Goal: Task Accomplishment & Management: Manage account settings

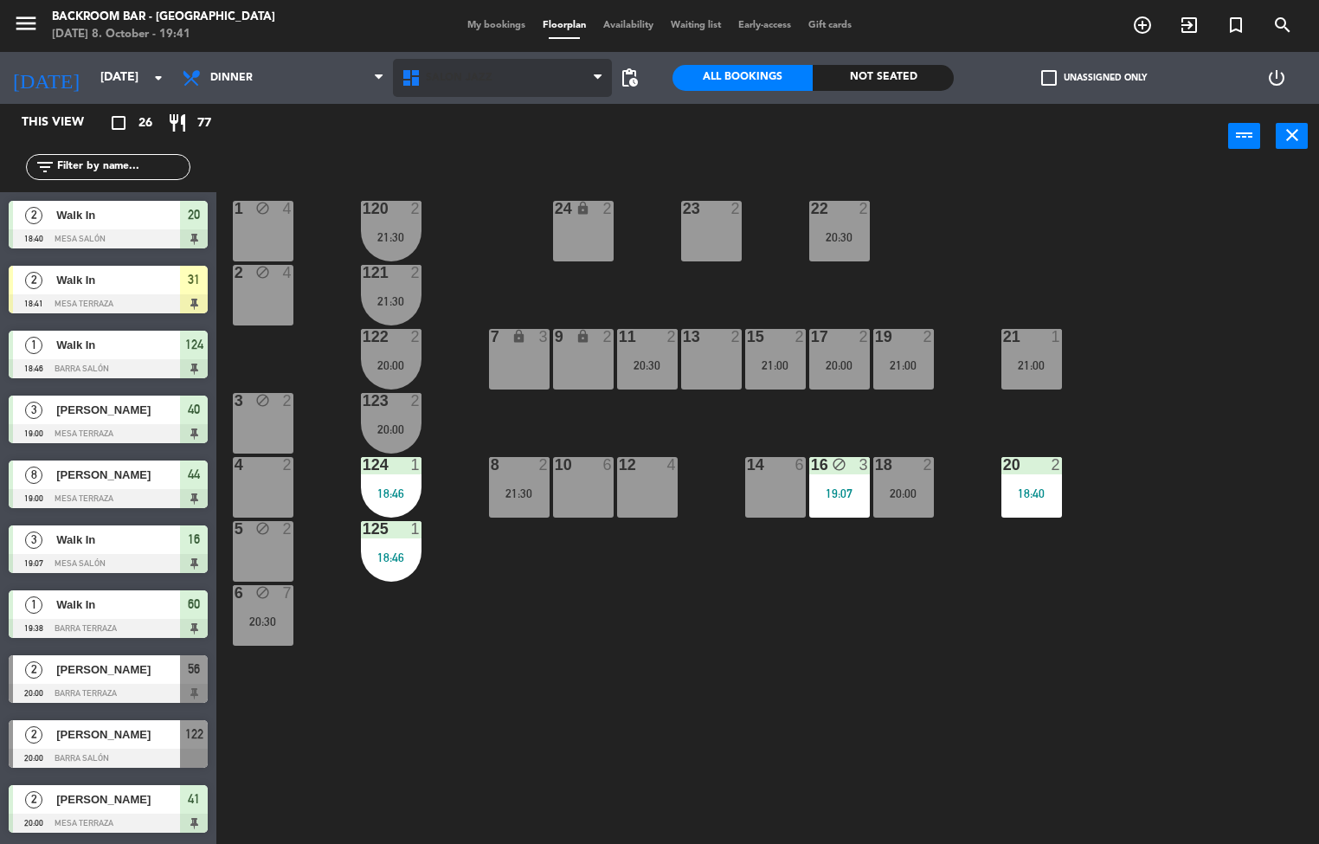
click at [455, 79] on span "Salón jazz" at bounding box center [459, 78] width 67 height 12
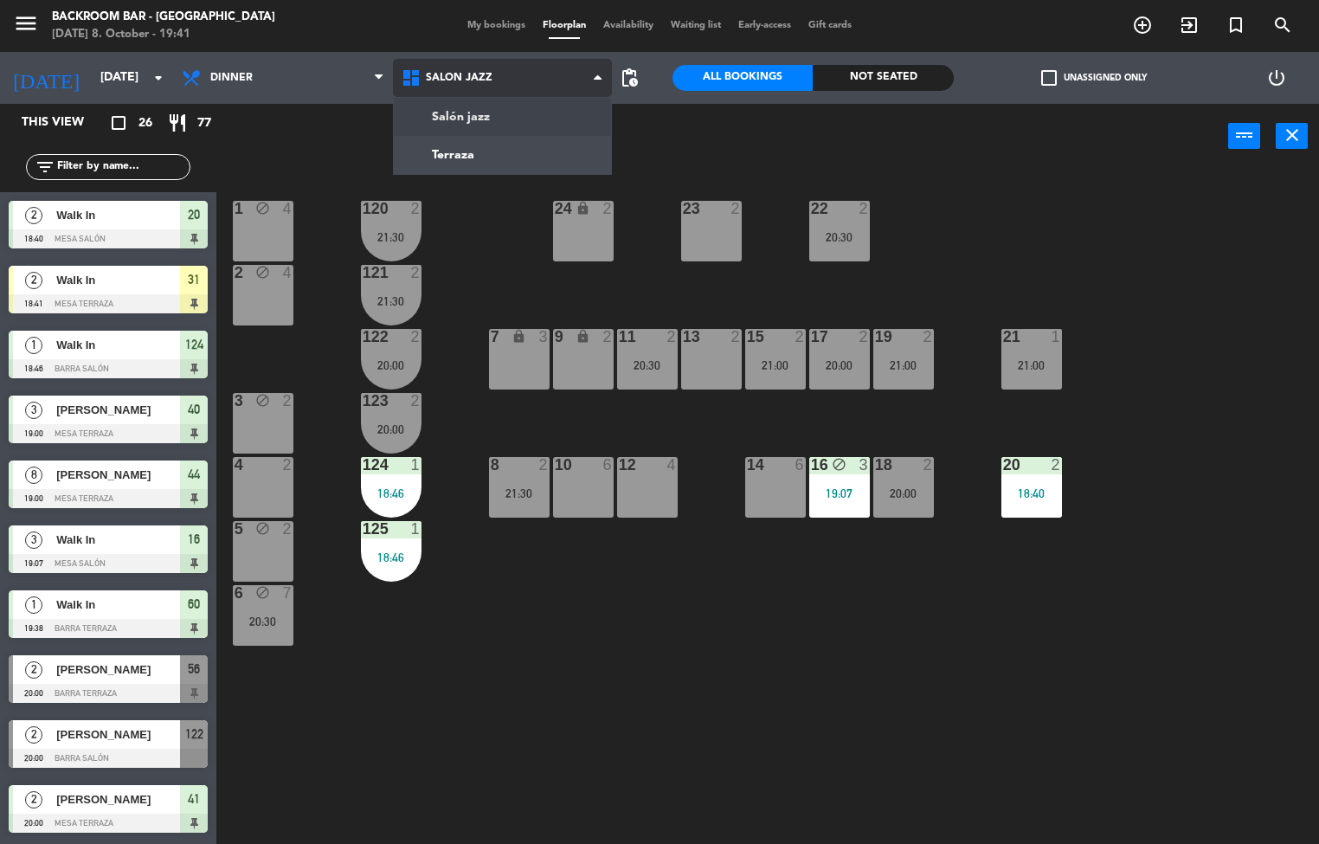
click at [436, 148] on ng-component "menu Backroom Bar - [GEOGRAPHIC_DATA] [DATE] 8. October - 19:41 My bookings Flo…" at bounding box center [659, 422] width 1319 height 845
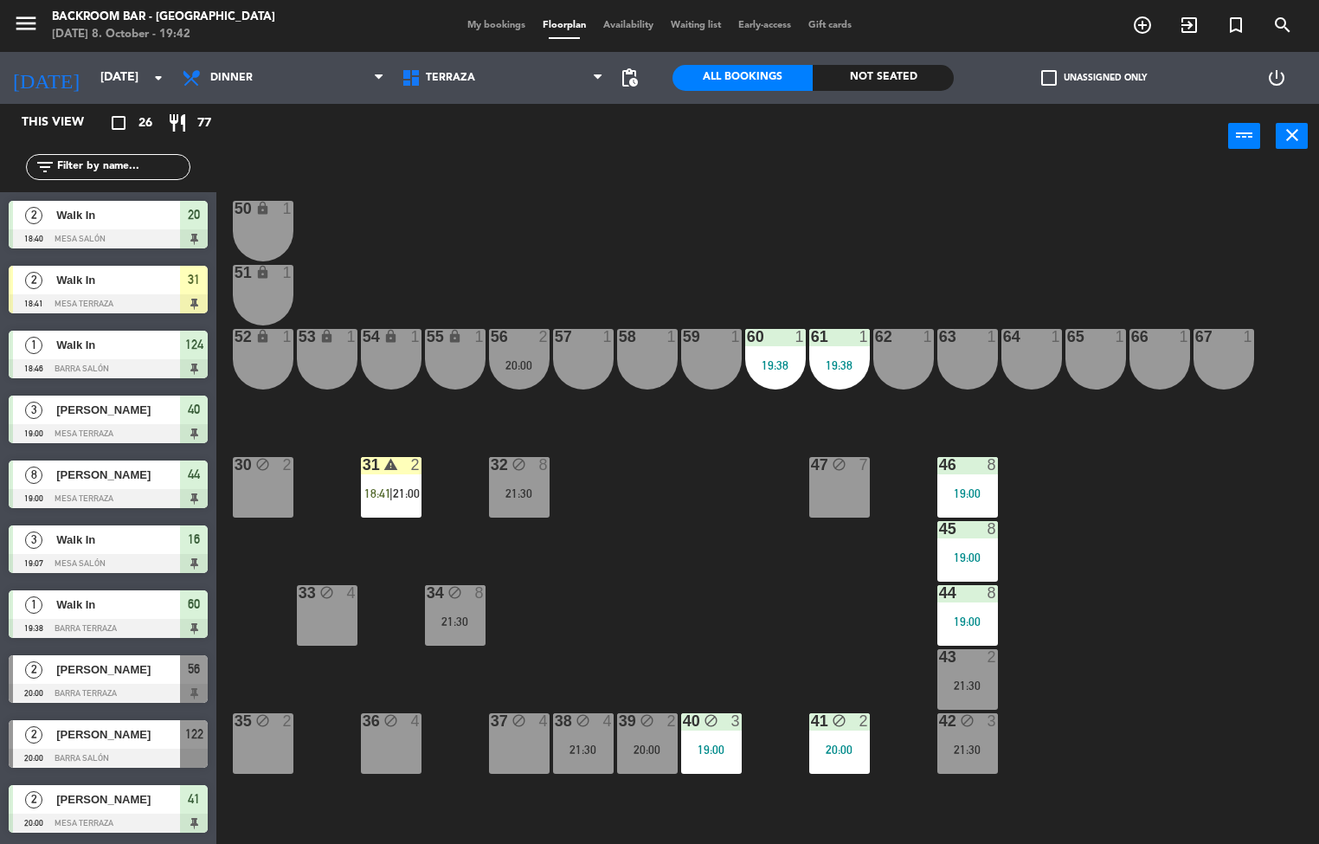
click at [158, 367] on div at bounding box center [108, 368] width 199 height 19
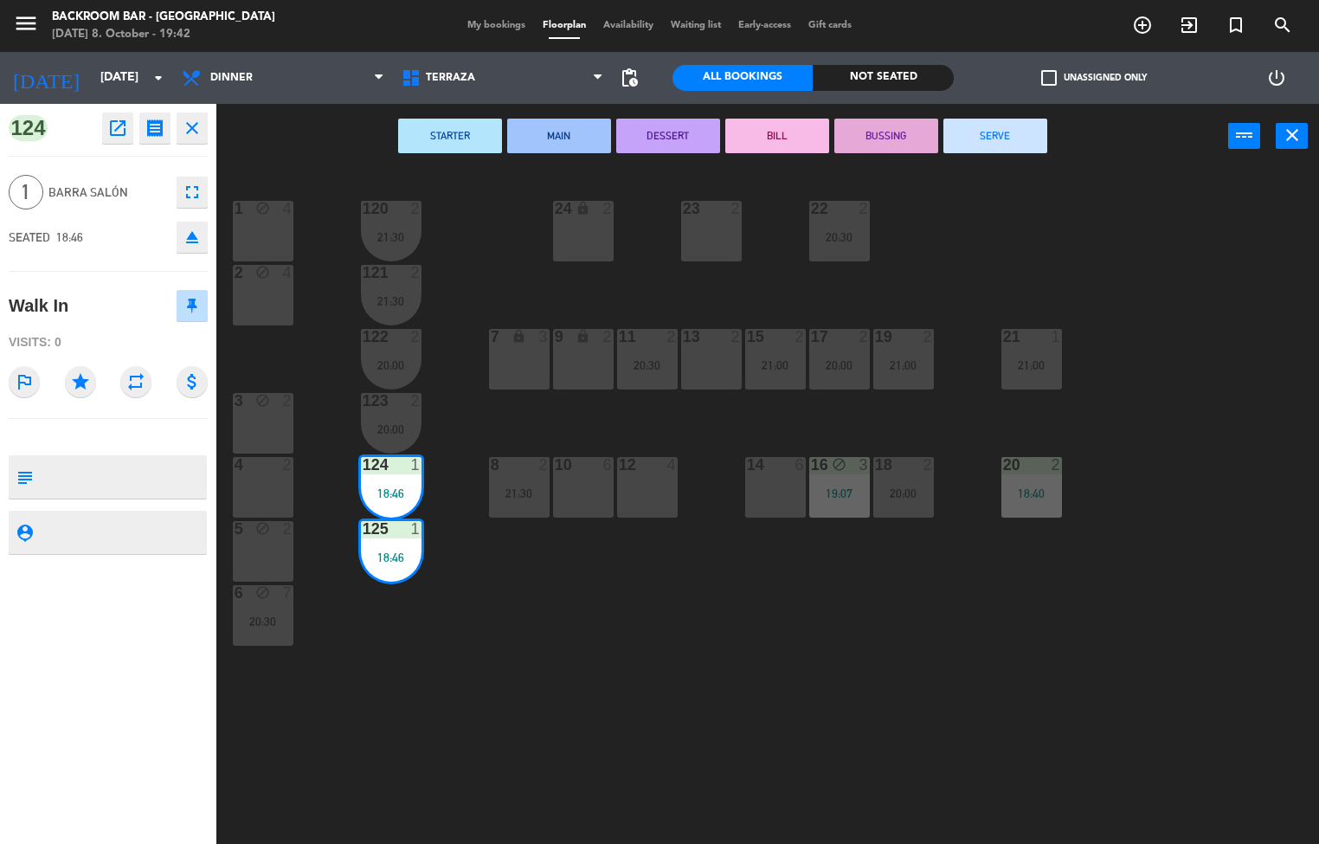
click at [322, 144] on div "STARTER MAIN DESSERT [PERSON_NAME] SERVE power_input close" at bounding box center [722, 137] width 1012 height 66
click at [723, 704] on div "1 block 4 24 lock 2 23 2 22 2 20:30 120 2 21:30 2 block 4 121 2 21:30 19 2 21:0…" at bounding box center [773, 507] width 1089 height 675
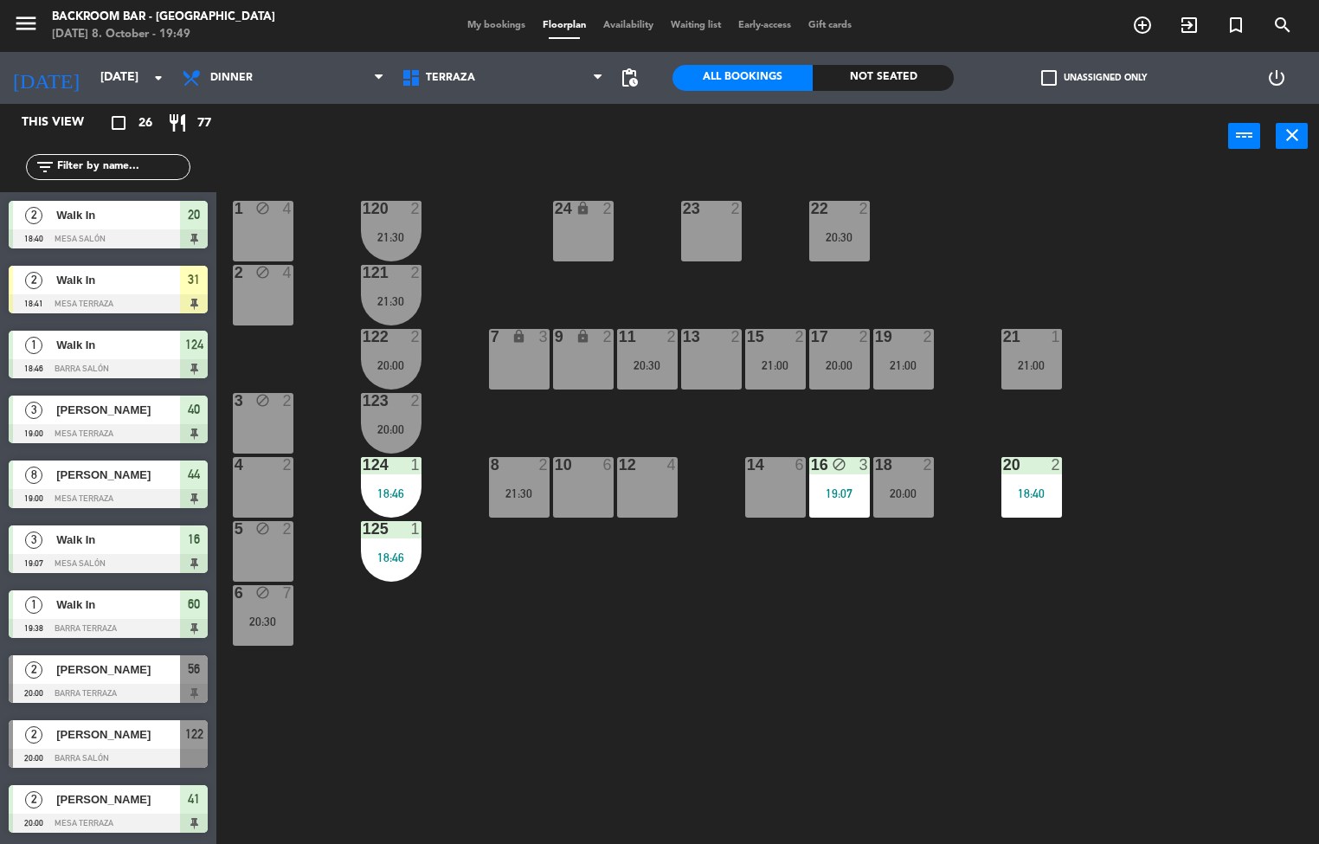
click at [117, 685] on div at bounding box center [108, 693] width 199 height 19
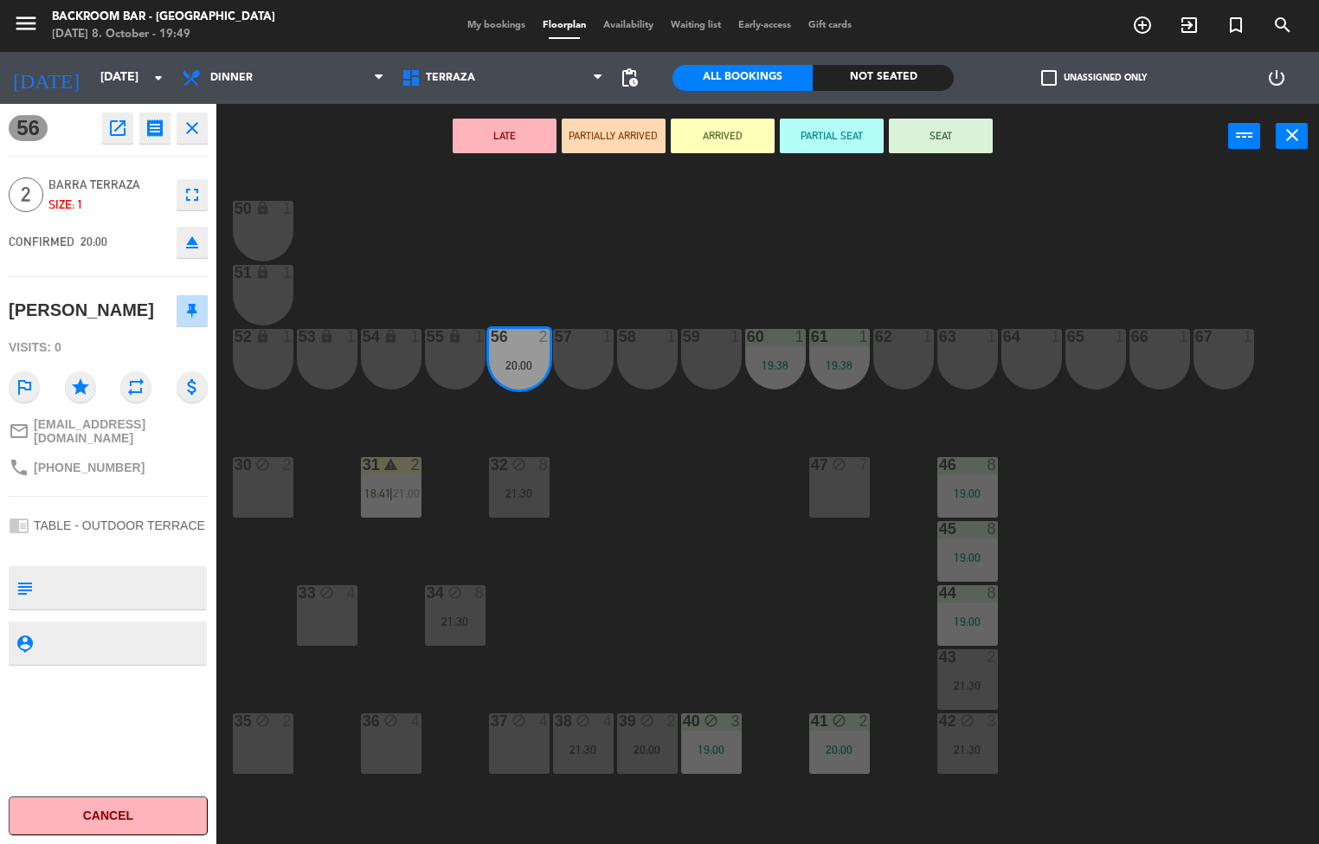
click at [190, 125] on icon "close" at bounding box center [192, 128] width 21 height 21
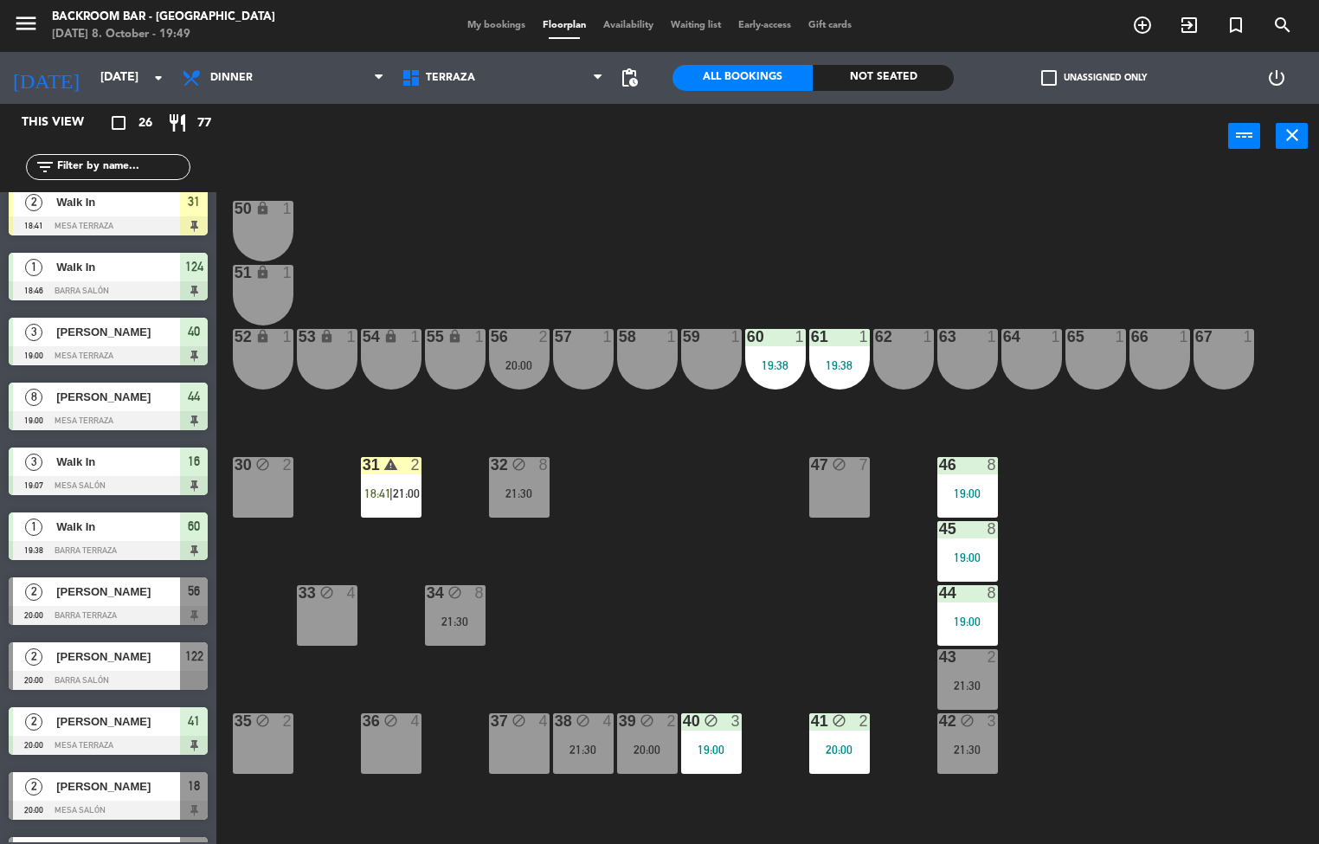
scroll to position [144, 0]
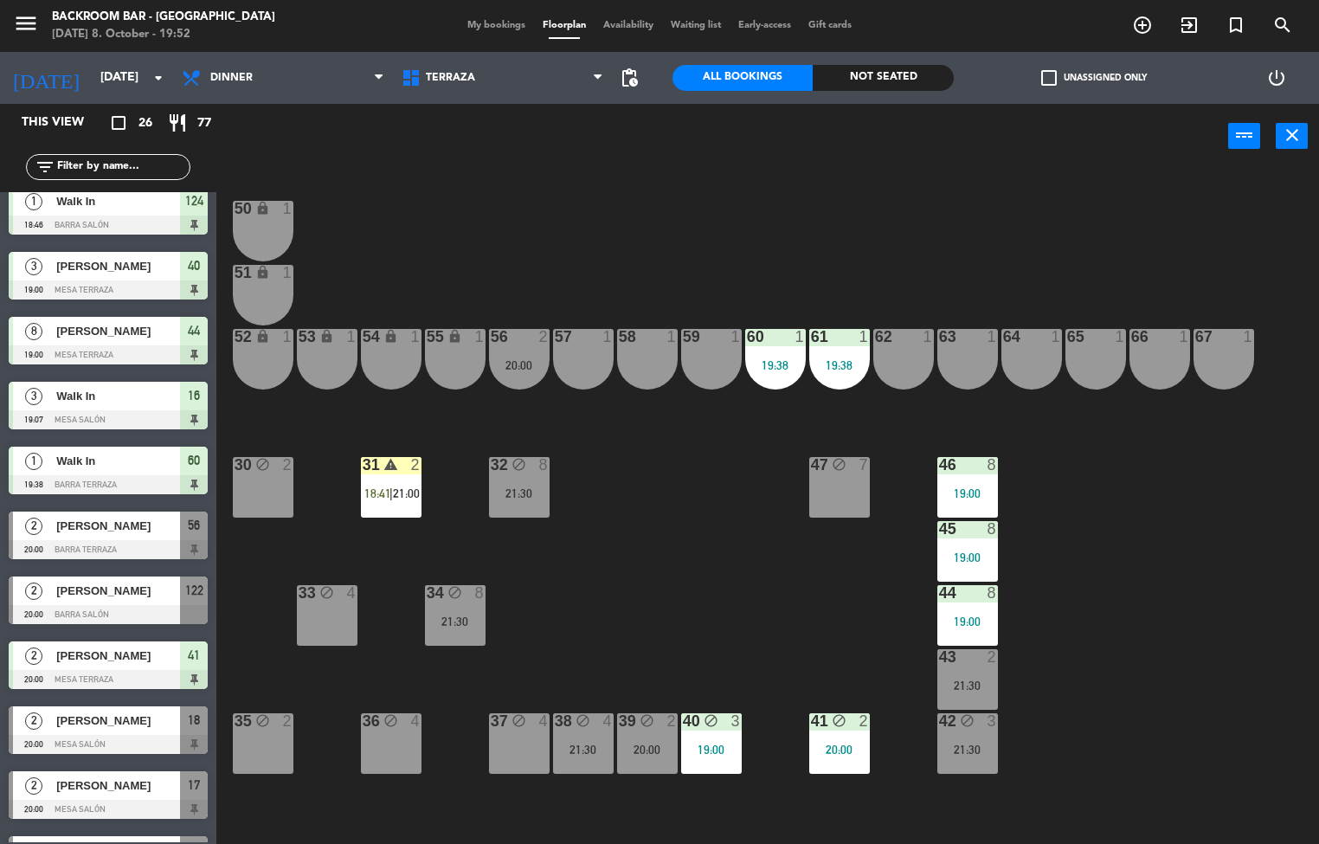
click at [136, 610] on div at bounding box center [108, 614] width 199 height 19
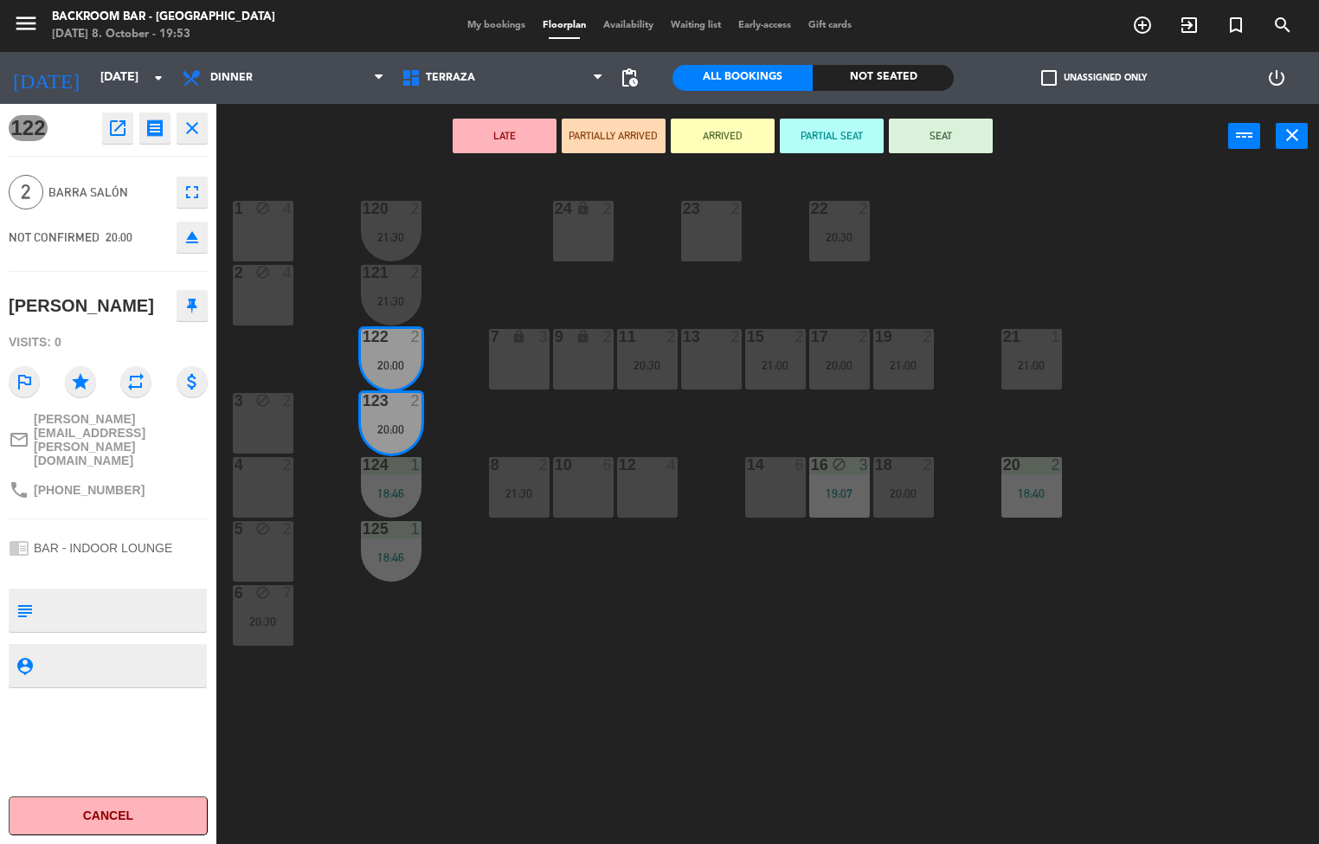
click at [577, 701] on div "1 block 4 24 lock 2 23 2 22 2 20:30 120 2 21:30 2 block 4 121 2 21:30 19 2 21:0…" at bounding box center [773, 507] width 1089 height 675
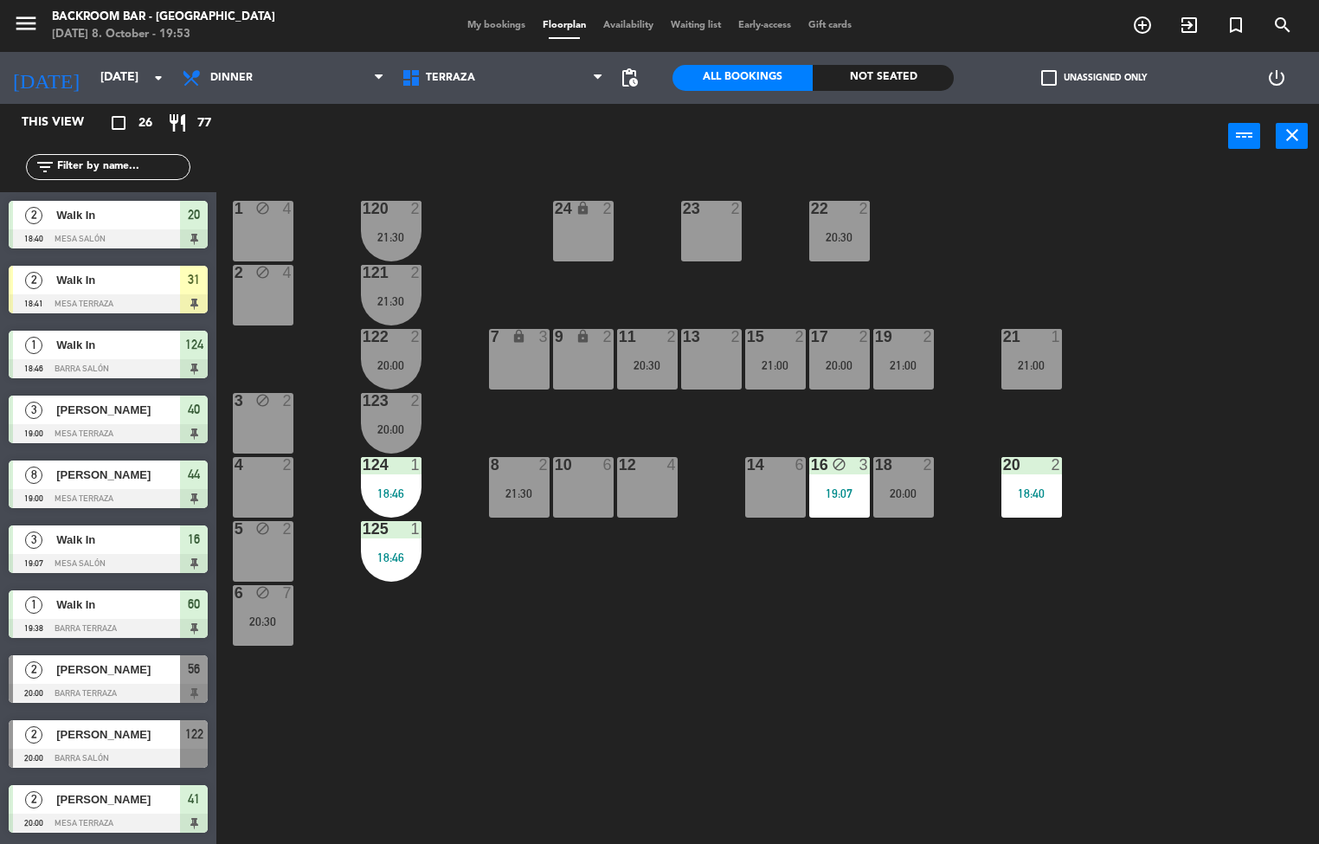
click at [388, 408] on div at bounding box center [390, 401] width 29 height 16
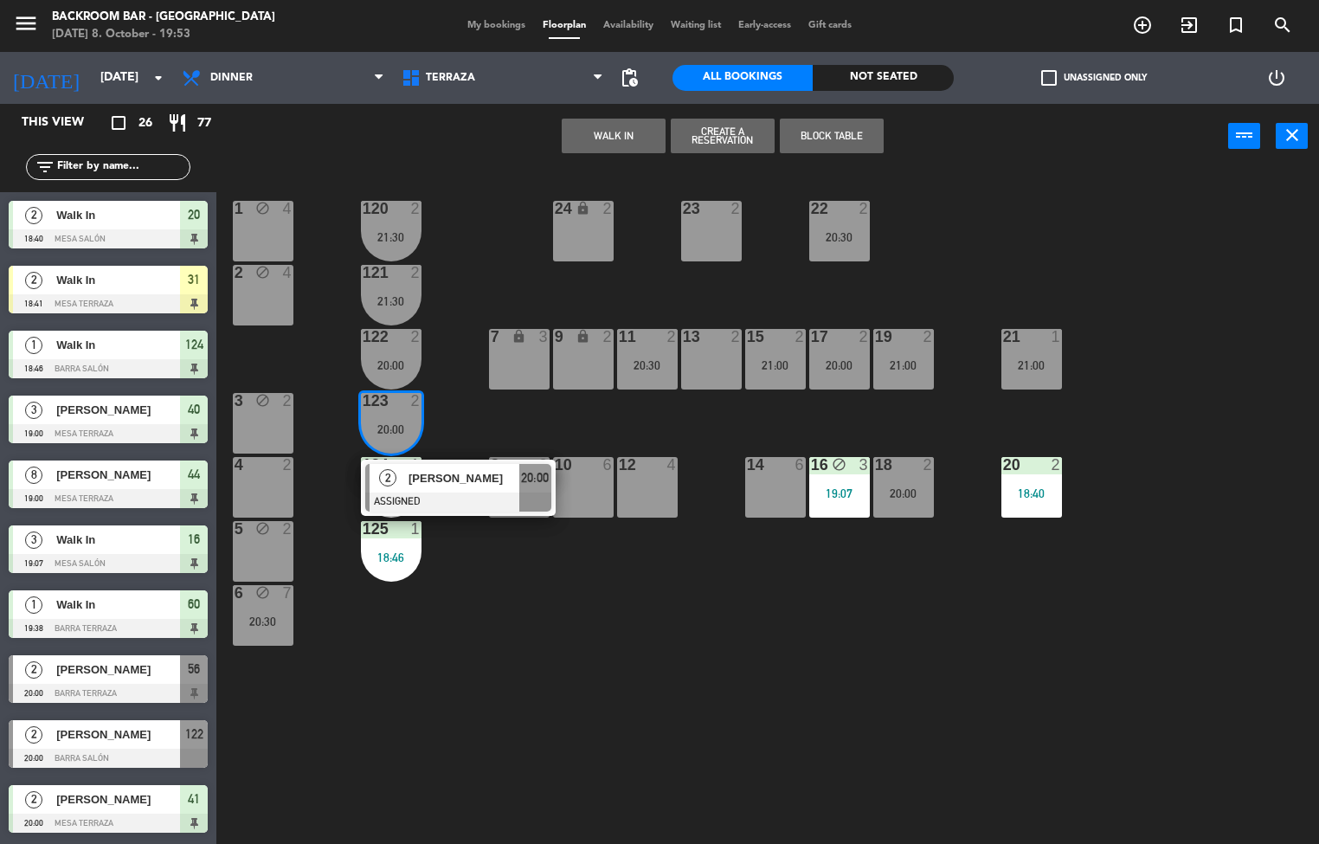
click at [582, 231] on div "24 lock 2" at bounding box center [583, 231] width 61 height 61
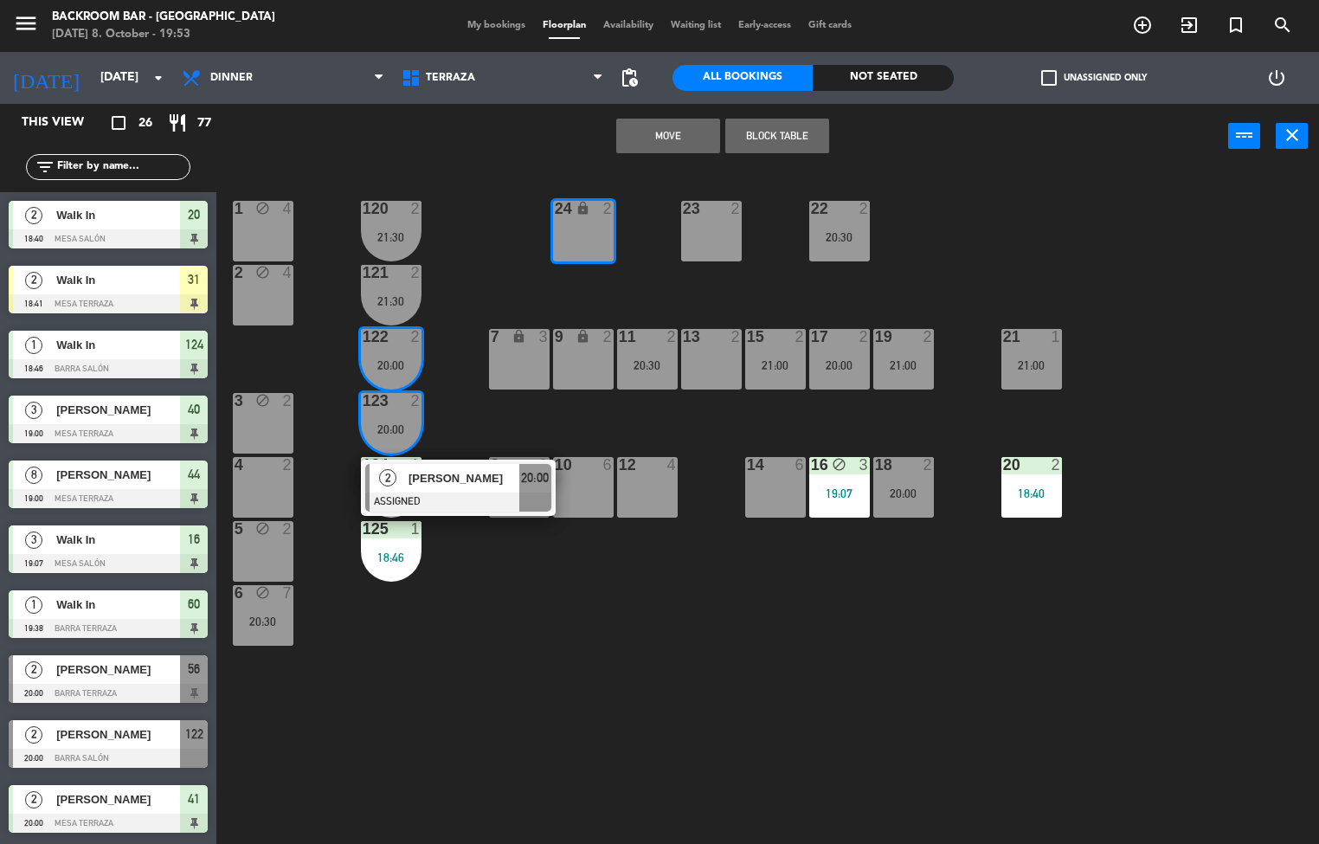
click at [673, 133] on button "Move" at bounding box center [668, 136] width 104 height 35
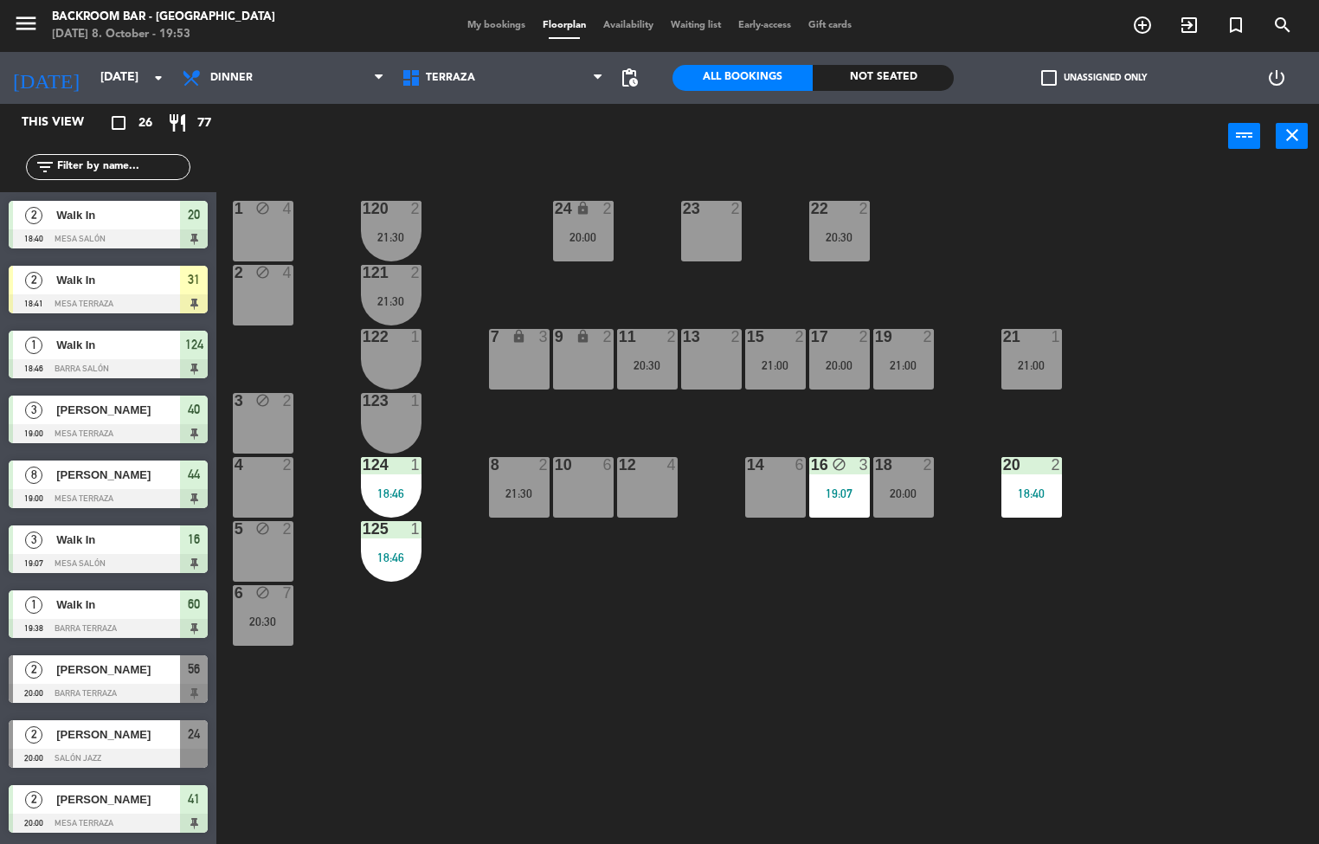
click at [582, 237] on div "20:00" at bounding box center [583, 237] width 61 height 12
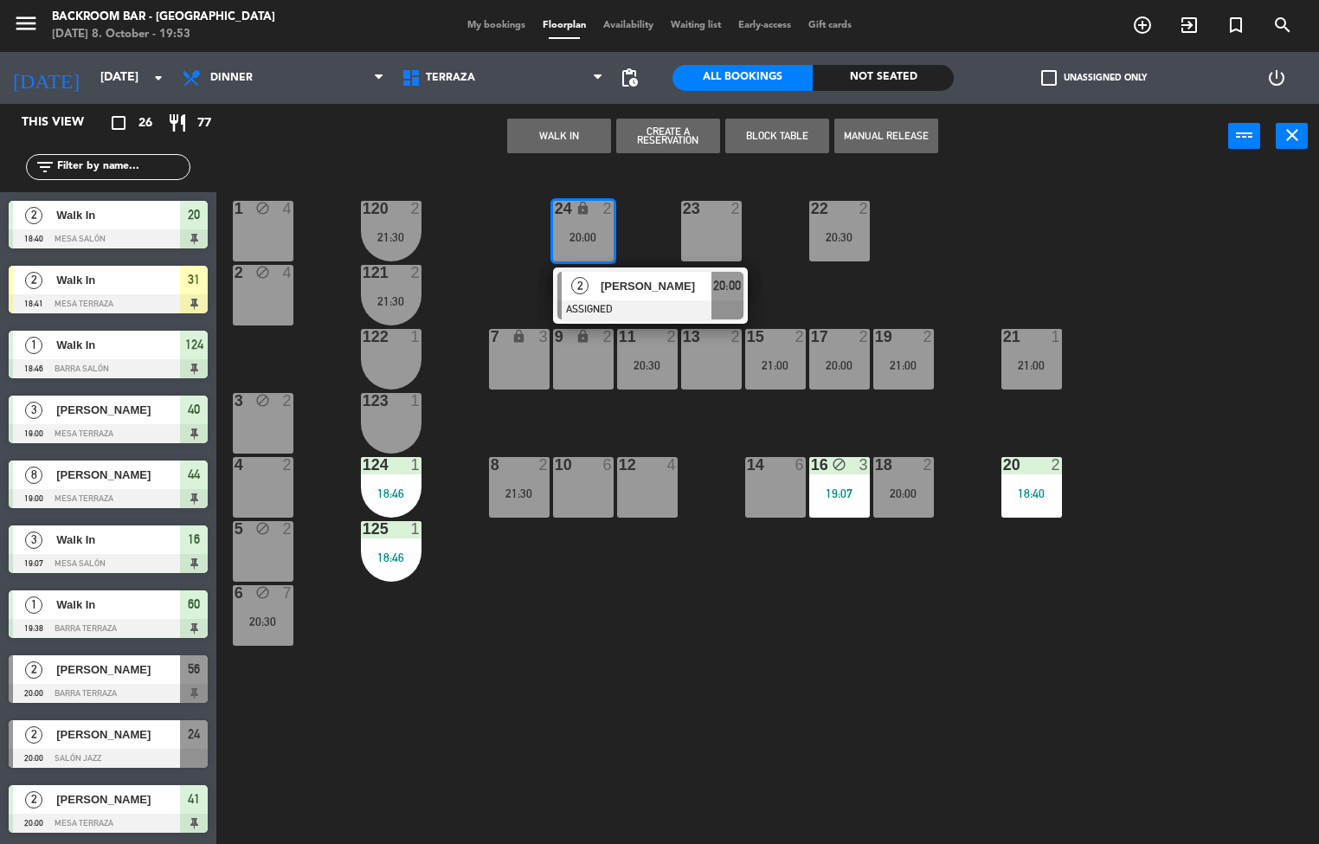
click at [654, 293] on span "[PERSON_NAME]" at bounding box center [656, 286] width 111 height 18
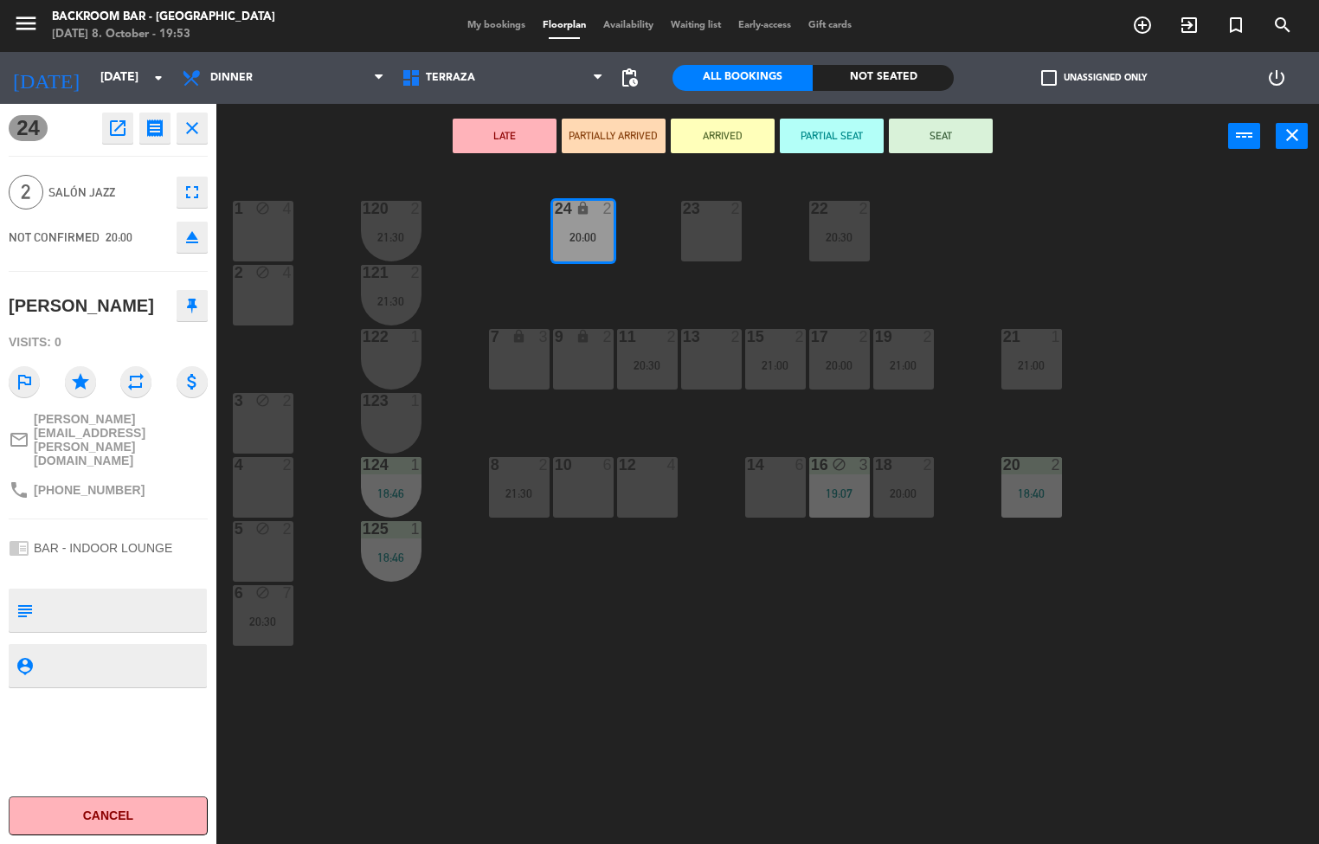
click at [958, 138] on button "SEAT" at bounding box center [941, 136] width 104 height 35
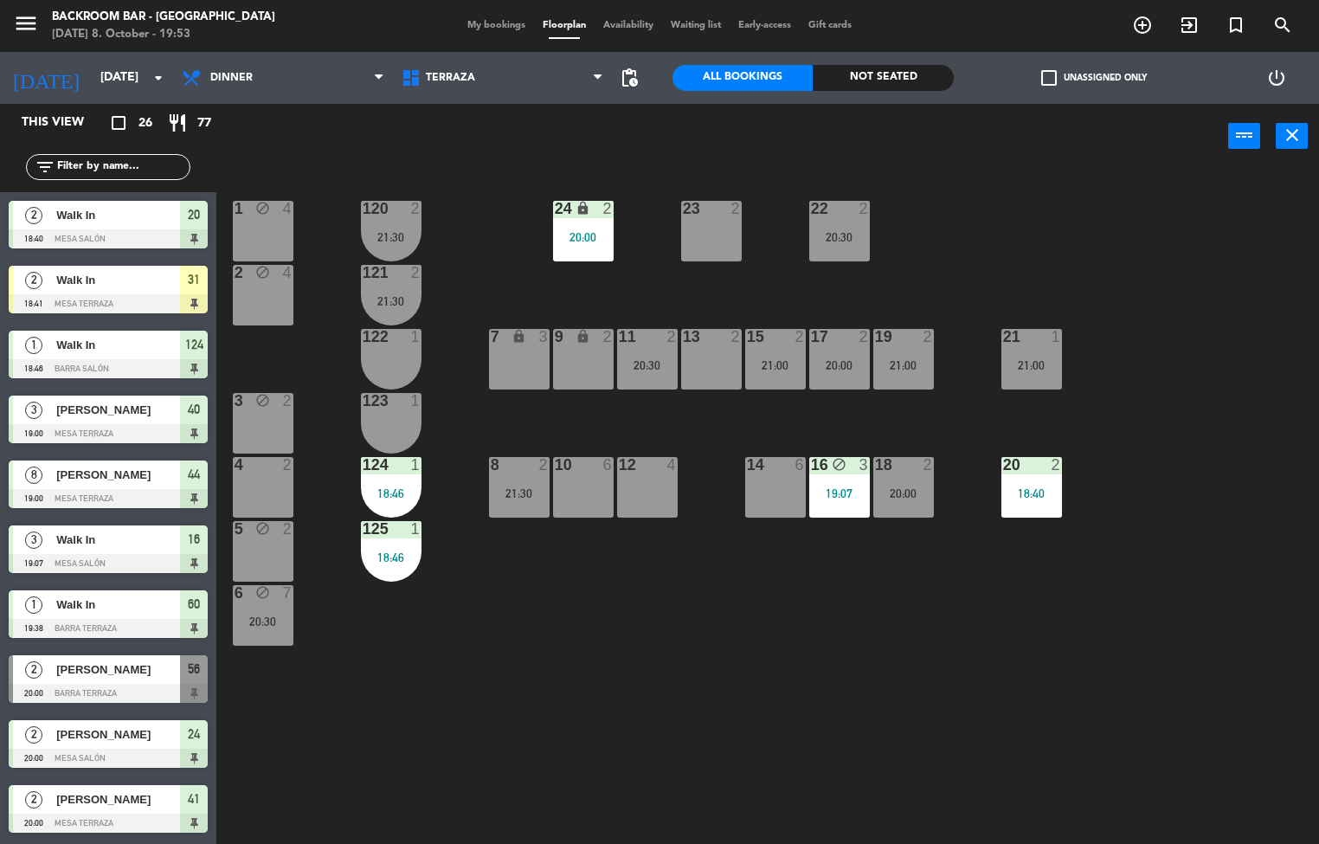
click at [710, 208] on div at bounding box center [711, 209] width 29 height 16
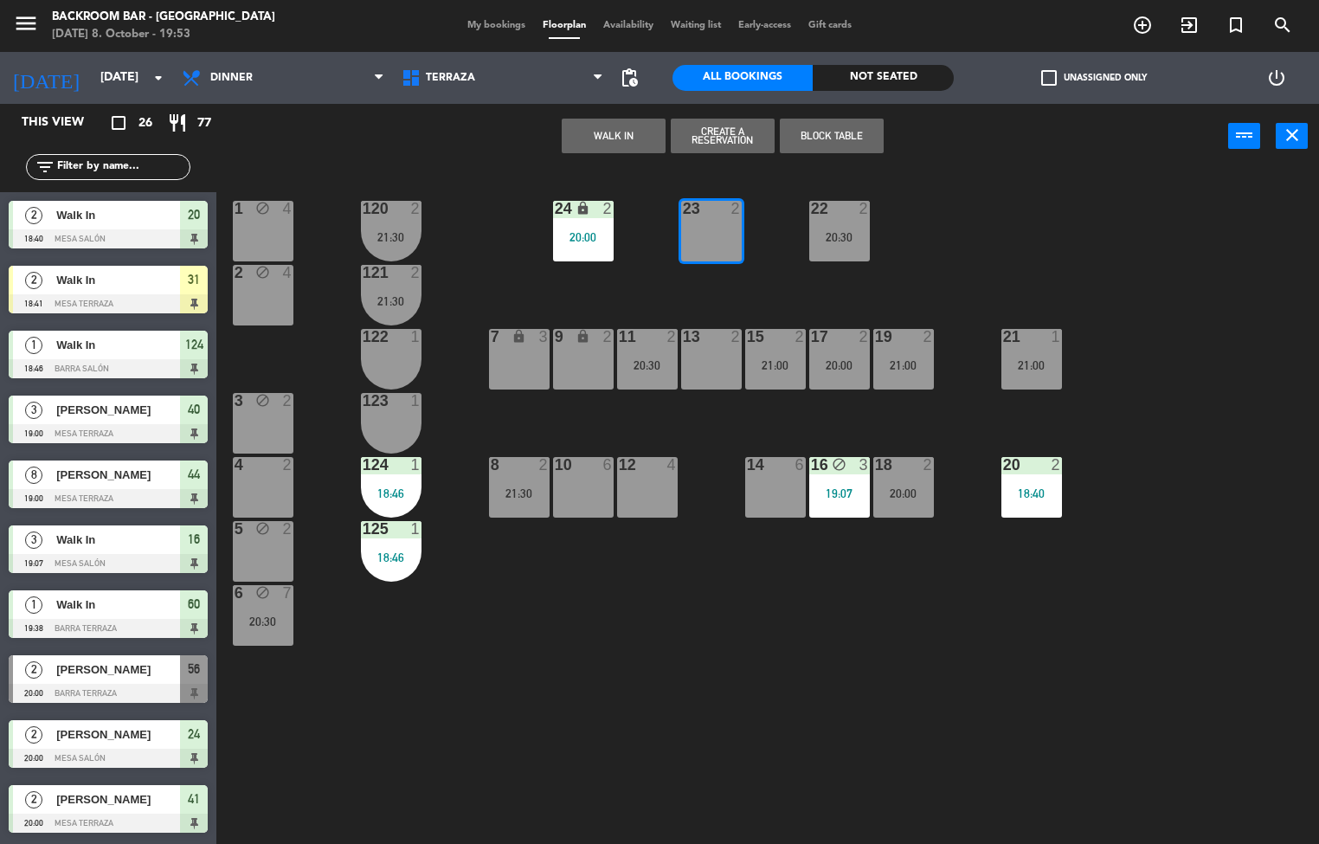
click at [623, 148] on button "WALK IN" at bounding box center [614, 136] width 104 height 35
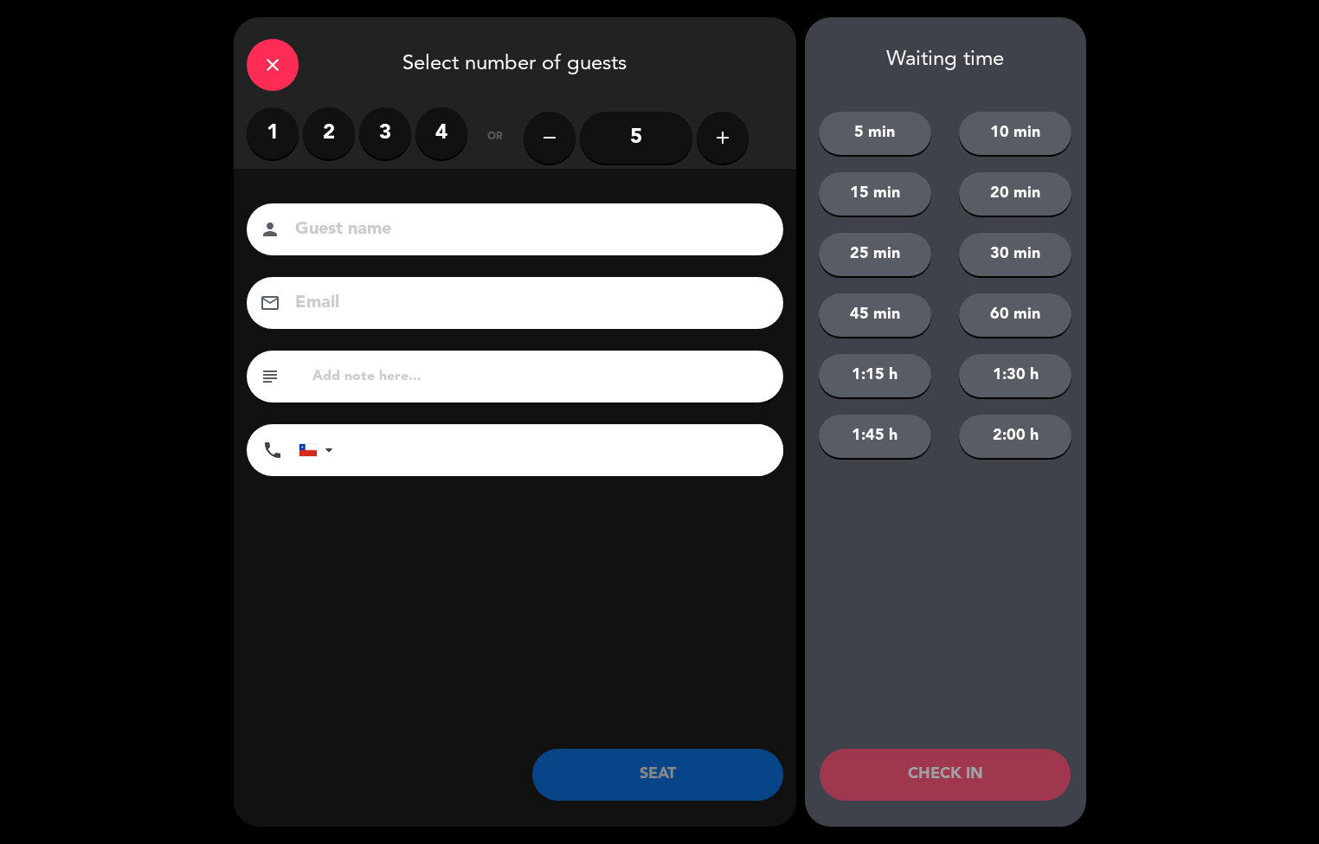
click at [328, 132] on label "2" at bounding box center [329, 133] width 52 height 52
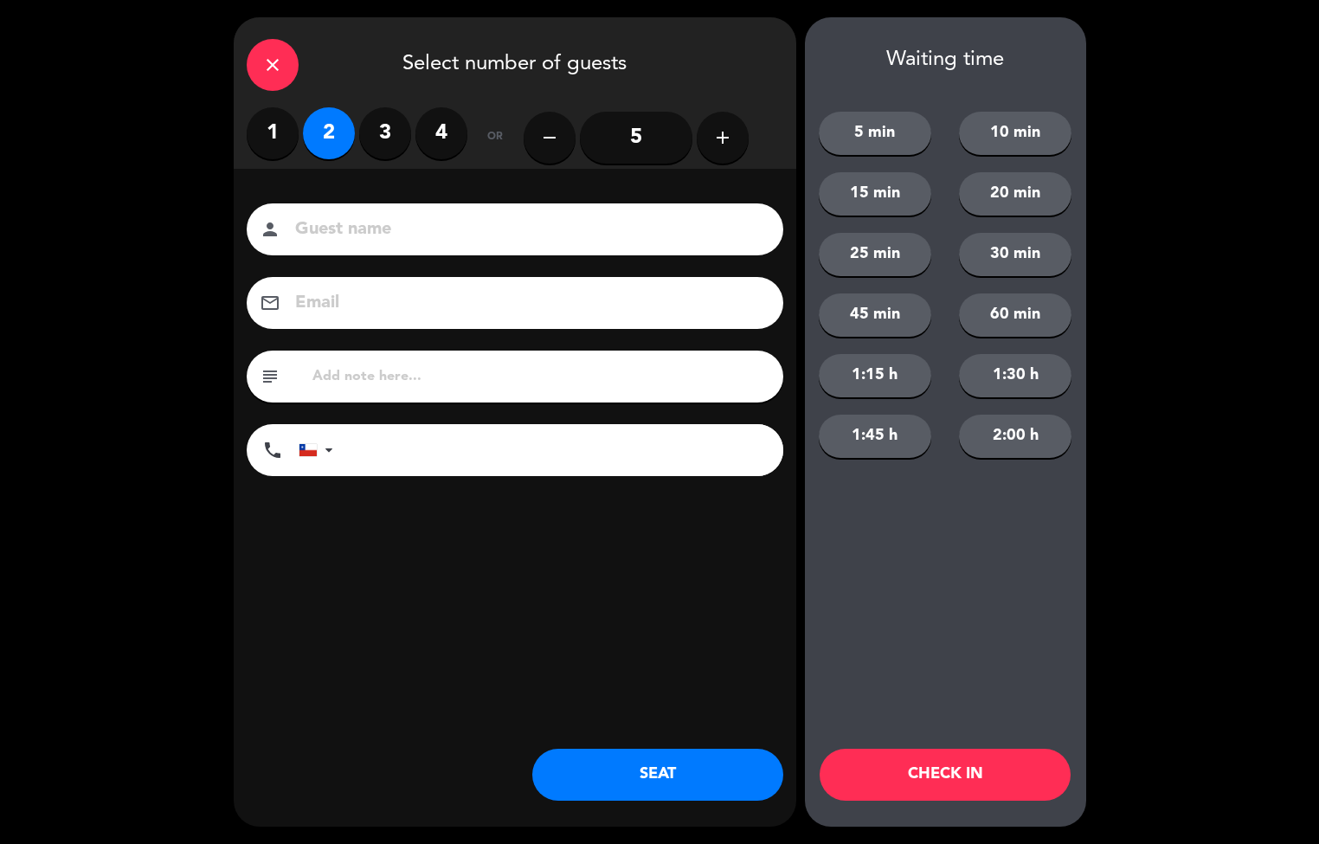
click at [649, 766] on button "SEAT" at bounding box center [657, 775] width 251 height 52
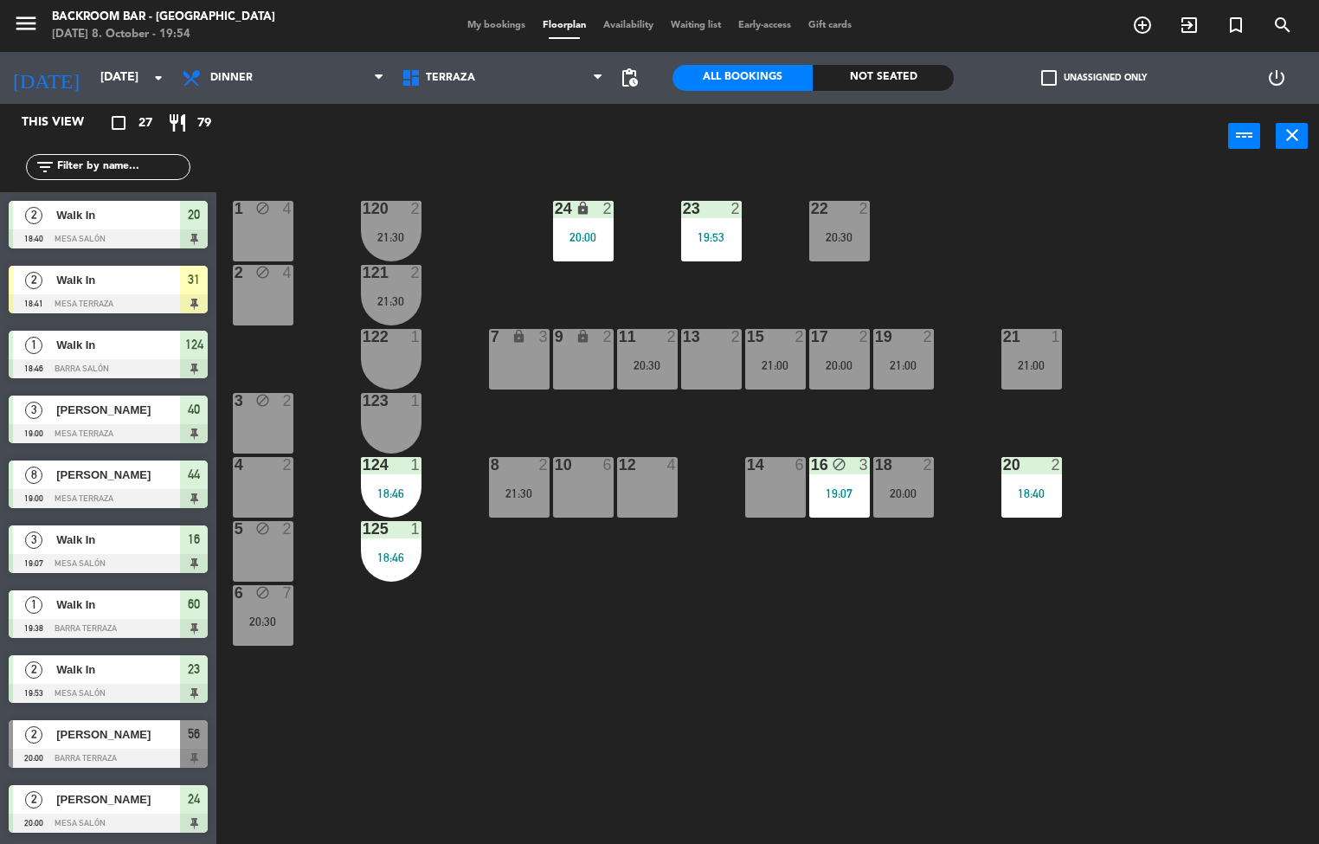
click at [414, 528] on div "1" at bounding box center [415, 529] width 10 height 16
click at [624, 696] on div "1 block 4 24 lock 2 20:00 23 2 19:53 22 2 20:30 120 2 21:30 2 block 4 121 2 21:…" at bounding box center [773, 507] width 1089 height 675
click at [398, 546] on div "125 1 18:46" at bounding box center [391, 551] width 61 height 61
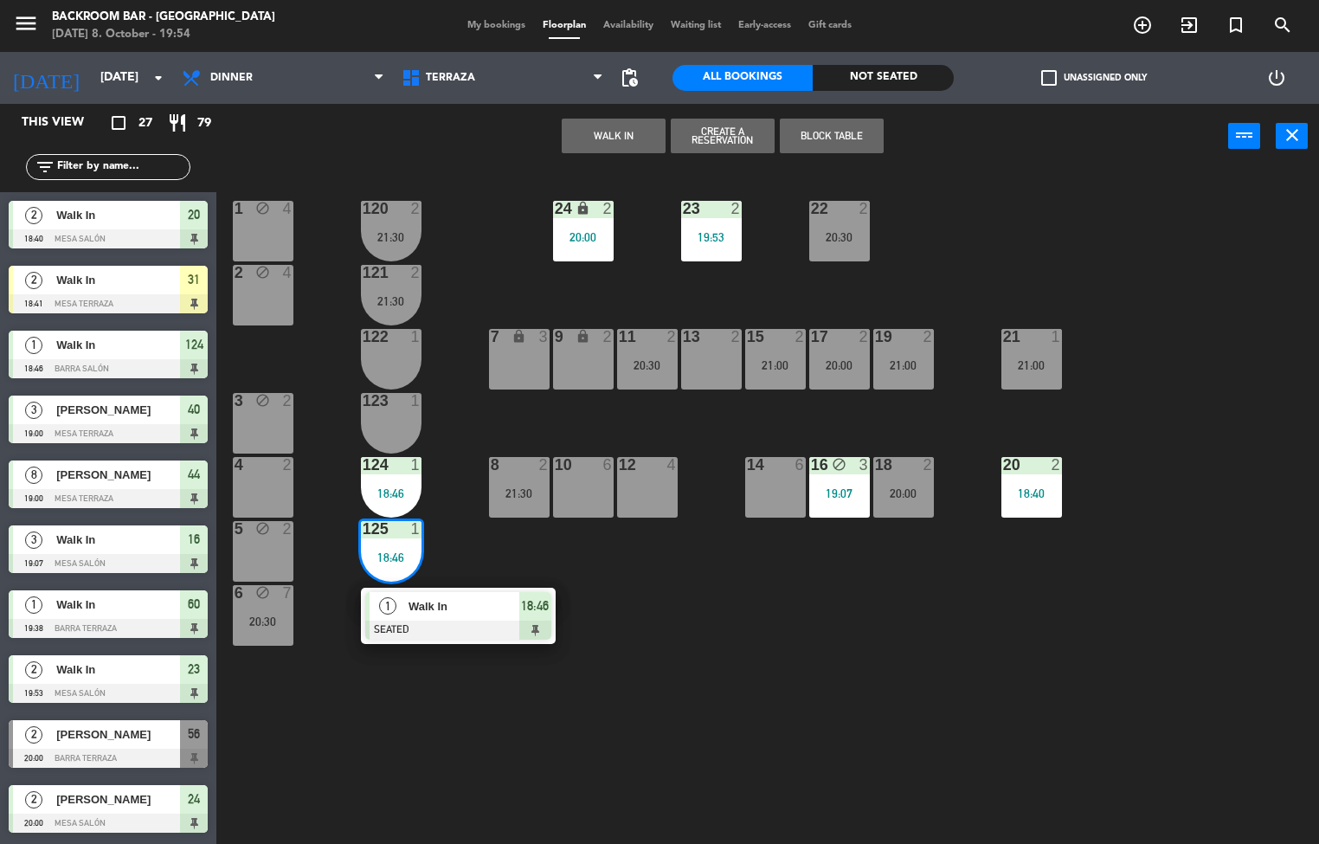
click at [390, 492] on div "18:46" at bounding box center [391, 493] width 61 height 12
click at [463, 84] on span "Terraza" at bounding box center [503, 78] width 220 height 38
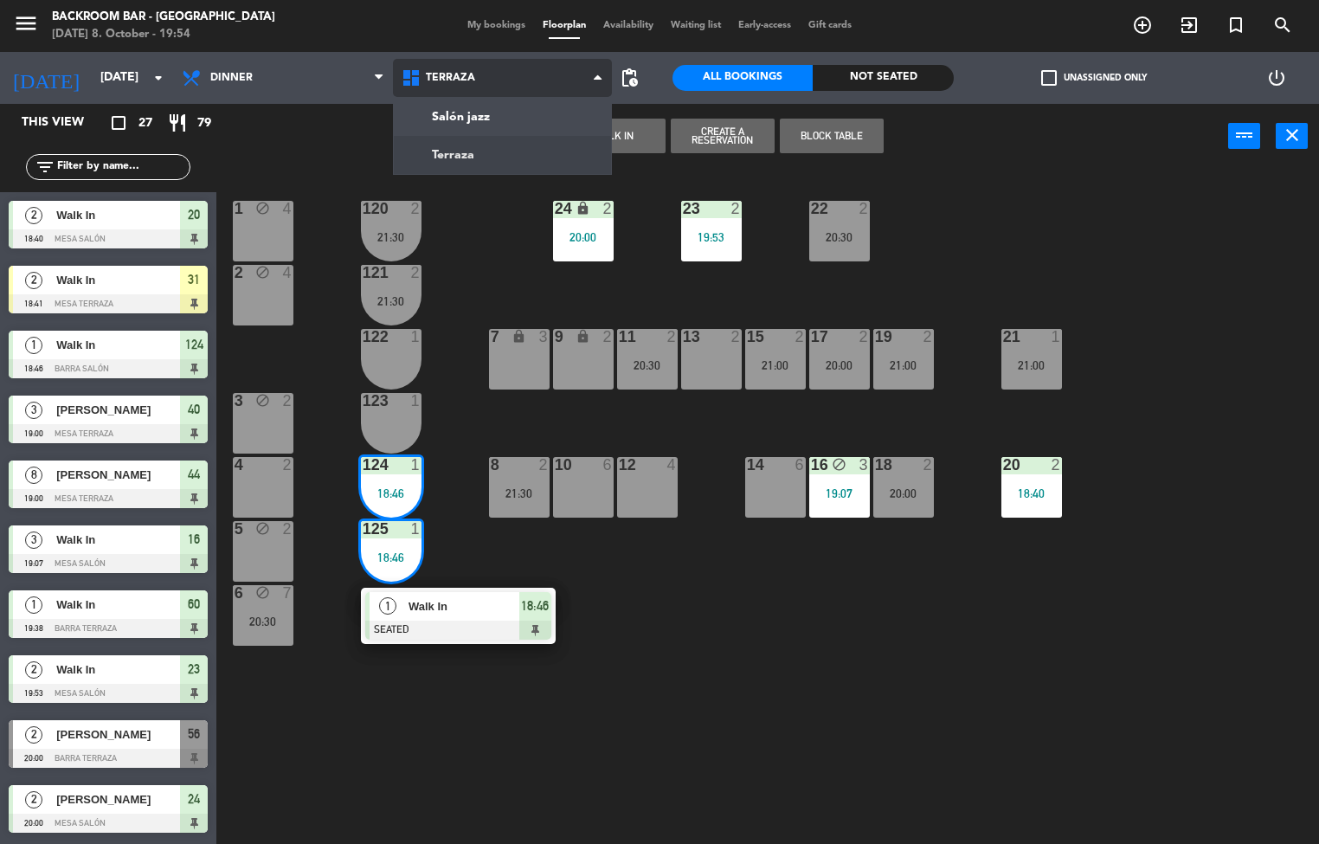
click at [491, 132] on ng-component "menu Backroom Bar - Chile Wednesday 8. October - 19:54 My bookings Floorplan Av…" at bounding box center [659, 422] width 1319 height 845
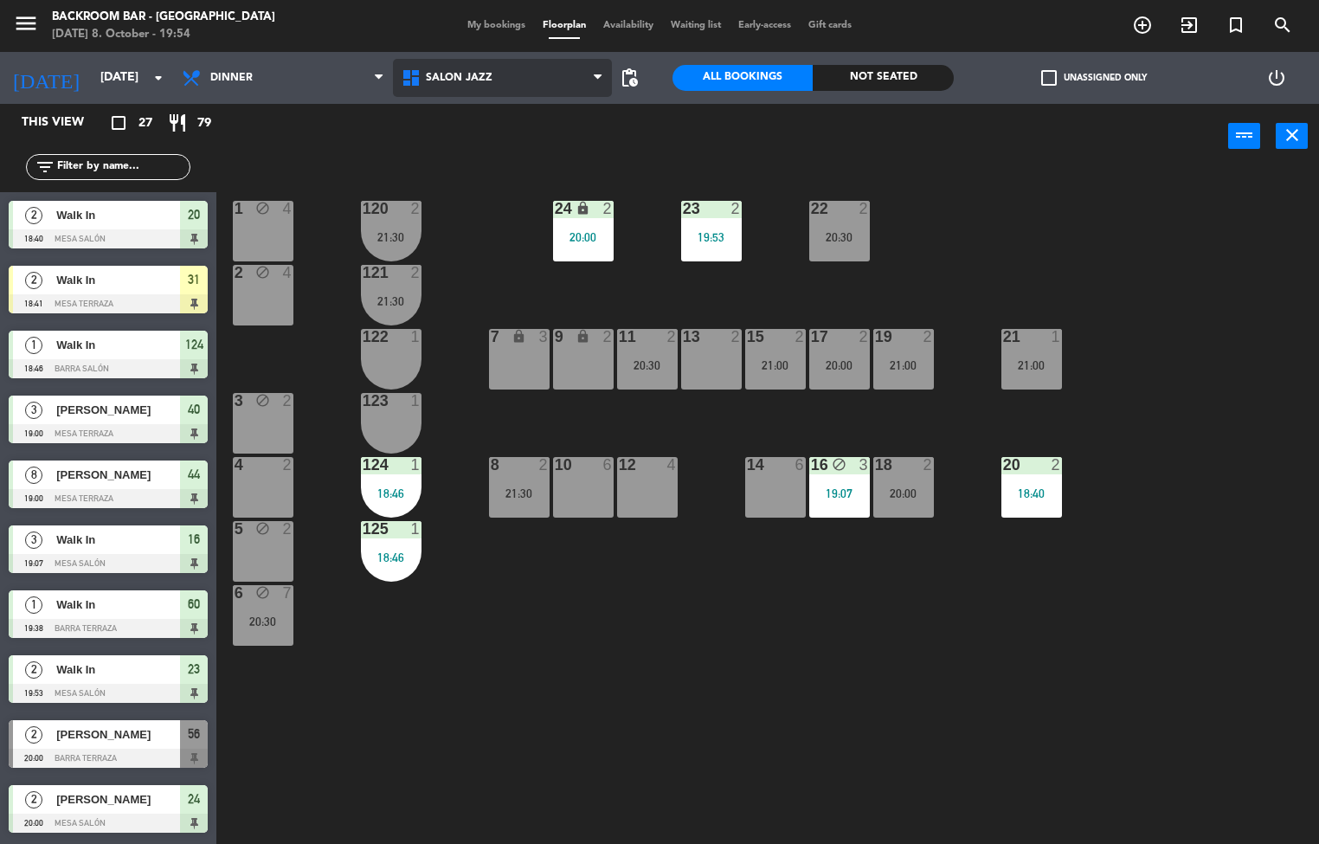
click at [549, 76] on span "Salón jazz" at bounding box center [503, 78] width 220 height 38
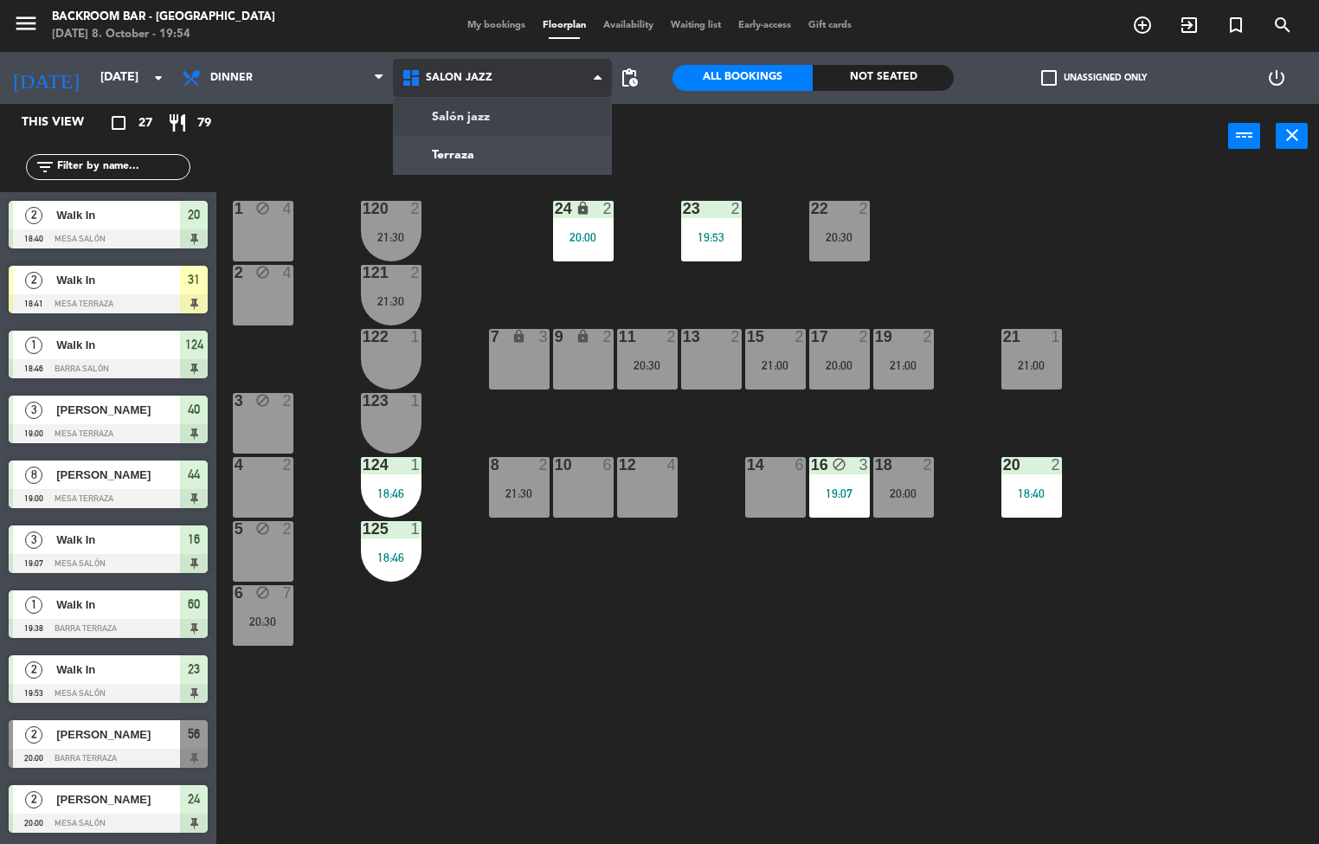
click at [530, 159] on ng-component "menu Backroom Bar - Chile Wednesday 8. October - 19:54 My bookings Floorplan Av…" at bounding box center [659, 422] width 1319 height 845
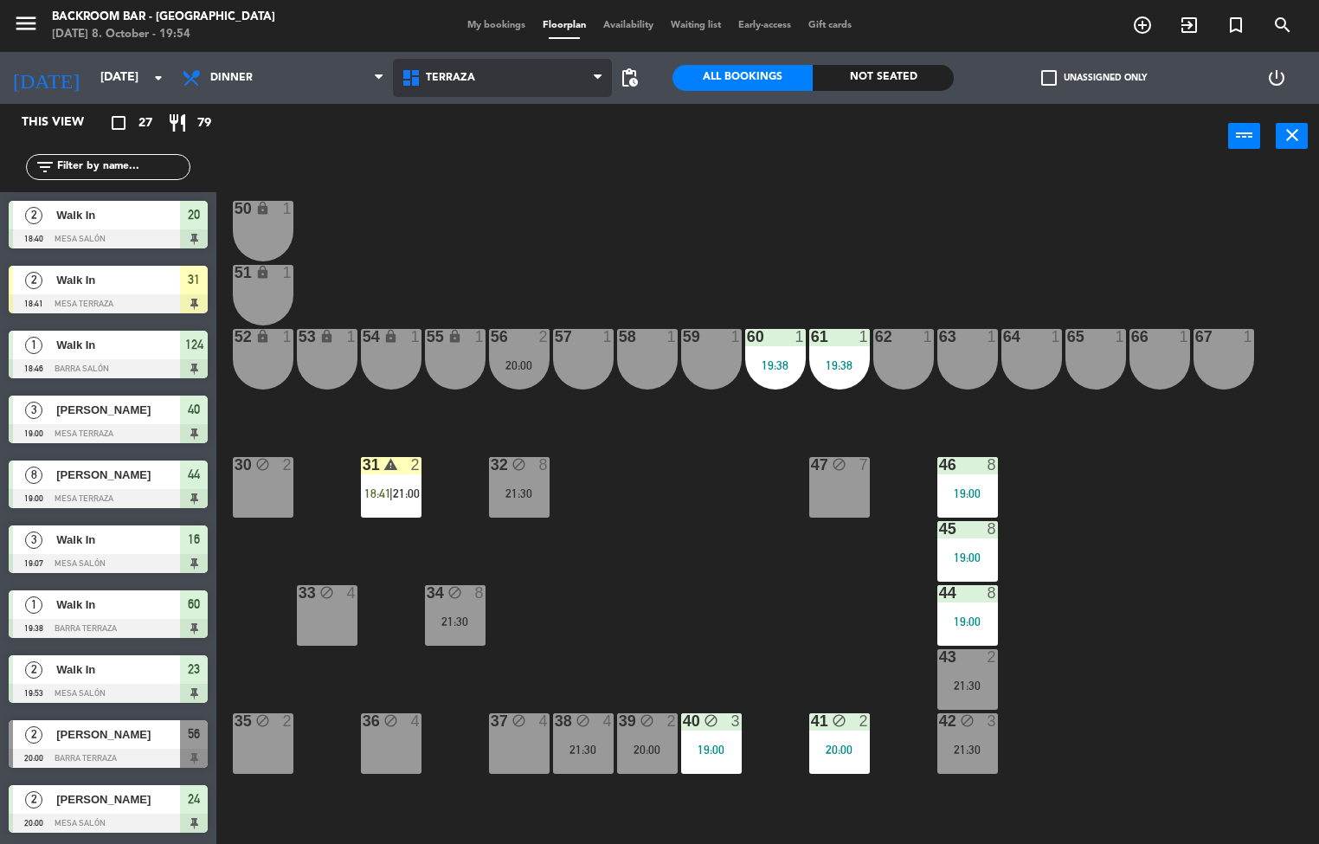
click at [486, 78] on span "Terraza" at bounding box center [503, 78] width 220 height 38
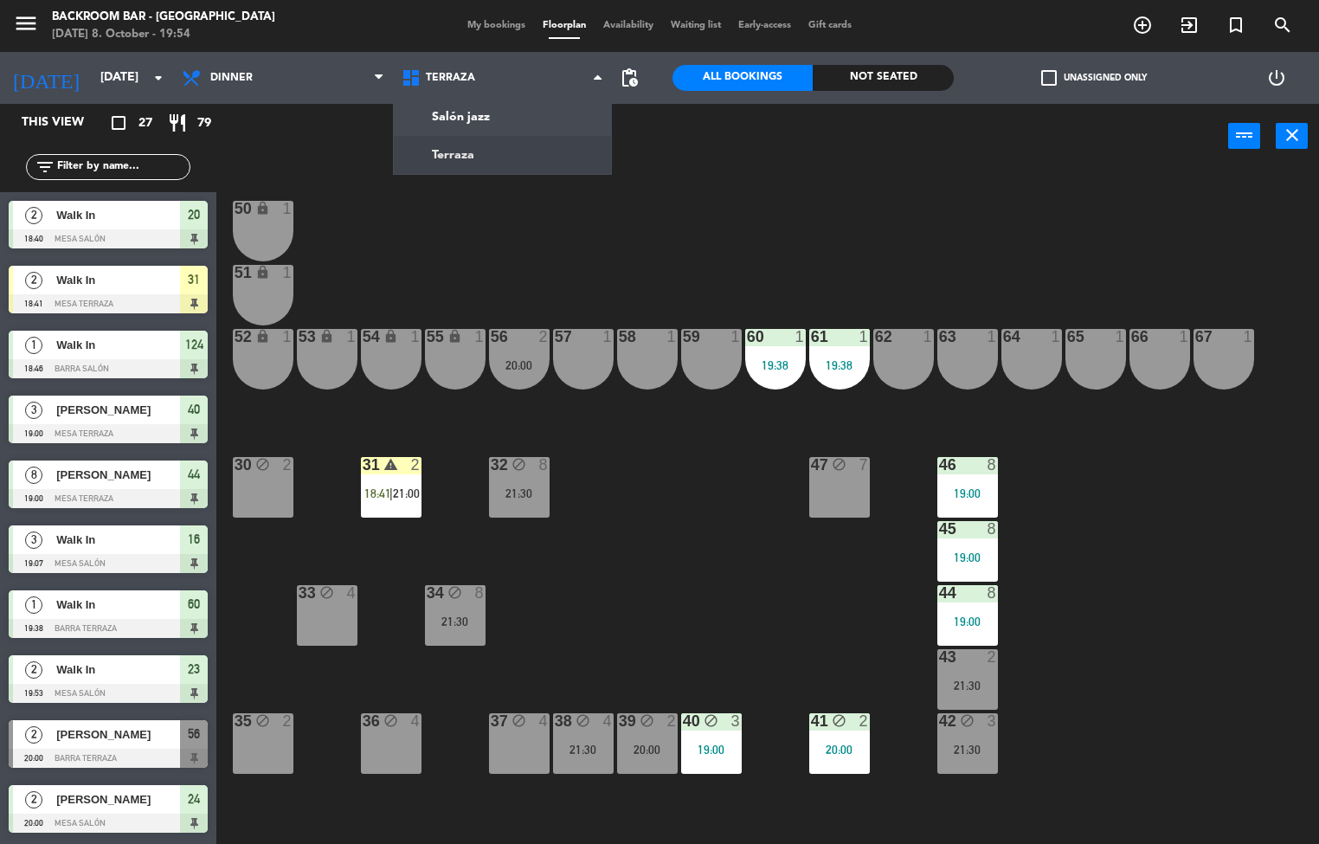
click at [1122, 371] on div "65 1" at bounding box center [1095, 359] width 61 height 61
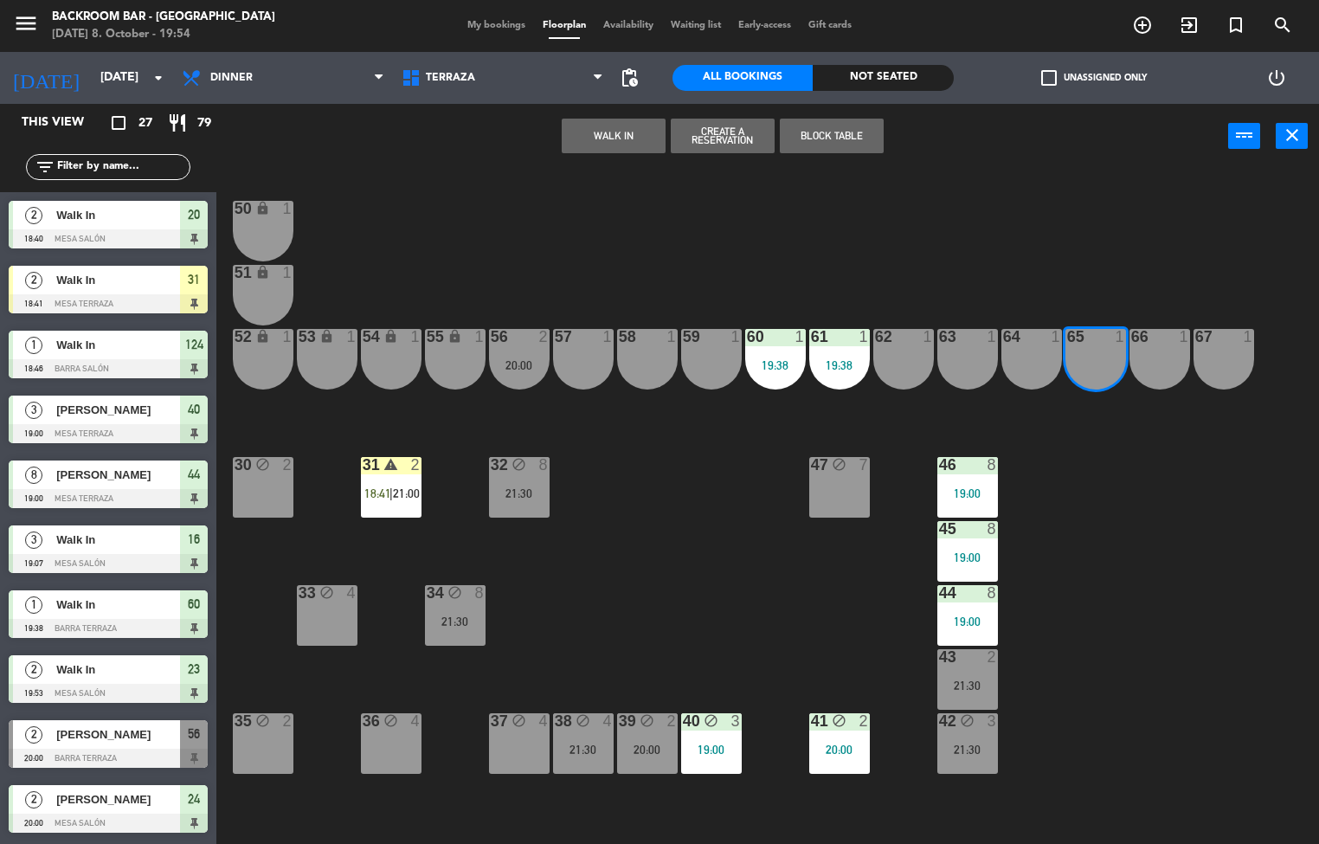
click at [1150, 428] on div "50 lock 1 51 lock 1 52 lock 1 53 lock 1 54 lock 1 55 lock 1 56 2 20:00 61 1 19:…" at bounding box center [773, 507] width 1089 height 675
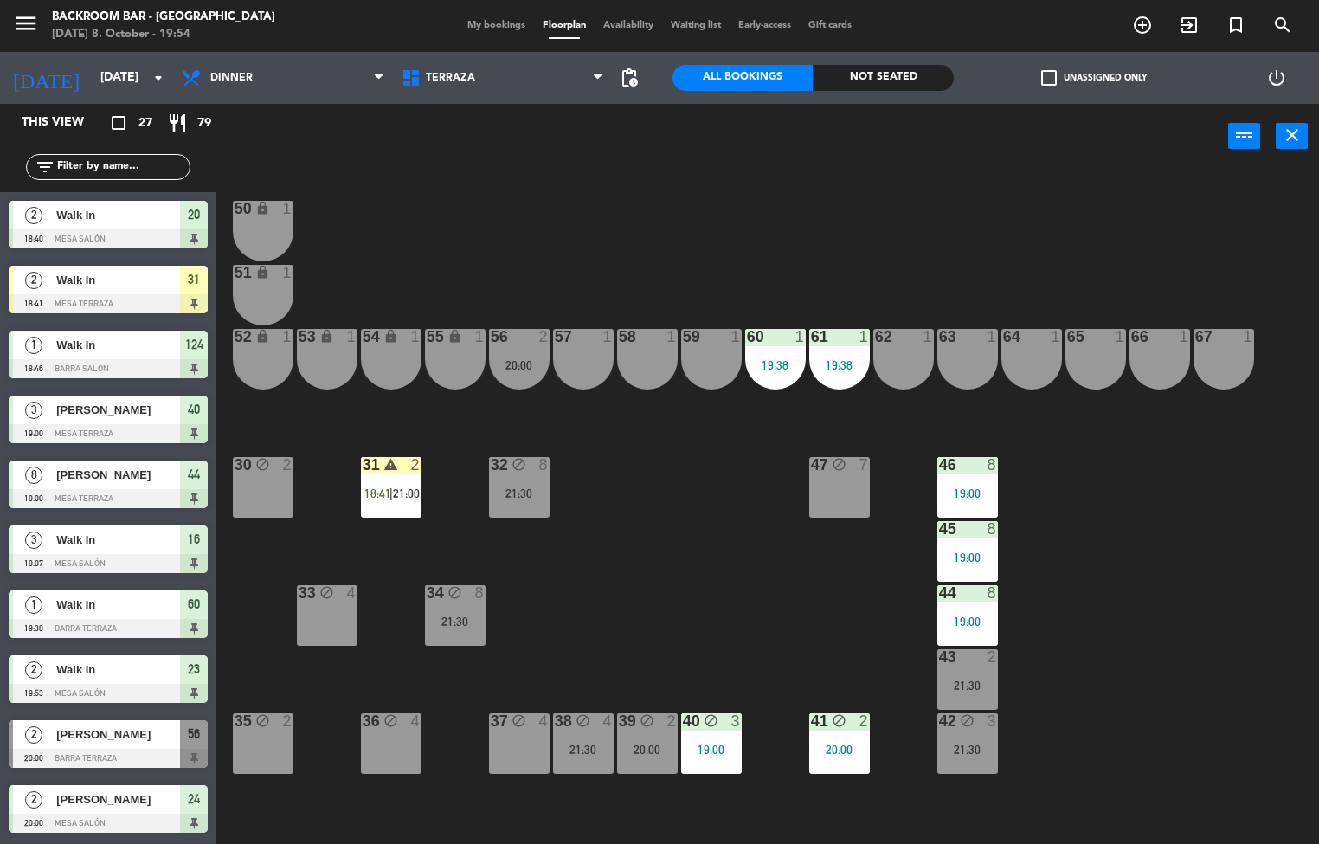
click at [1163, 349] on div "66 1" at bounding box center [1159, 359] width 61 height 61
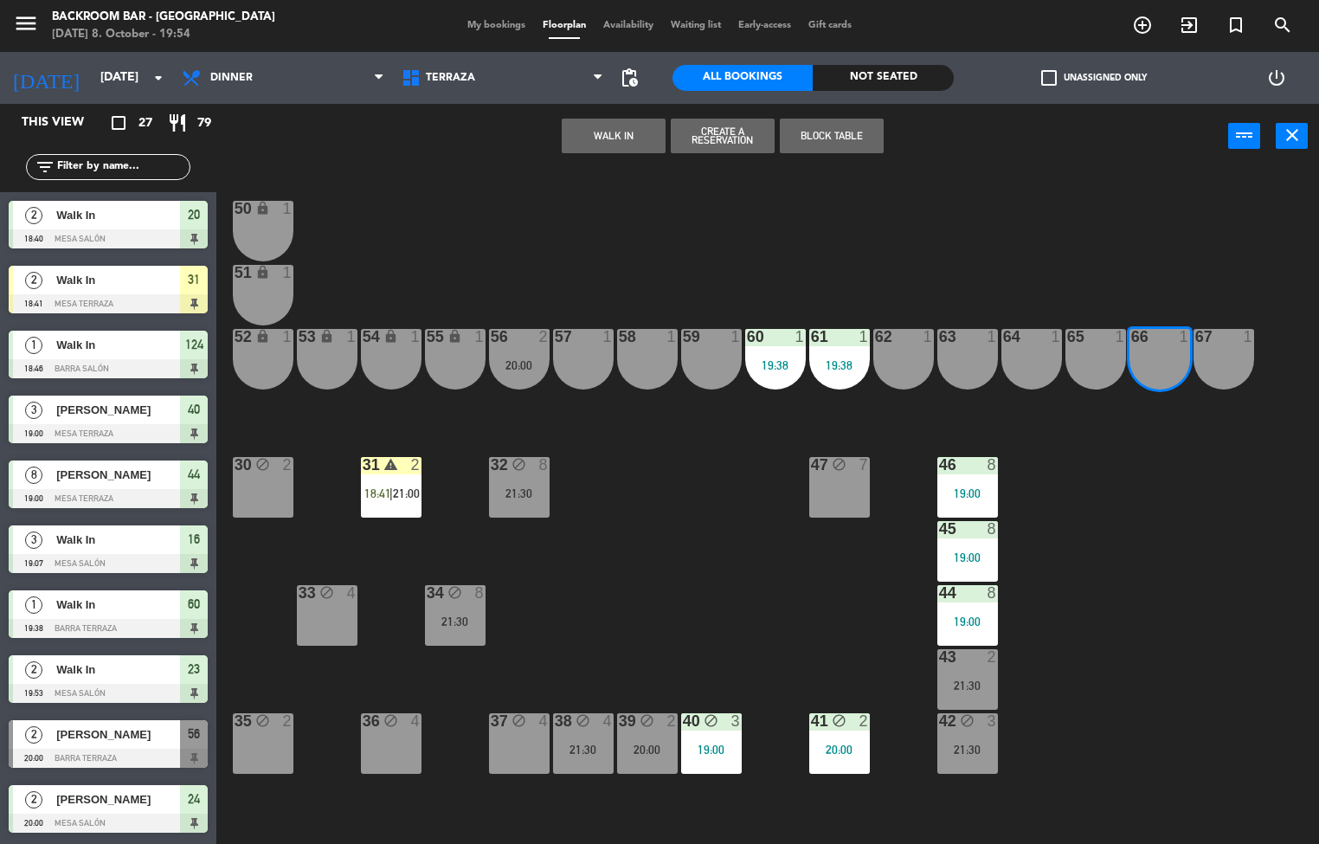
click at [1213, 356] on div "67 1" at bounding box center [1223, 359] width 61 height 61
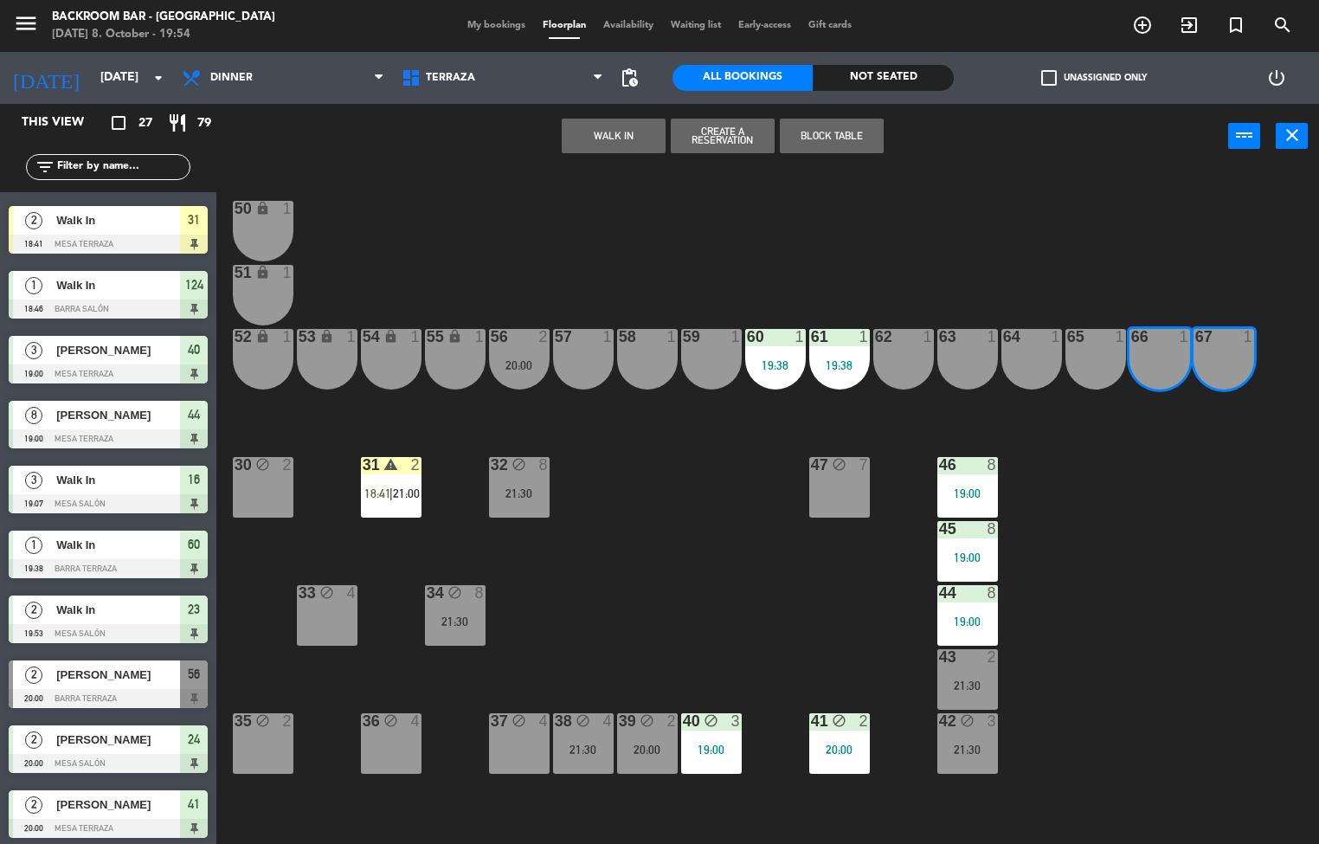
scroll to position [0, 0]
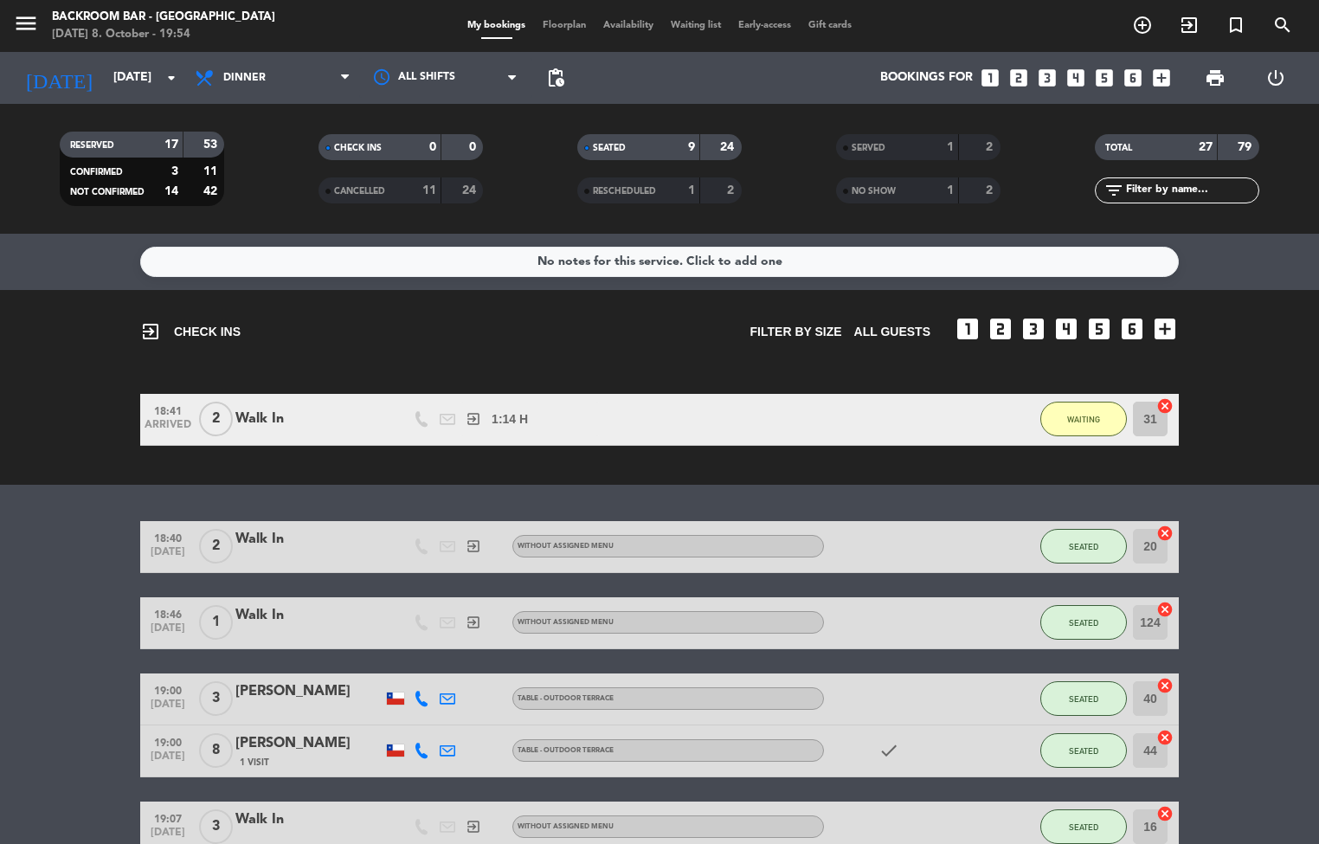
click at [575, 27] on span "Floorplan" at bounding box center [564, 26] width 61 height 10
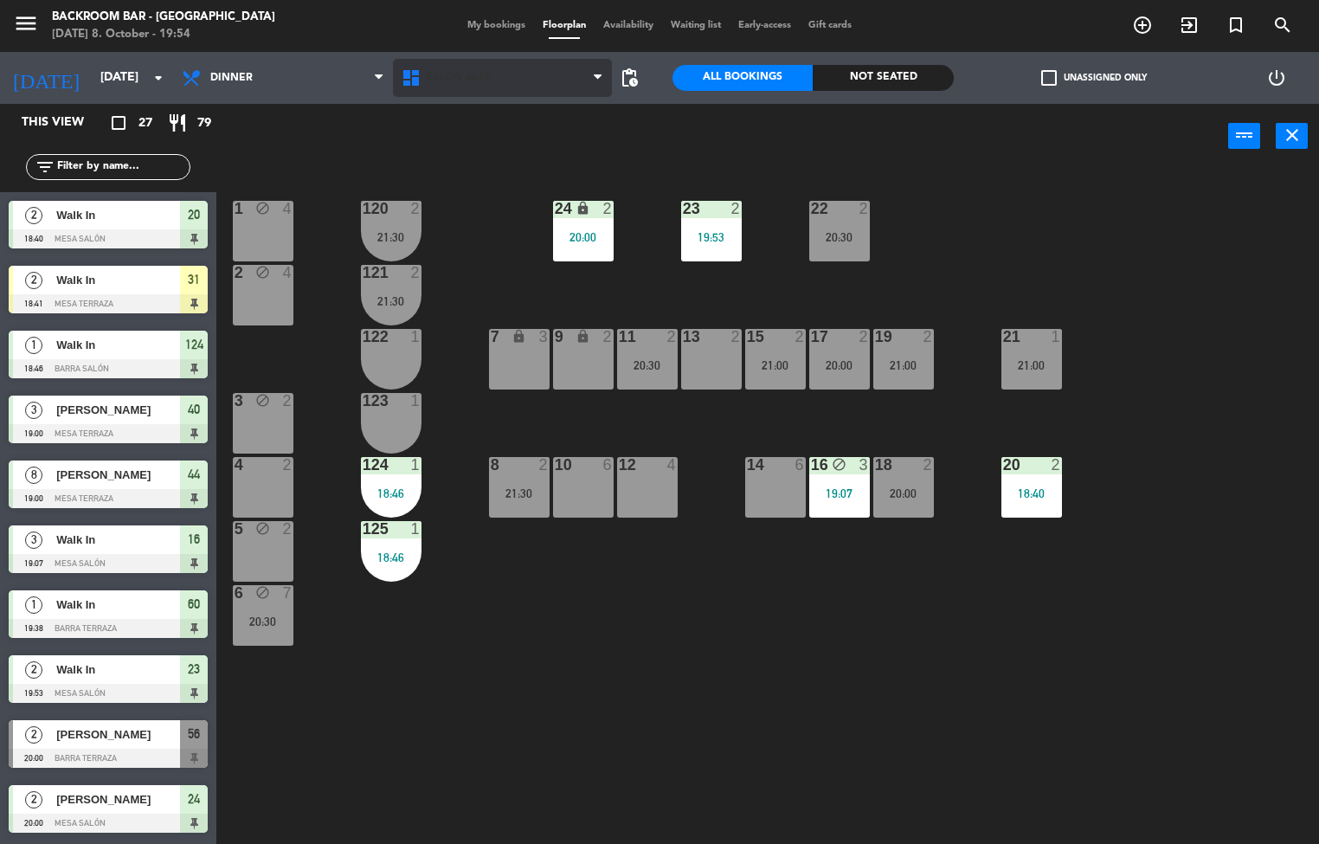
click at [458, 67] on span "Salón jazz" at bounding box center [503, 78] width 220 height 38
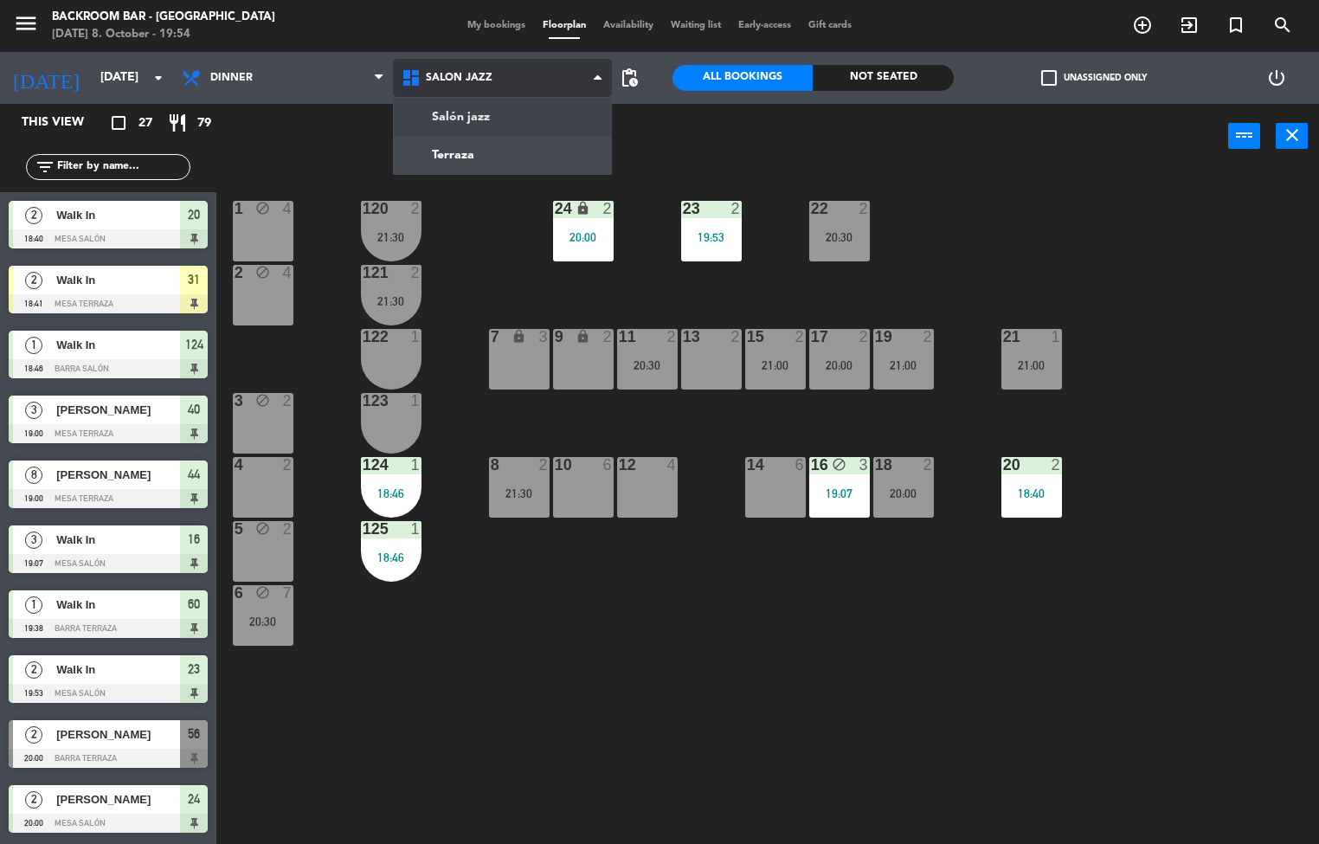
click at [444, 151] on ng-component "menu Backroom Bar - Chile Wednesday 8. October - 19:54 My bookings Floorplan Av…" at bounding box center [659, 422] width 1319 height 845
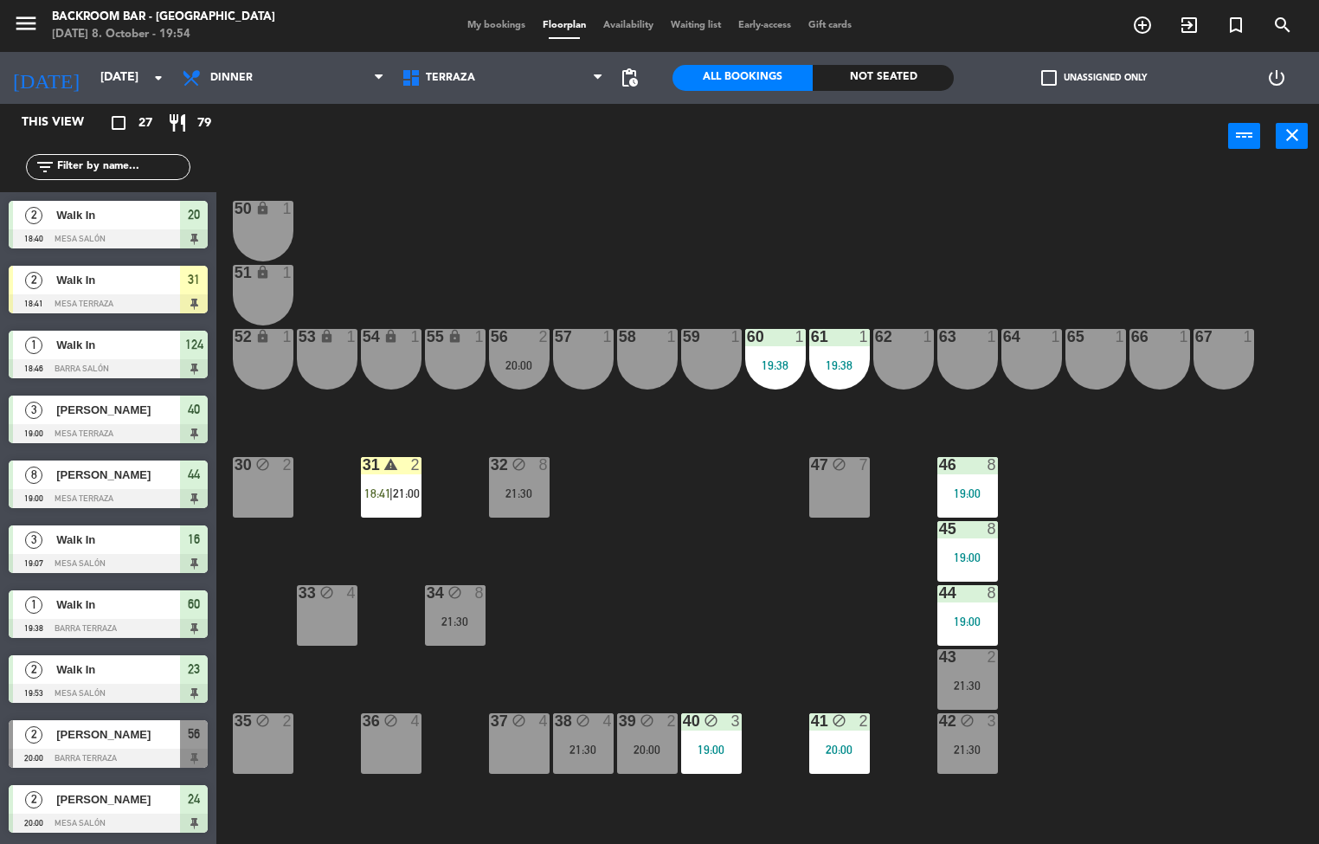
click at [1151, 367] on div "66 1" at bounding box center [1159, 359] width 61 height 61
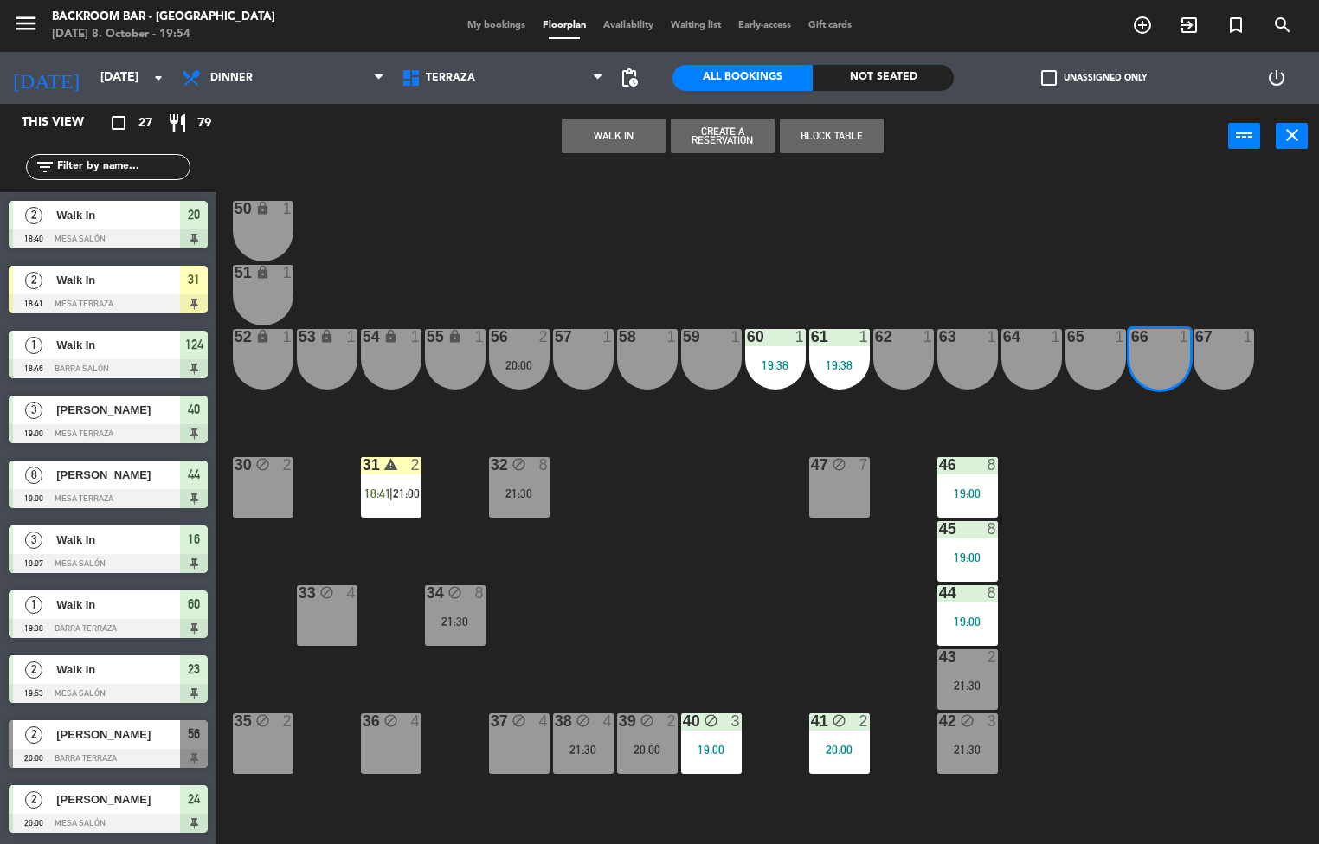
click at [1221, 356] on div "67 1" at bounding box center [1223, 359] width 61 height 61
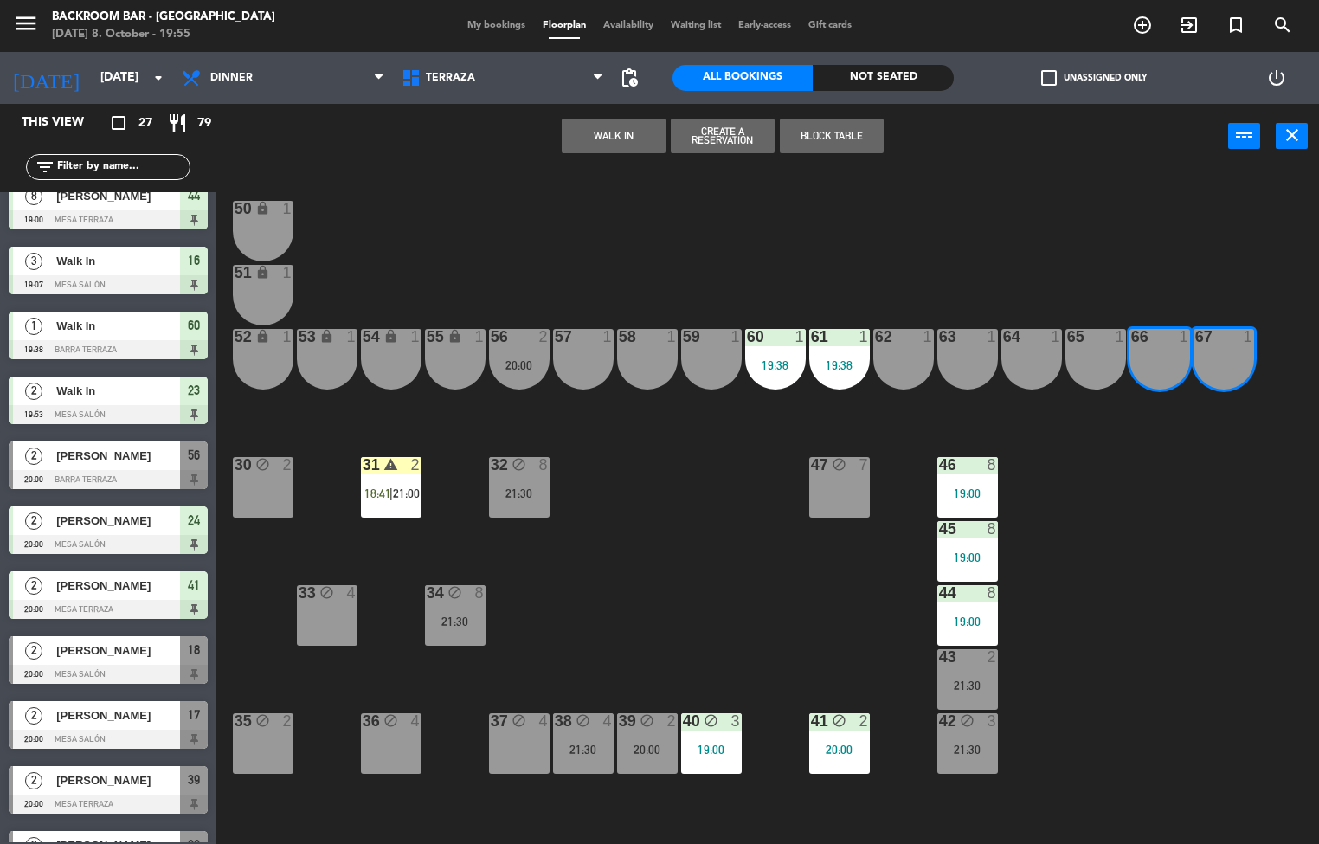
scroll to position [371, 0]
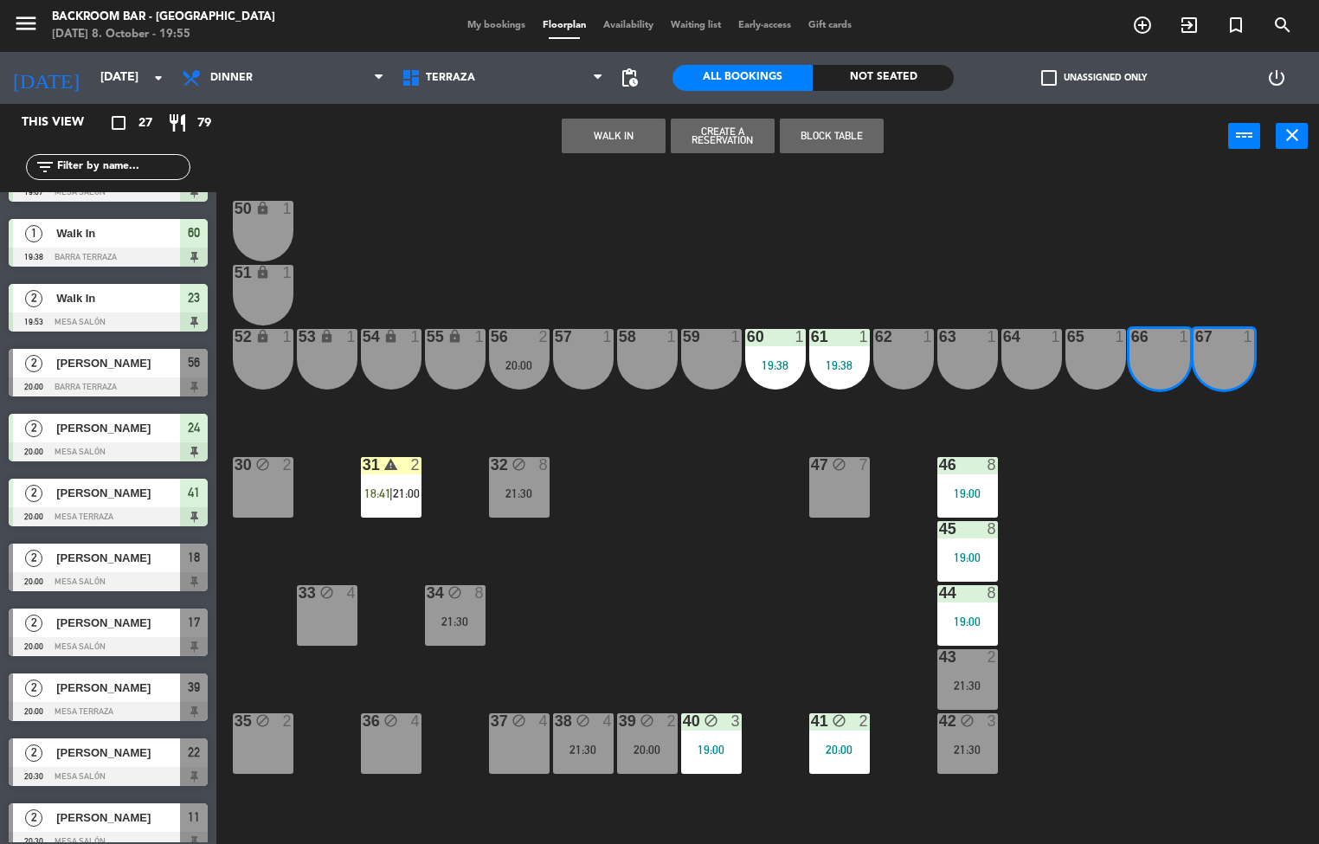
click at [125, 629] on span "[PERSON_NAME]" at bounding box center [118, 623] width 124 height 18
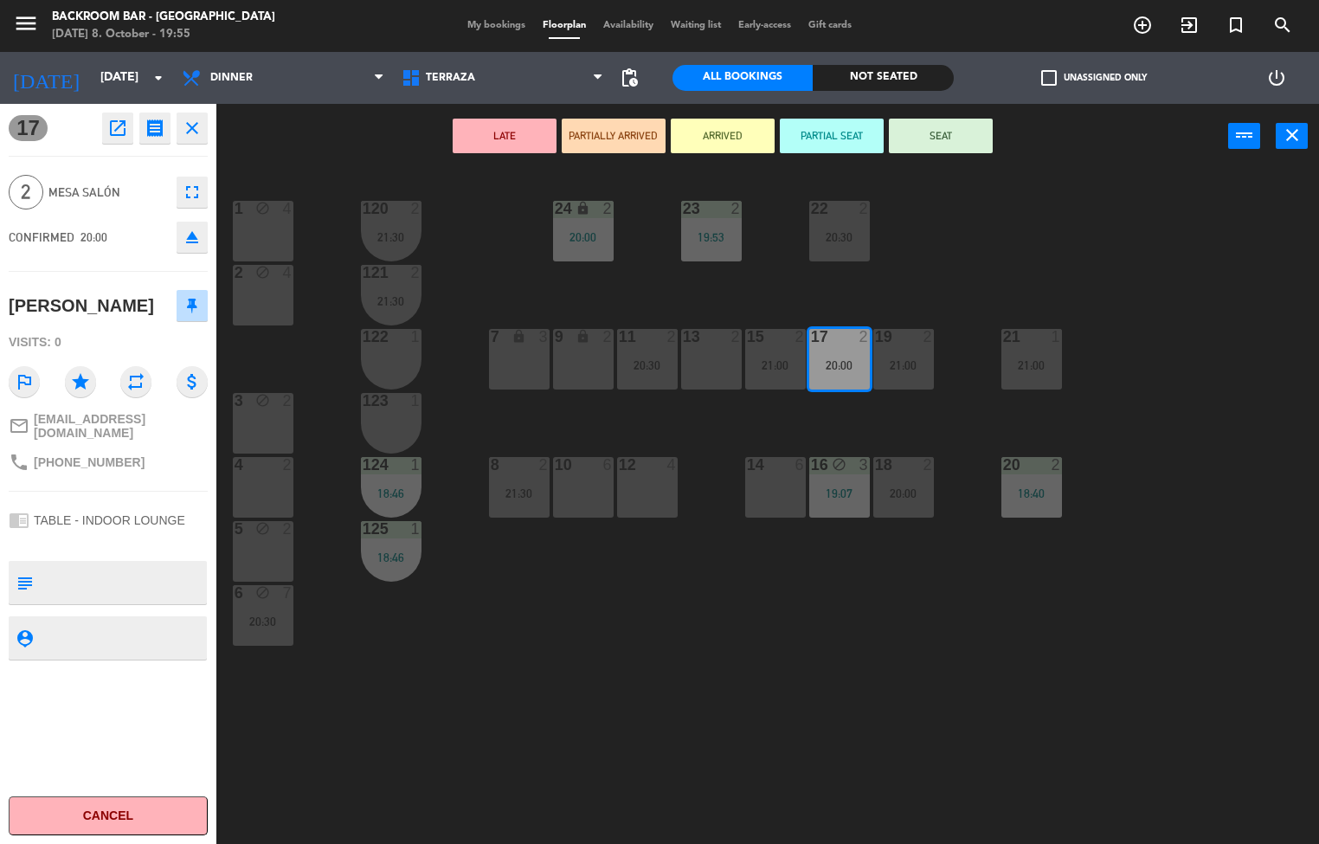
click at [930, 149] on button "SEAT" at bounding box center [941, 136] width 104 height 35
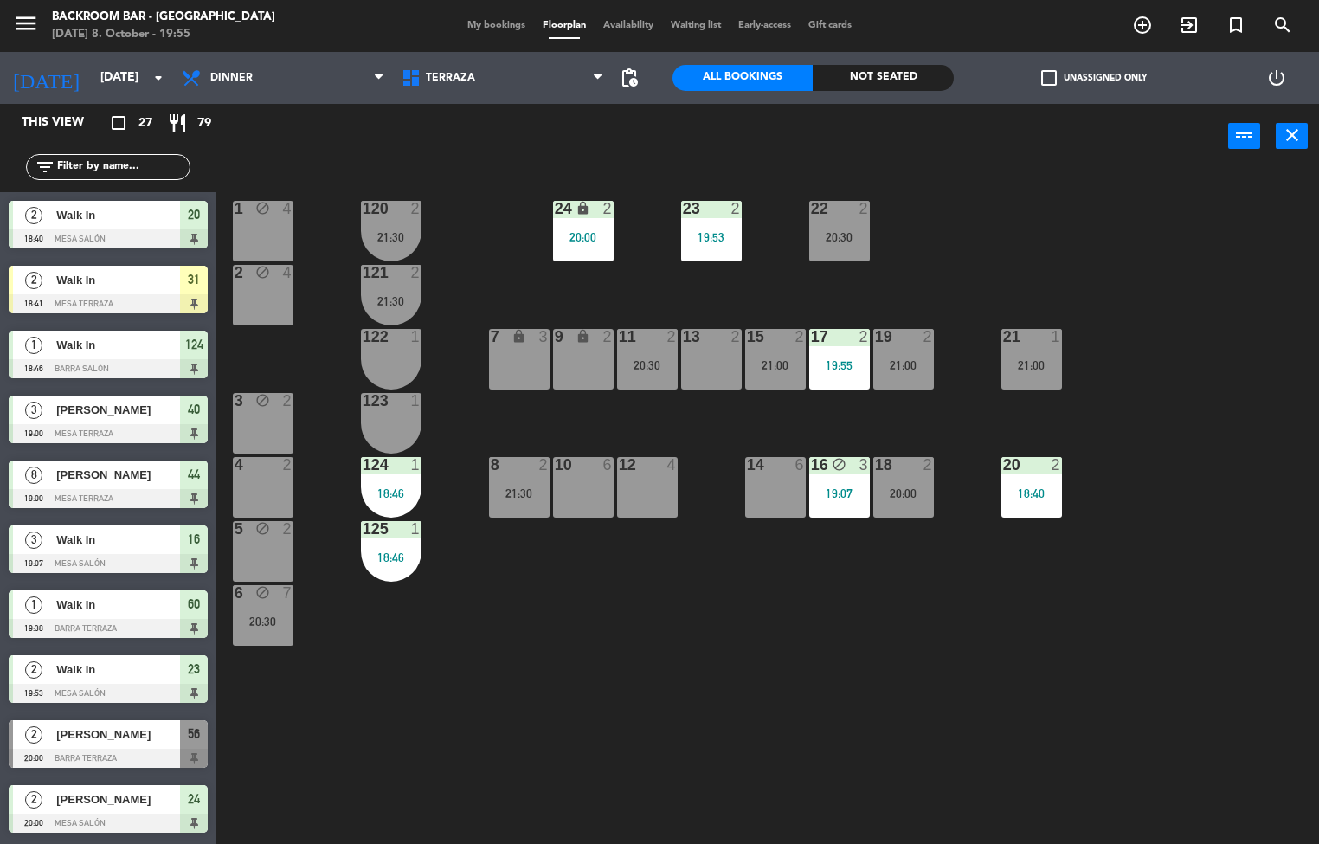
scroll to position [1, 0]
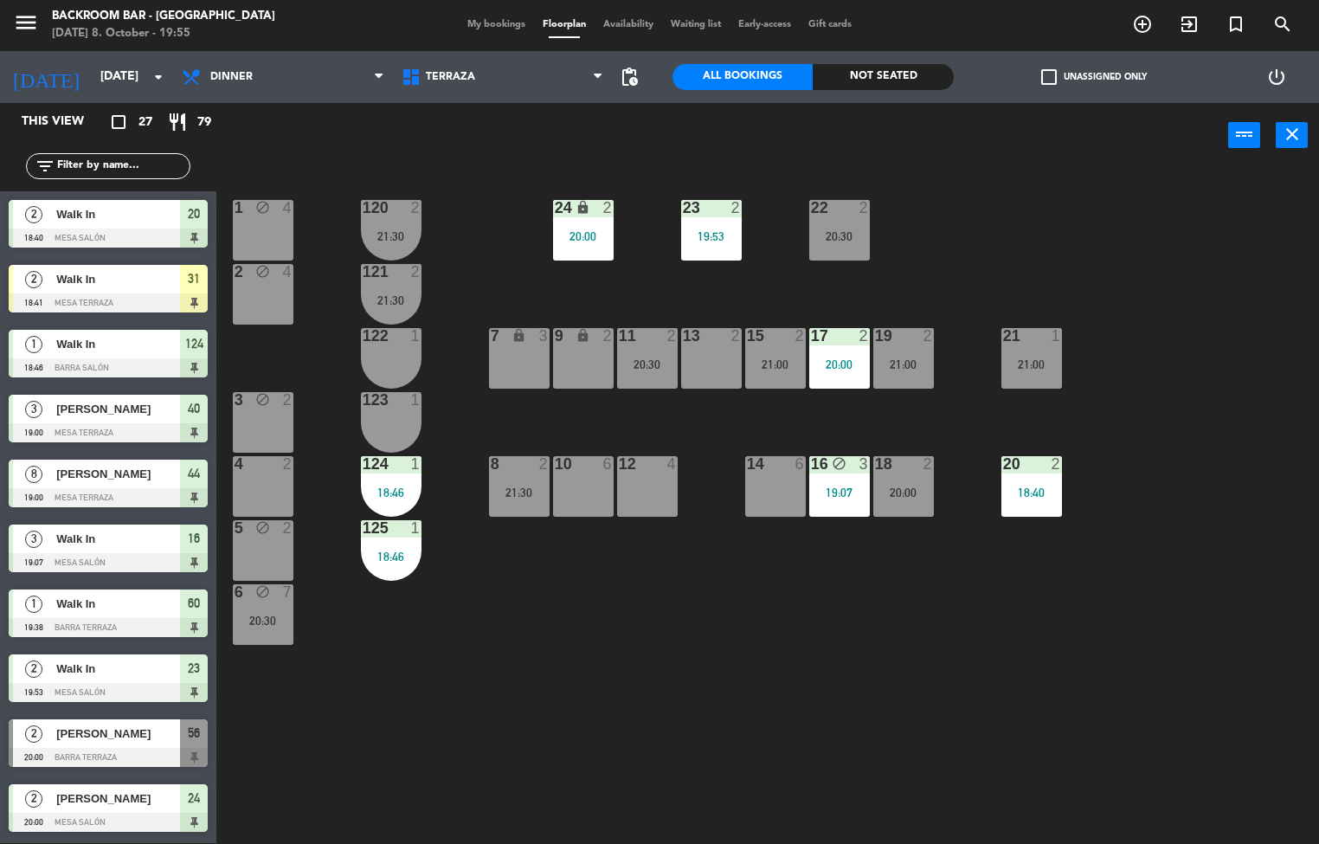
click at [914, 331] on div at bounding box center [903, 336] width 29 height 16
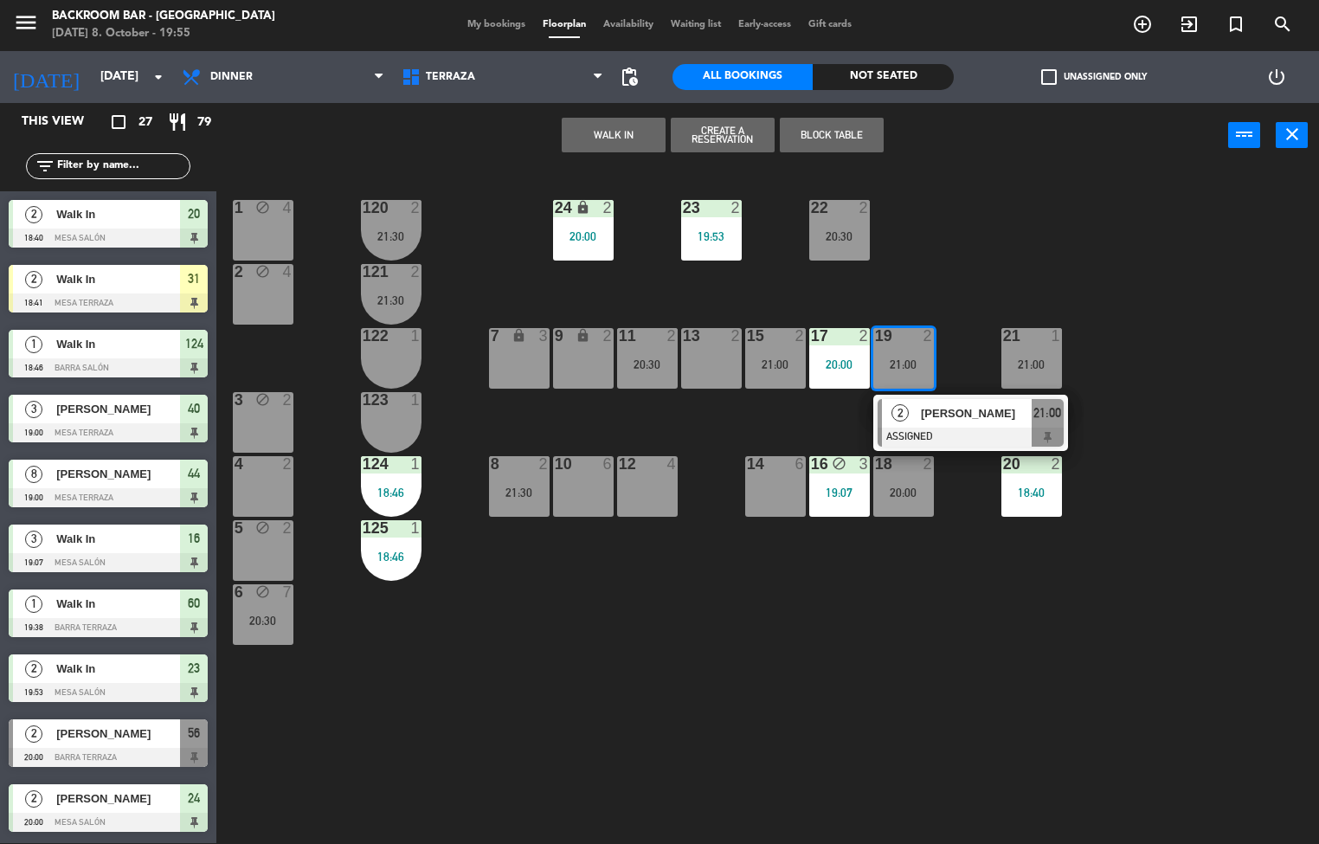
click at [945, 428] on div at bounding box center [970, 436] width 186 height 19
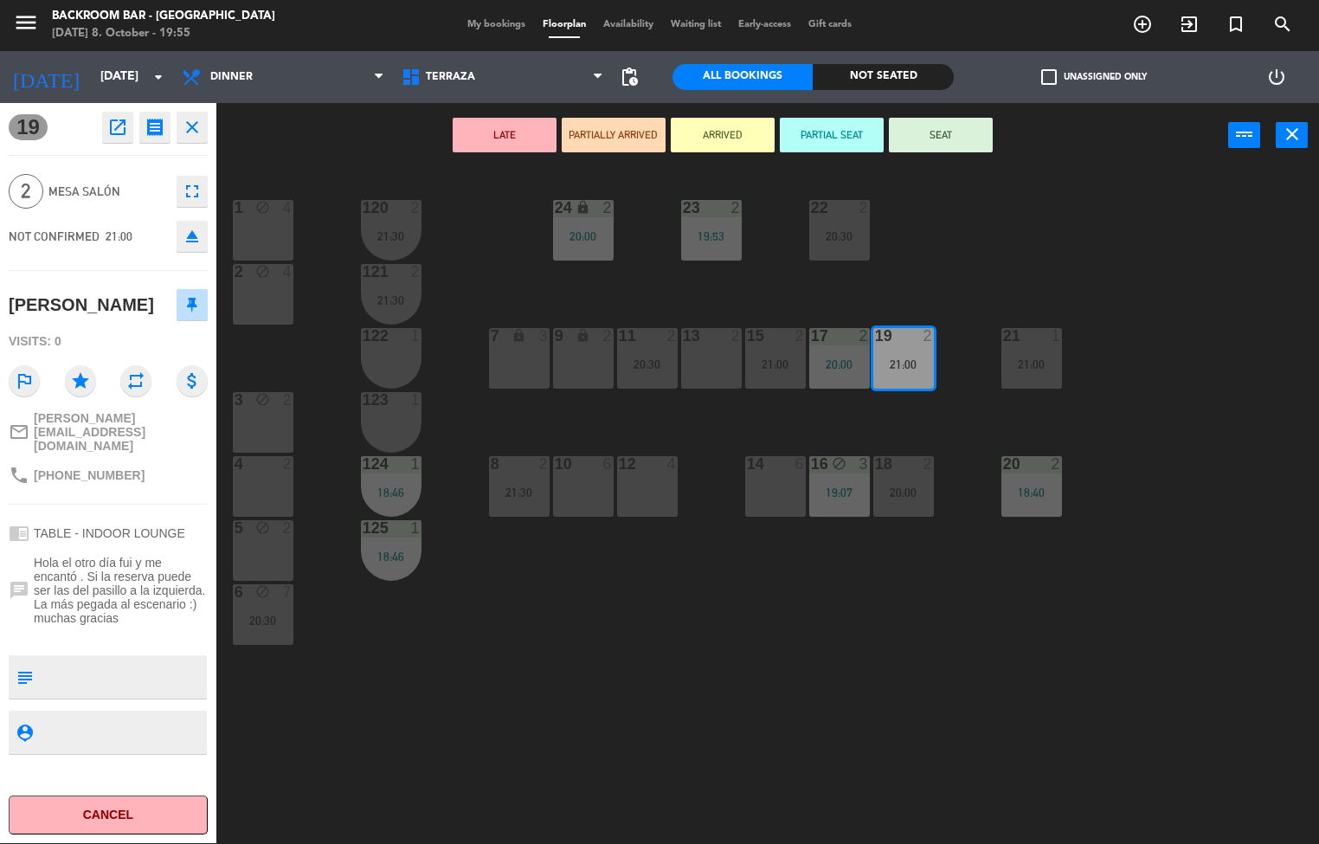
click at [665, 743] on div "1 block 4 24 lock 2 20:00 23 2 19:53 22 2 20:30 120 2 21:30 2 block 4 121 2 21:…" at bounding box center [773, 506] width 1089 height 675
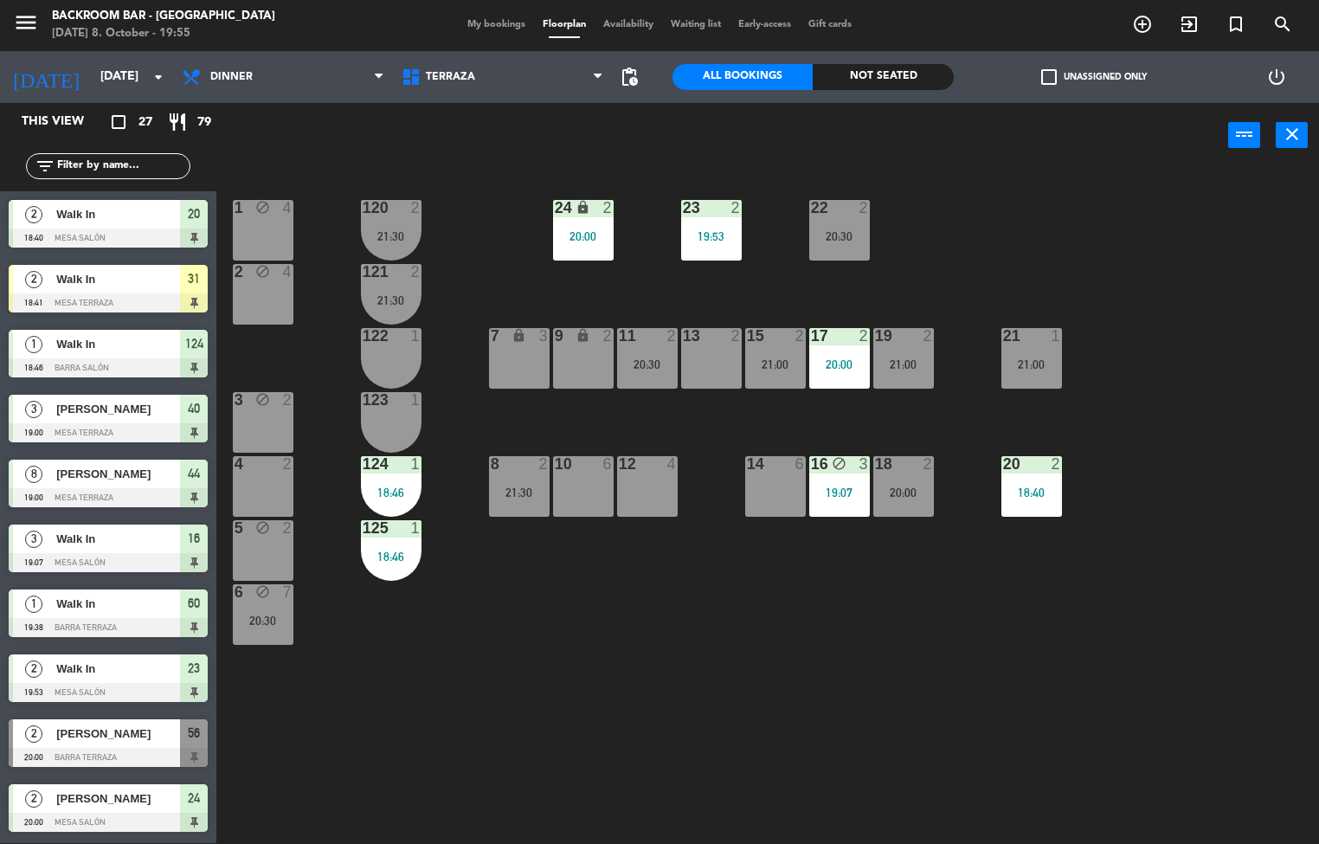
click at [506, 507] on div "8 2 21:30" at bounding box center [519, 486] width 61 height 61
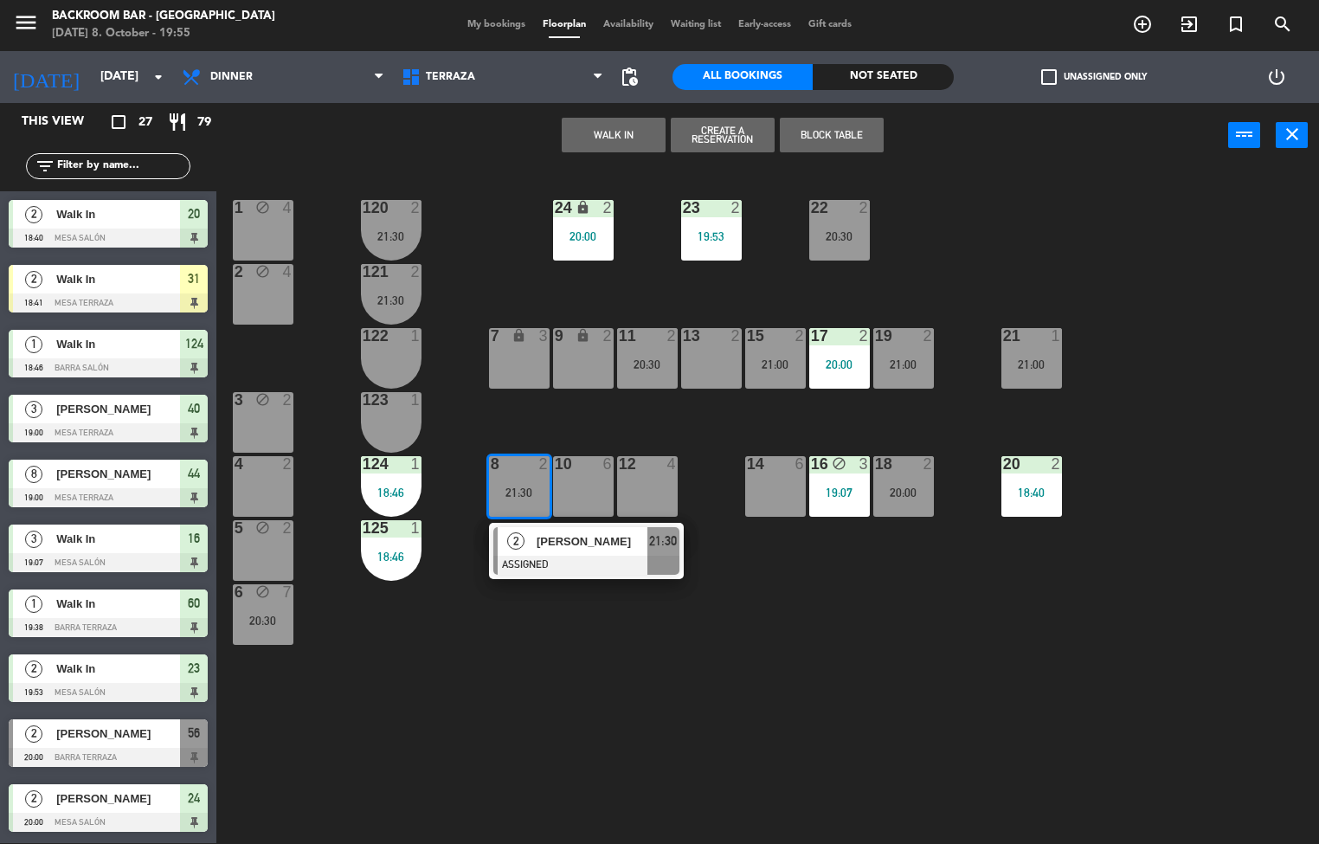
click at [388, 732] on div "1 block 4 24 lock 2 20:00 23 2 19:53 22 2 20:30 120 2 21:30 2 block 4 121 2 21:…" at bounding box center [773, 506] width 1089 height 675
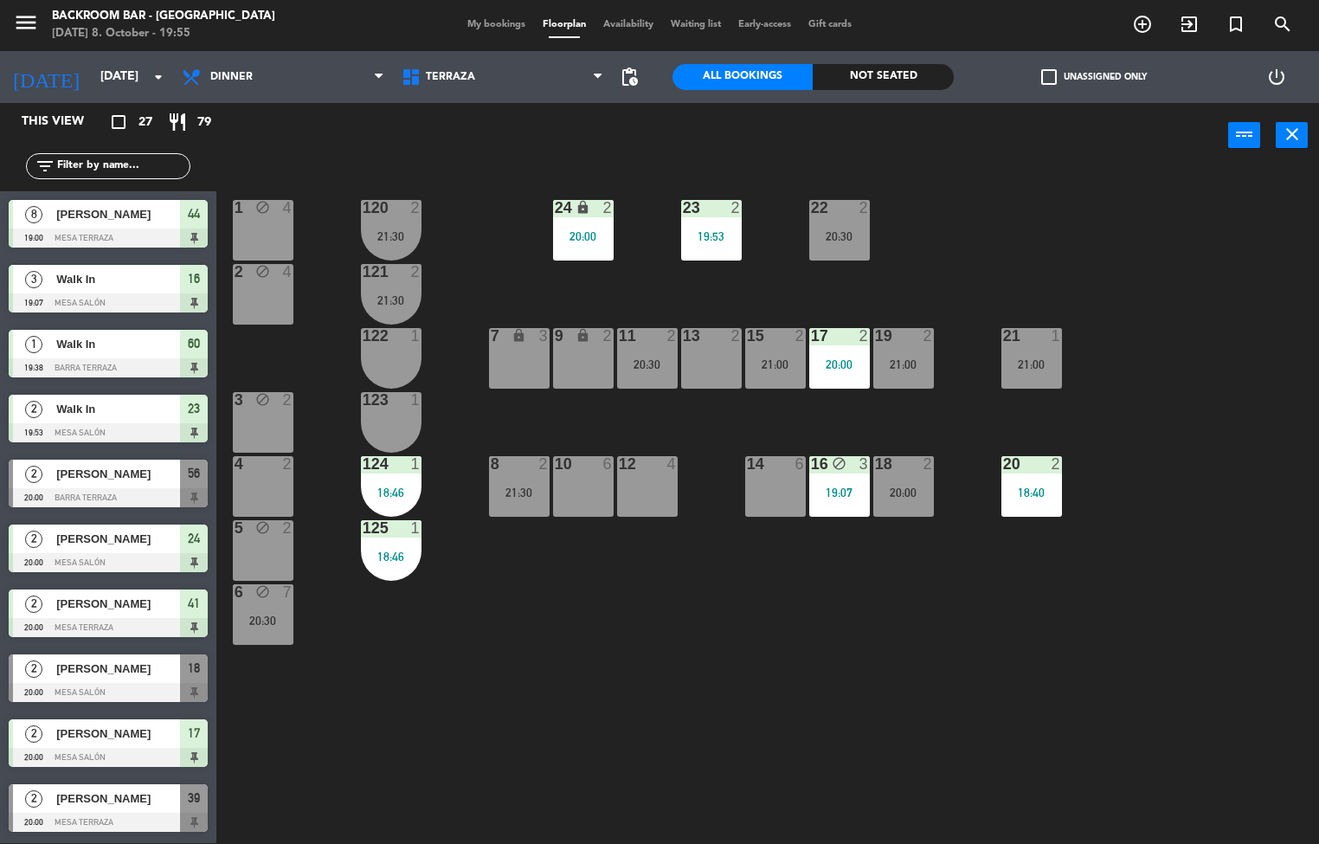
scroll to position [260, 0]
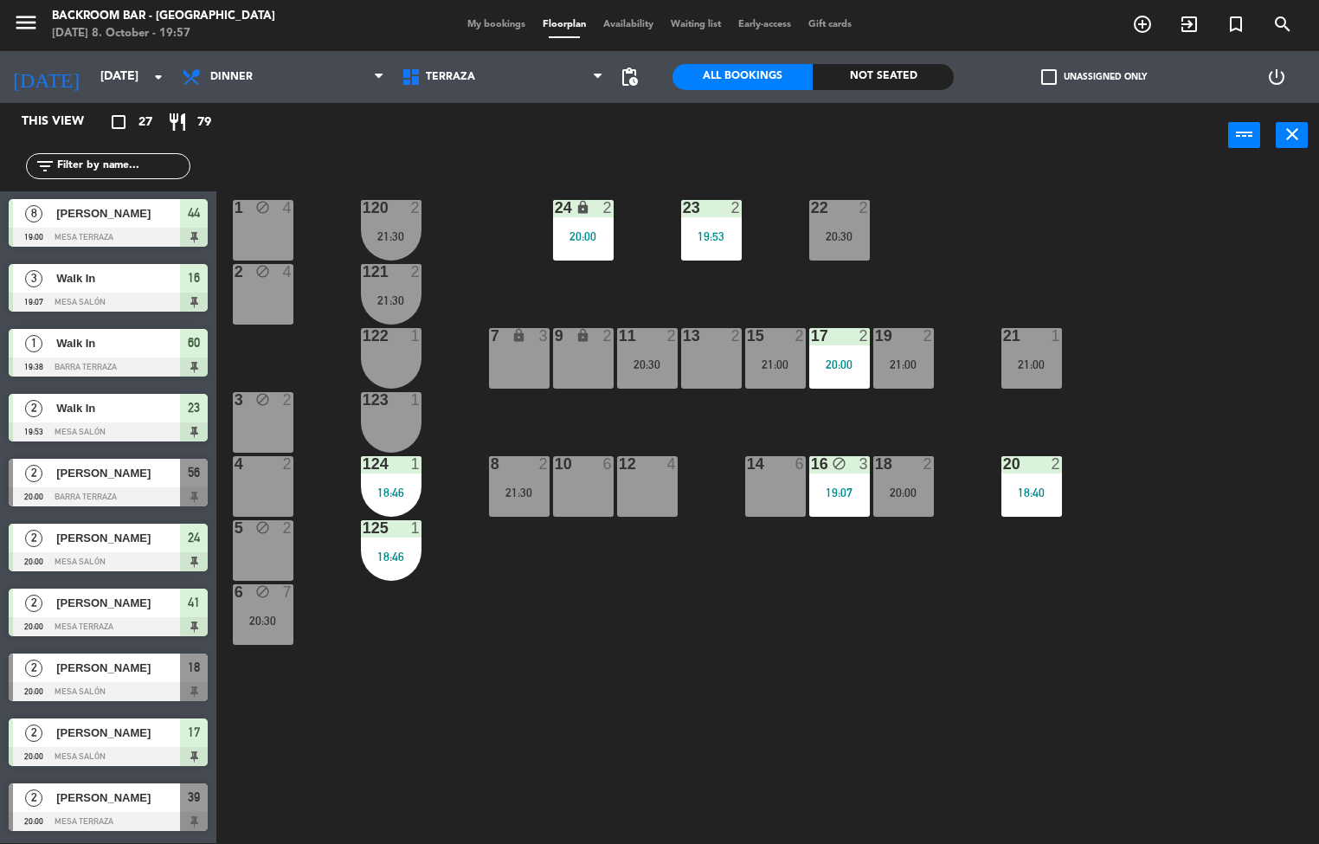
click at [79, 464] on span "[PERSON_NAME]" at bounding box center [118, 473] width 124 height 18
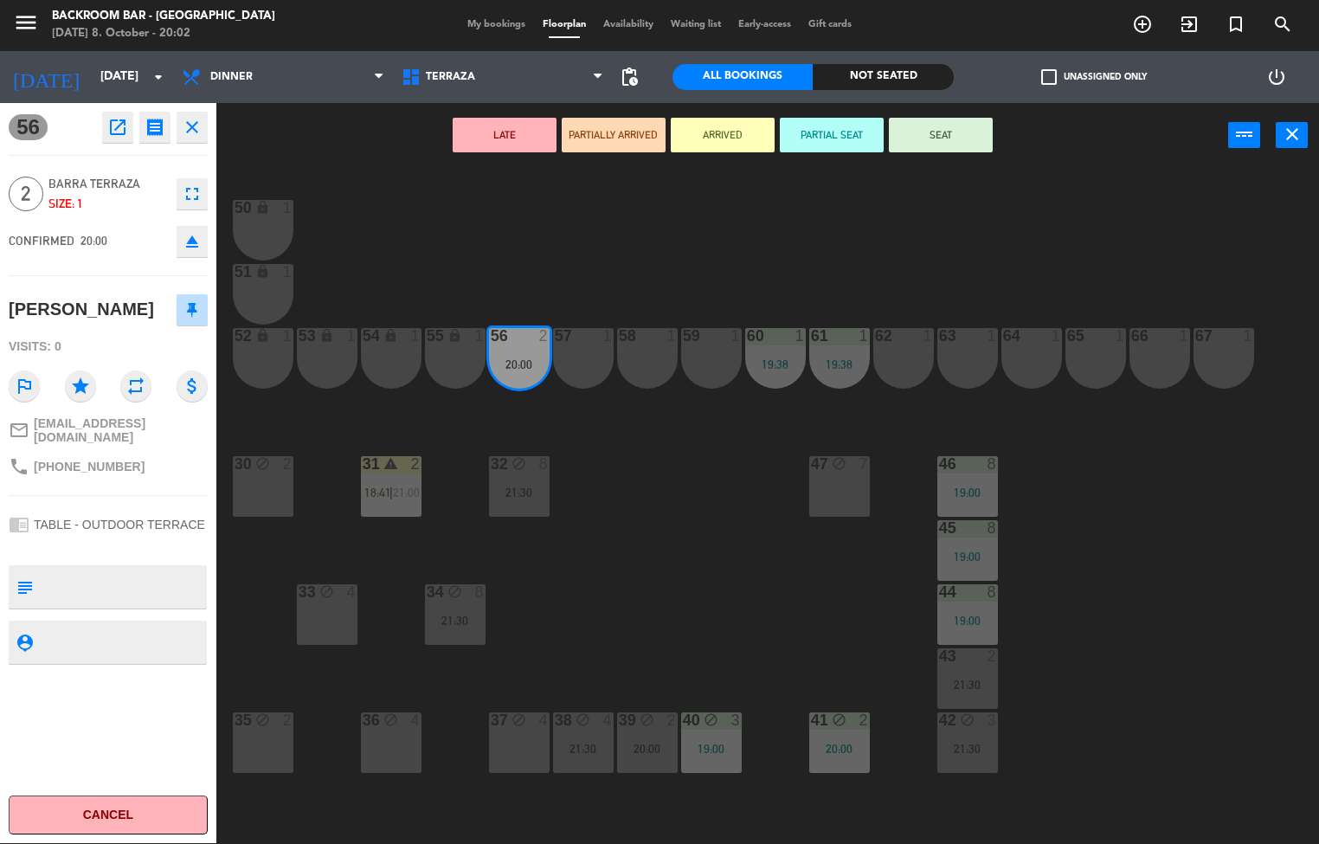
click at [611, 559] on div "50 lock 1 51 lock 1 52 lock 1 53 lock 1 54 lock 1 55 lock 1 56 2 20:00 61 1 19:…" at bounding box center [773, 506] width 1089 height 675
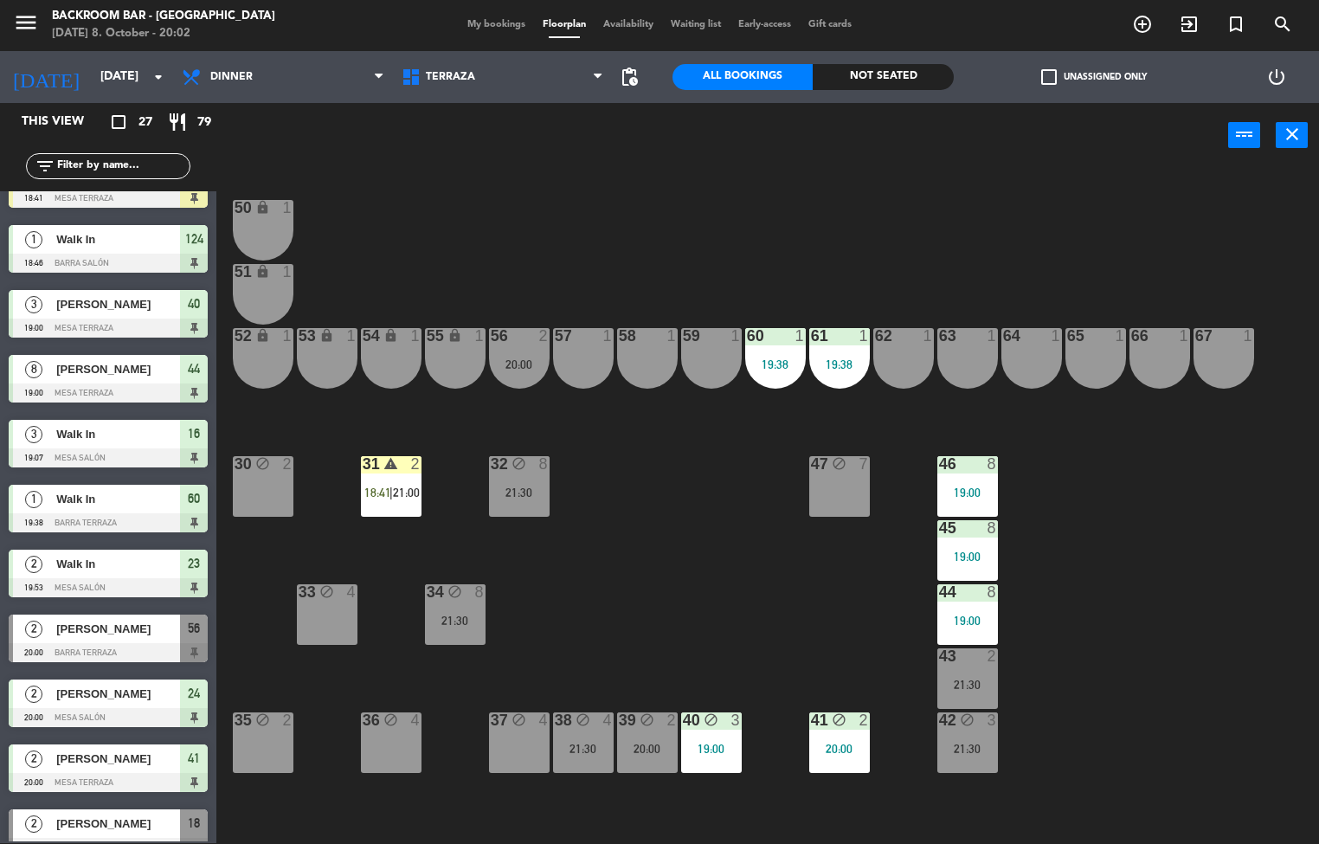
scroll to position [106, 0]
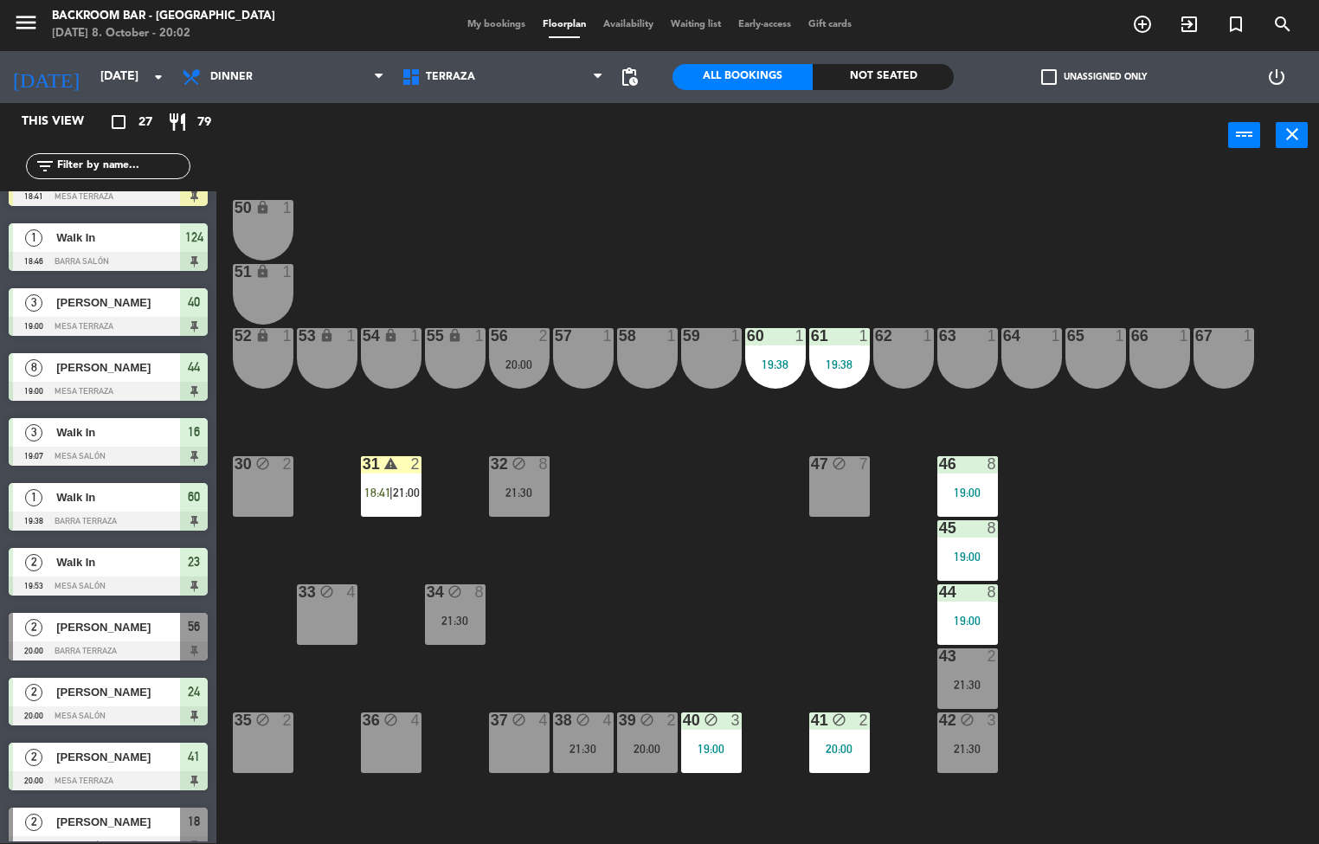
click at [128, 631] on span "[PERSON_NAME]" at bounding box center [118, 627] width 124 height 18
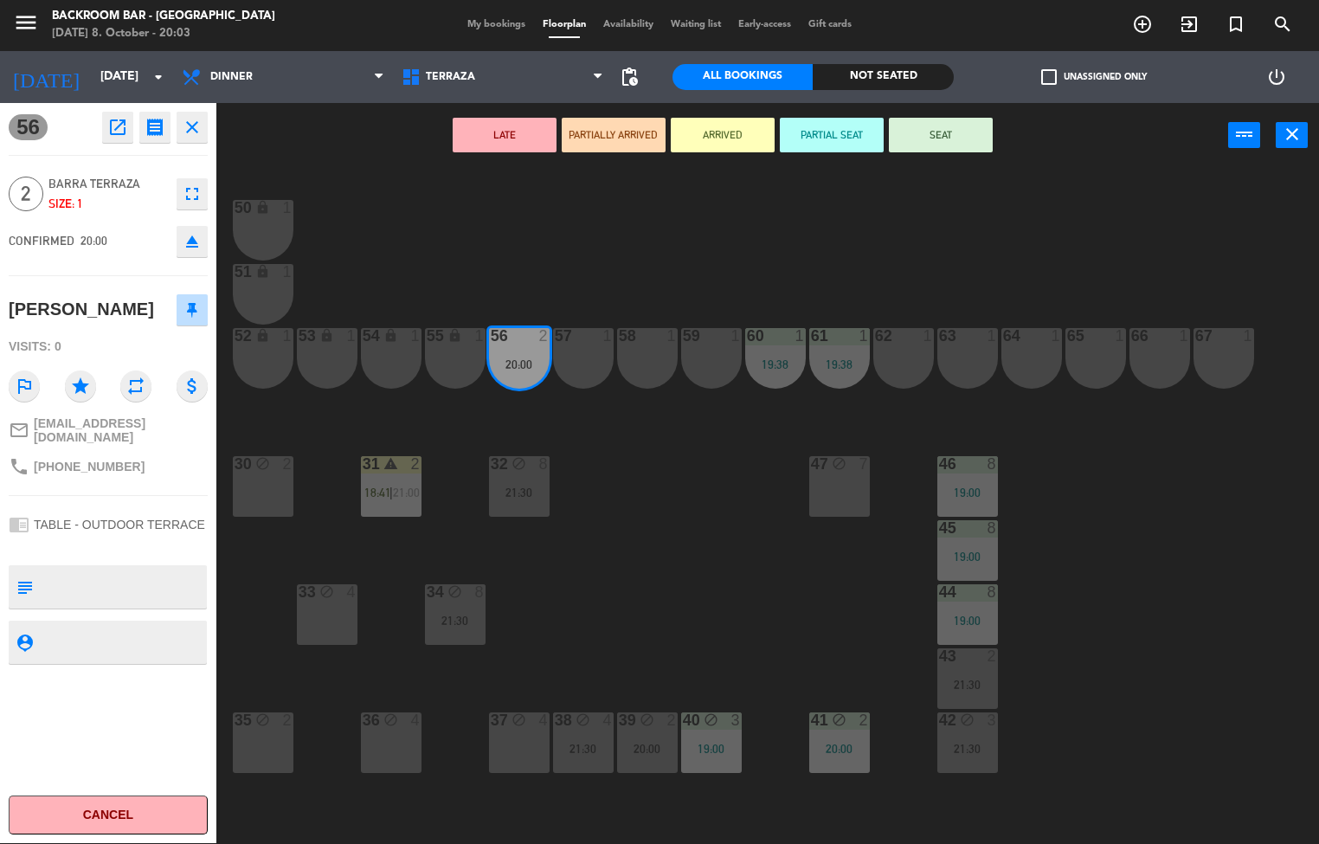
click at [646, 748] on div "20:00" at bounding box center [647, 748] width 61 height 12
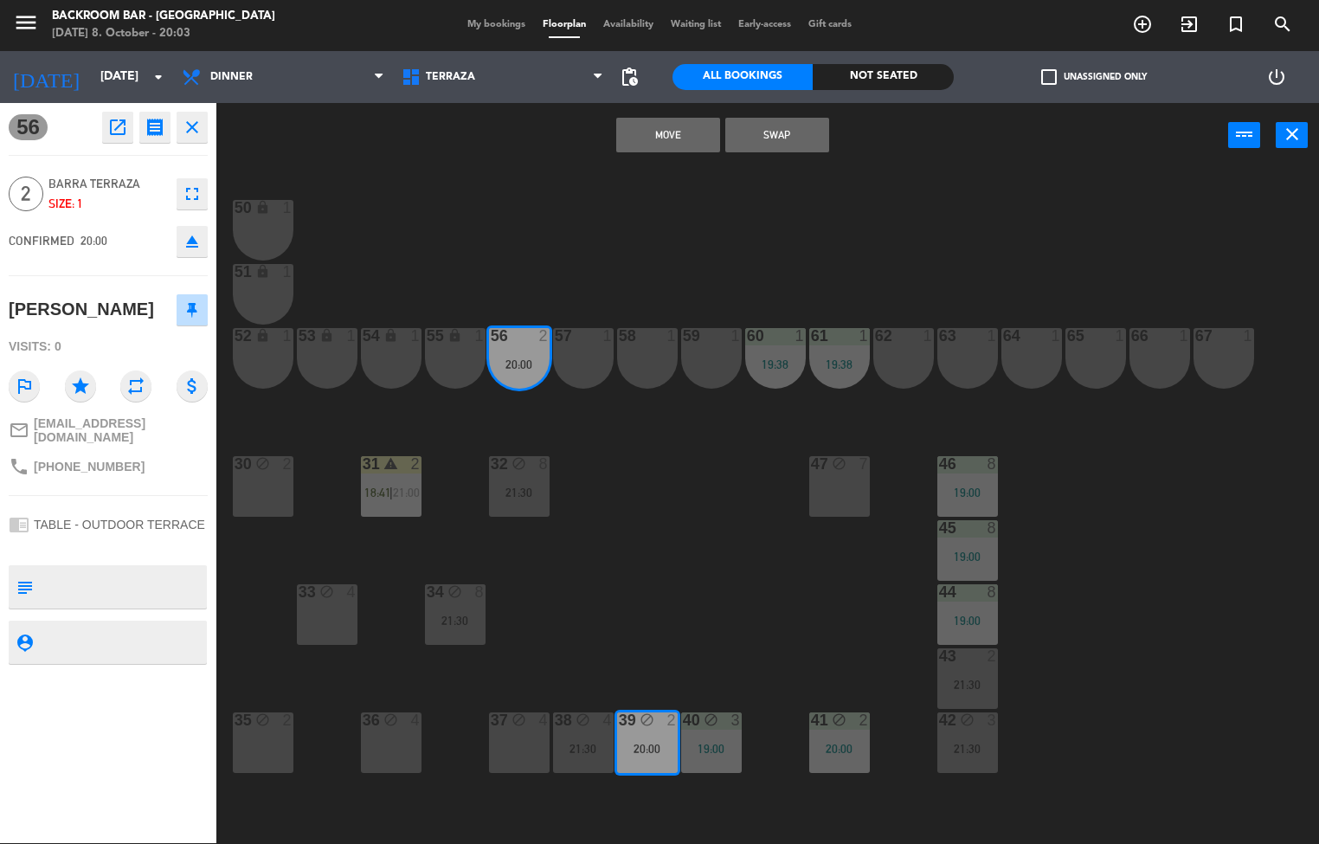
click at [667, 132] on button "Move" at bounding box center [668, 135] width 104 height 35
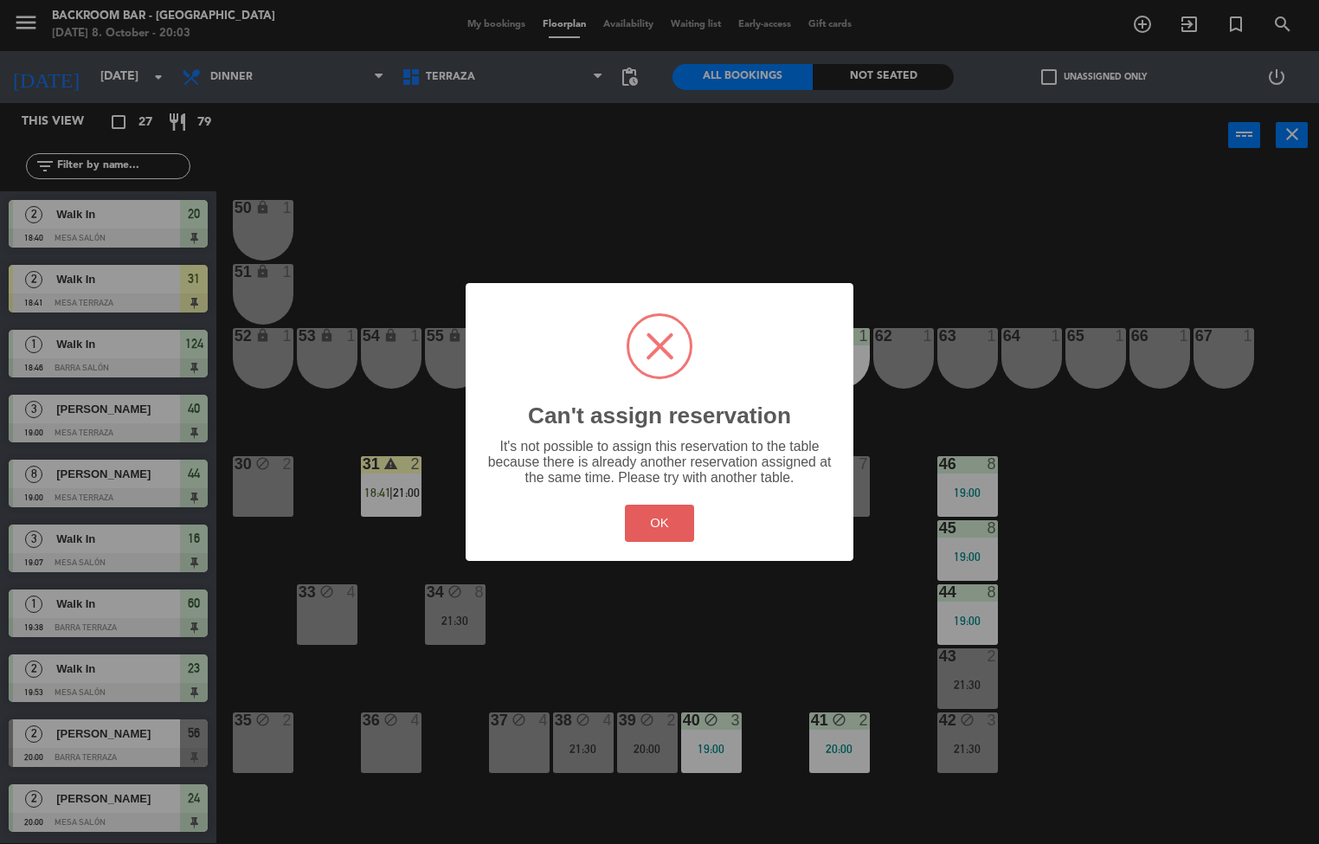
click at [649, 523] on button "OK" at bounding box center [660, 522] width 70 height 37
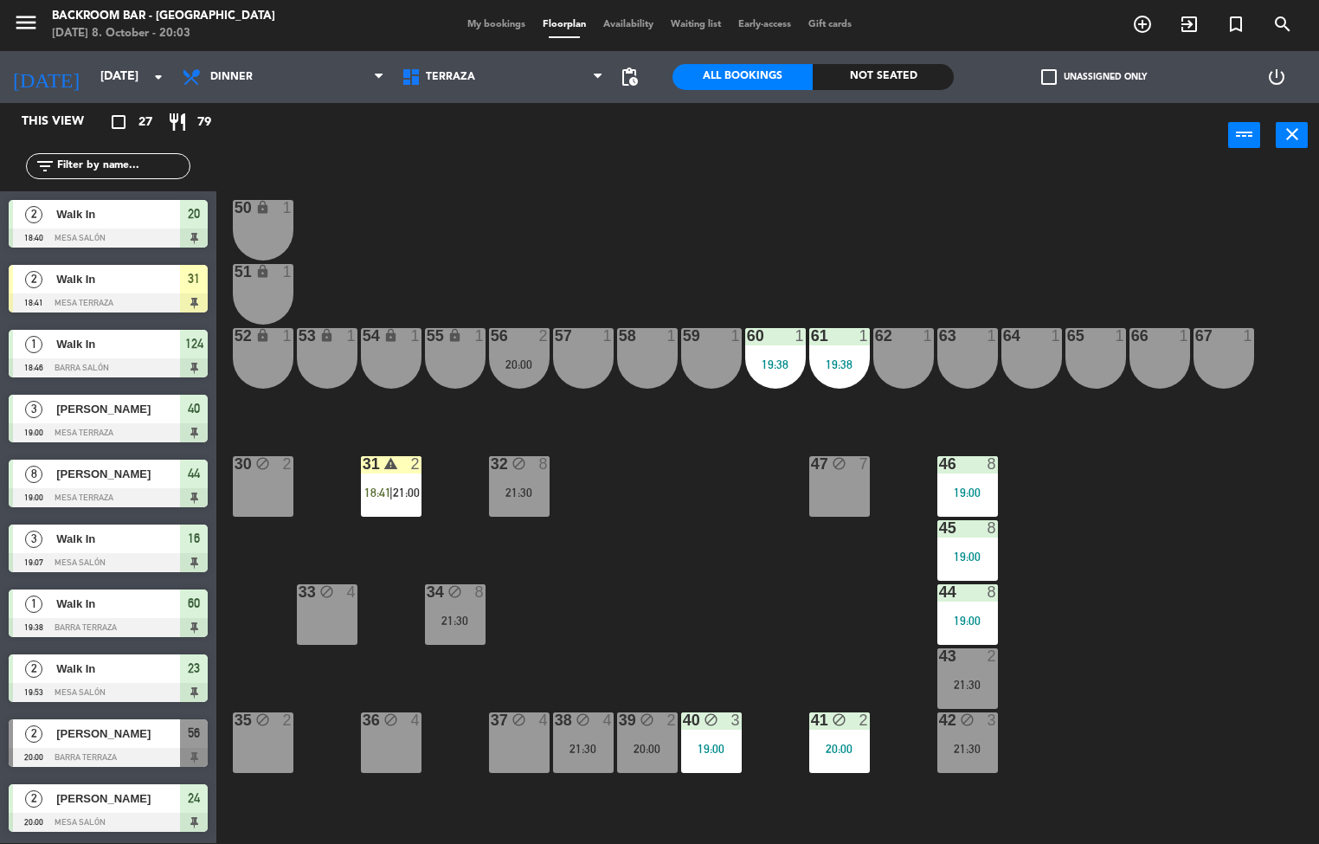
click at [639, 745] on div "20:00" at bounding box center [647, 748] width 61 height 12
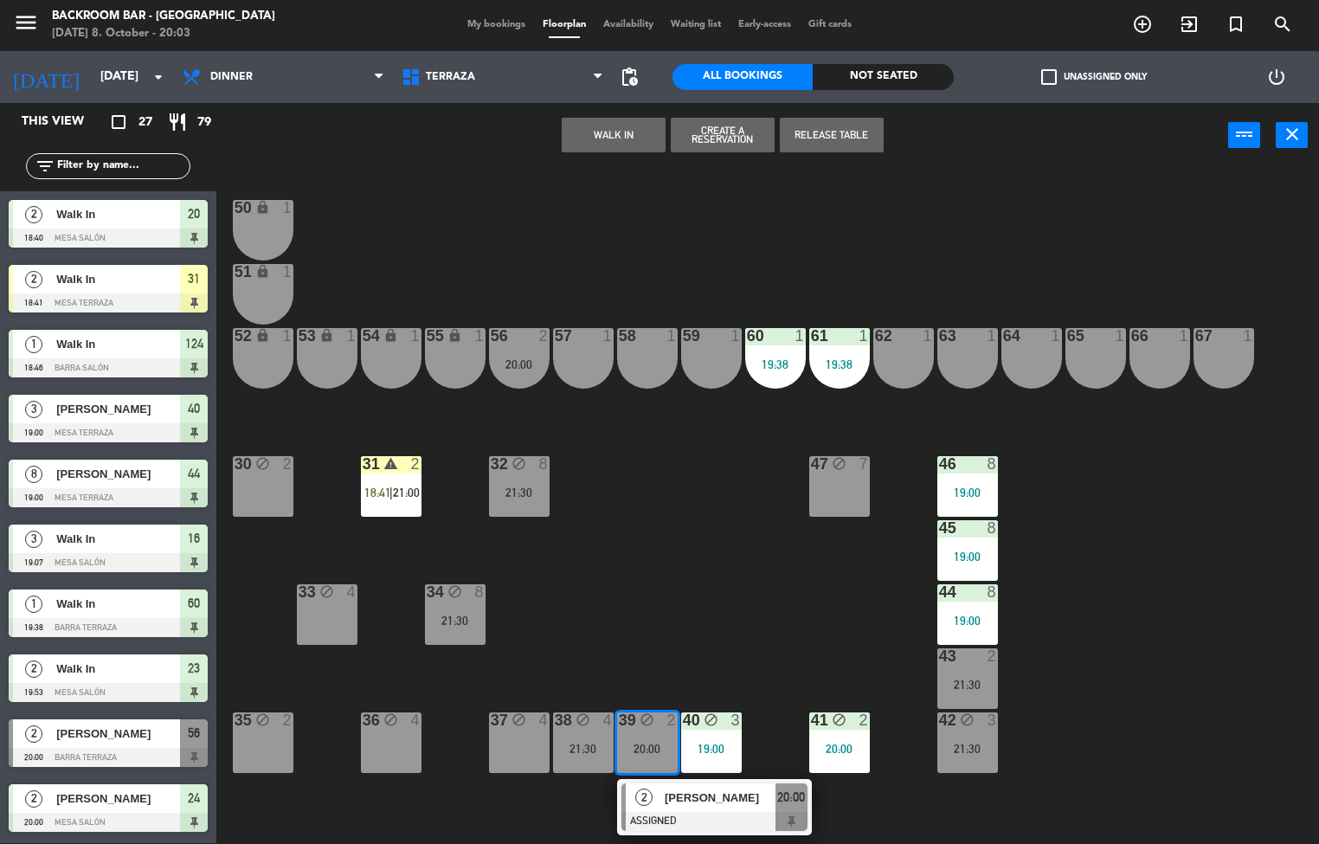
click at [517, 362] on div "20:00" at bounding box center [519, 364] width 61 height 12
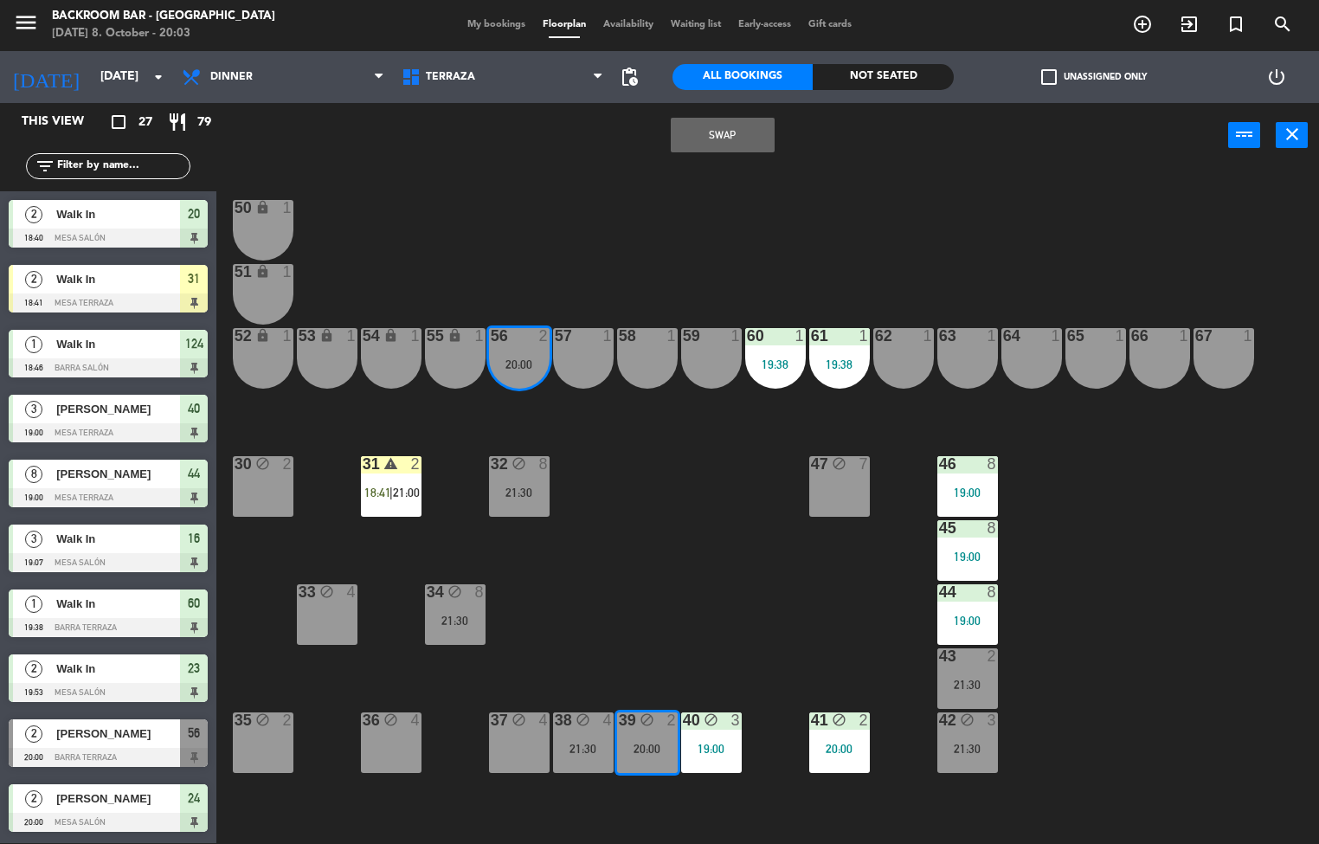
click at [709, 146] on button "Swap" at bounding box center [723, 135] width 104 height 35
click at [646, 748] on div "20:00" at bounding box center [647, 748] width 61 height 12
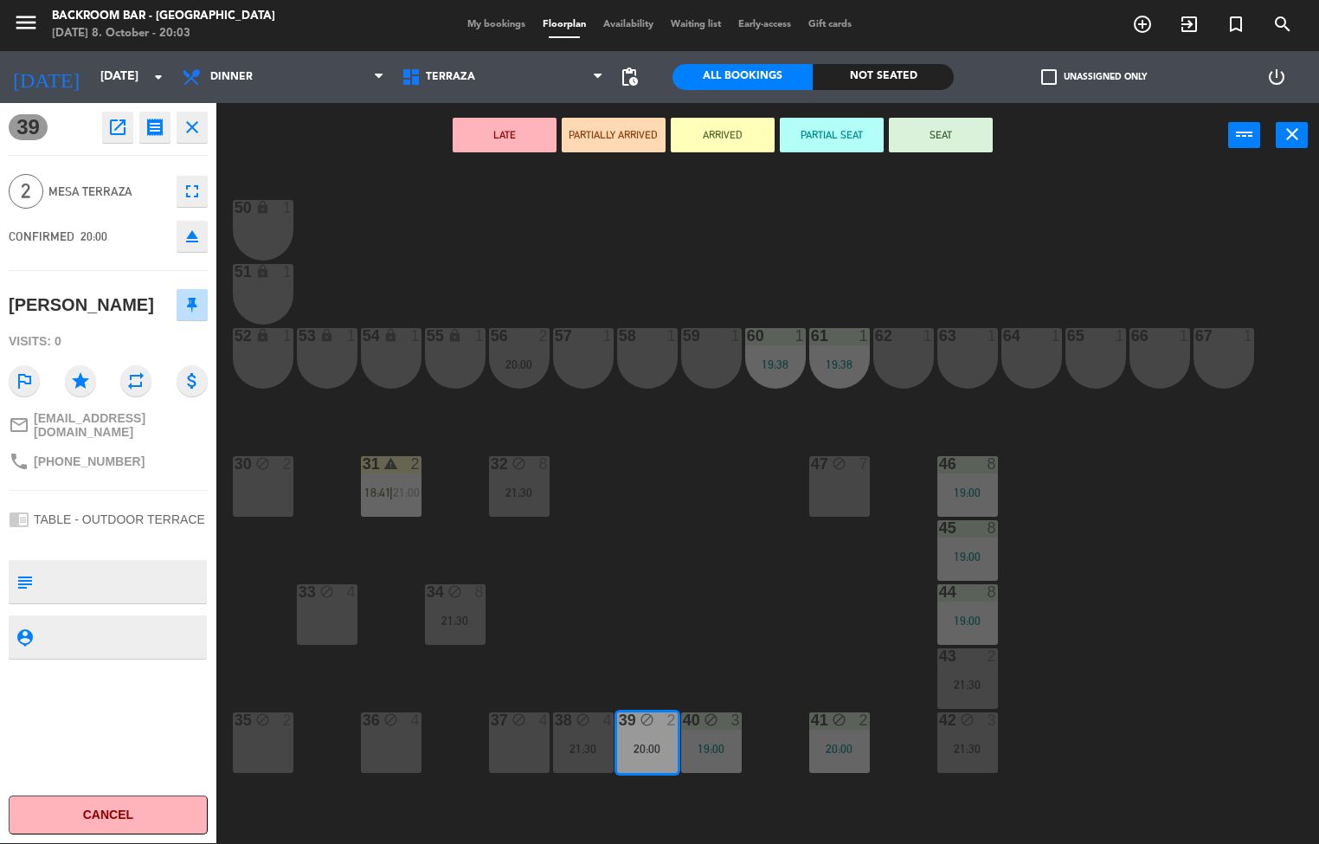
click at [938, 132] on button "SEAT" at bounding box center [941, 135] width 104 height 35
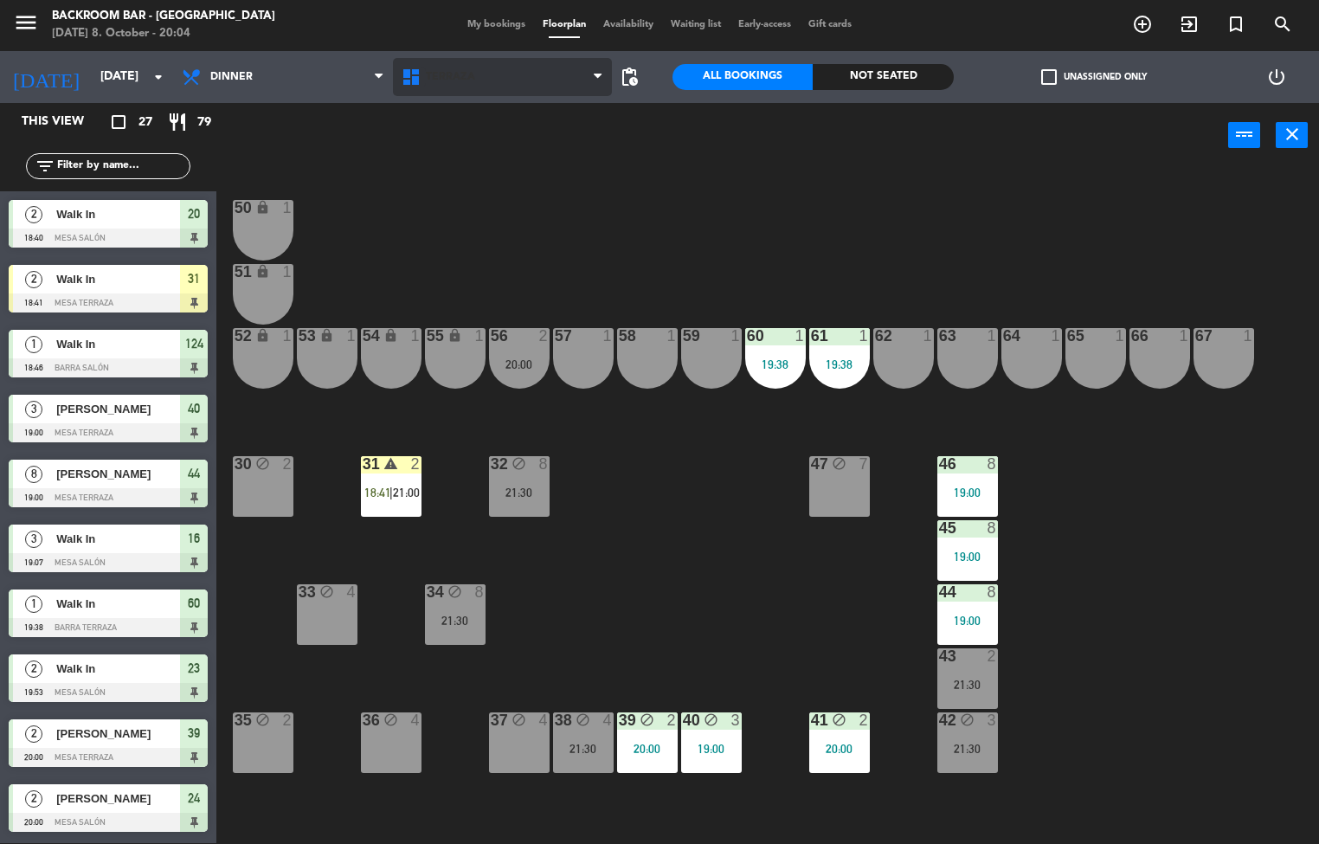
click at [416, 83] on icon at bounding box center [413, 77] width 25 height 21
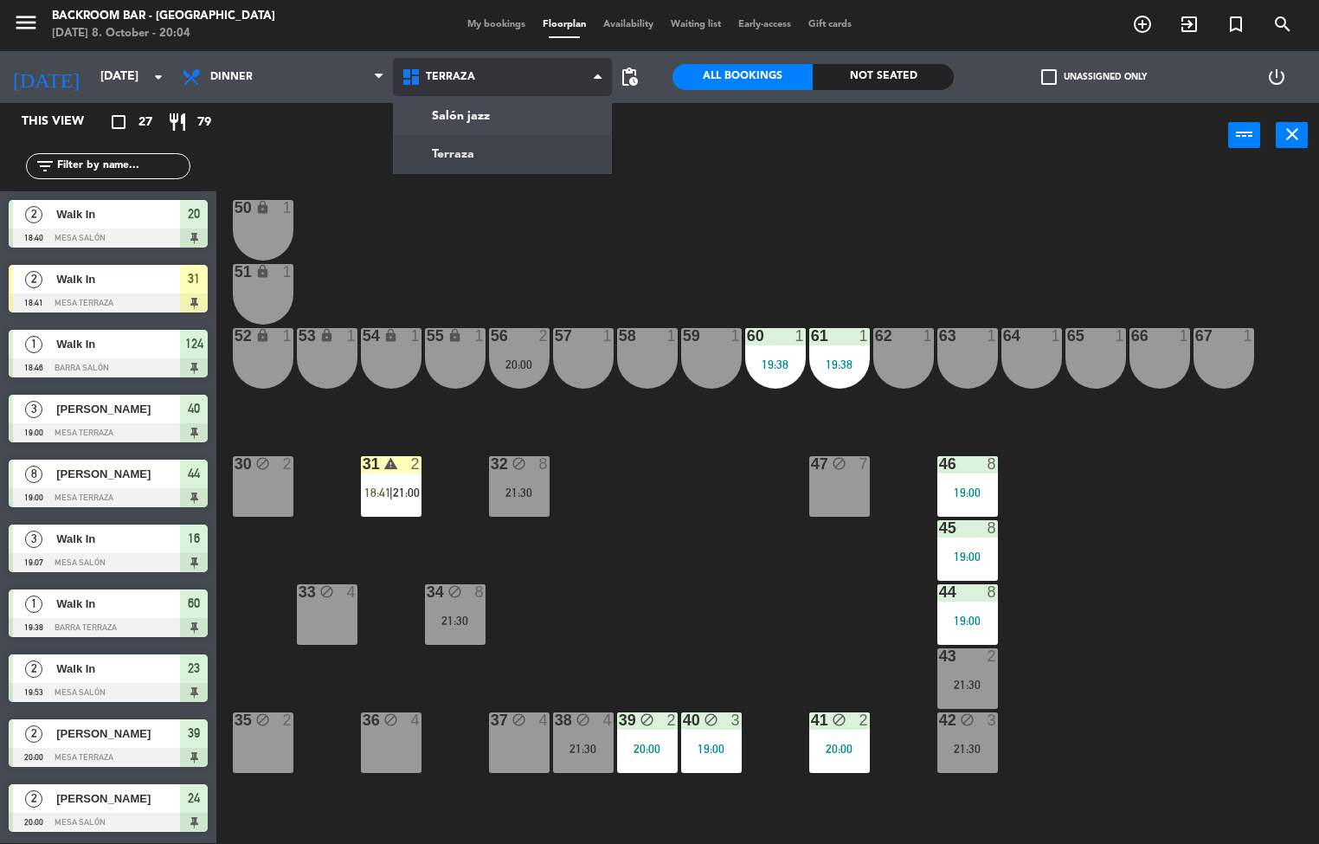
click at [449, 151] on ng-component "menu Backroom Bar - Chile Wednesday 8. October - 20:04 My bookings Floorplan Av…" at bounding box center [659, 421] width 1319 height 845
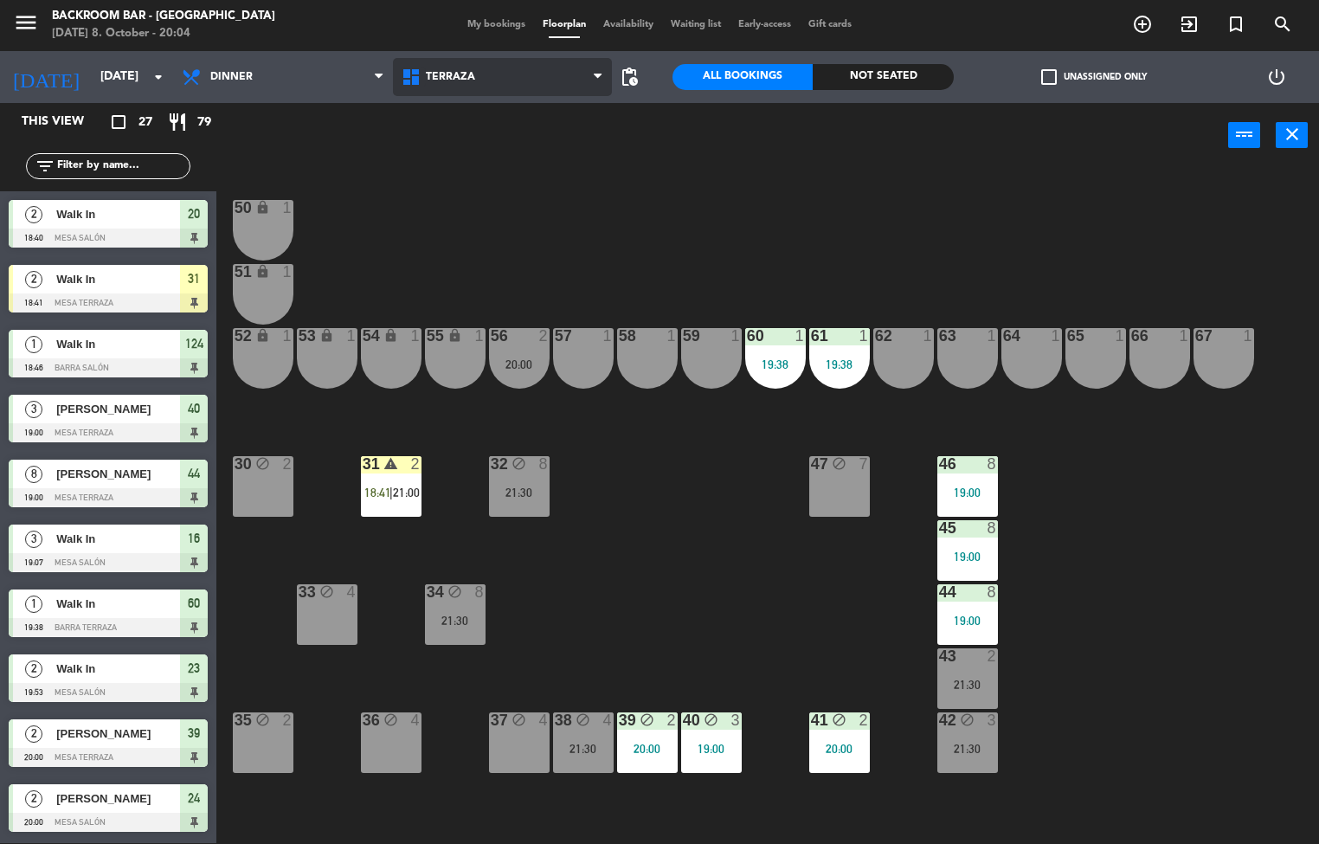
click at [424, 75] on icon at bounding box center [413, 77] width 25 height 21
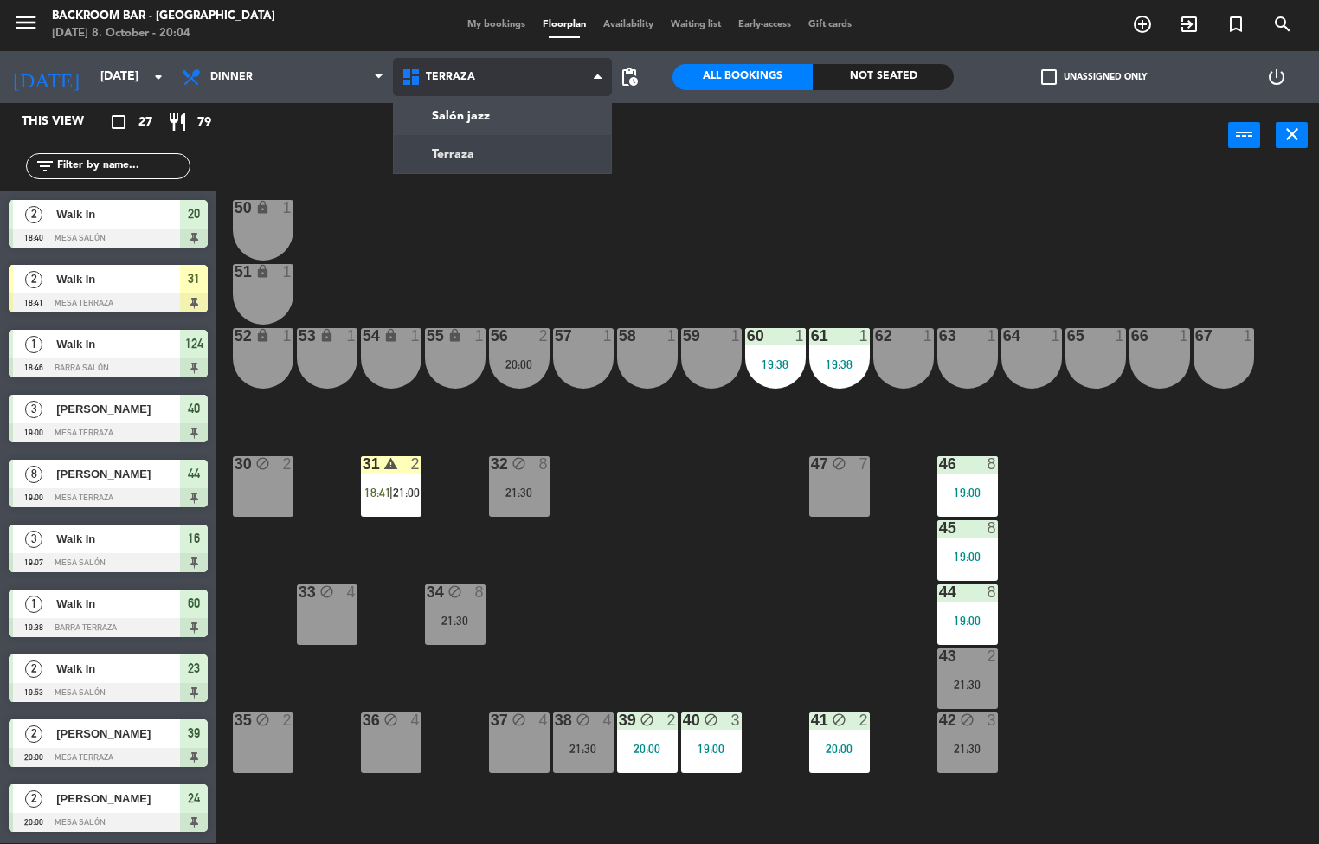
click at [457, 114] on ng-component "menu Backroom Bar - Chile Wednesday 8. October - 20:04 My bookings Floorplan Av…" at bounding box center [659, 421] width 1319 height 845
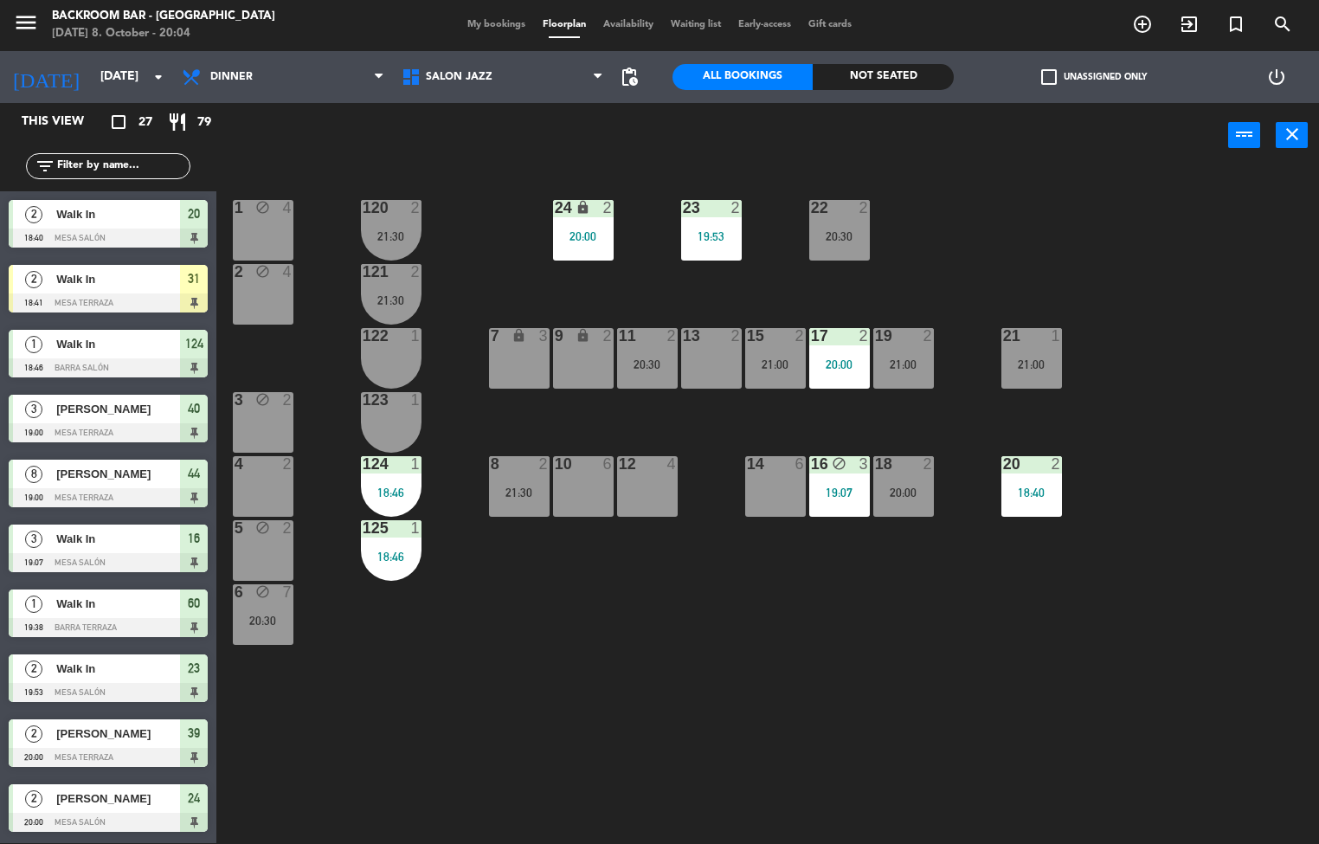
click at [566, 376] on div "9 lock 2" at bounding box center [583, 358] width 61 height 61
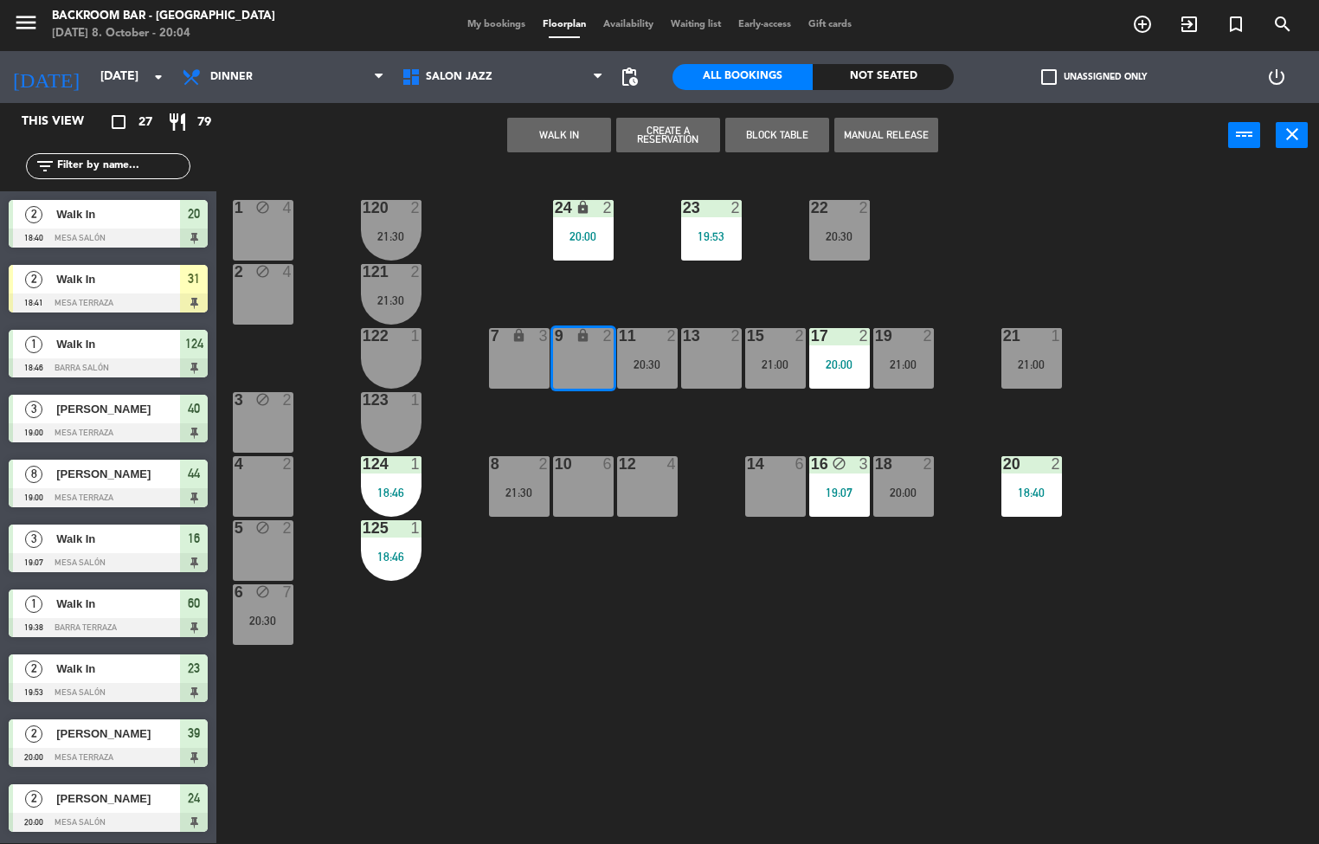
click at [535, 379] on div "7 lock 3" at bounding box center [519, 358] width 61 height 61
click at [659, 618] on div "1 block 4 24 lock 2 20:00 23 2 19:53 22 2 20:30 120 2 21:30 2 block 4 121 2 21:…" at bounding box center [773, 506] width 1089 height 675
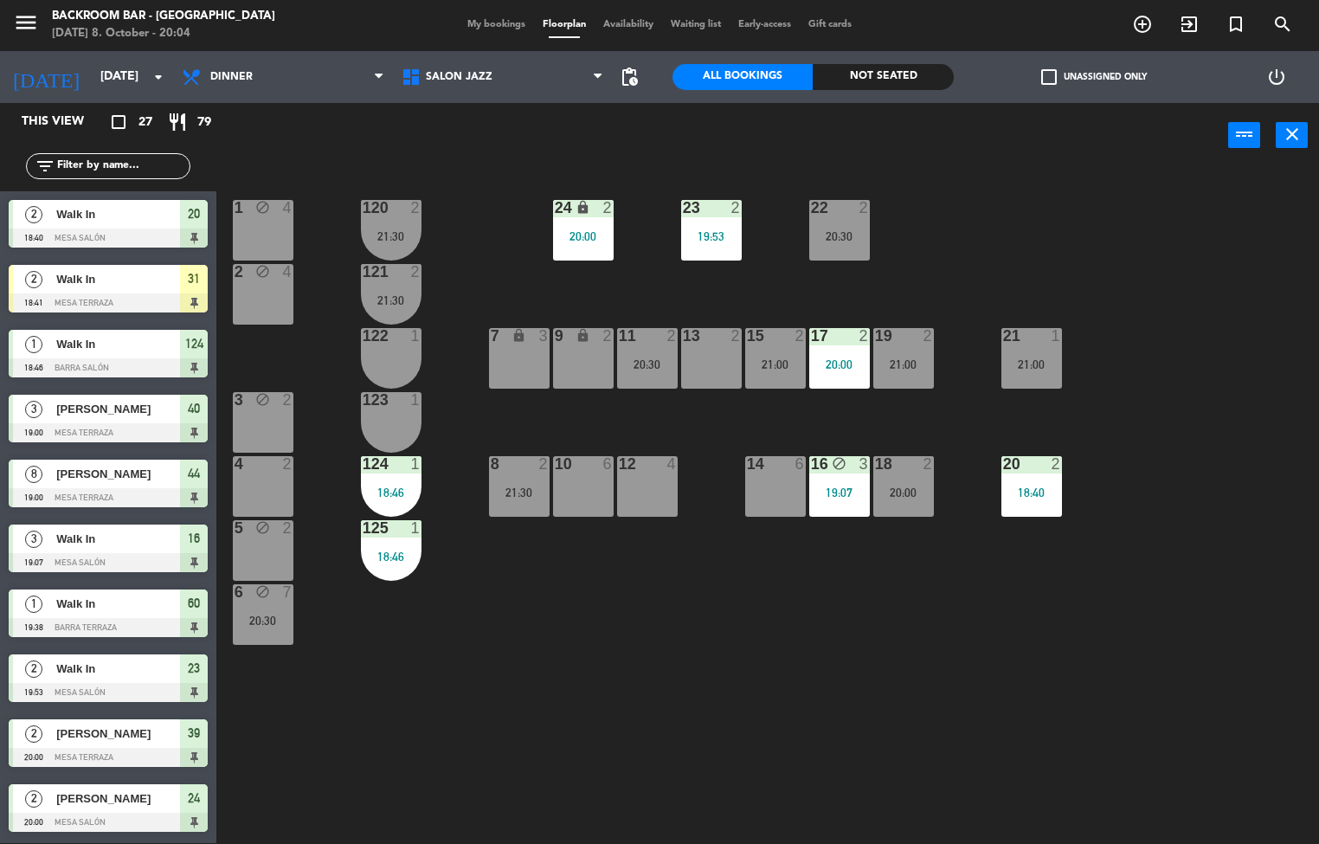
click at [607, 333] on div "11" at bounding box center [618, 336] width 29 height 16
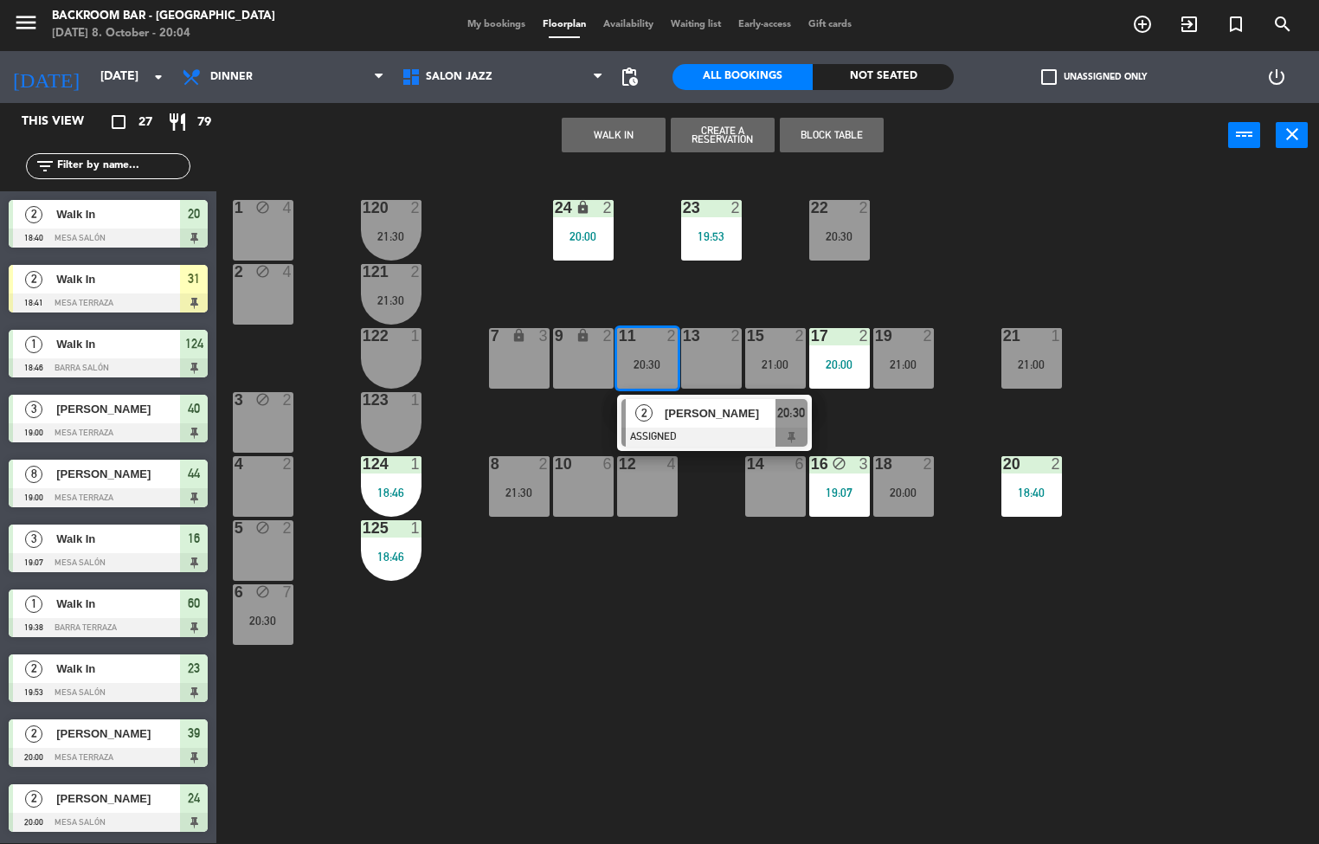
click at [754, 646] on div "1 block 4 24 lock 2 20:00 23 2 19:53 22 2 20:30 120 2 21:30 2 block 4 121 2 21:…" at bounding box center [773, 506] width 1089 height 675
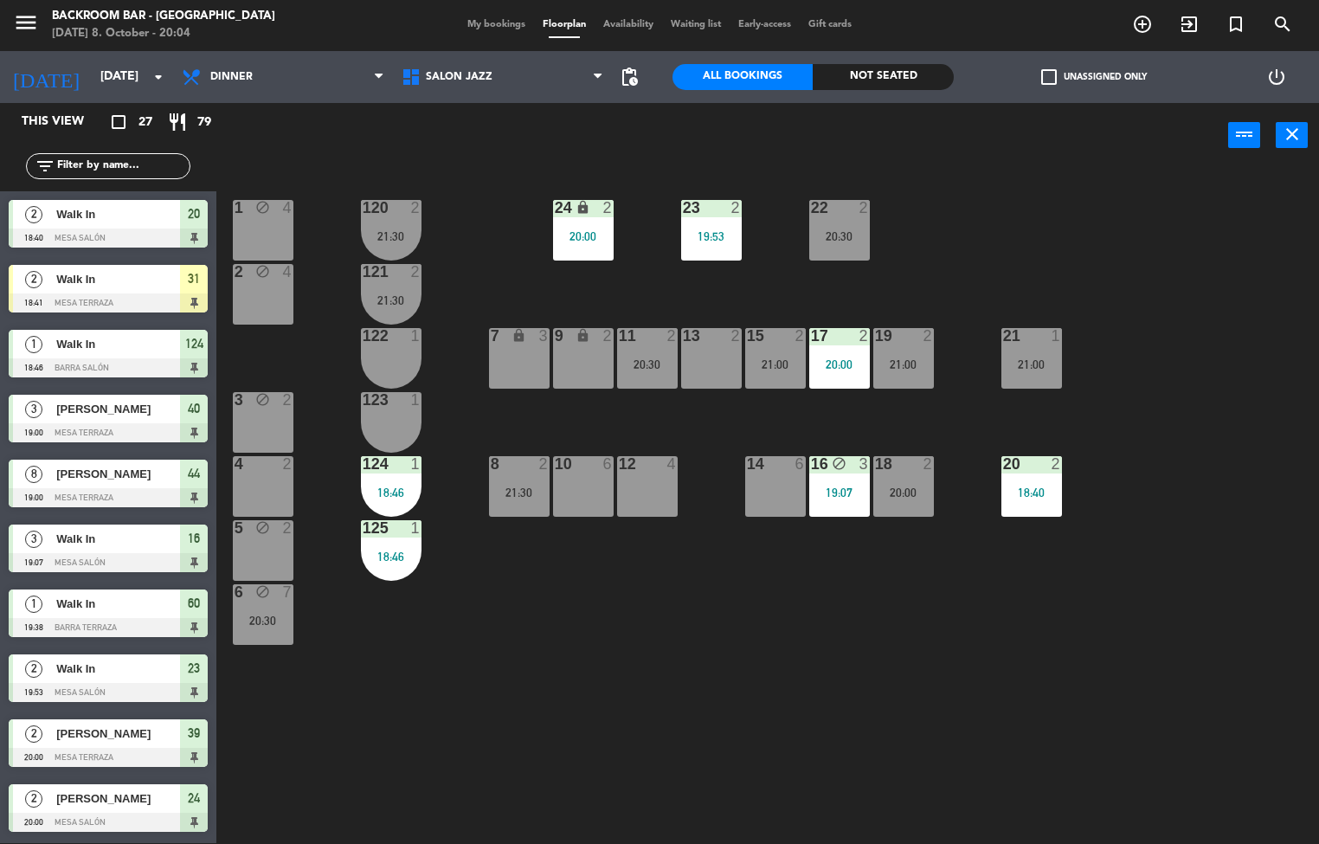
click at [567, 338] on div "9" at bounding box center [554, 336] width 29 height 16
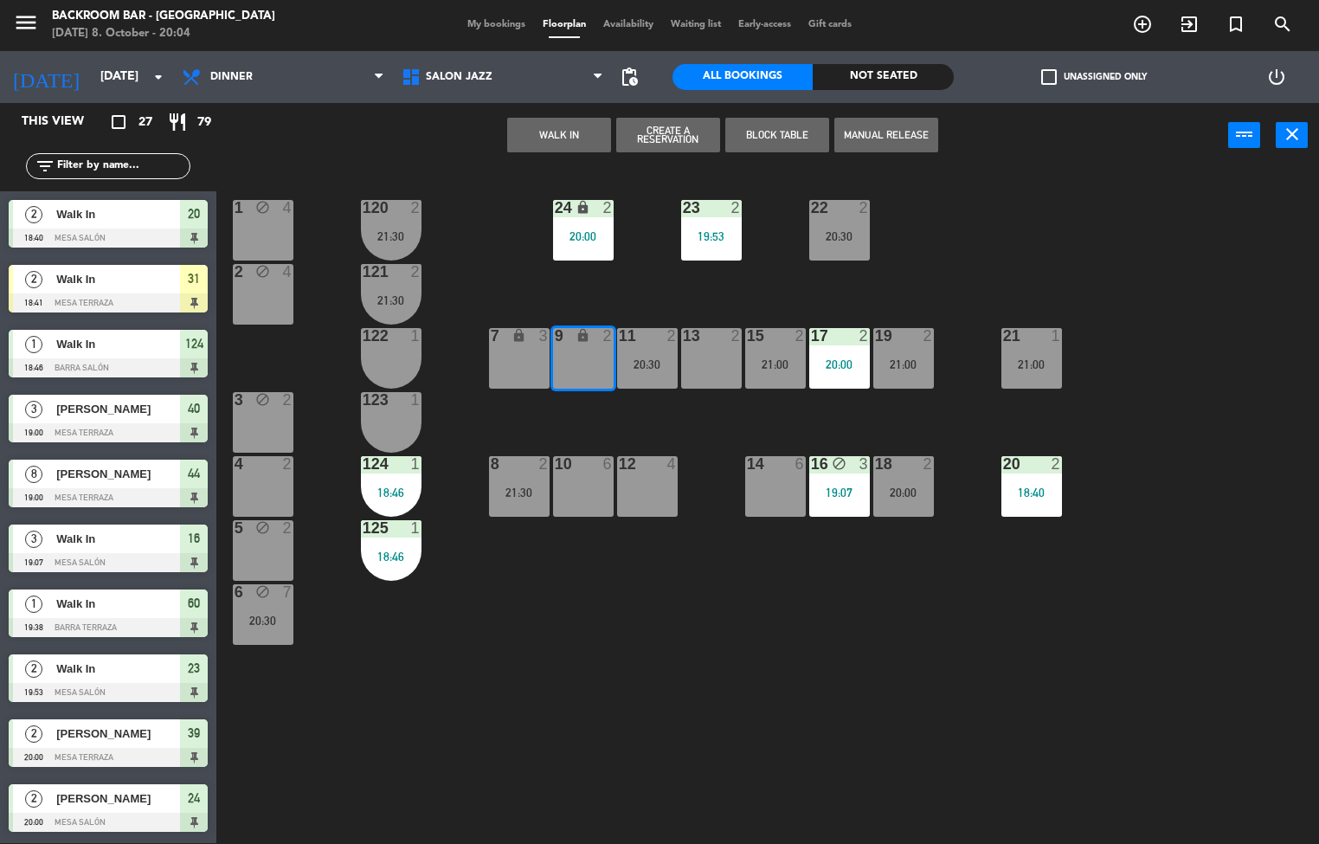
click at [550, 125] on button "WALK IN" at bounding box center [559, 135] width 104 height 35
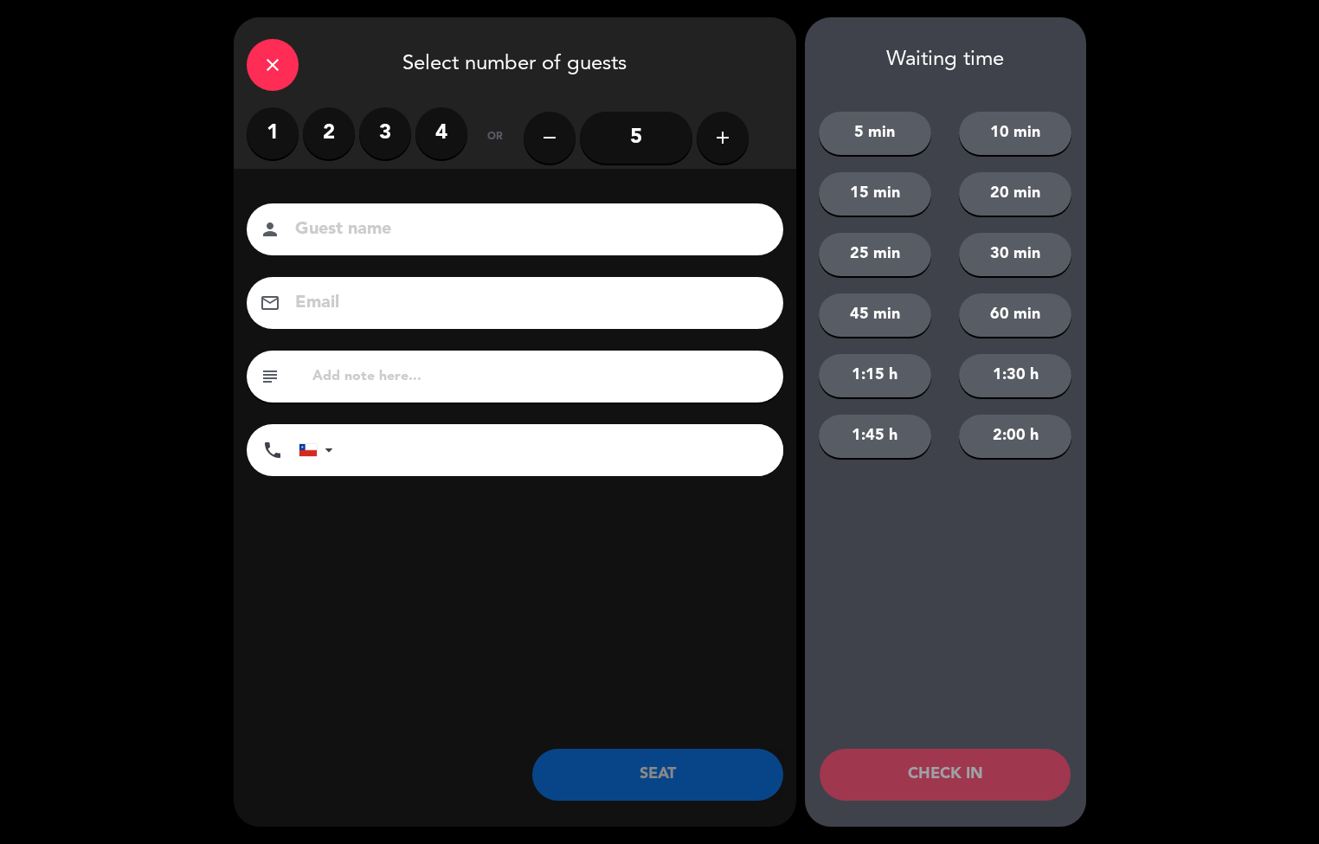
click at [331, 140] on label "2" at bounding box center [329, 133] width 52 height 52
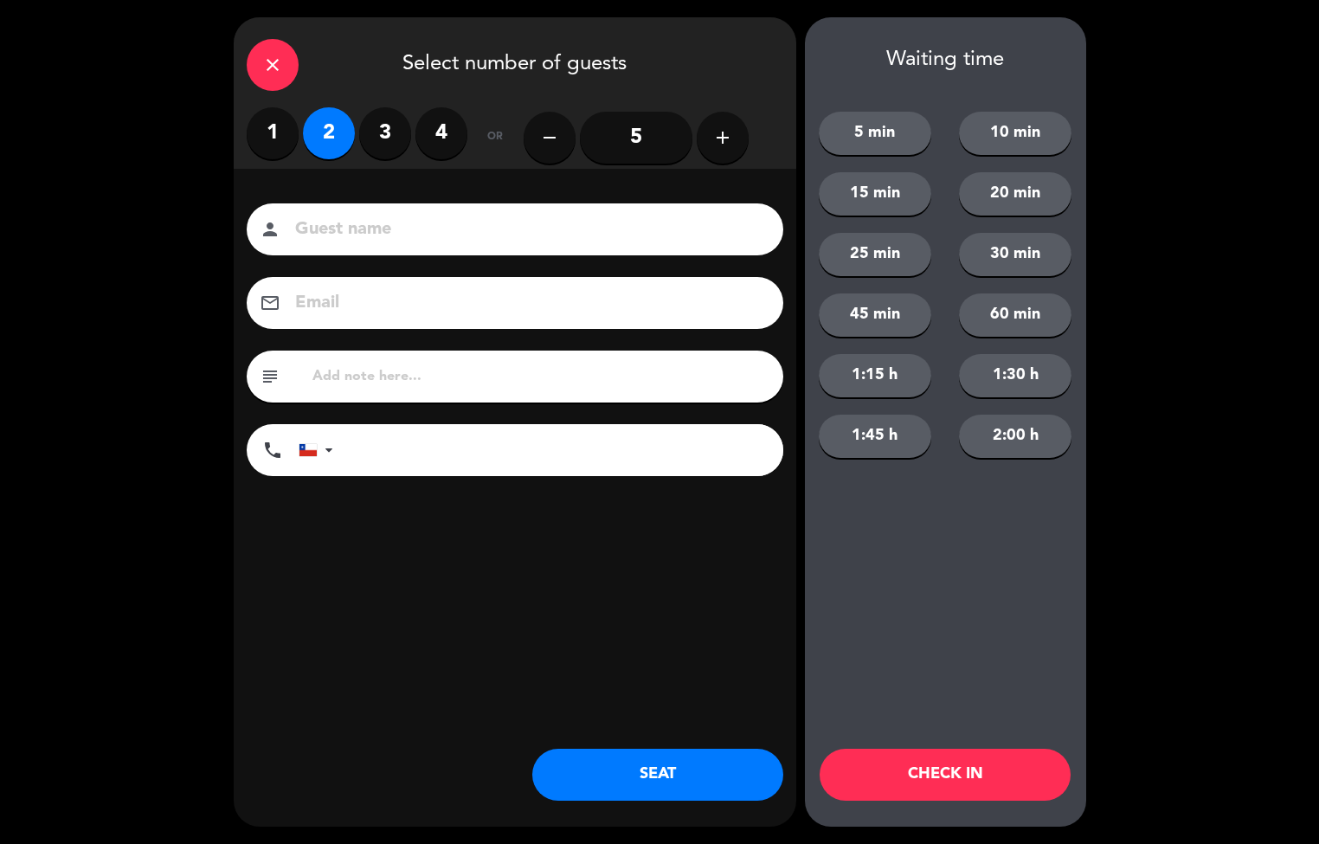
click at [694, 777] on button "SEAT" at bounding box center [657, 775] width 251 height 52
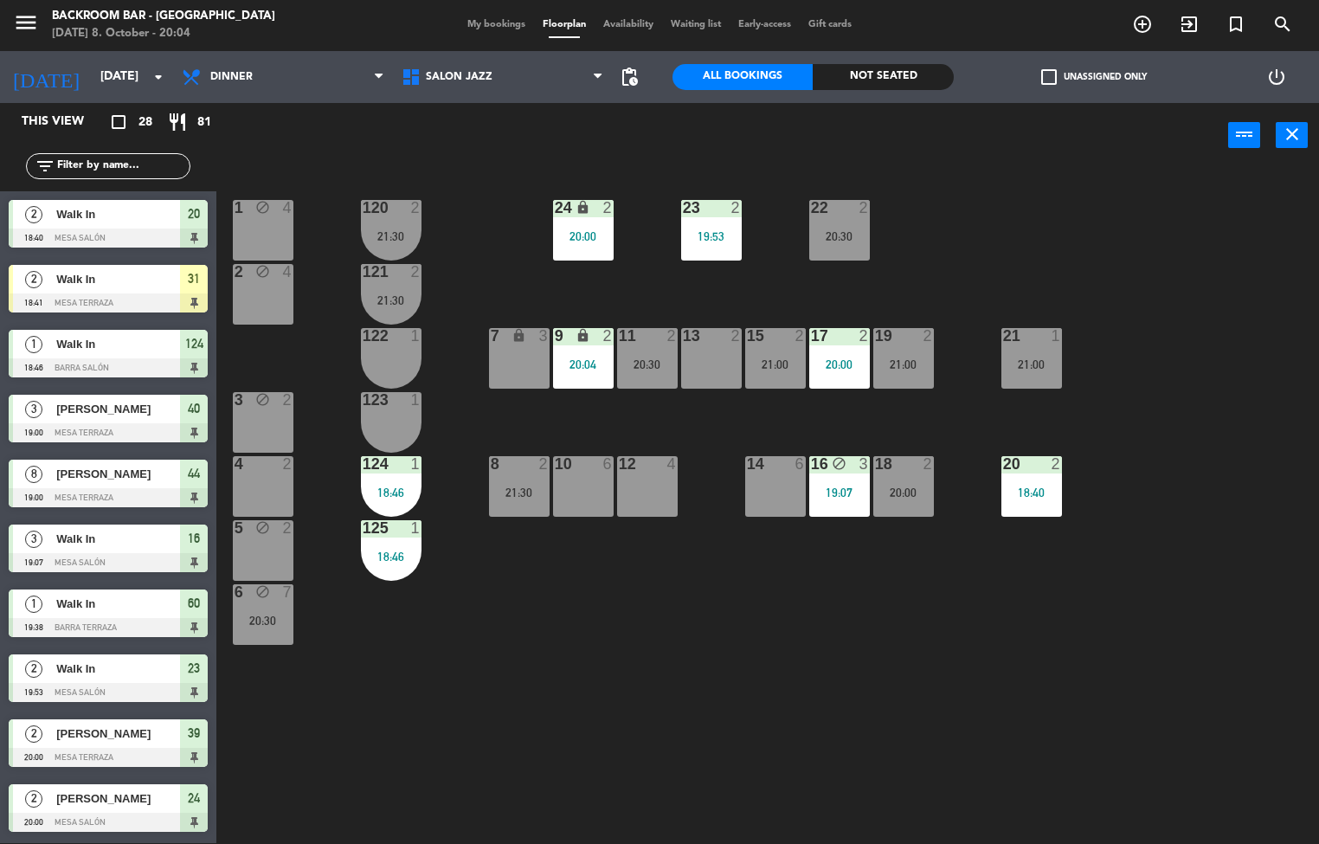
click at [574, 231] on div "20:00" at bounding box center [583, 236] width 61 height 12
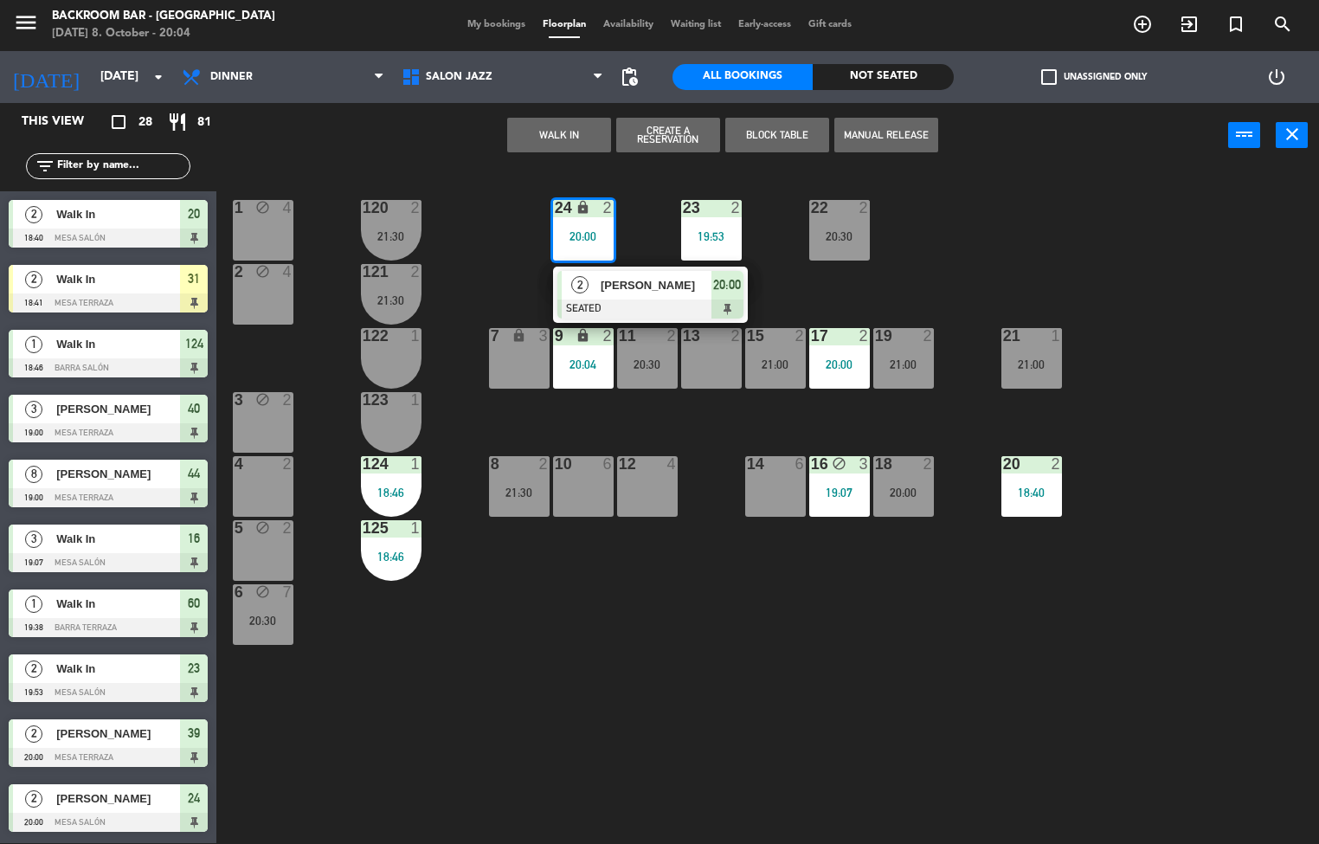
click at [514, 366] on div "7 lock 3" at bounding box center [519, 358] width 61 height 61
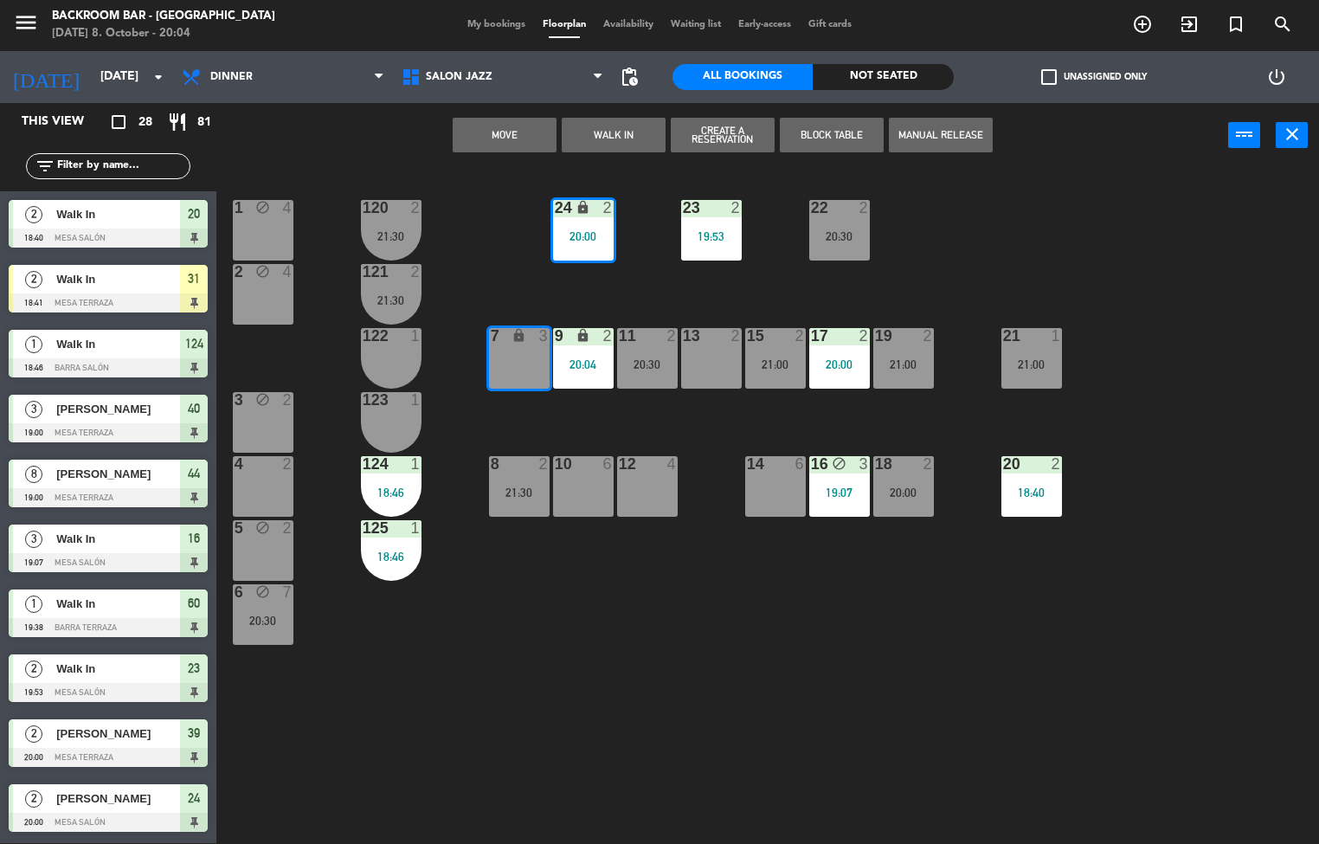
click at [494, 135] on button "Move" at bounding box center [505, 135] width 104 height 35
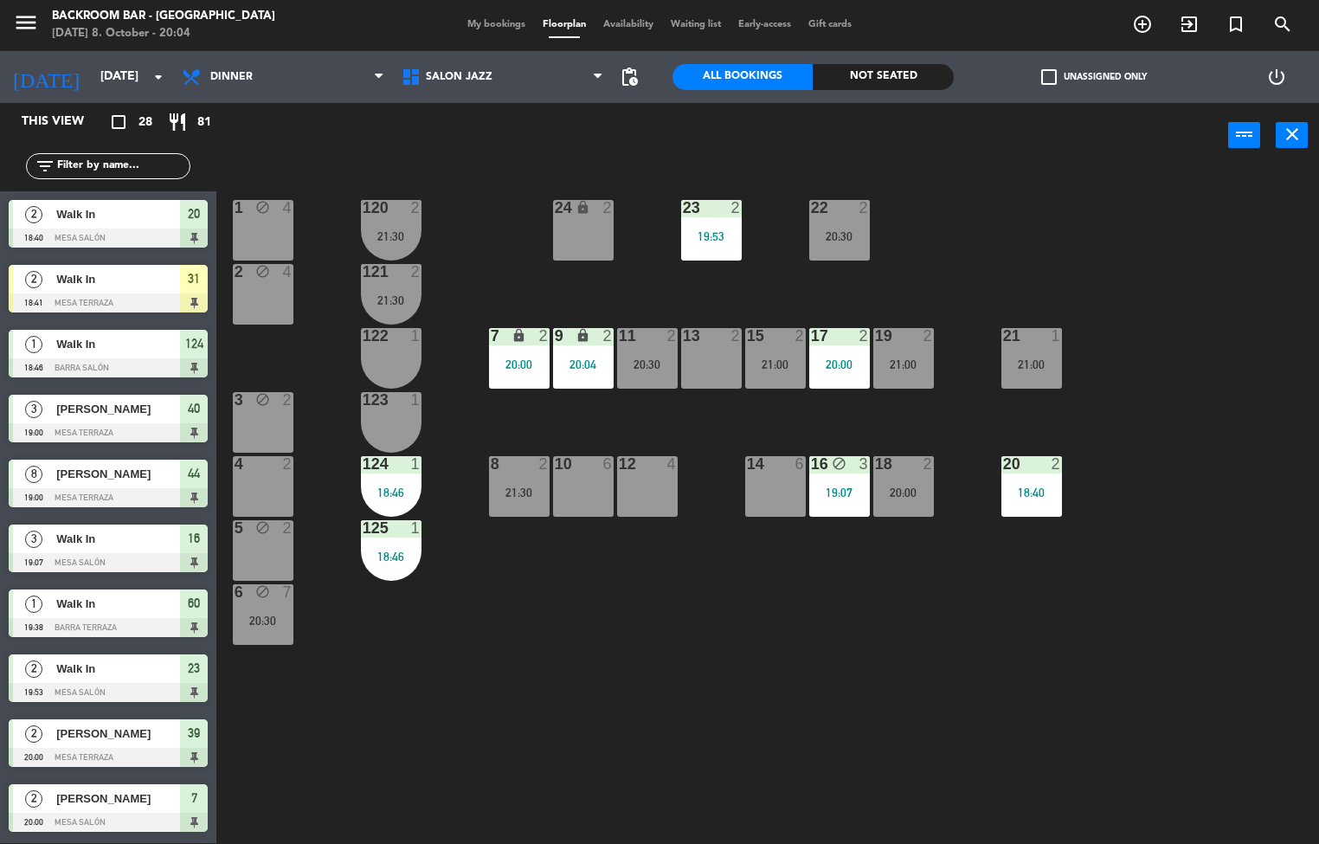
click at [590, 226] on div "24 lock 2" at bounding box center [583, 230] width 61 height 61
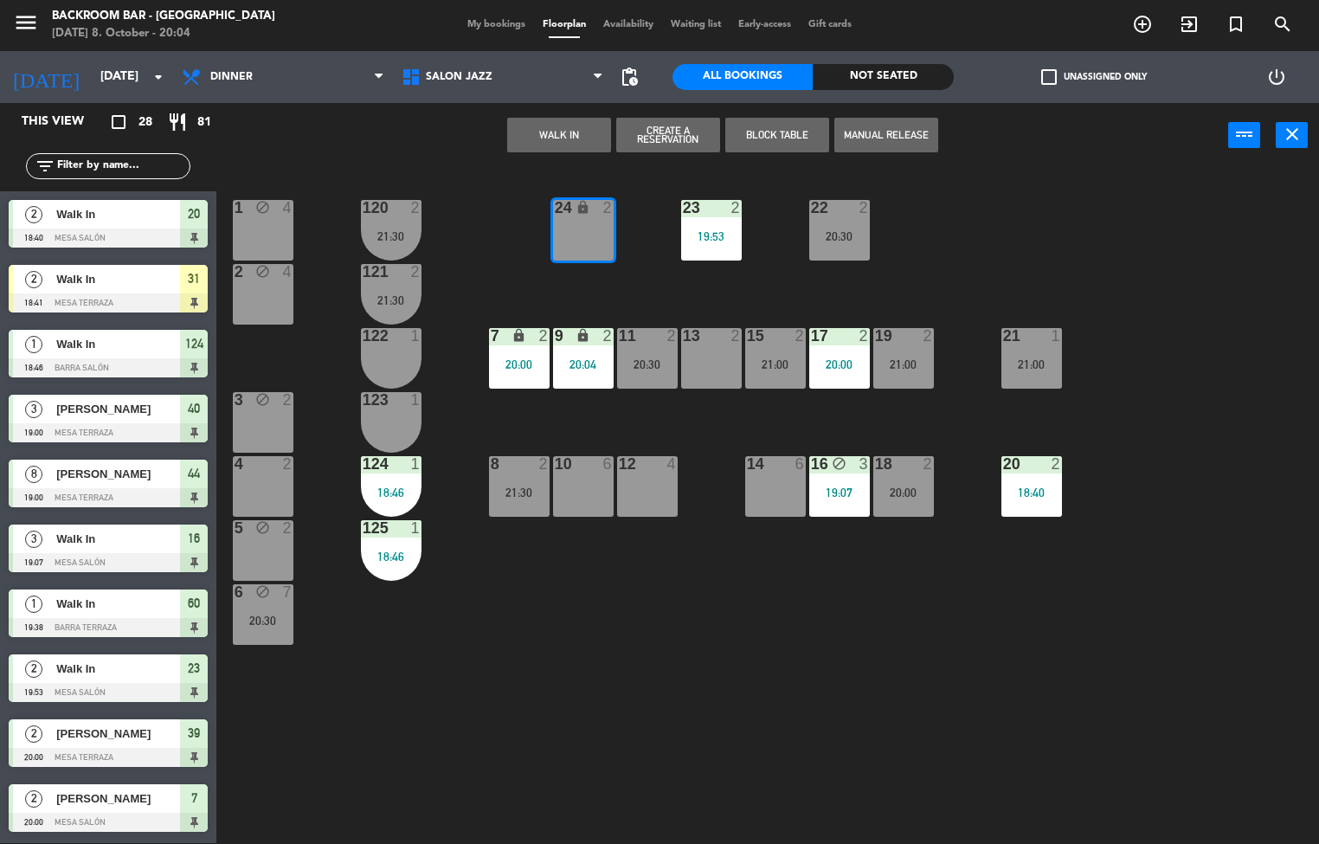
click at [761, 138] on button "Block Table" at bounding box center [777, 135] width 104 height 35
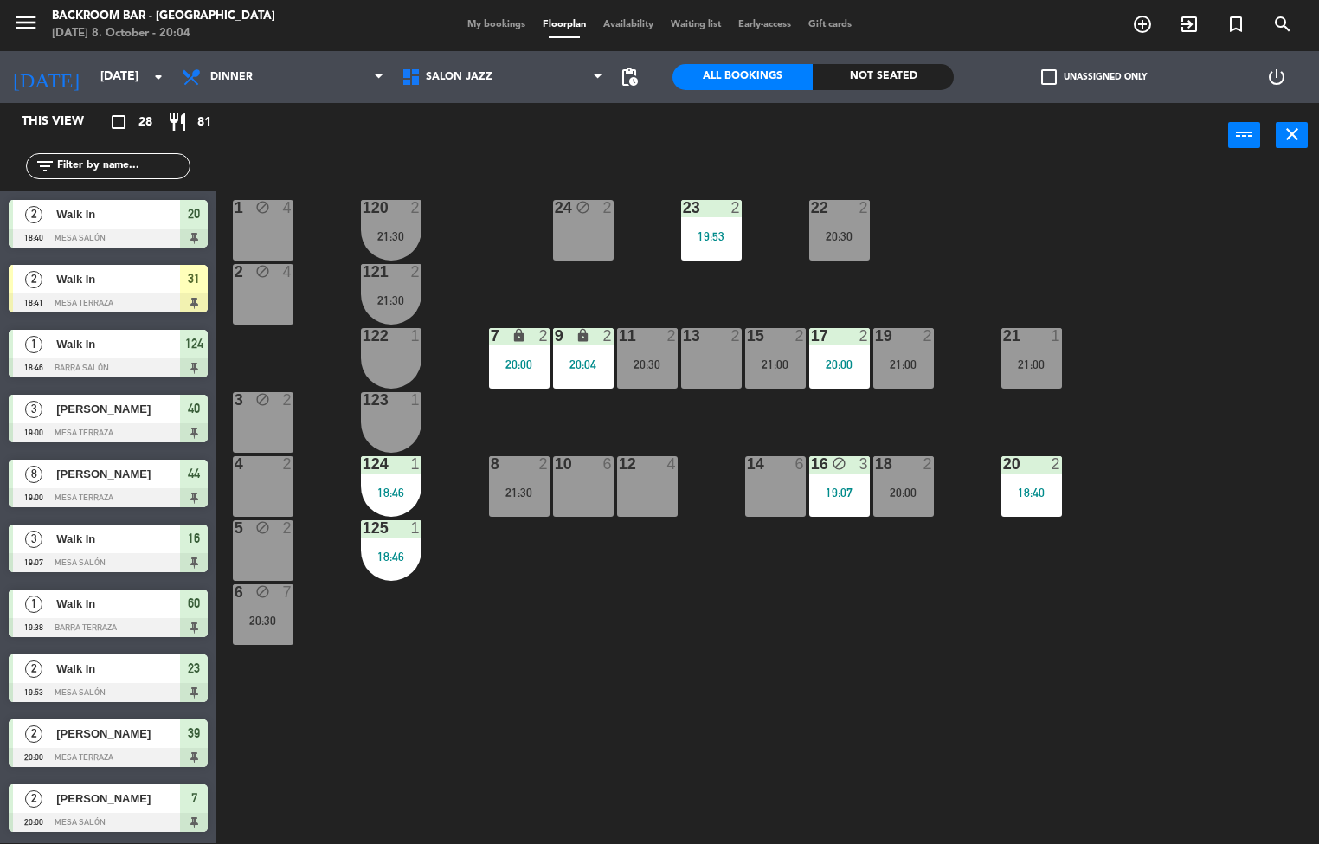
click at [634, 363] on div "20:30" at bounding box center [647, 364] width 61 height 12
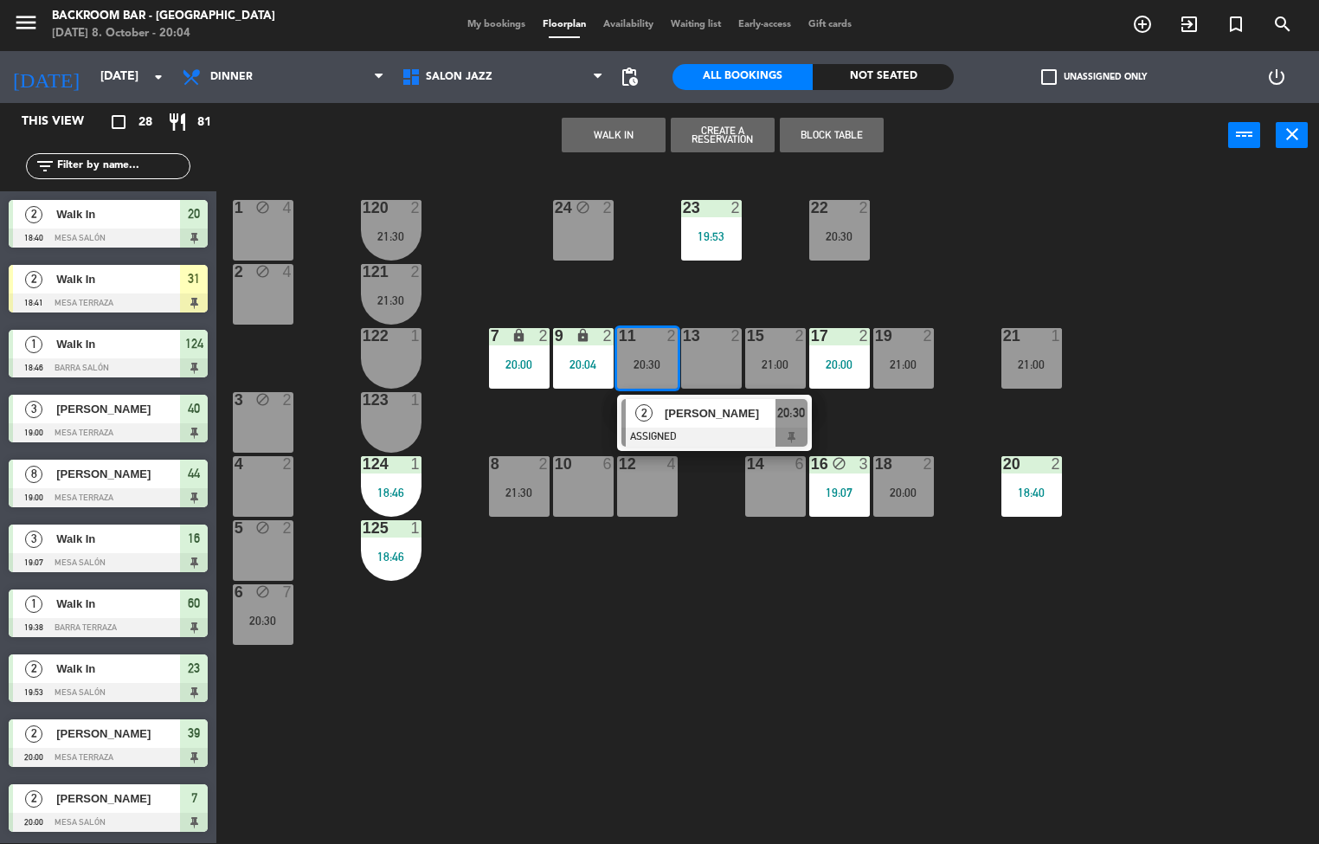
click at [710, 335] on div at bounding box center [711, 336] width 29 height 16
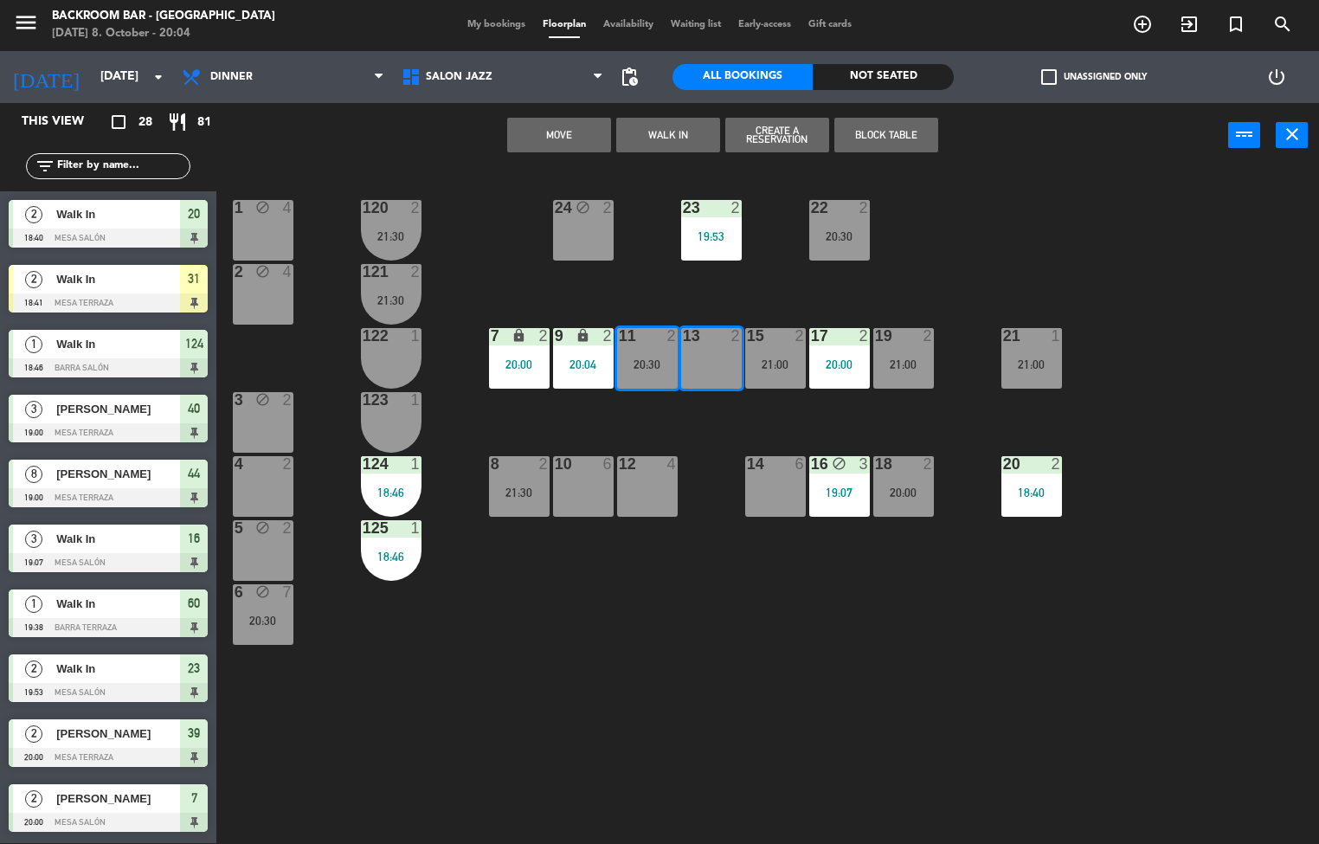
click at [558, 132] on button "Move" at bounding box center [559, 135] width 104 height 35
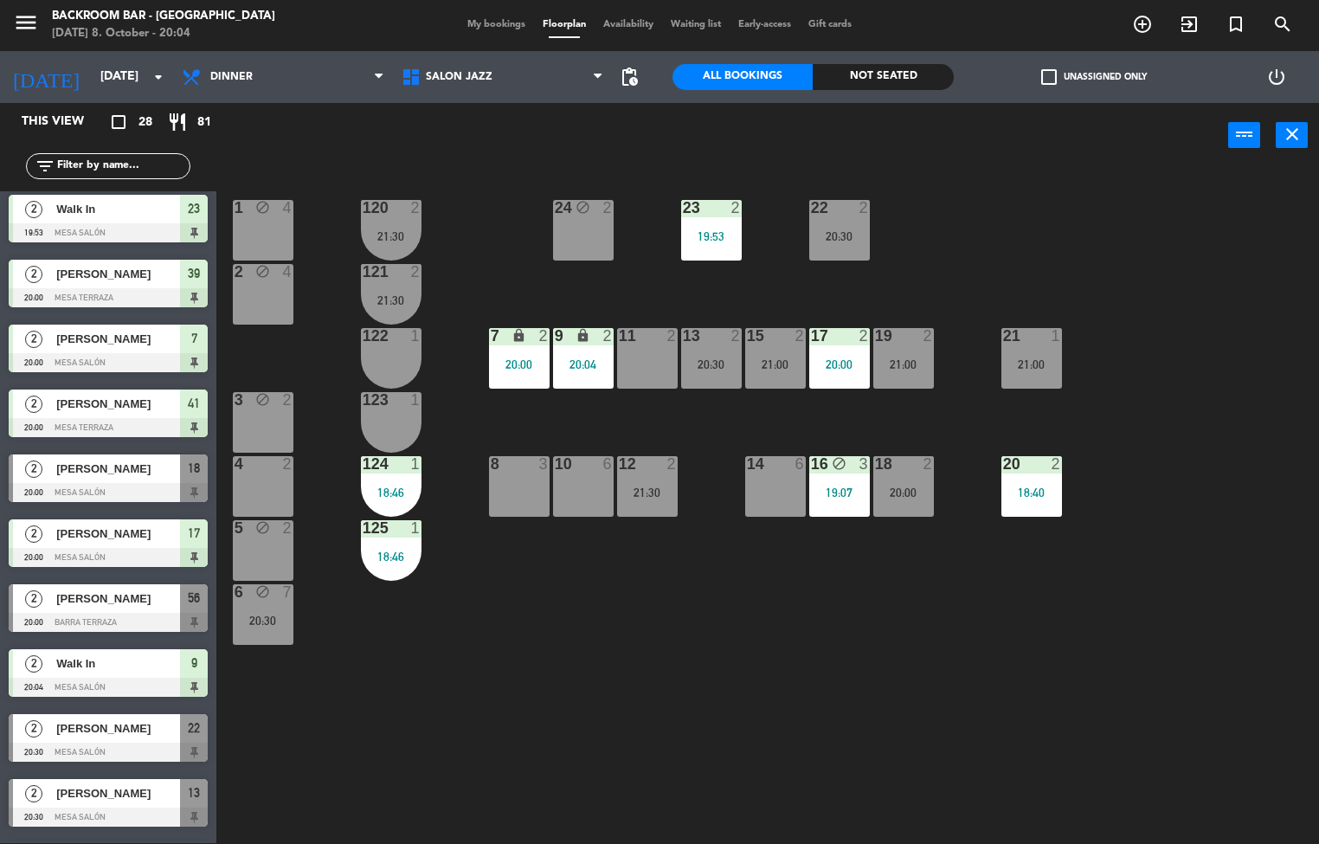
scroll to position [466, 0]
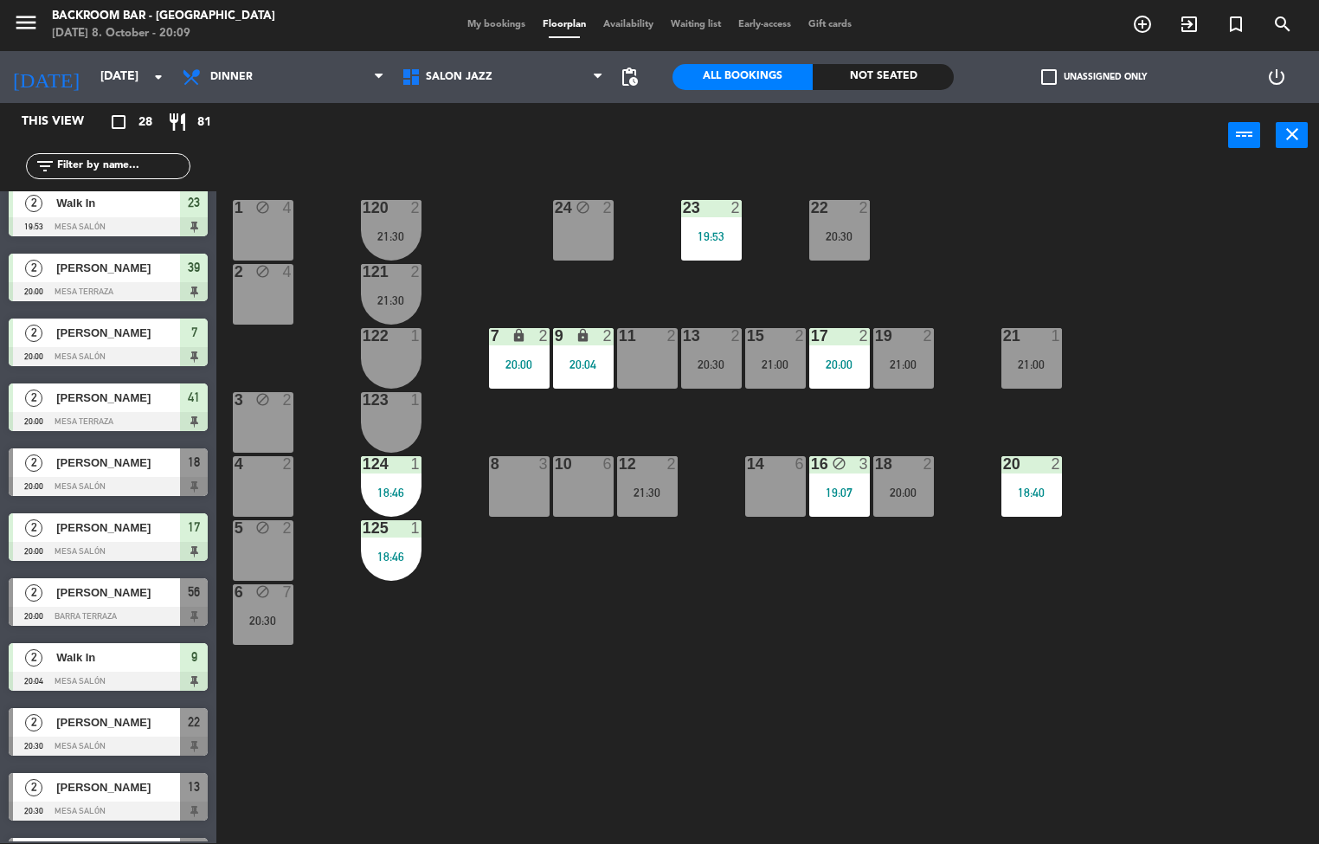
click at [382, 541] on div "125 1 18:46" at bounding box center [391, 550] width 61 height 61
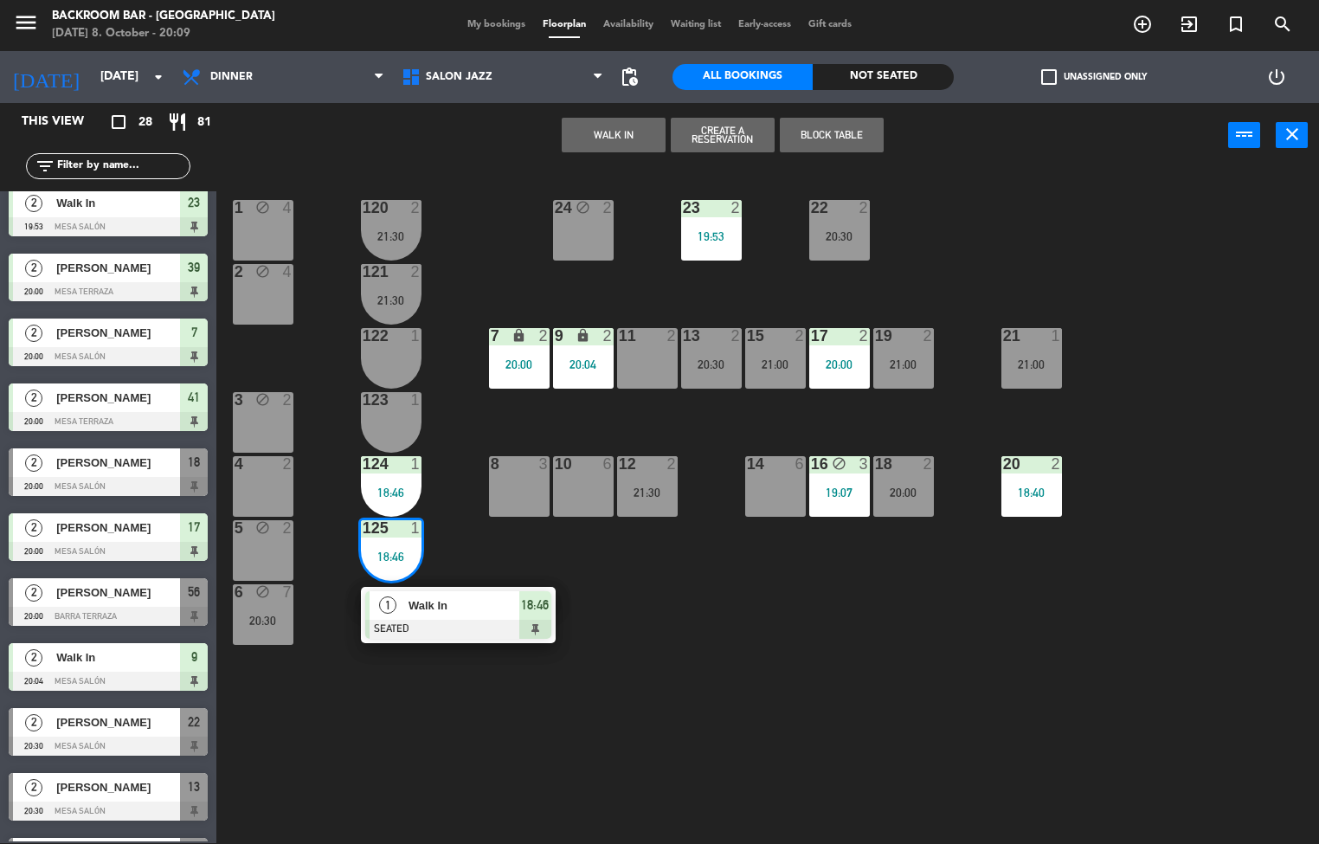
click at [489, 592] on div "Walk In" at bounding box center [463, 605] width 112 height 29
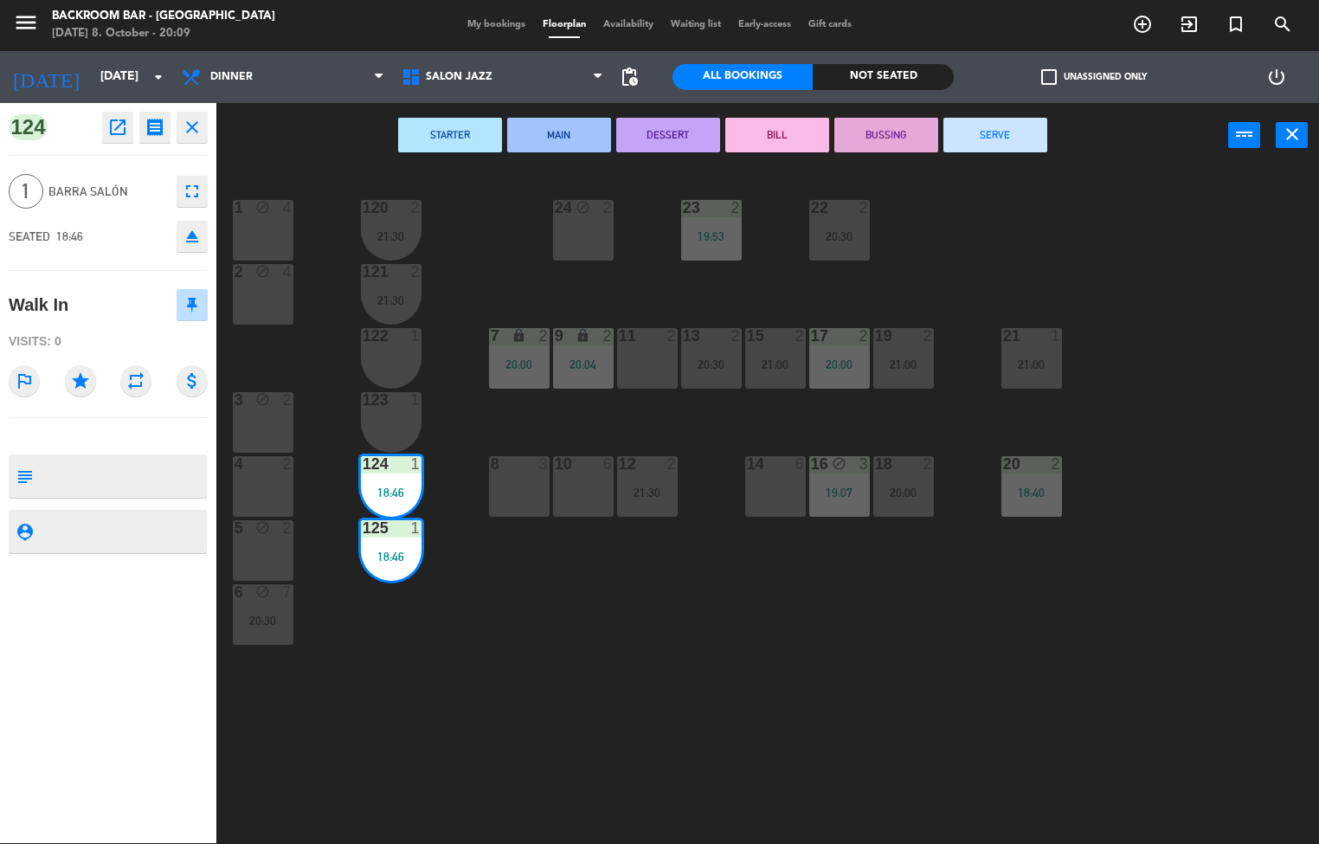
click at [1007, 140] on button "SERVE" at bounding box center [995, 135] width 104 height 35
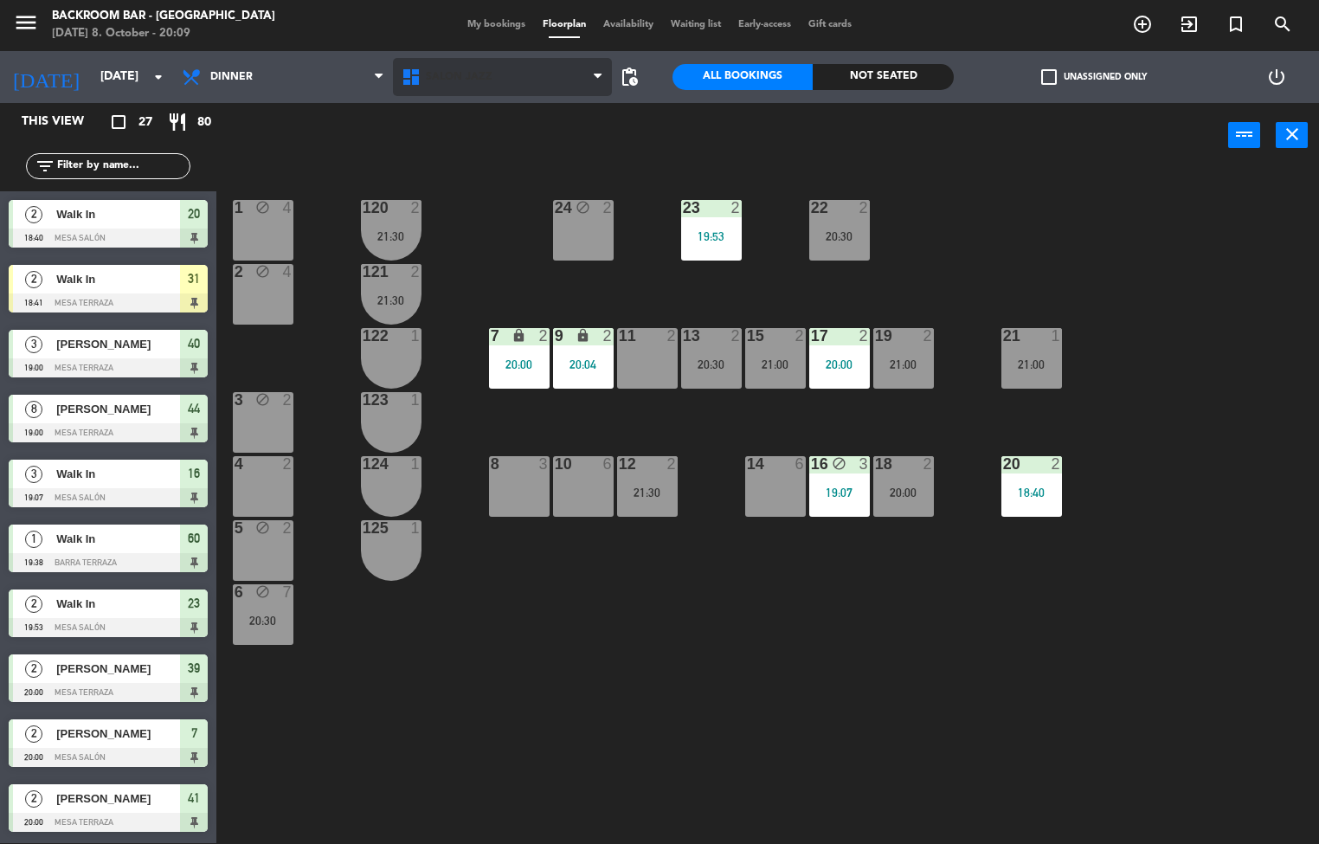
click at [471, 75] on span "Salón jazz" at bounding box center [459, 77] width 67 height 12
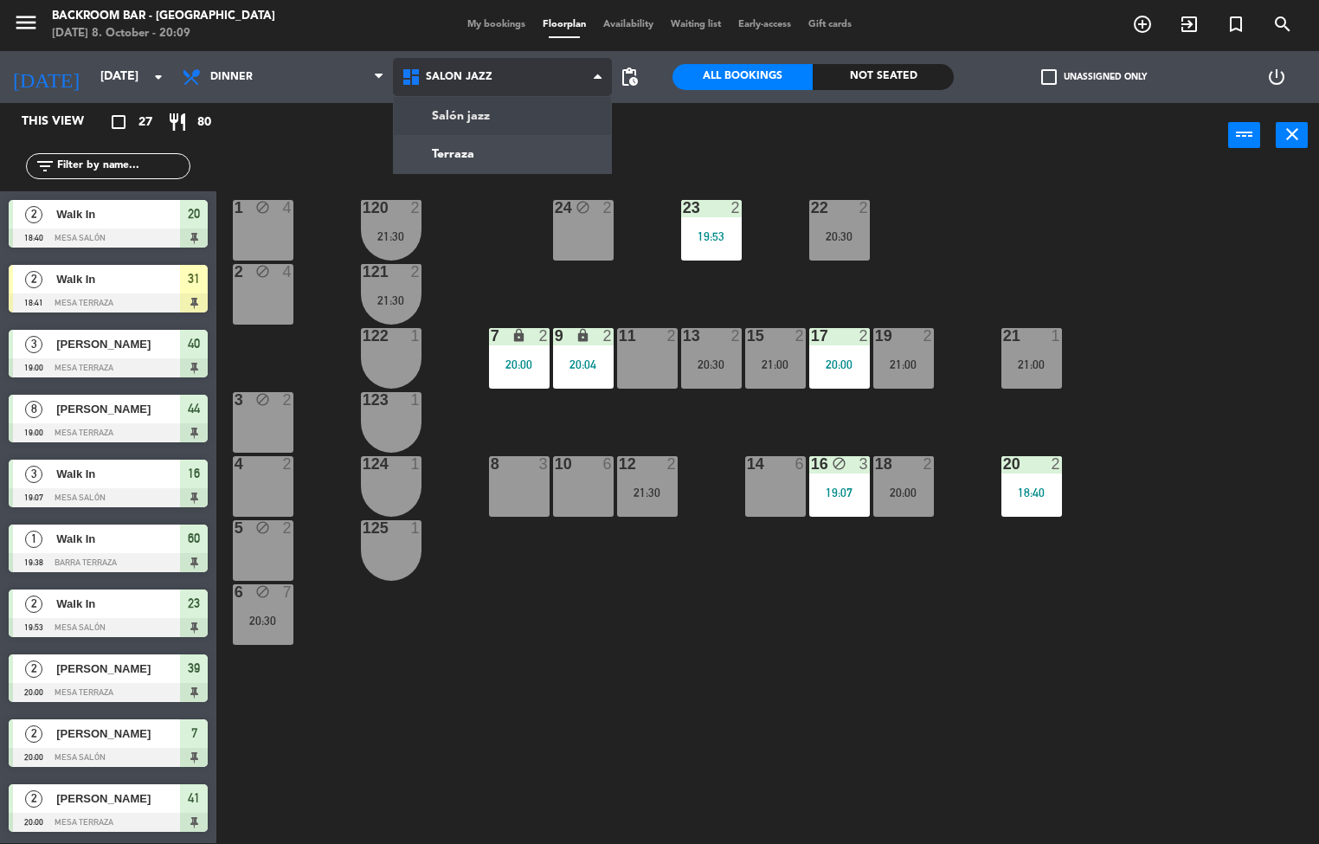
click at [463, 157] on ng-component "menu Backroom Bar - Chile Wednesday 8. October - 20:09 My bookings Floorplan Av…" at bounding box center [659, 421] width 1319 height 845
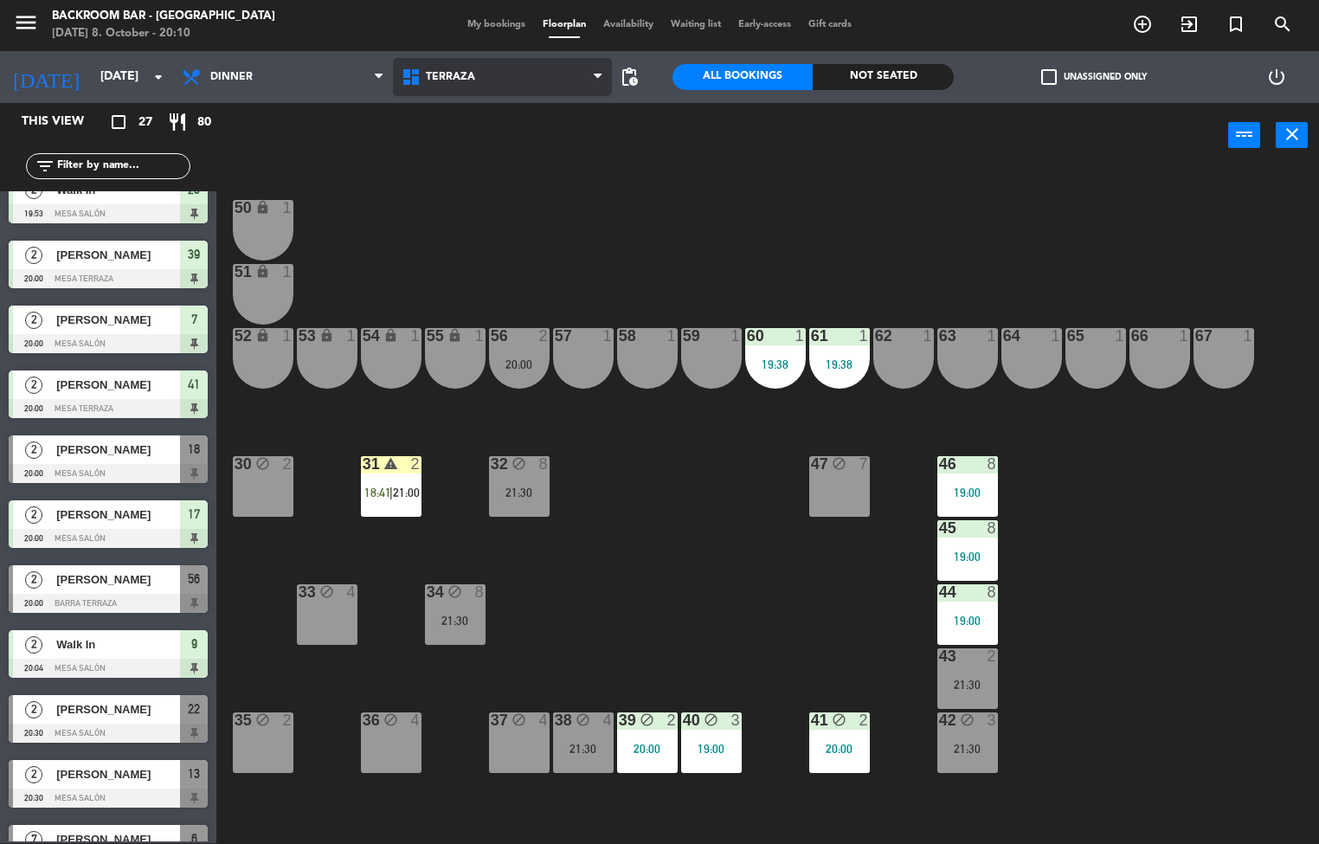
scroll to position [437, 0]
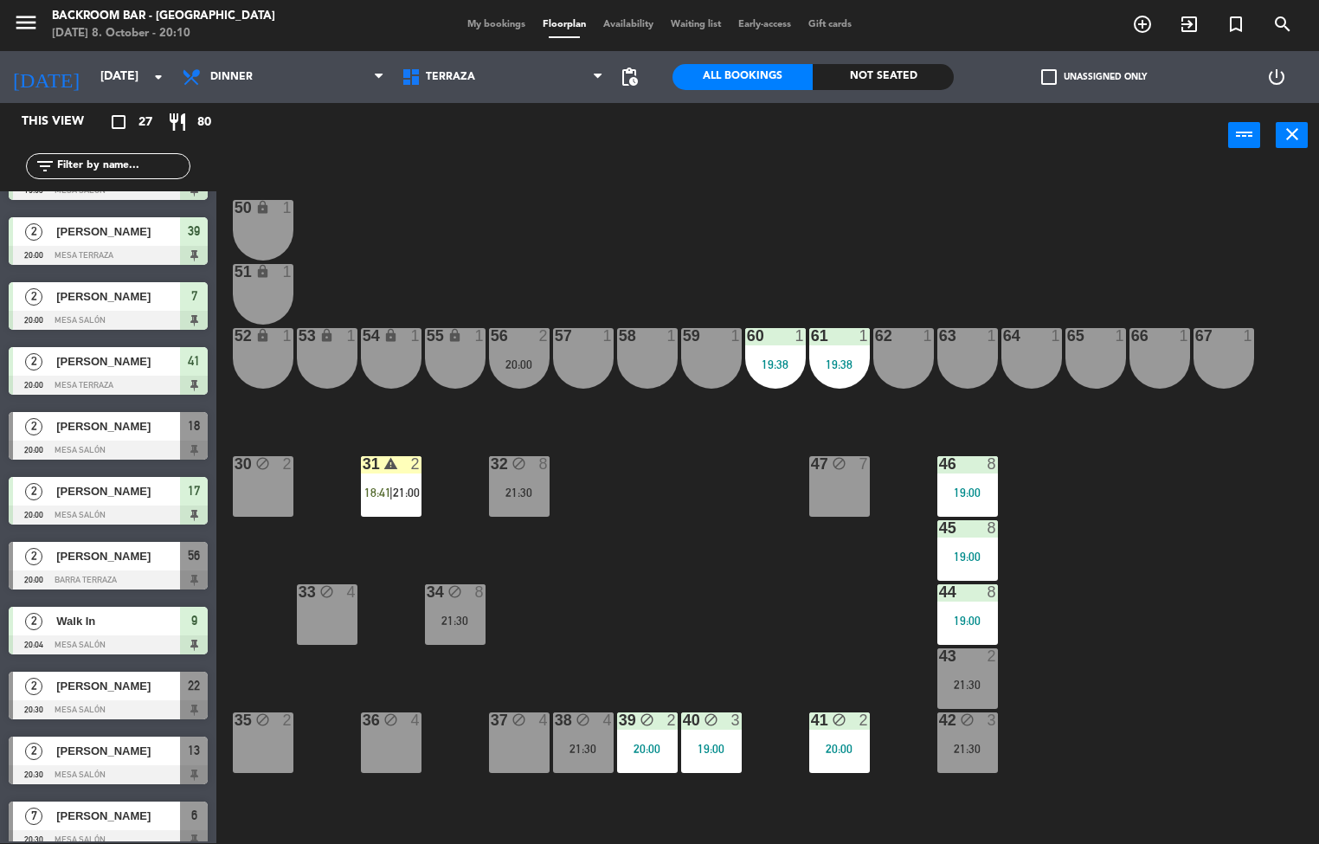
click at [109, 428] on span "[PERSON_NAME]" at bounding box center [118, 426] width 124 height 18
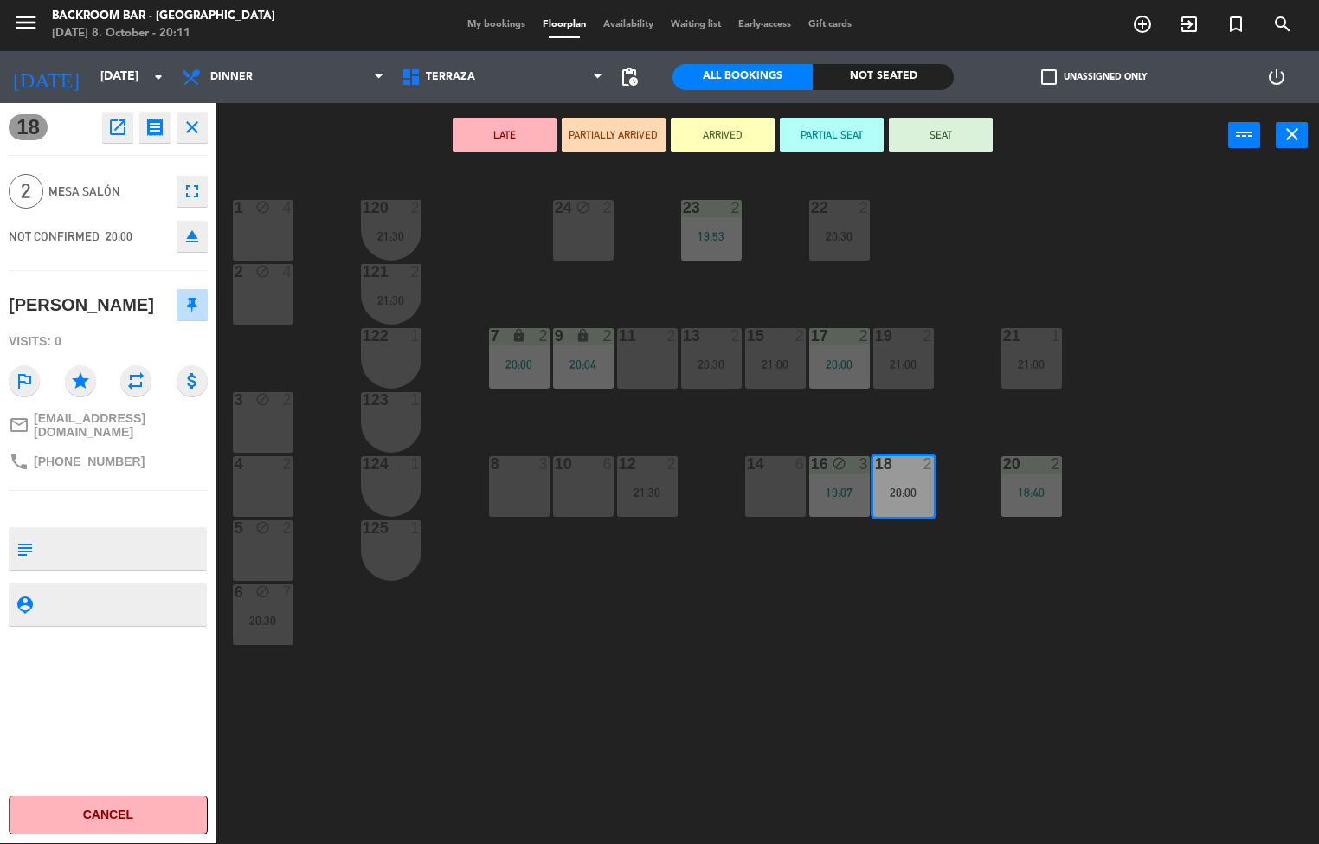
click at [940, 133] on button "SEAT" at bounding box center [941, 135] width 104 height 35
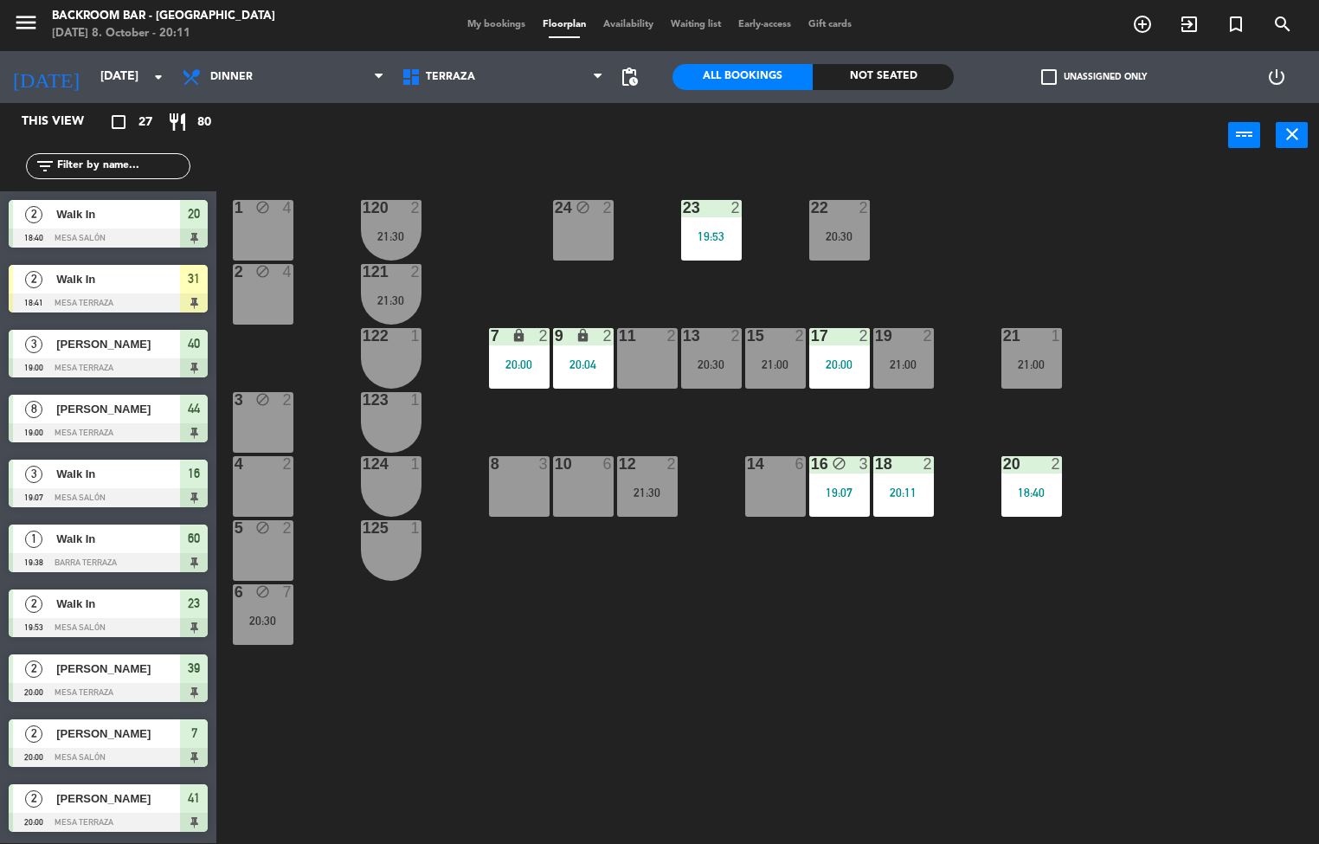
scroll to position [1, 0]
click at [97, 75] on input "[DATE]" at bounding box center [174, 76] width 164 height 31
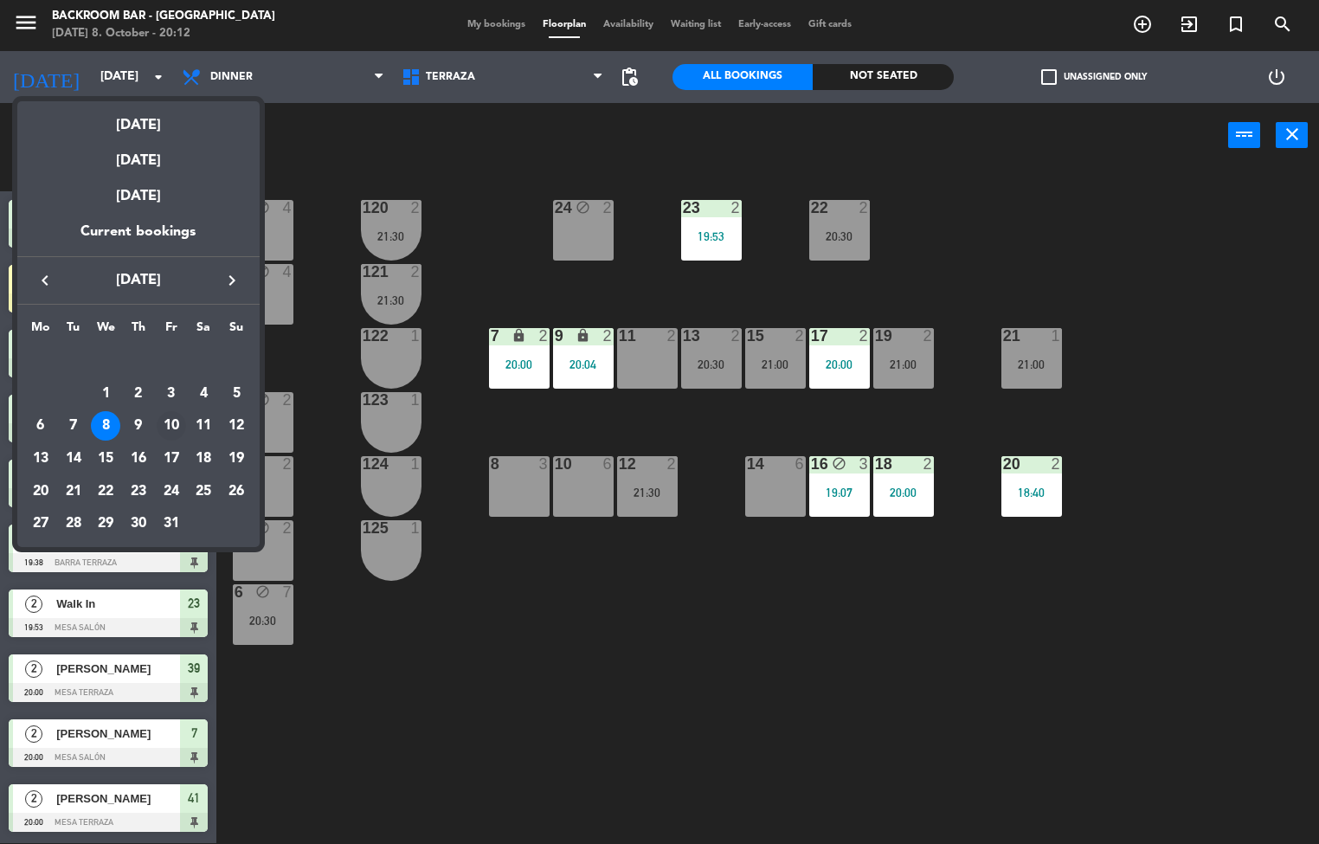
click at [171, 426] on div "10" at bounding box center [171, 425] width 29 height 29
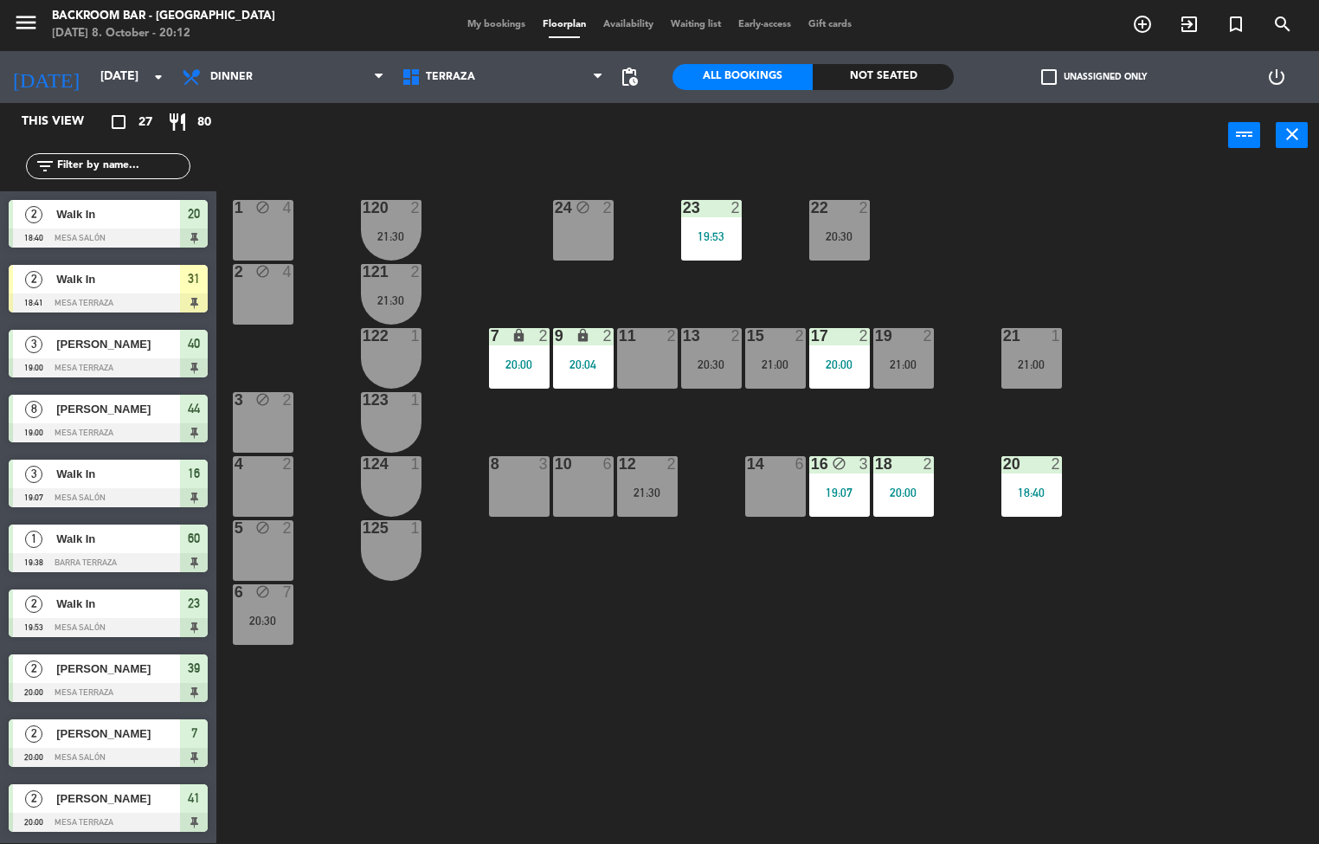
type input "Fri 10 Oct"
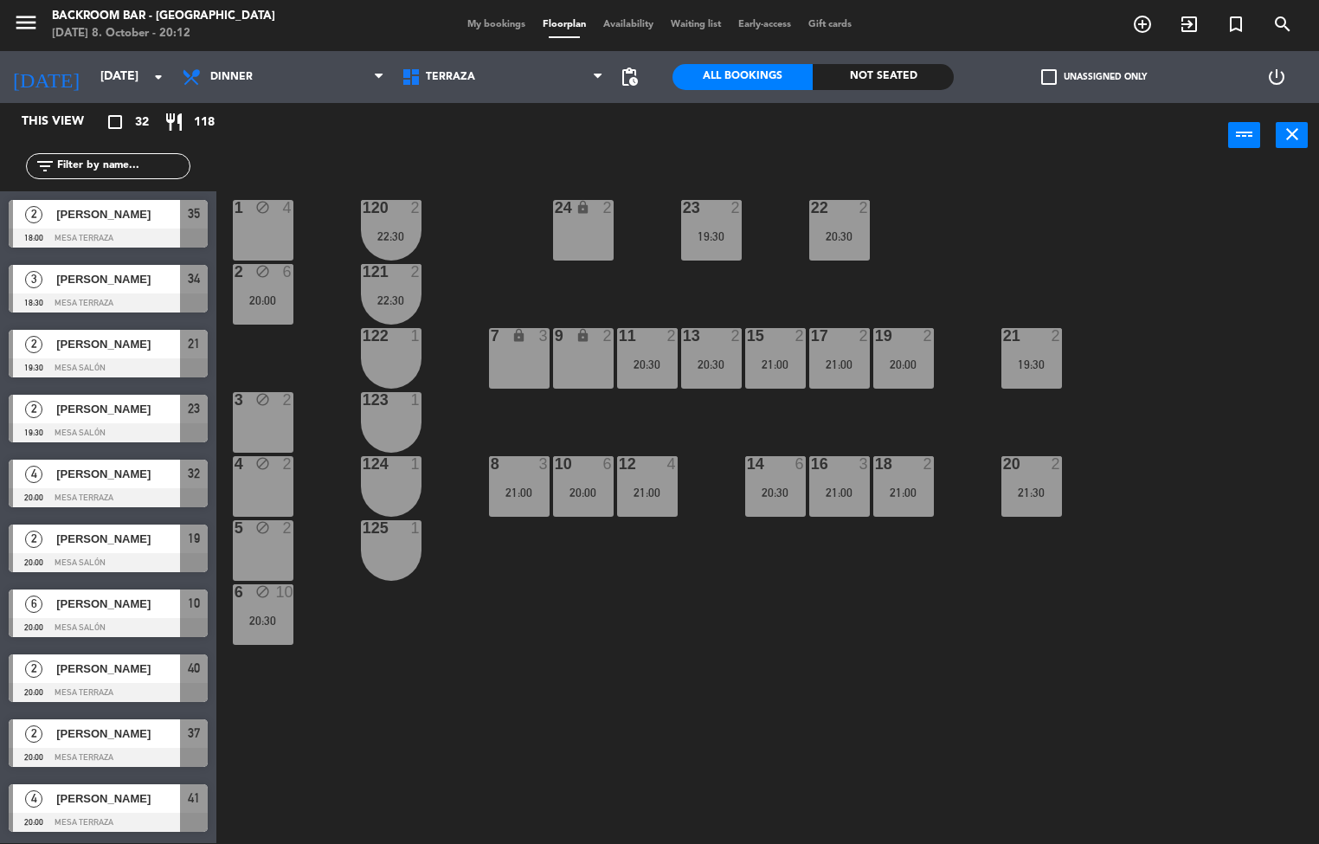
click at [411, 527] on div "1" at bounding box center [415, 528] width 10 height 16
click at [418, 484] on div "124 1" at bounding box center [391, 486] width 61 height 61
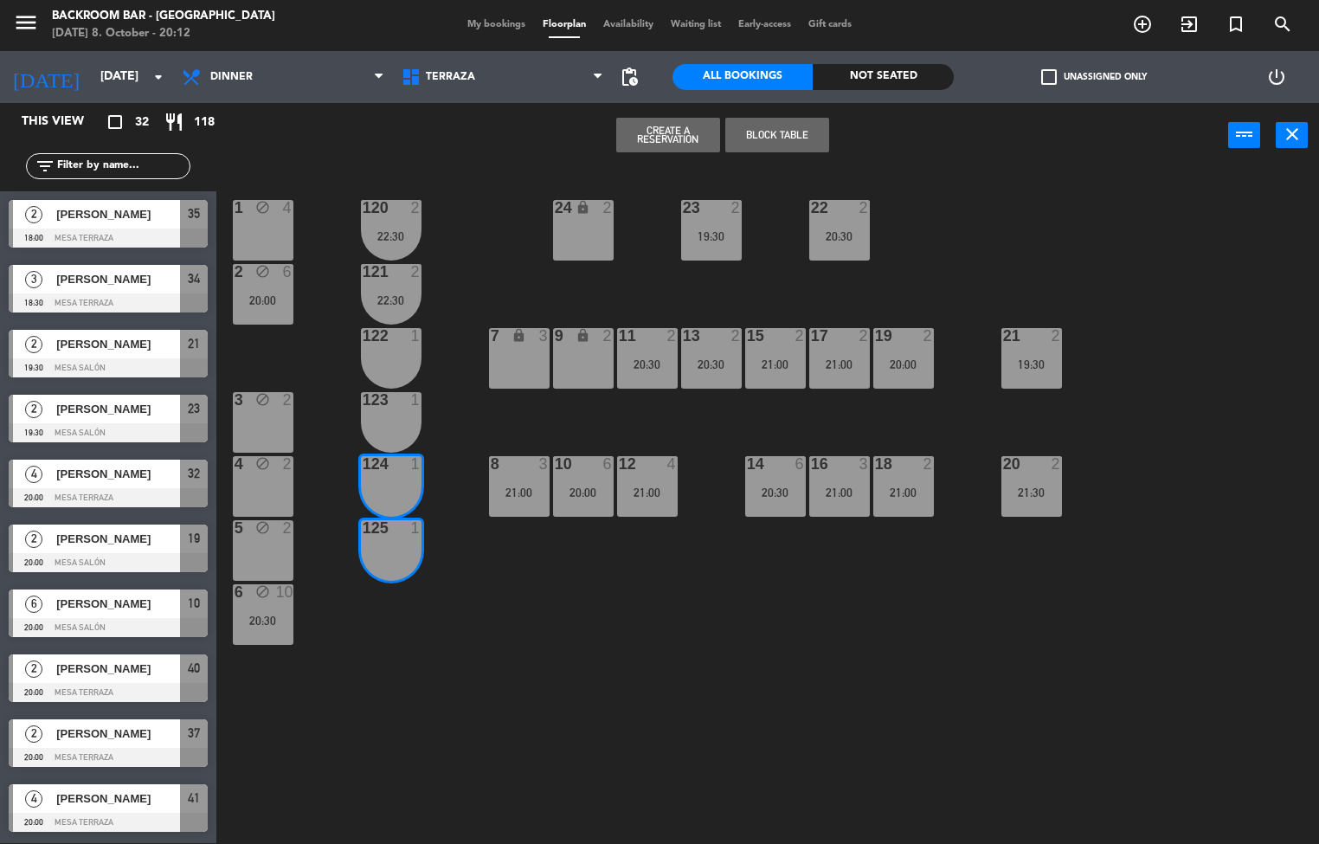
click at [393, 400] on div at bounding box center [390, 400] width 29 height 16
click at [390, 366] on div "122 1" at bounding box center [391, 358] width 61 height 61
click at [670, 131] on button "Create a Reservation" at bounding box center [668, 135] width 104 height 35
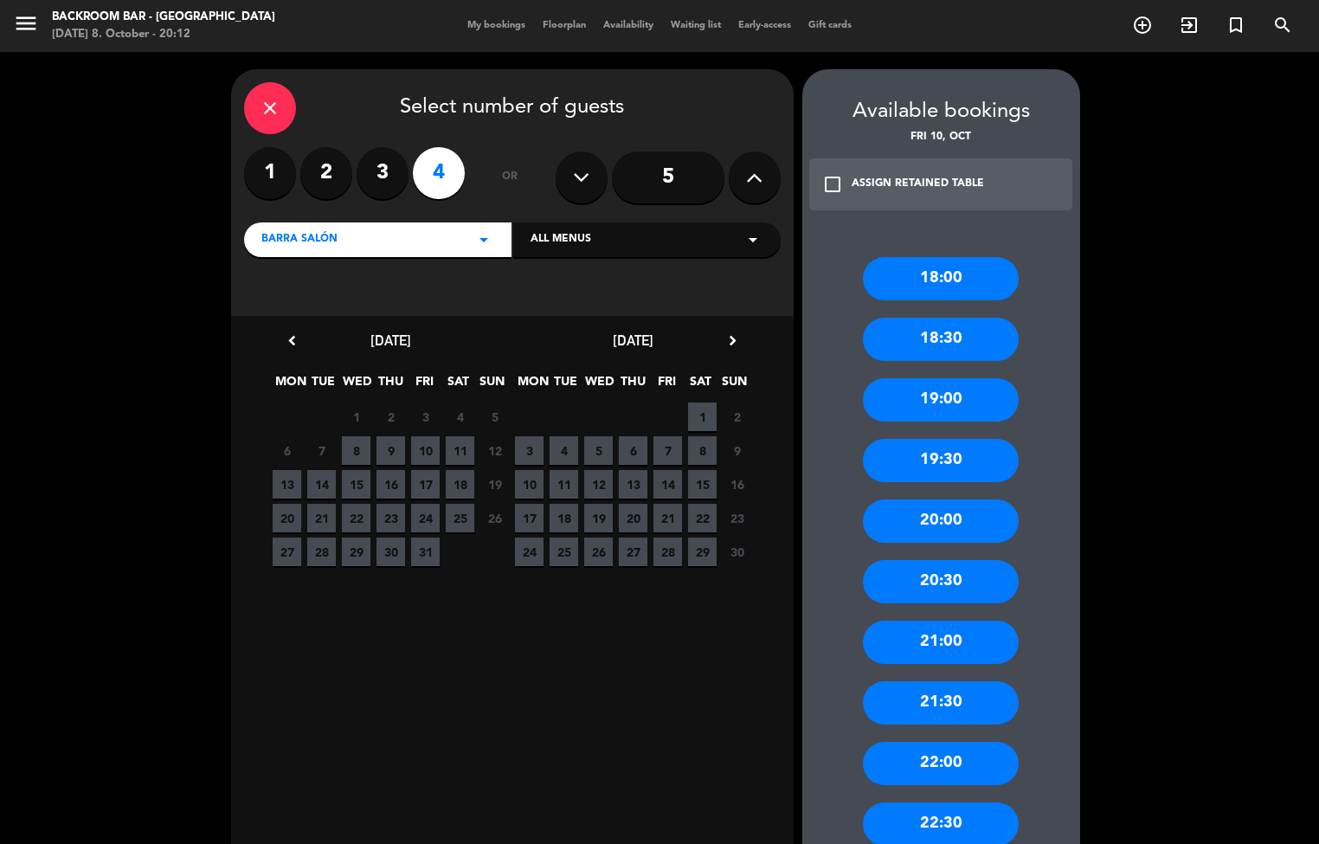
click at [969, 587] on div "20:30" at bounding box center [941, 581] width 156 height 43
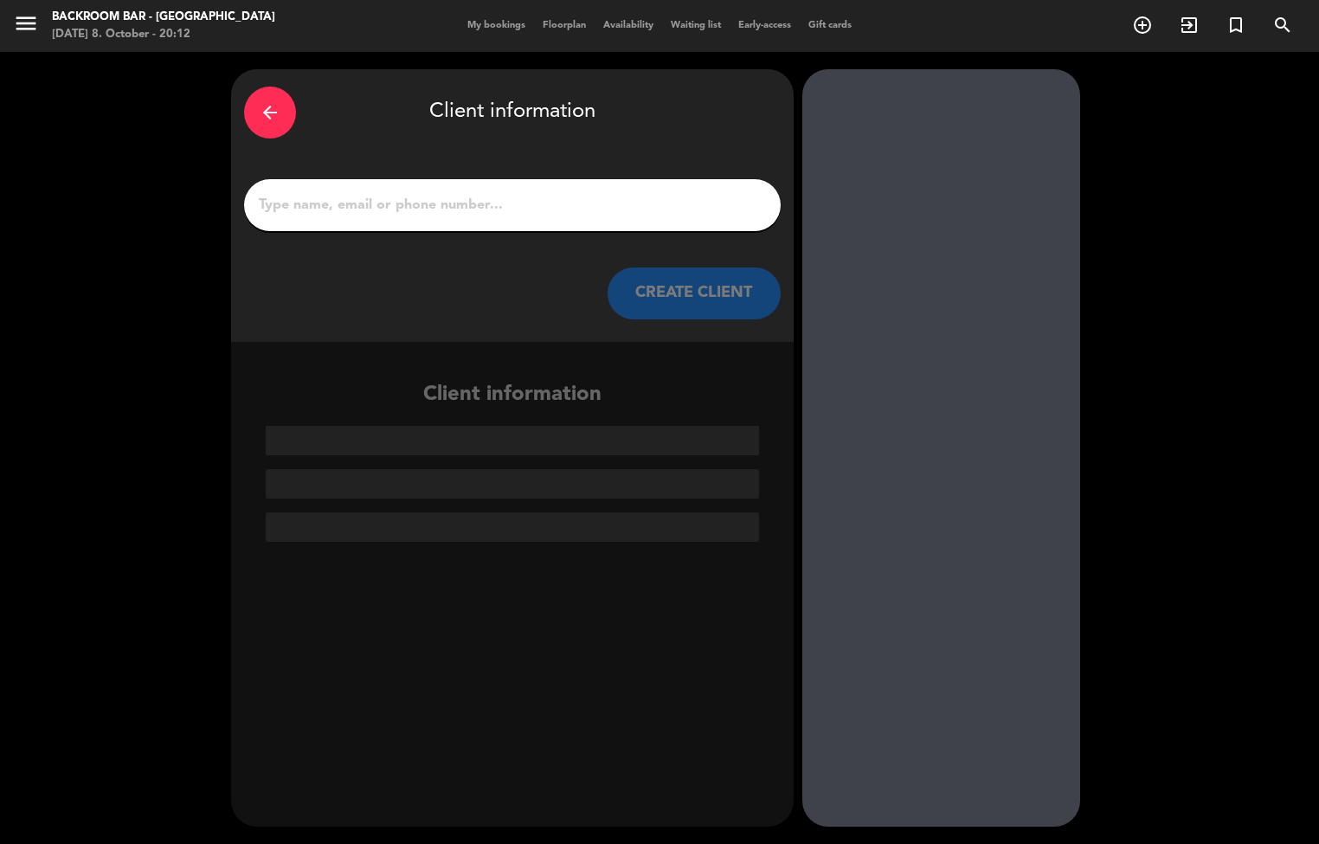
click at [619, 202] on input "1" at bounding box center [512, 205] width 511 height 24
click at [357, 213] on input "1" at bounding box center [512, 205] width 511 height 24
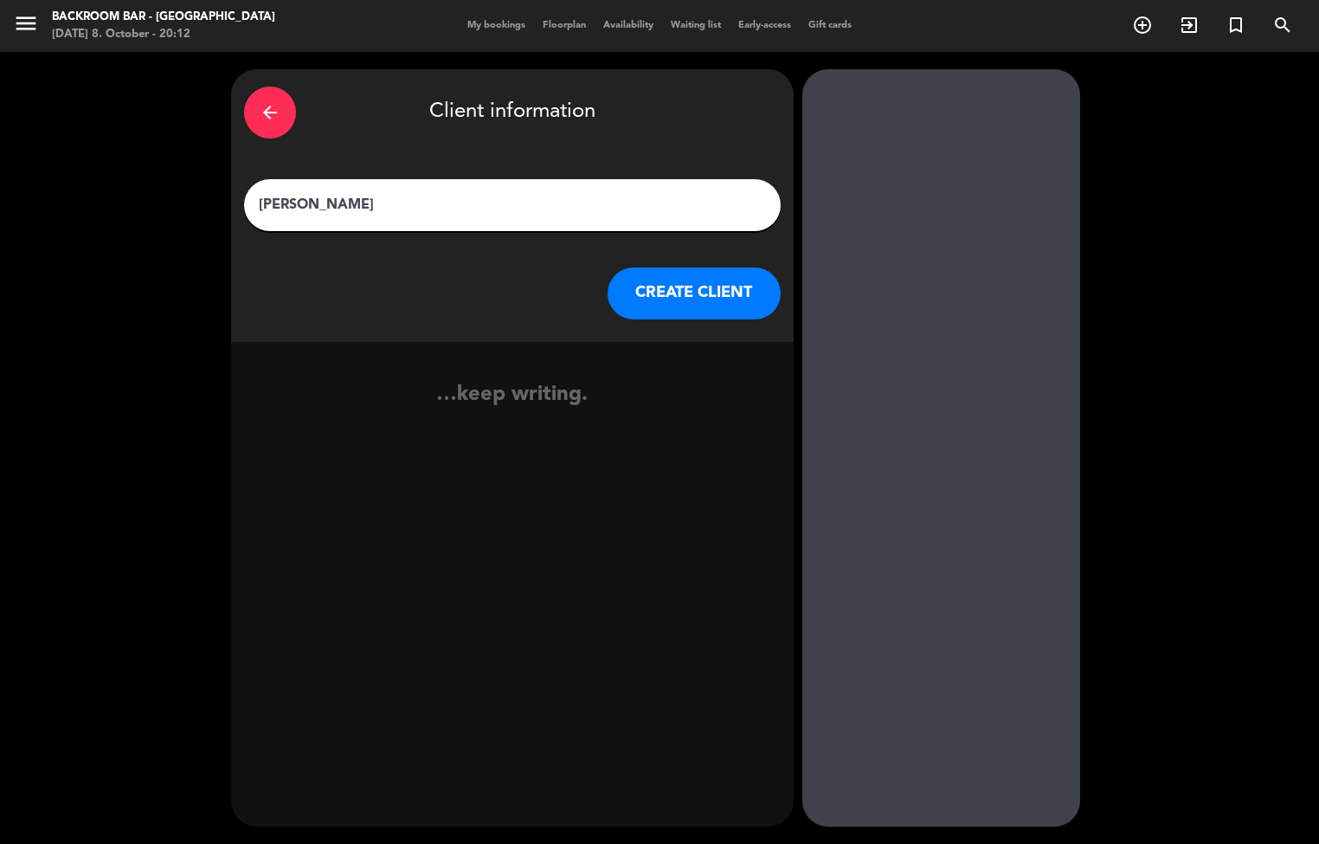
type input "Silvia augusto"
click at [712, 297] on button "CREATE CLIENT" at bounding box center [693, 293] width 173 height 52
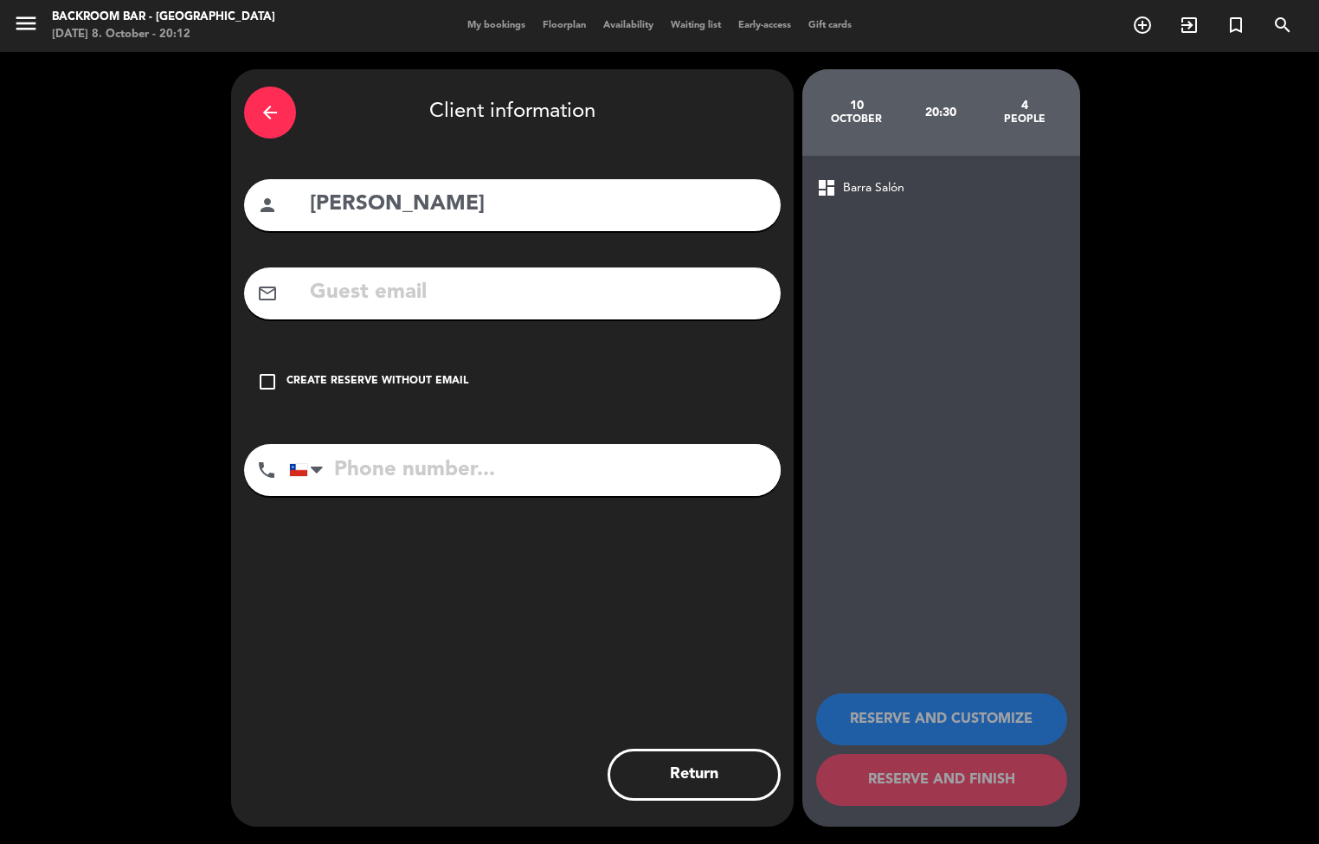
click at [515, 278] on input "text" at bounding box center [537, 292] width 459 height 35
click at [419, 280] on input "text" at bounding box center [537, 292] width 459 height 35
click at [377, 276] on input "Anasilvaaugustoo" at bounding box center [537, 292] width 459 height 35
click at [584, 294] on input "Anasilviaaugustoo" at bounding box center [537, 292] width 459 height 35
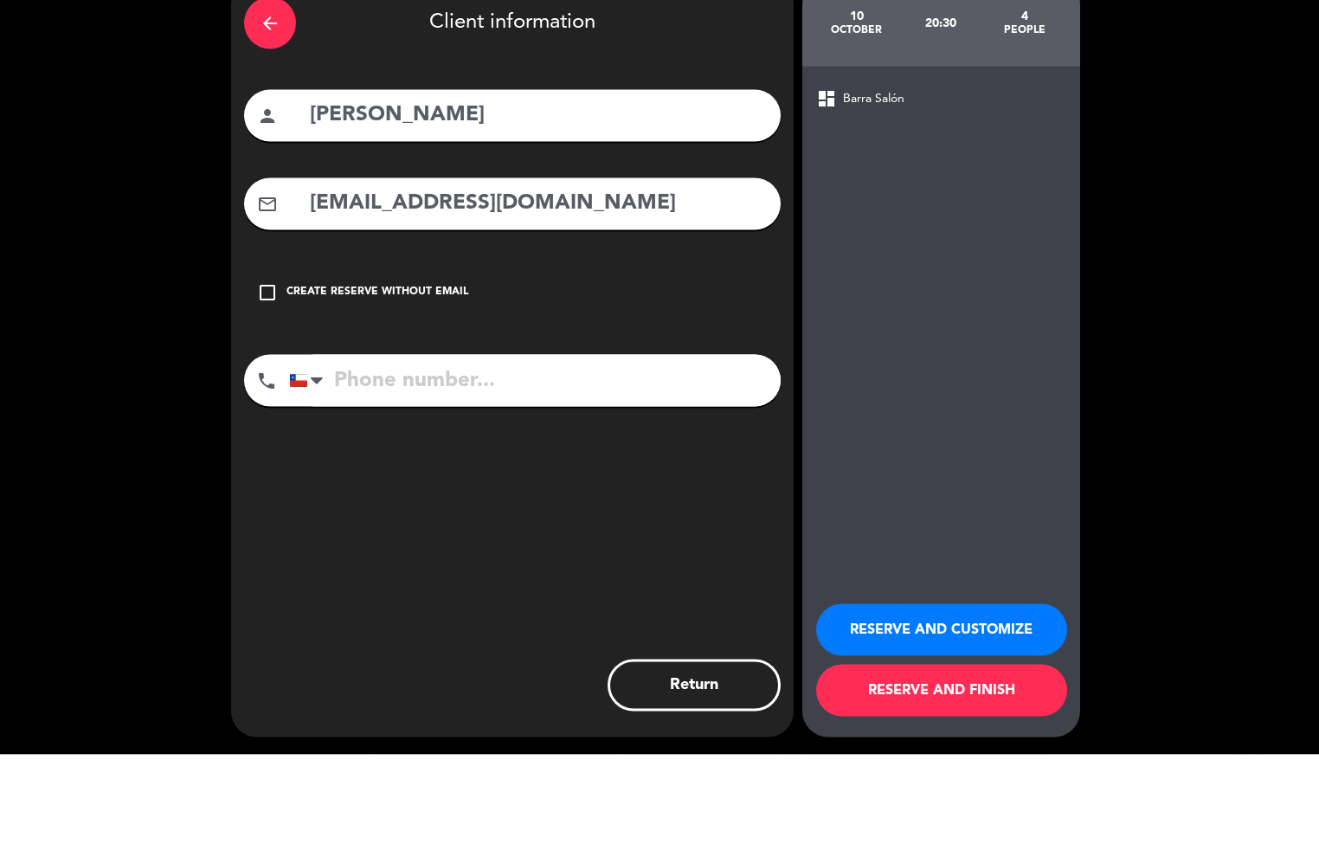
type input "Anasilviaaugustoo@Gmail.com"
click at [372, 466] on input "tel" at bounding box center [535, 470] width 492 height 52
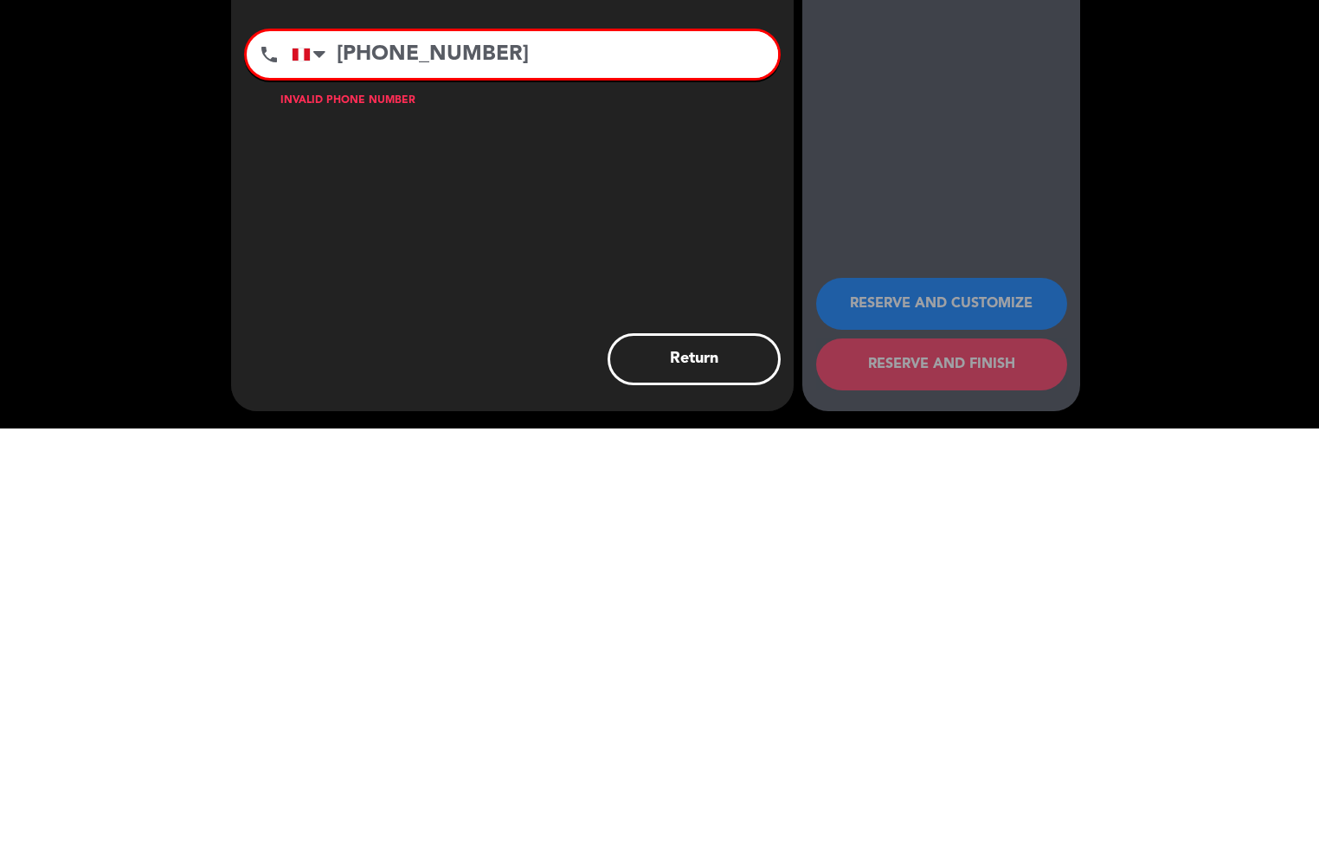
type input "+5194702144"
click at [667, 621] on div "arrow_back Client information person Silvia augusto mail_outline Anasilviaaugus…" at bounding box center [512, 447] width 562 height 757
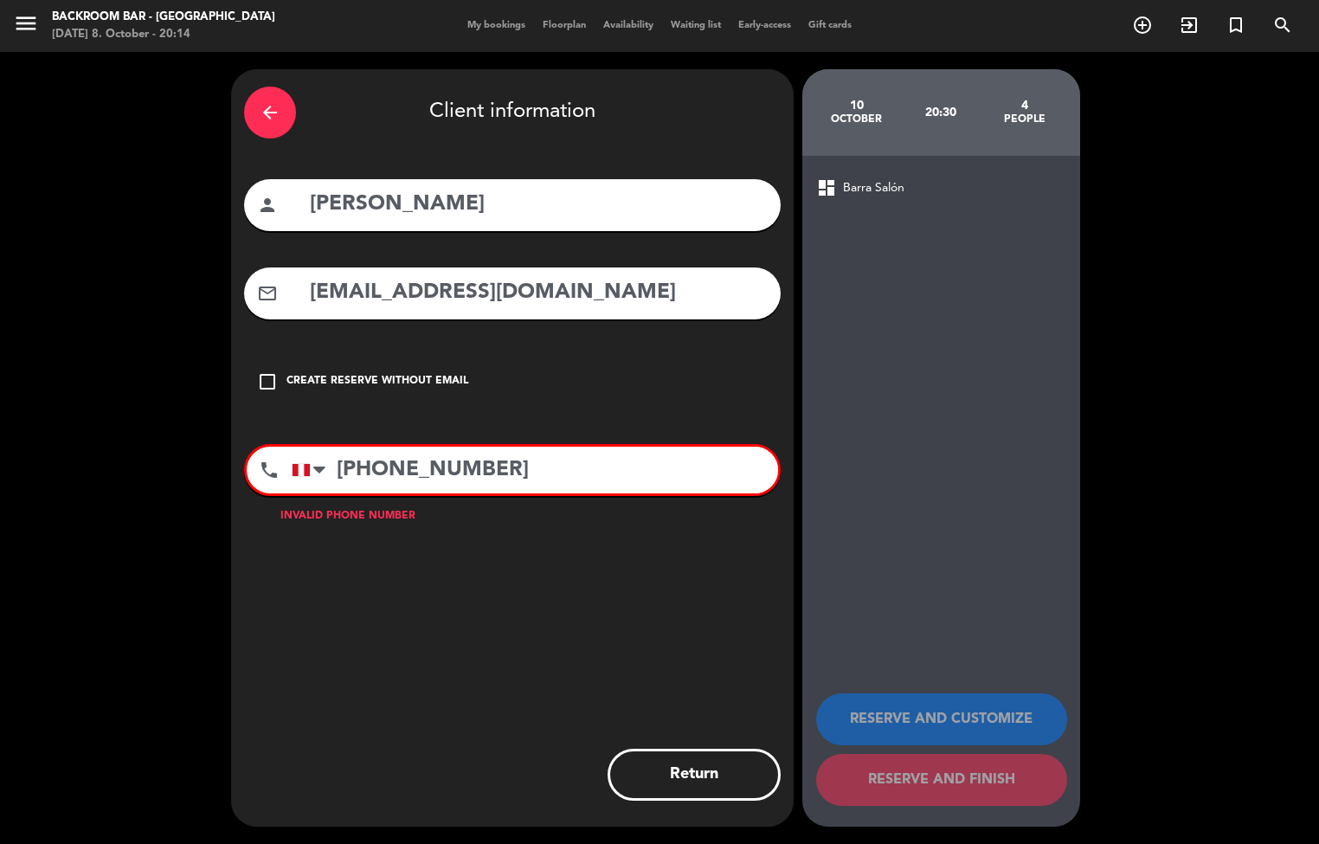
click at [268, 380] on icon "check_box_outline_blank" at bounding box center [267, 381] width 21 height 21
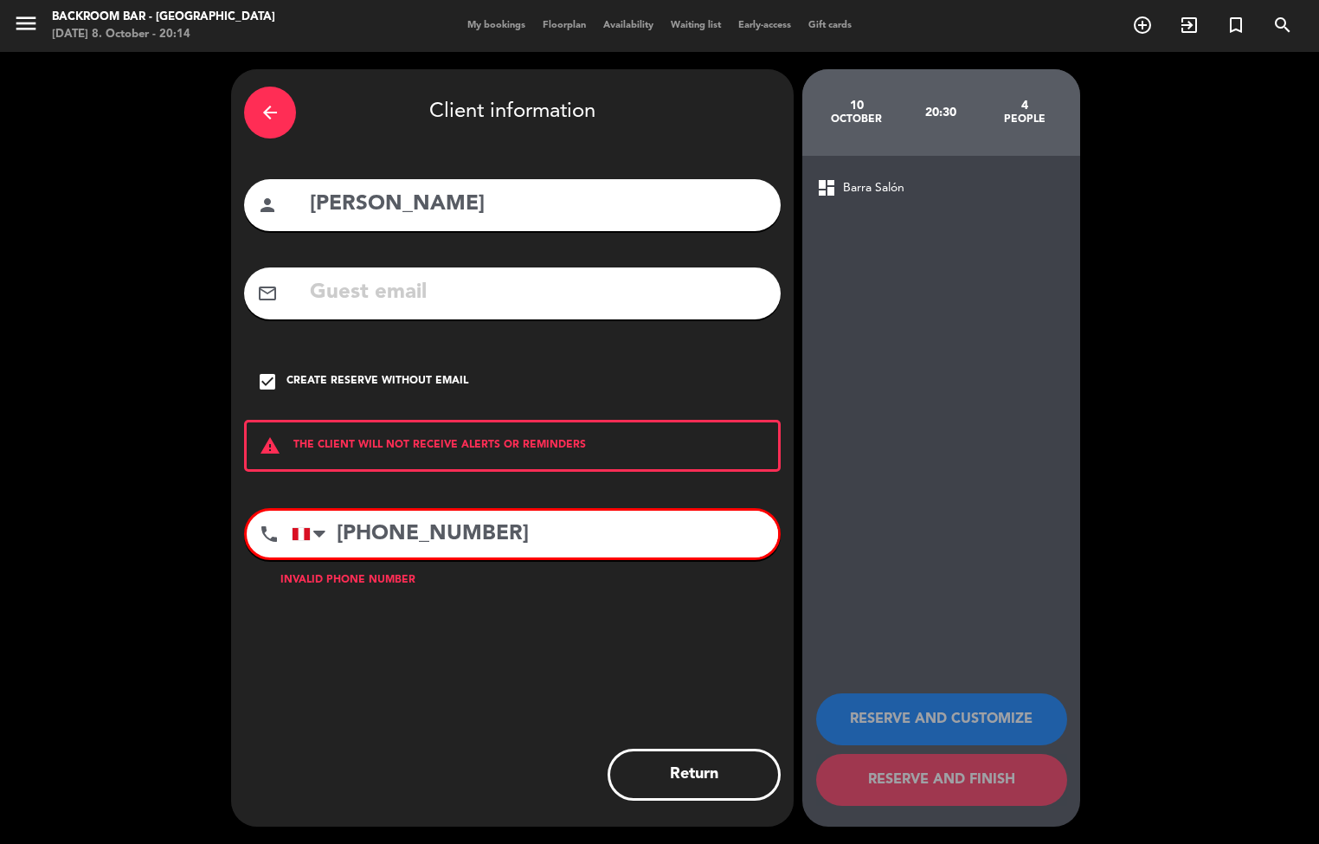
click at [556, 537] on input "+5194702144" at bounding box center [535, 534] width 486 height 47
click at [517, 528] on input "+5194702144" at bounding box center [535, 534] width 486 height 47
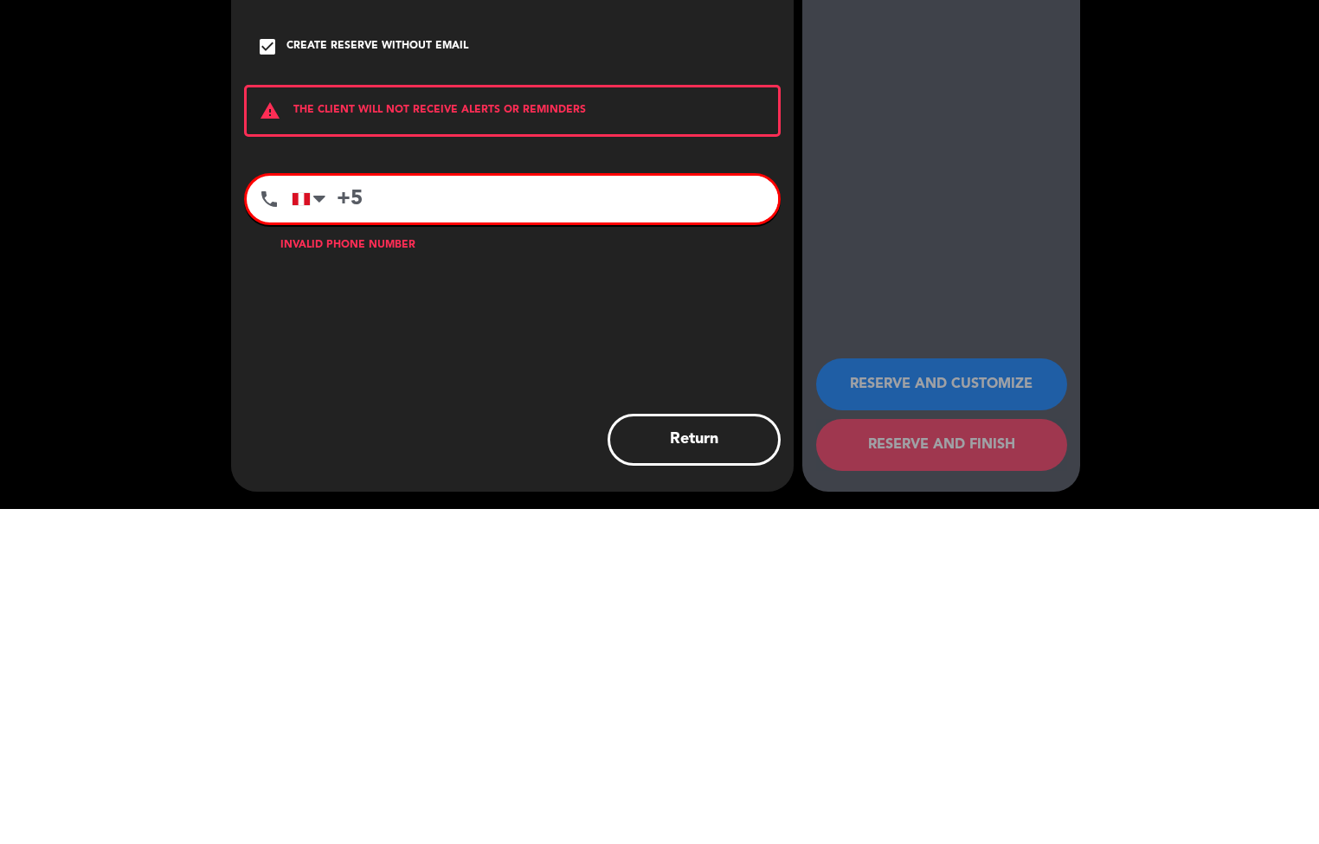
type input "+"
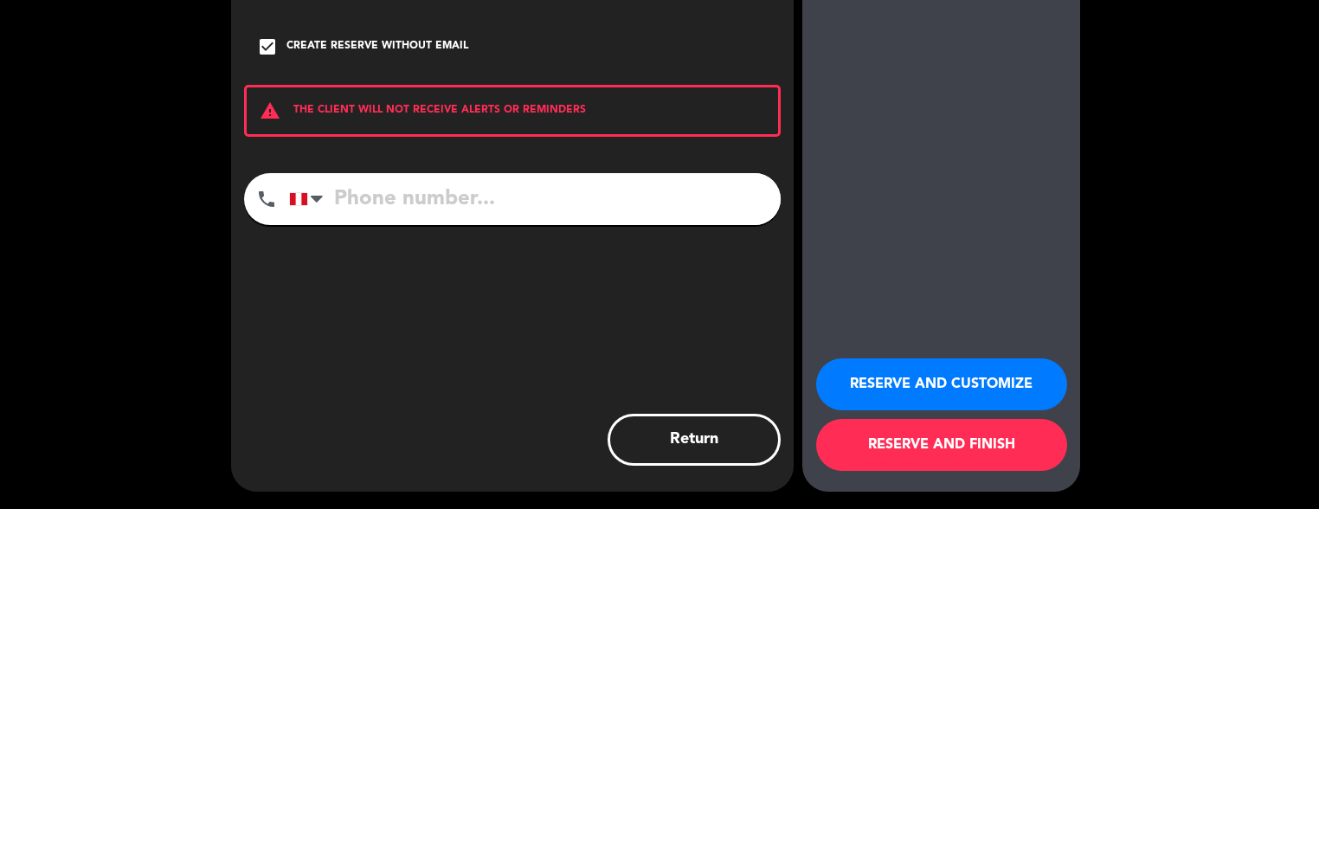
click at [662, 675] on div "arrow_back Client information person Silvia augusto mail_outline check_box Crea…" at bounding box center [512, 447] width 562 height 757
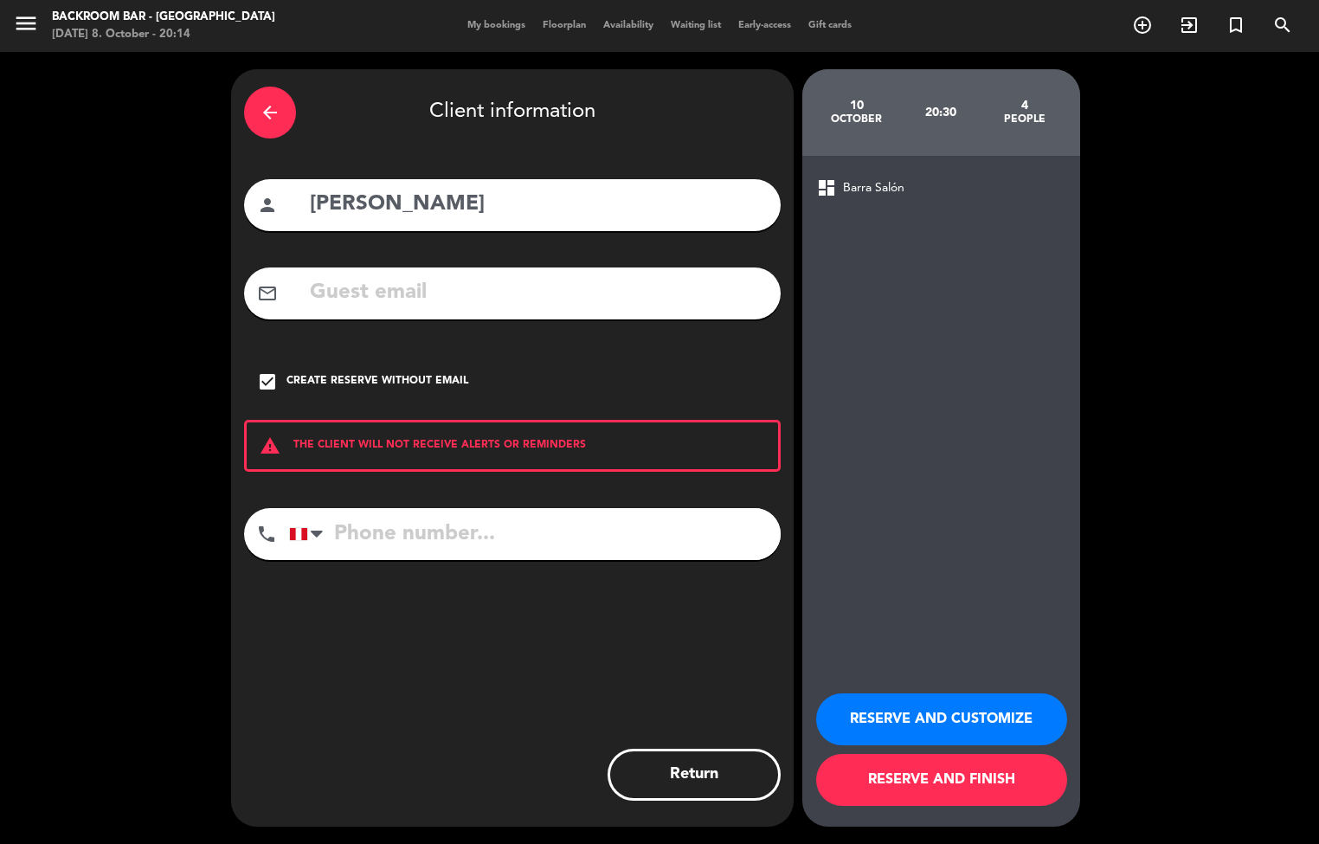
click at [961, 779] on button "RESERVE AND FINISH" at bounding box center [941, 780] width 251 height 52
click at [437, 541] on input "tel" at bounding box center [535, 534] width 492 height 52
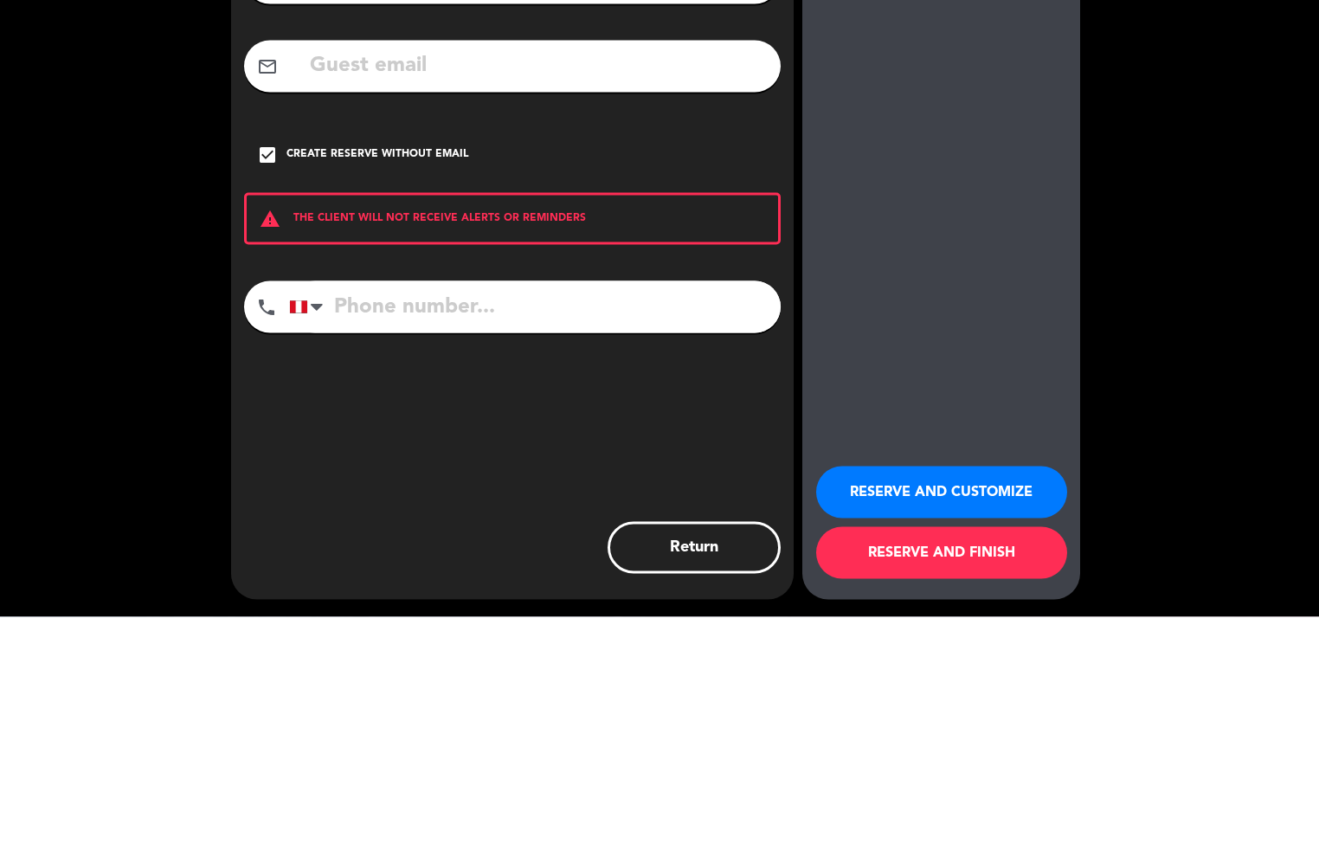
click at [639, 486] on div "arrow_back Client information person Silvia augusto mail_outline check_box Crea…" at bounding box center [512, 447] width 562 height 757
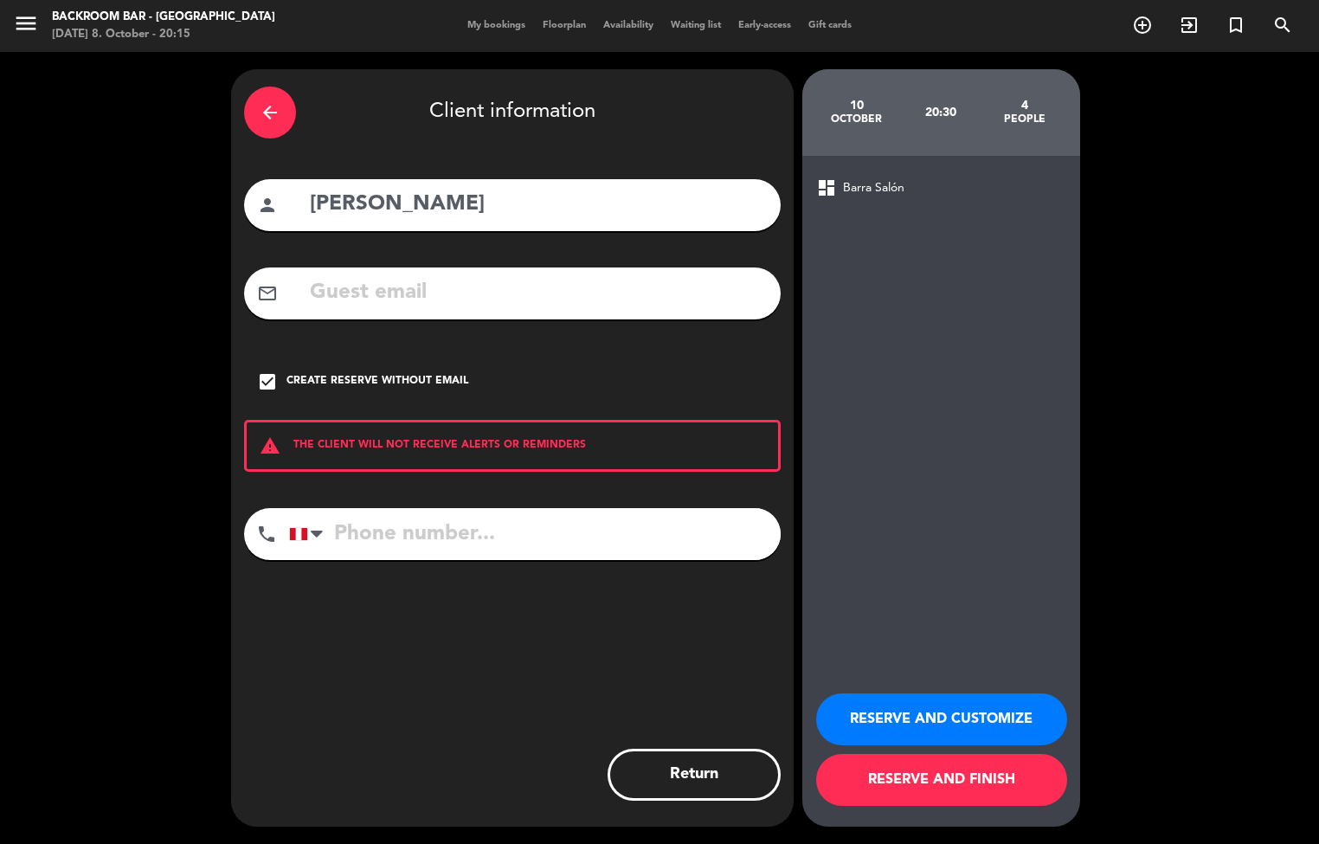
click at [1002, 693] on button "RESERVE AND CUSTOMIZE" at bounding box center [941, 719] width 251 height 52
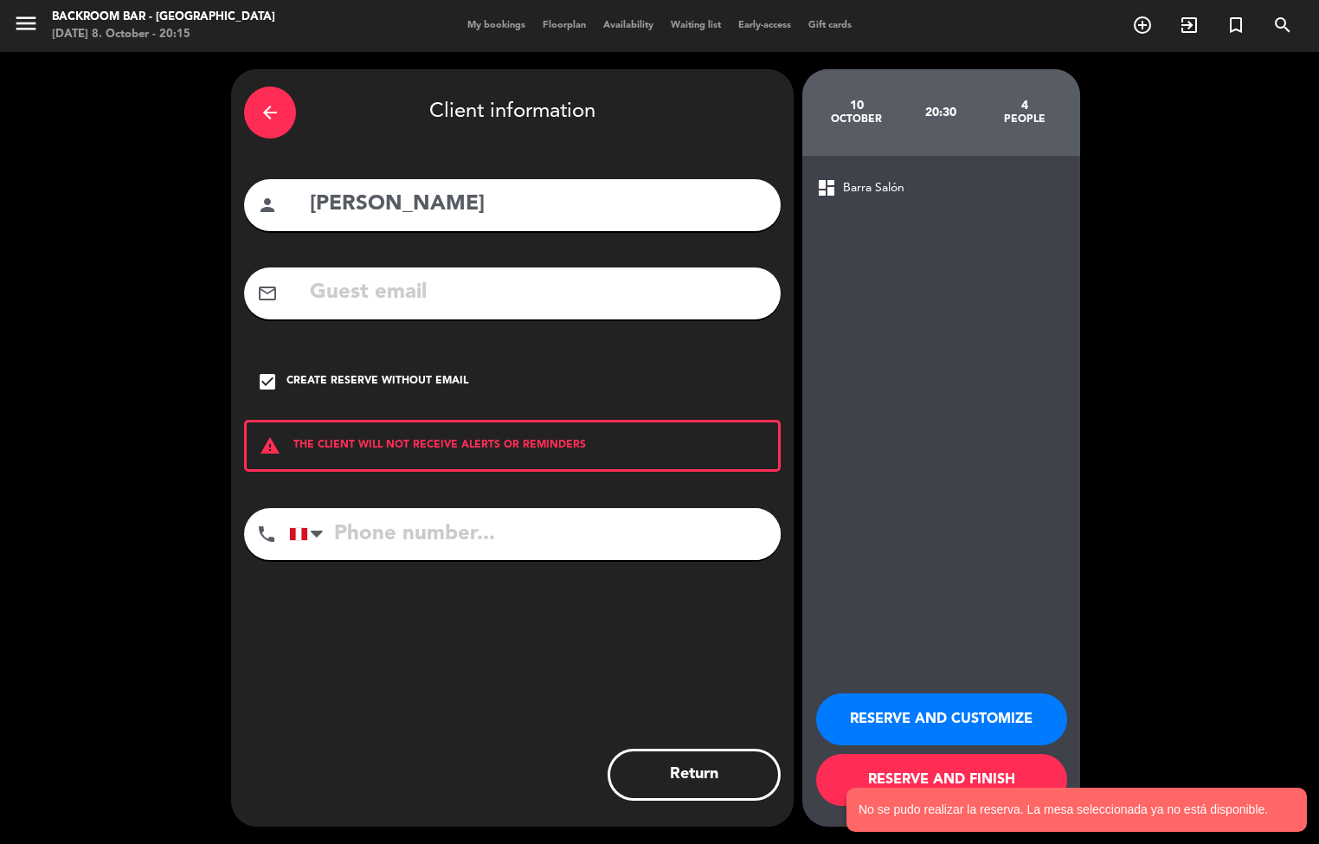
click at [284, 114] on div "arrow_back" at bounding box center [270, 113] width 52 height 52
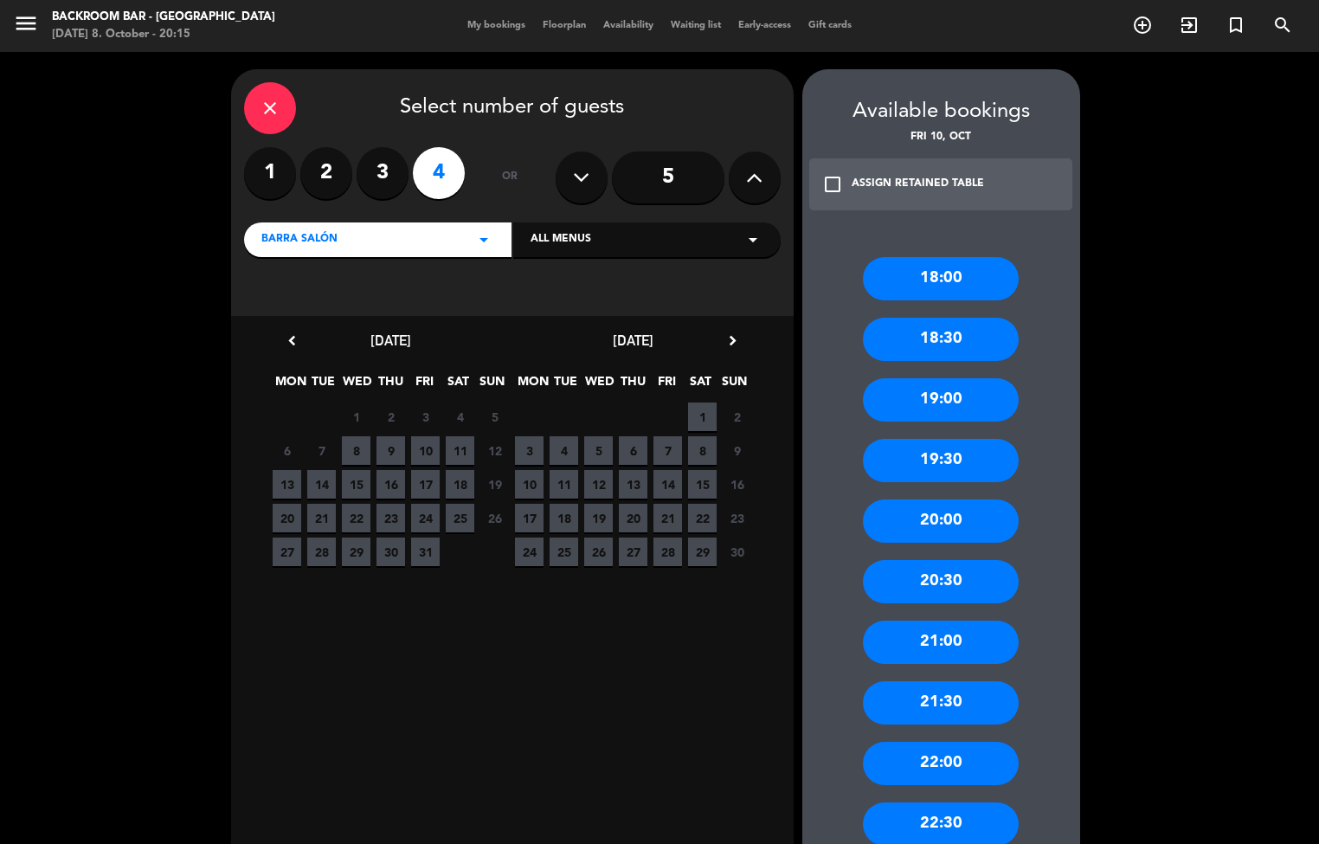
click at [271, 109] on icon "close" at bounding box center [270, 108] width 21 height 21
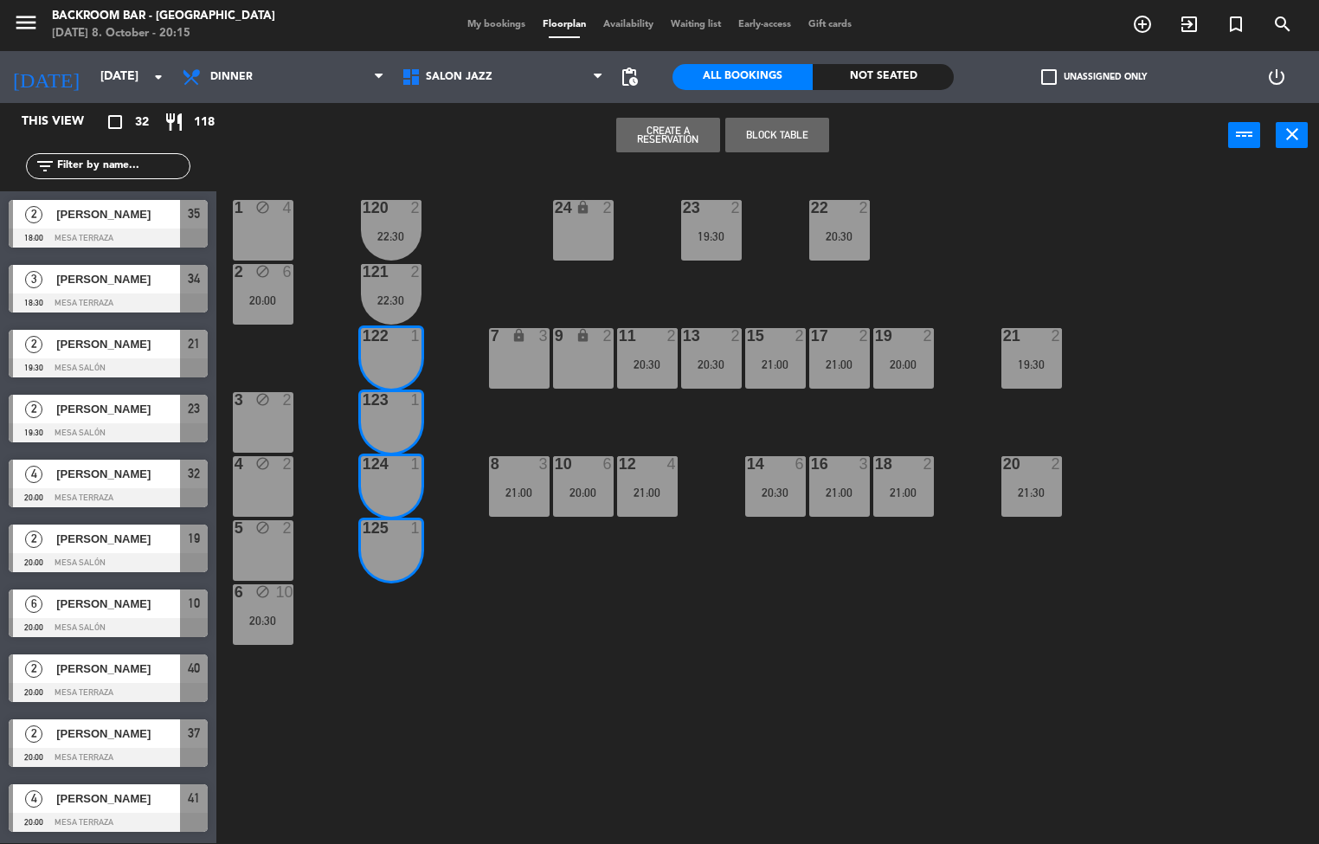
click at [538, 646] on div "1 block 4 24 lock 2 23 2 19:30 22 2 20:30 120 2 22:30 2 block 6 20:00 121 2 22:…" at bounding box center [773, 506] width 1089 height 675
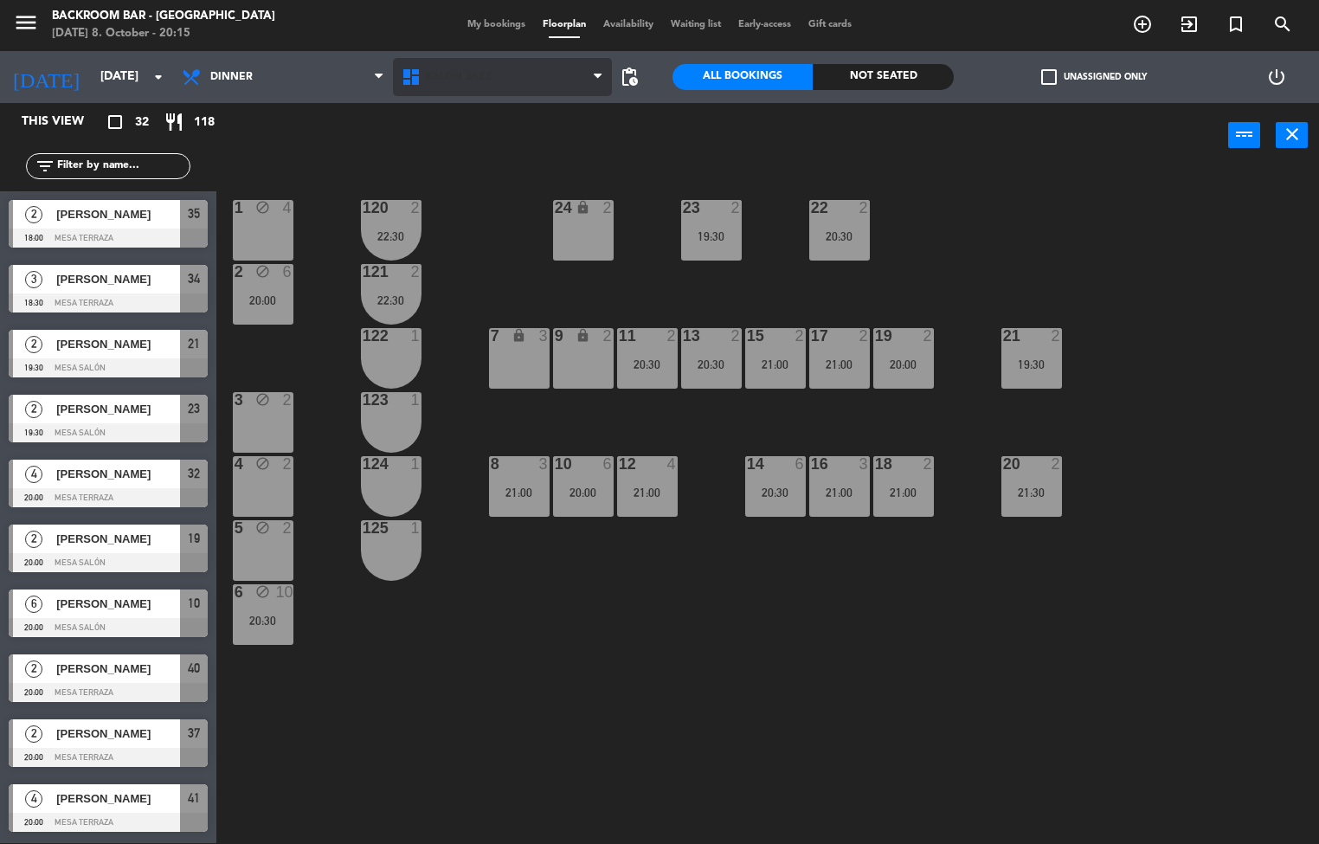
click at [471, 81] on span "Salón jazz" at bounding box center [459, 77] width 67 height 12
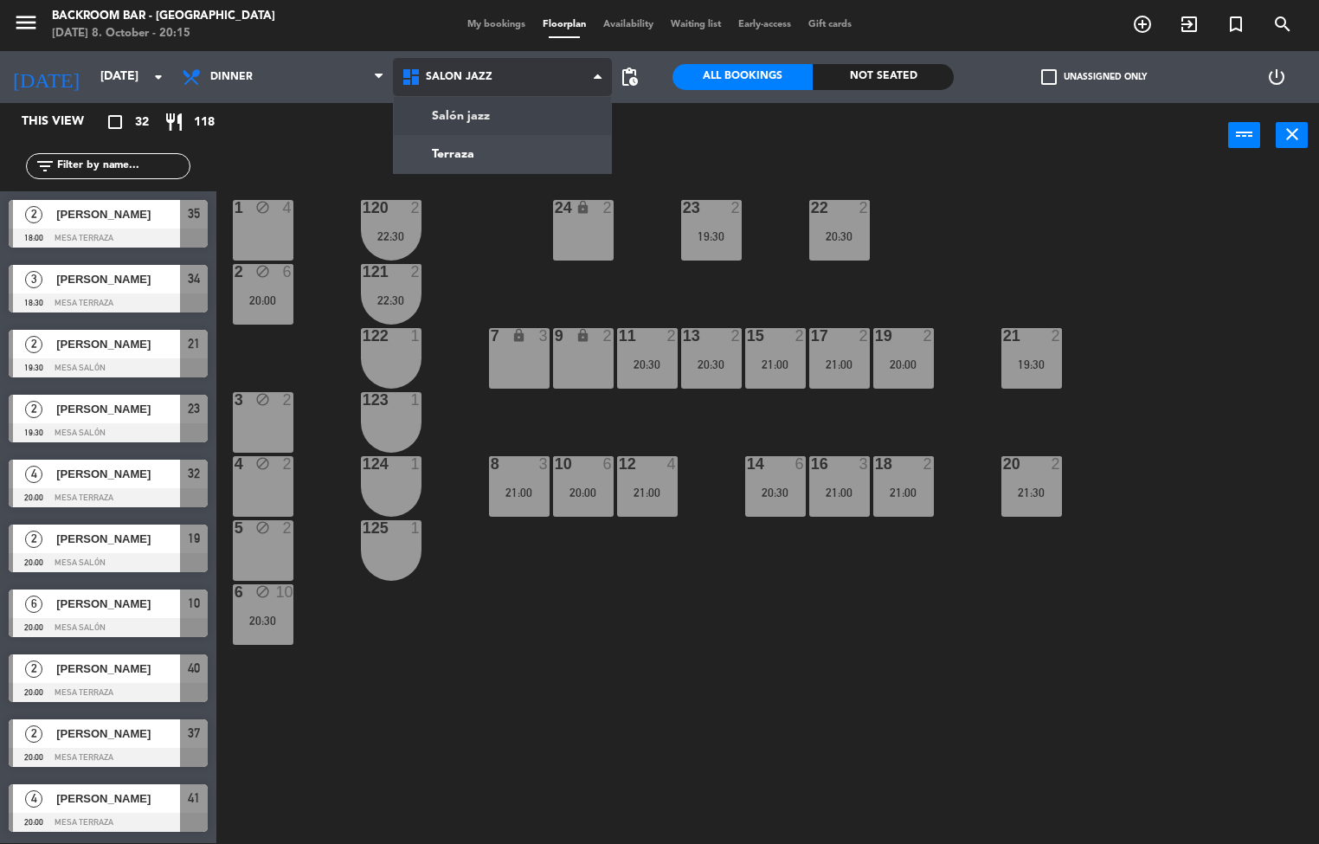
click at [471, 166] on ng-component "menu Backroom Bar - Chile Wednesday 8. October - 20:15 My bookings Floorplan Av…" at bounding box center [659, 421] width 1319 height 845
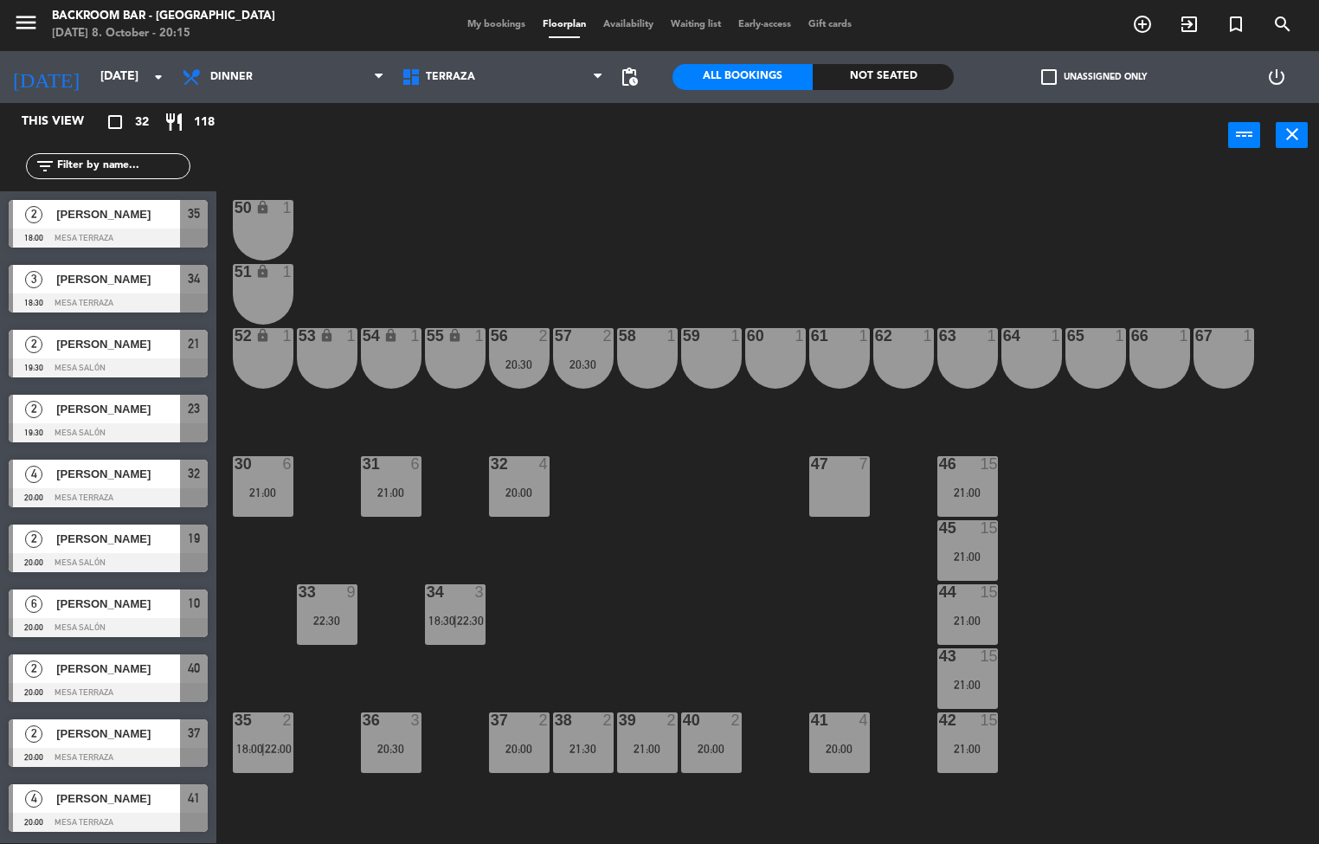
click at [1218, 356] on div "67 1" at bounding box center [1223, 358] width 61 height 61
click at [1153, 366] on div "66 1" at bounding box center [1159, 358] width 61 height 61
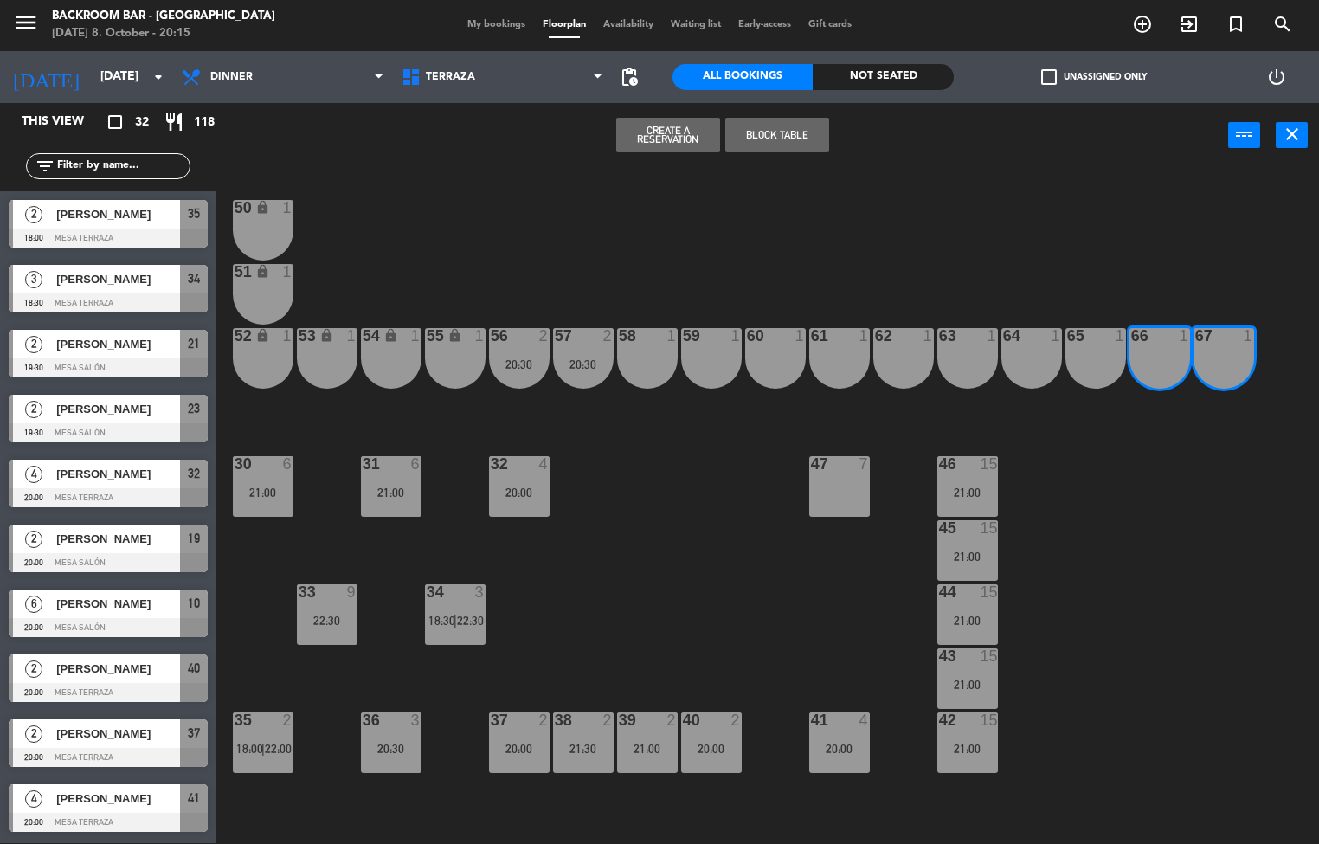
click at [1077, 353] on div "65 1" at bounding box center [1095, 358] width 61 height 61
click at [1003, 336] on div "64" at bounding box center [1003, 336] width 1 height 16
click at [1112, 509] on div "50 lock 1 51 lock 1 52 lock 1 53 lock 1 54 lock 1 55 lock 1 56 2 20:30 61 1 63 …" at bounding box center [773, 506] width 1089 height 675
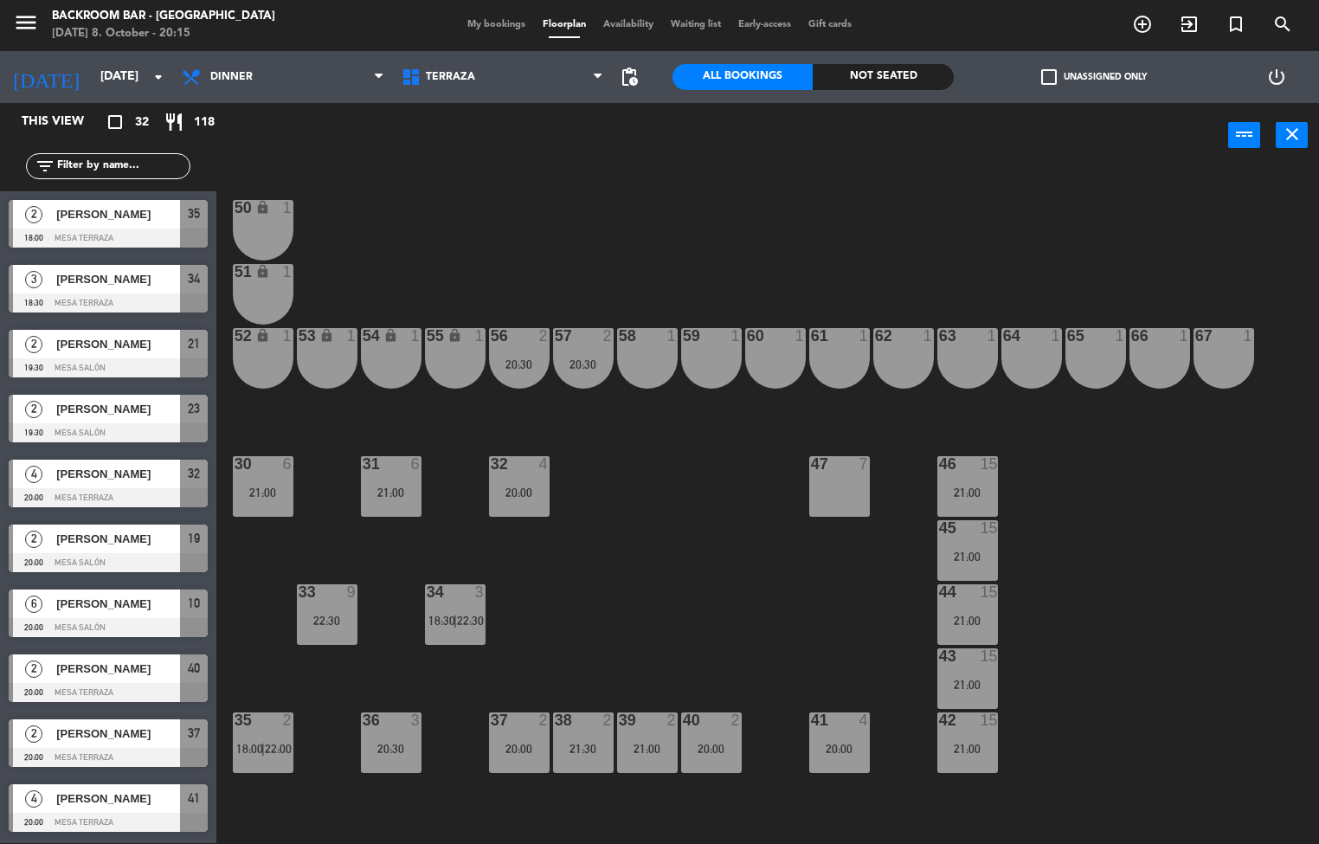
click at [1151, 350] on div "66 1" at bounding box center [1159, 358] width 61 height 61
click at [1081, 336] on div at bounding box center [1095, 336] width 29 height 16
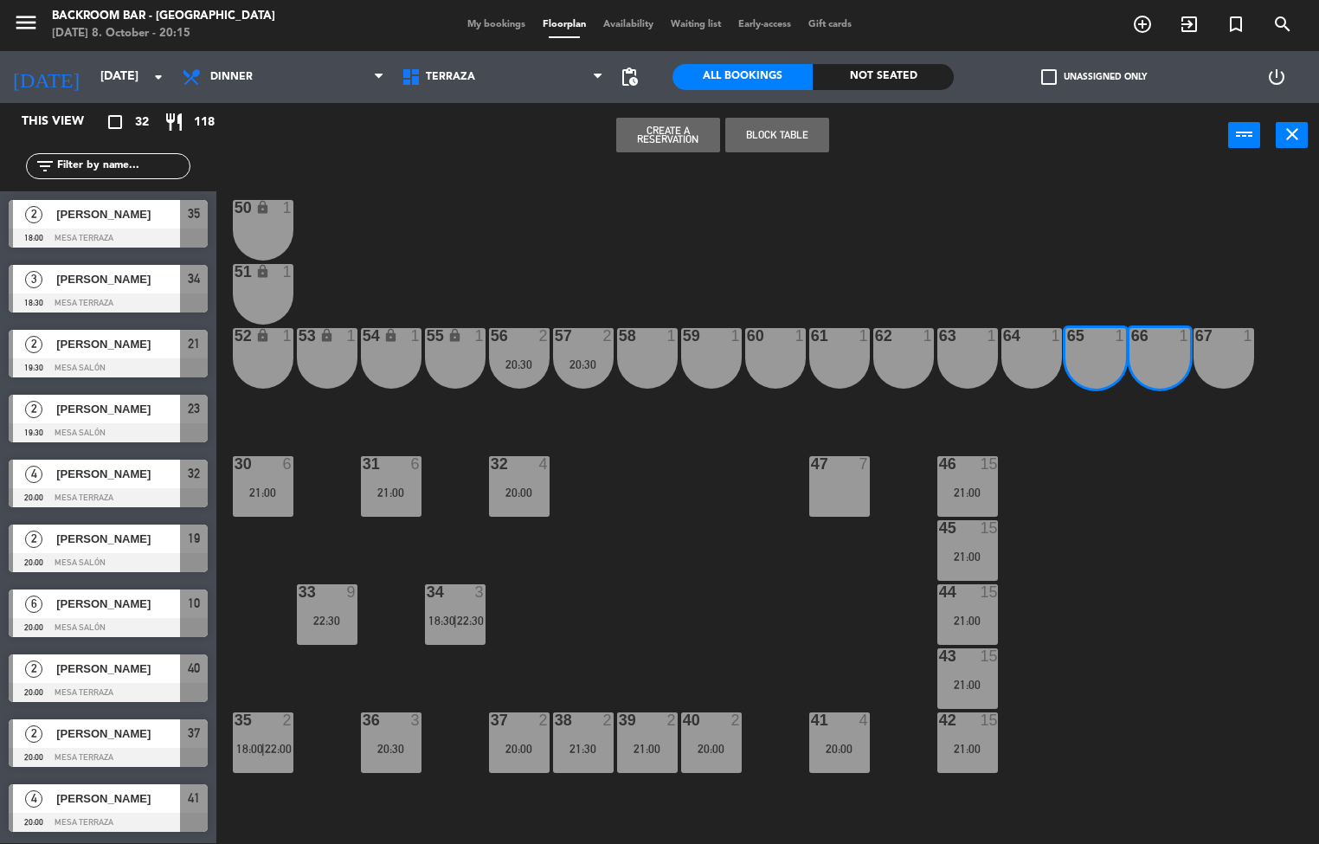
click at [1004, 336] on div "64" at bounding box center [1003, 336] width 1 height 16
click at [940, 336] on div "1" at bounding box center [931, 336] width 29 height 16
click at [984, 363] on div "63 1" at bounding box center [967, 358] width 61 height 61
click at [652, 138] on button "Create a Reservation" at bounding box center [668, 135] width 104 height 35
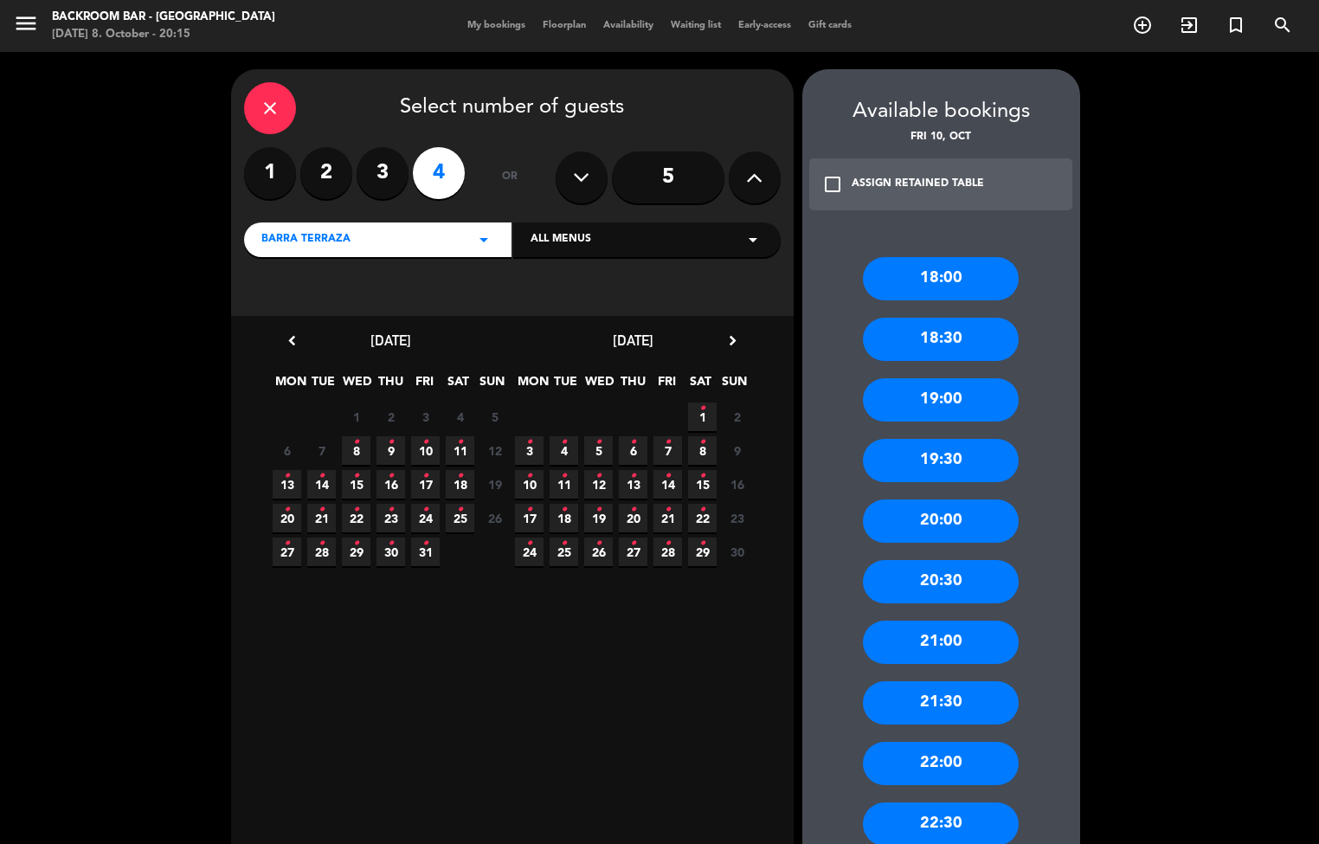
click at [426, 485] on icon "•" at bounding box center [425, 476] width 6 height 28
click at [421, 458] on span "10 •" at bounding box center [425, 450] width 29 height 29
click at [932, 584] on div "20:30" at bounding box center [941, 581] width 156 height 43
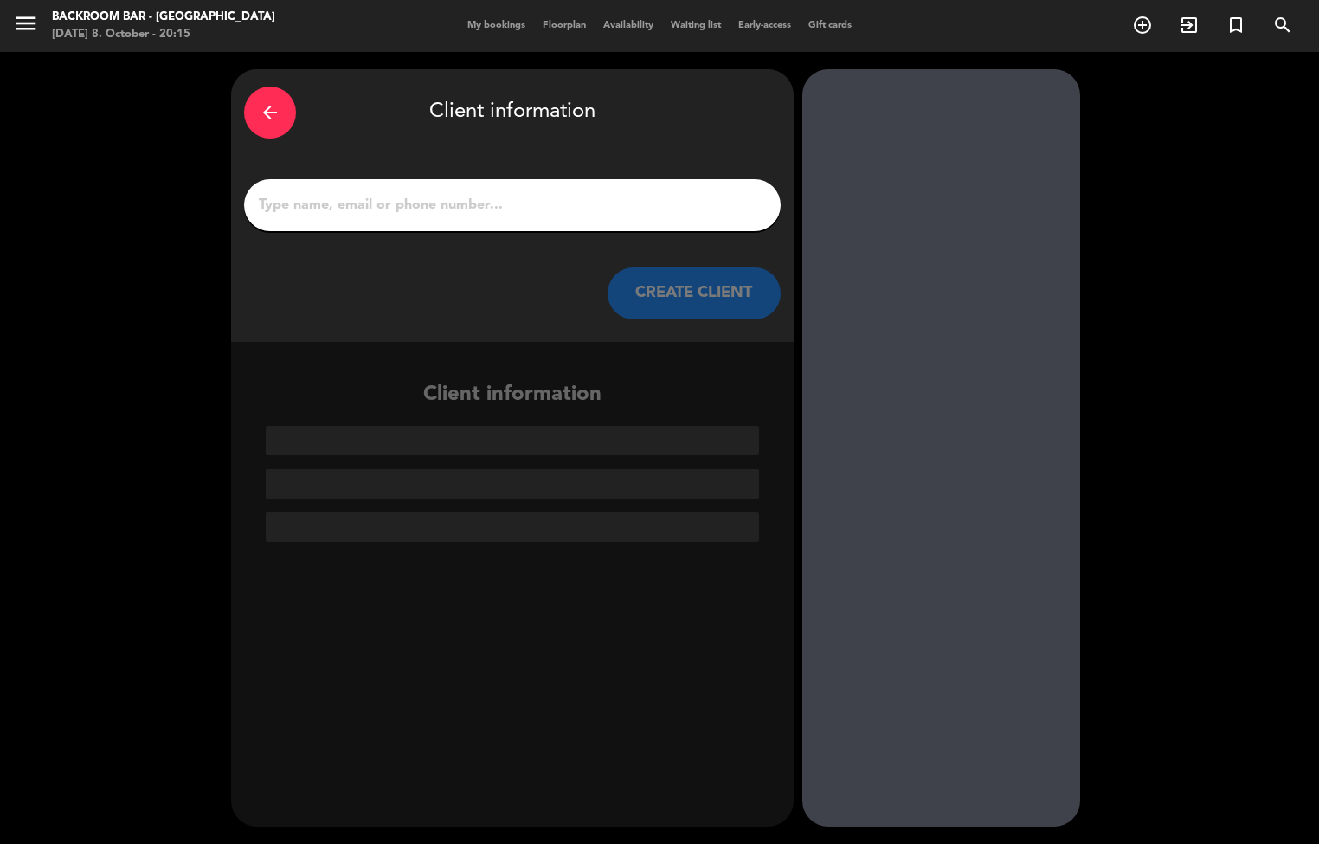
click at [527, 206] on input "1" at bounding box center [512, 205] width 511 height 24
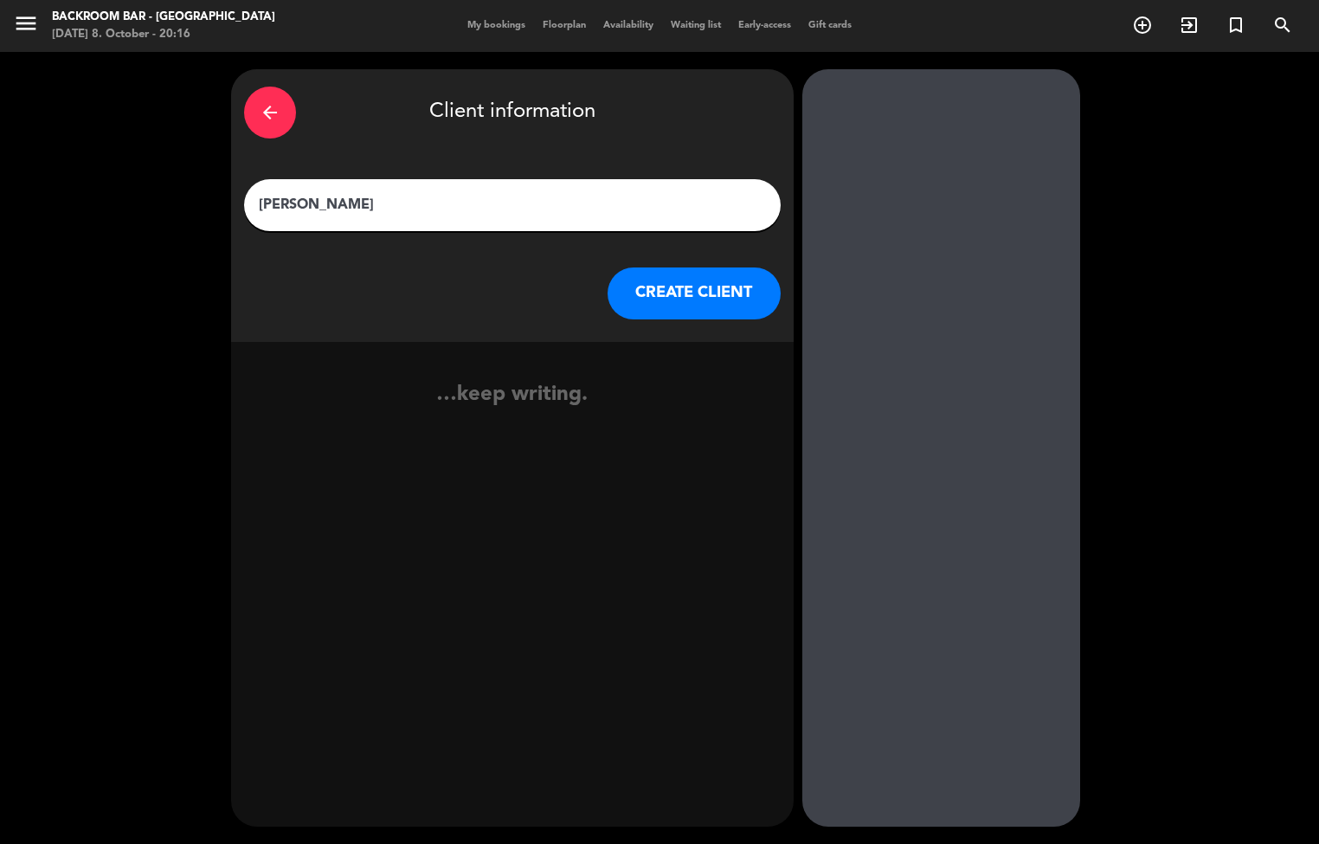
type input "Silvia augusto"
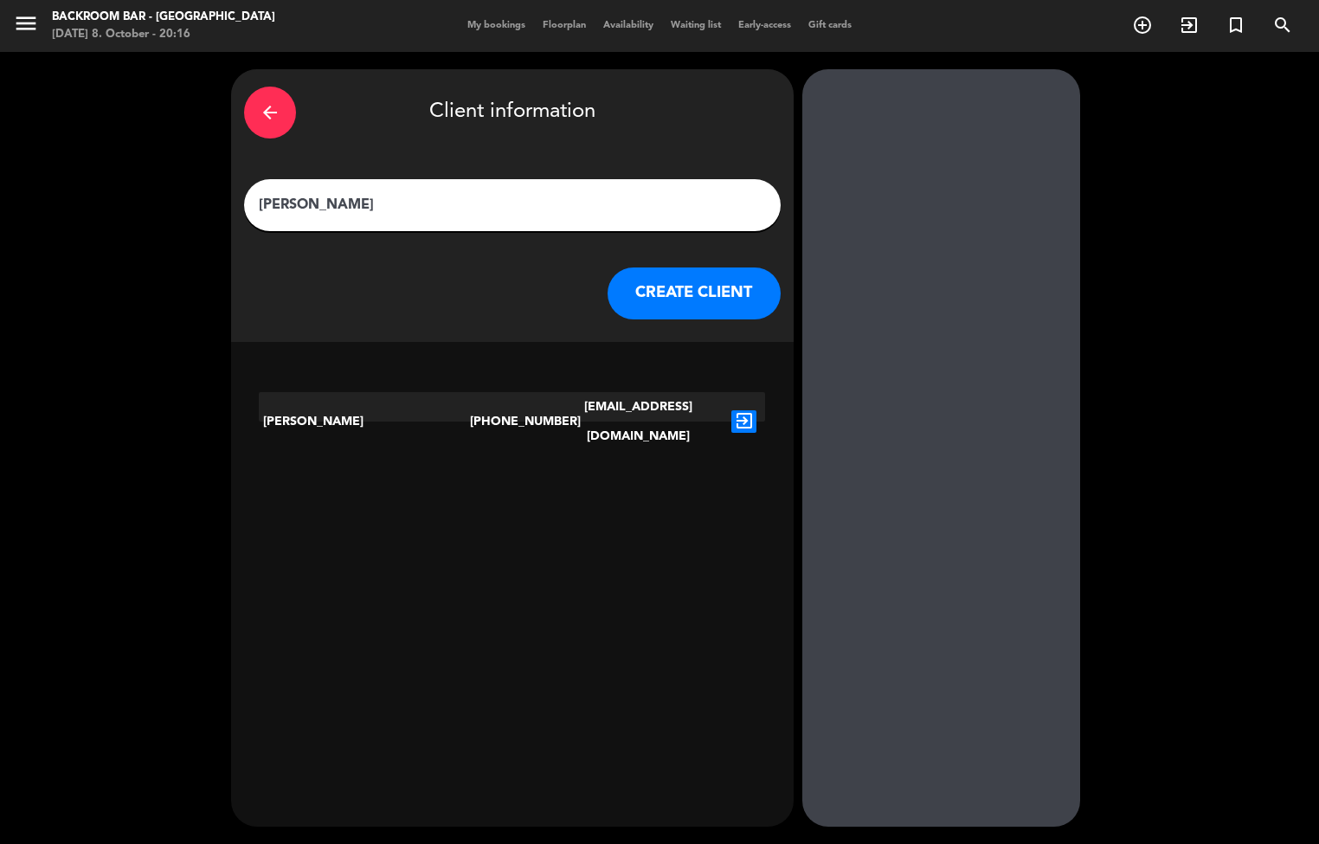
click at [699, 286] on button "CREATE CLIENT" at bounding box center [693, 293] width 173 height 52
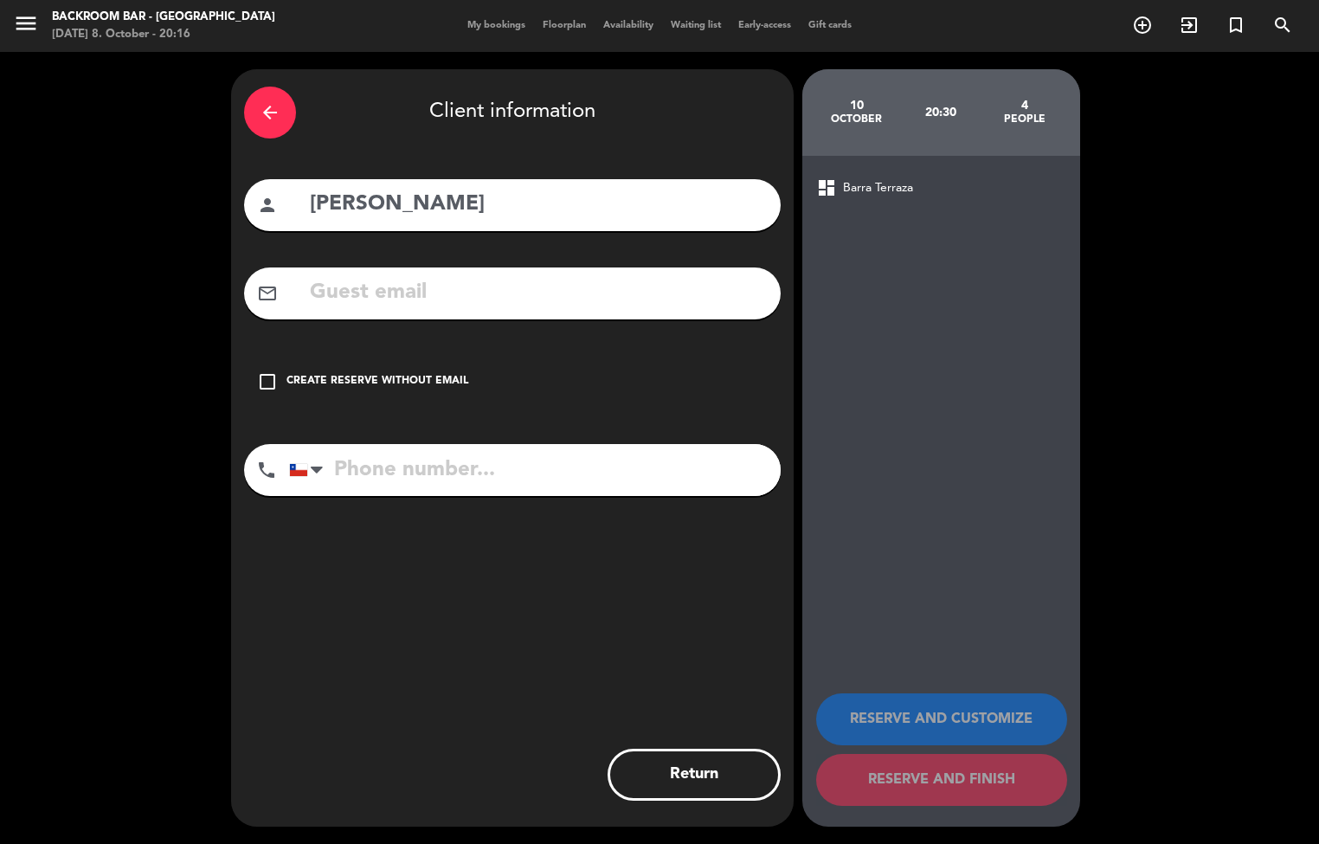
click at [271, 382] on icon "check_box_outline_blank" at bounding box center [267, 381] width 21 height 21
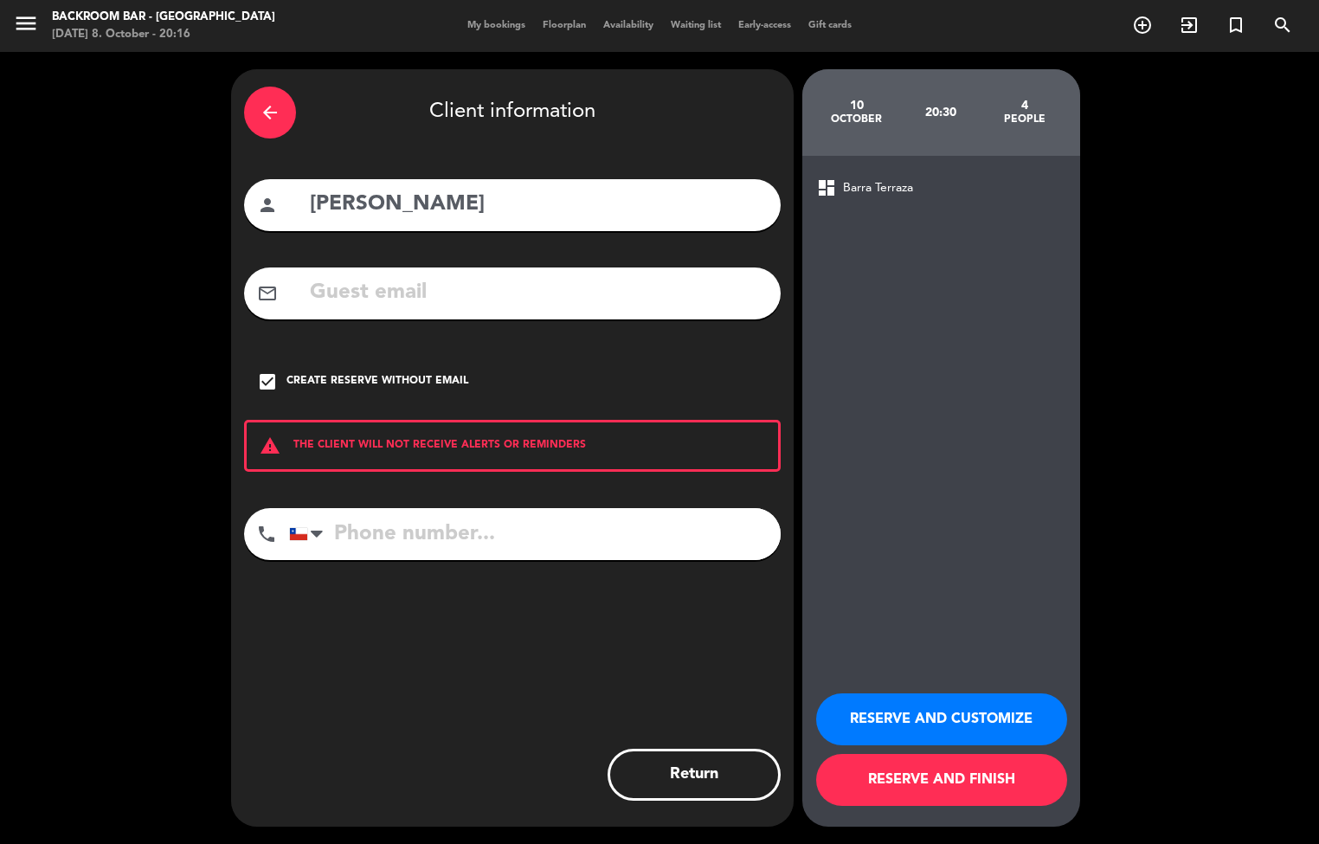
click at [974, 724] on button "RESERVE AND CUSTOMIZE" at bounding box center [941, 719] width 251 height 52
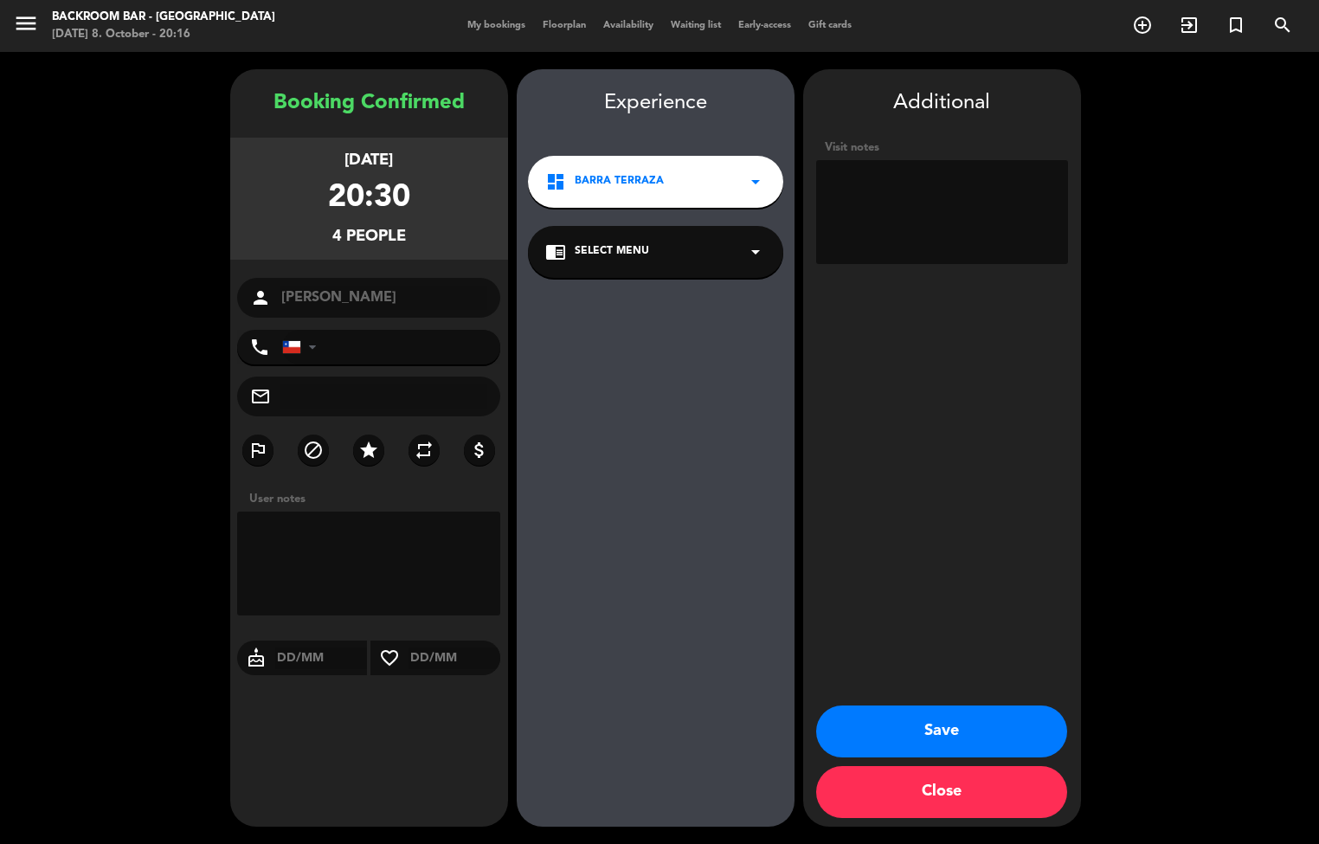
click at [932, 732] on button "Save" at bounding box center [941, 731] width 251 height 52
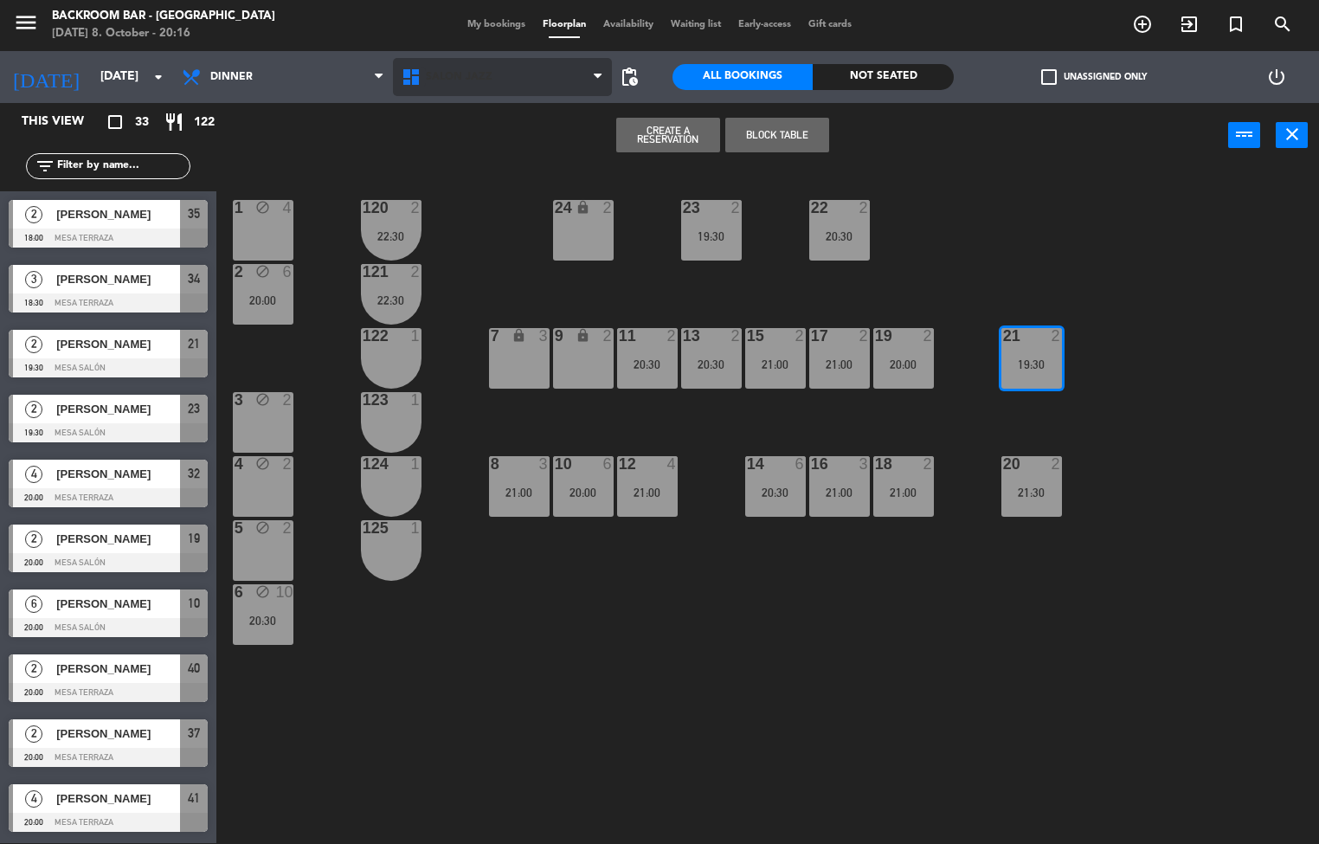
click at [416, 76] on icon at bounding box center [413, 77] width 25 height 21
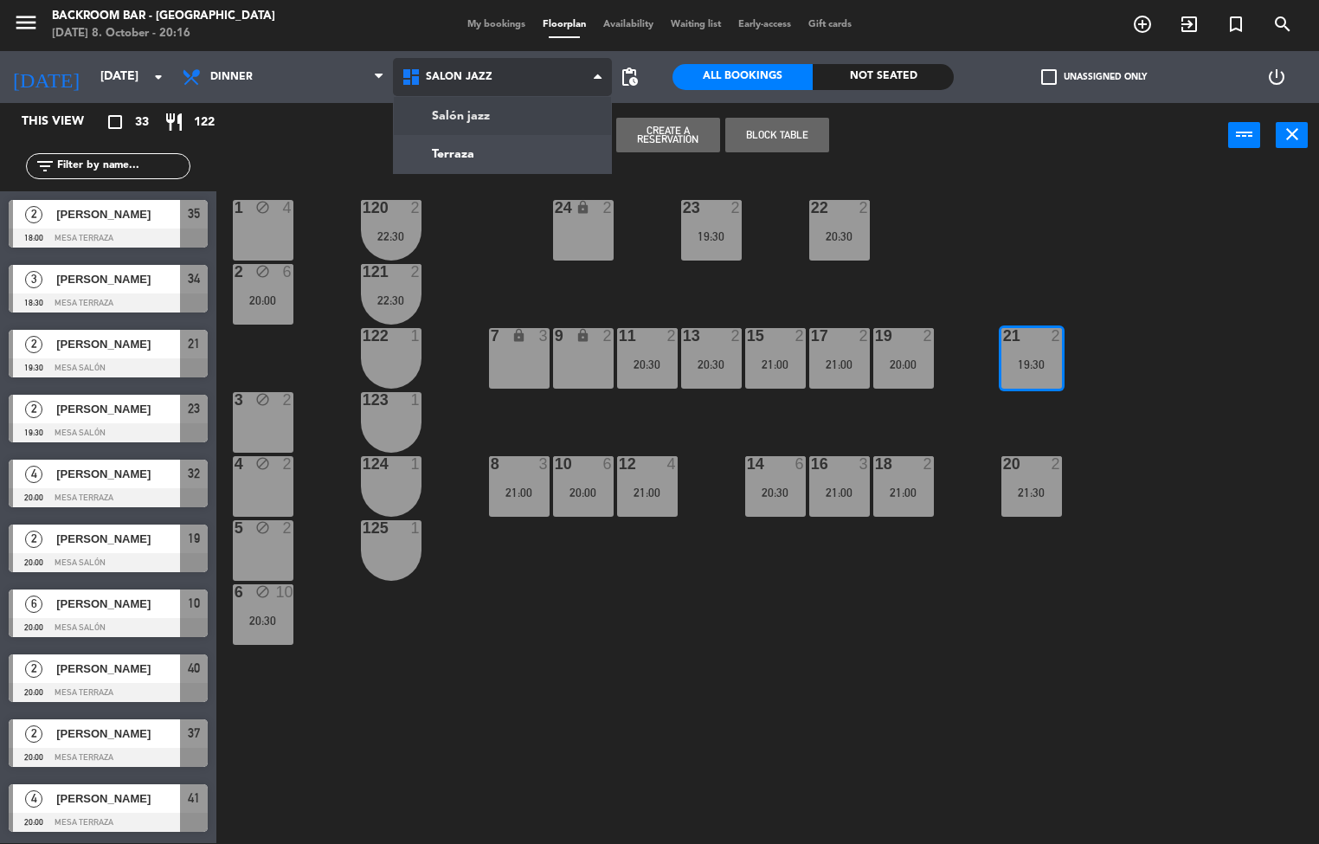
click at [434, 144] on ng-component "menu Backroom Bar - Chile Wednesday 8. October - 20:16 My bookings Floorplan Av…" at bounding box center [659, 421] width 1319 height 845
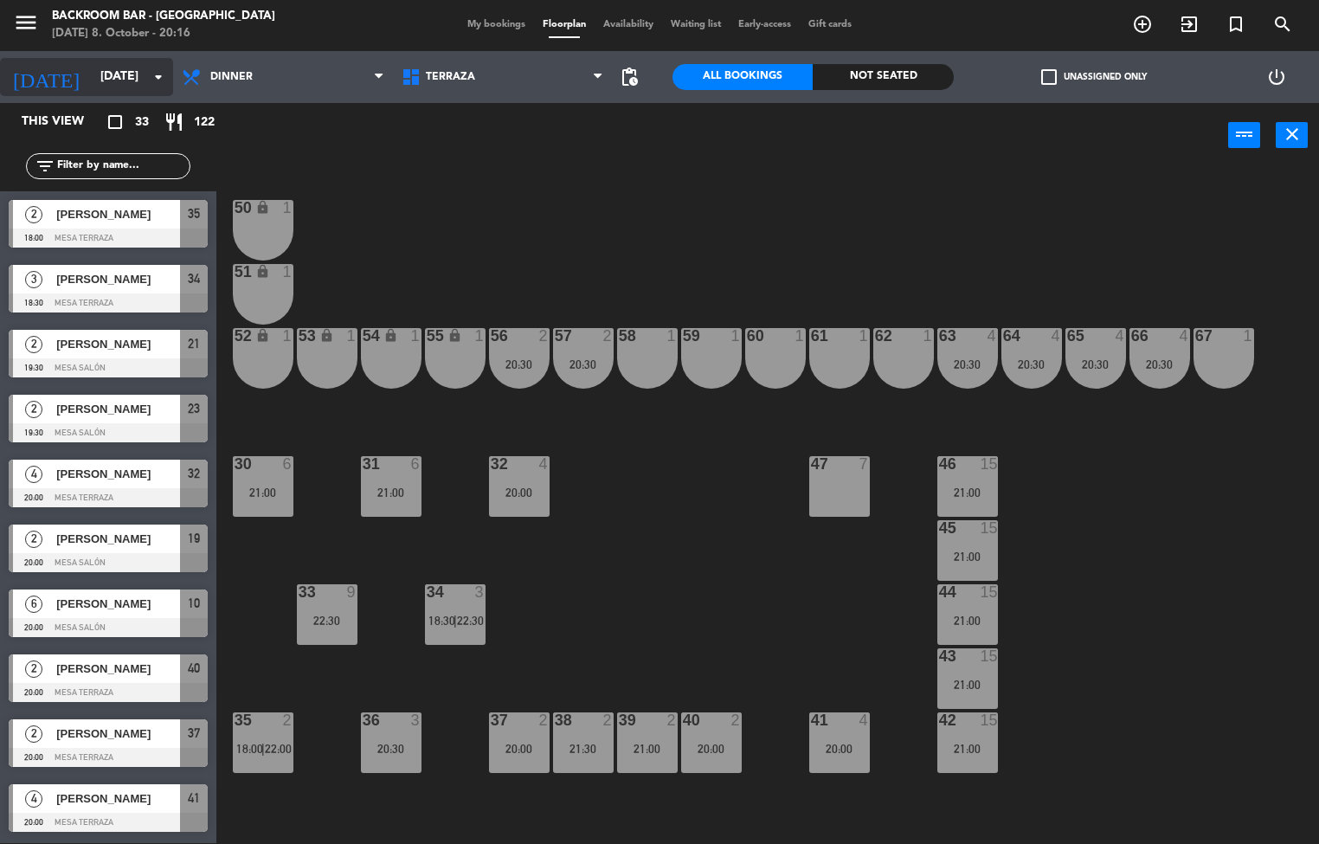
click at [125, 75] on input "Fri 10 Oct" at bounding box center [174, 76] width 164 height 31
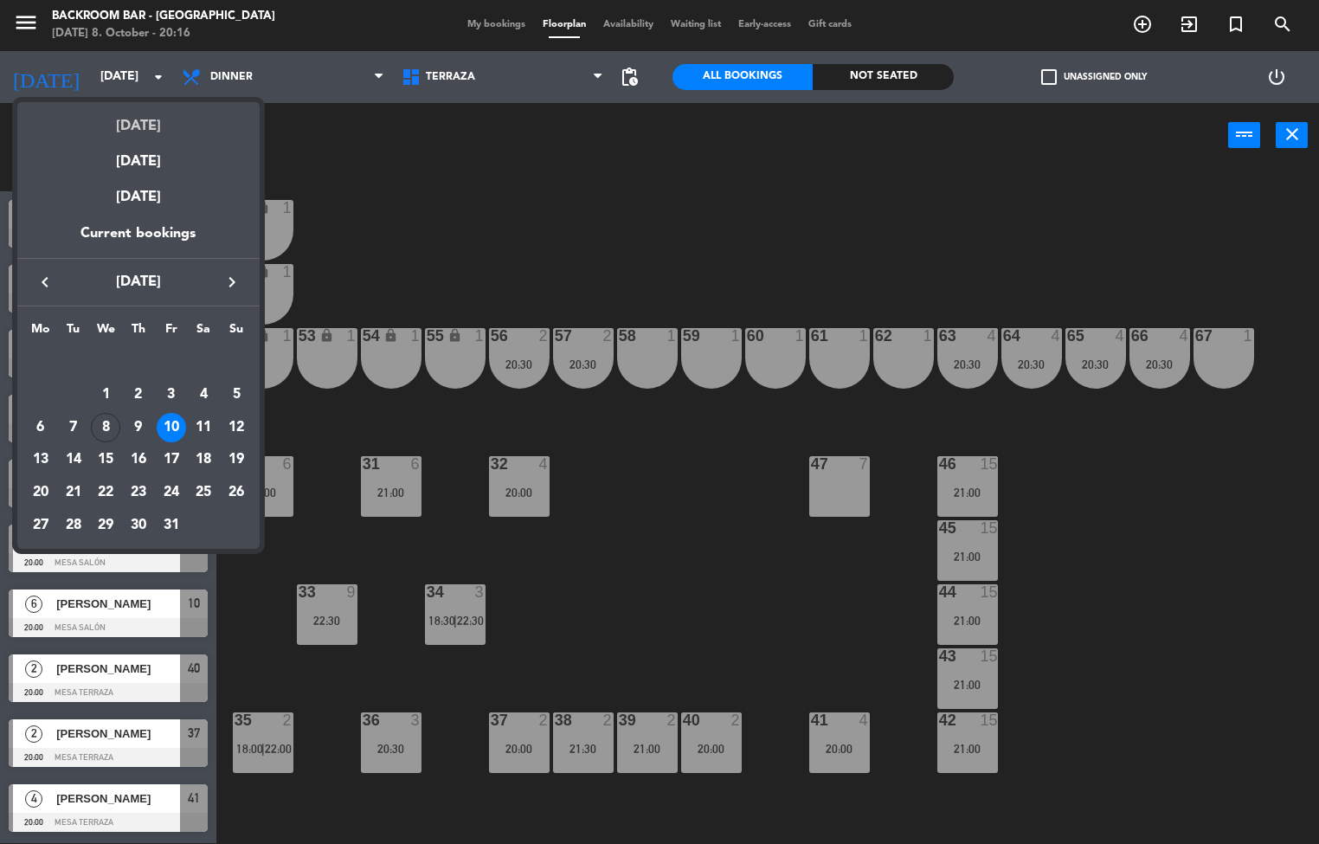
click at [169, 128] on div "Today" at bounding box center [138, 119] width 242 height 35
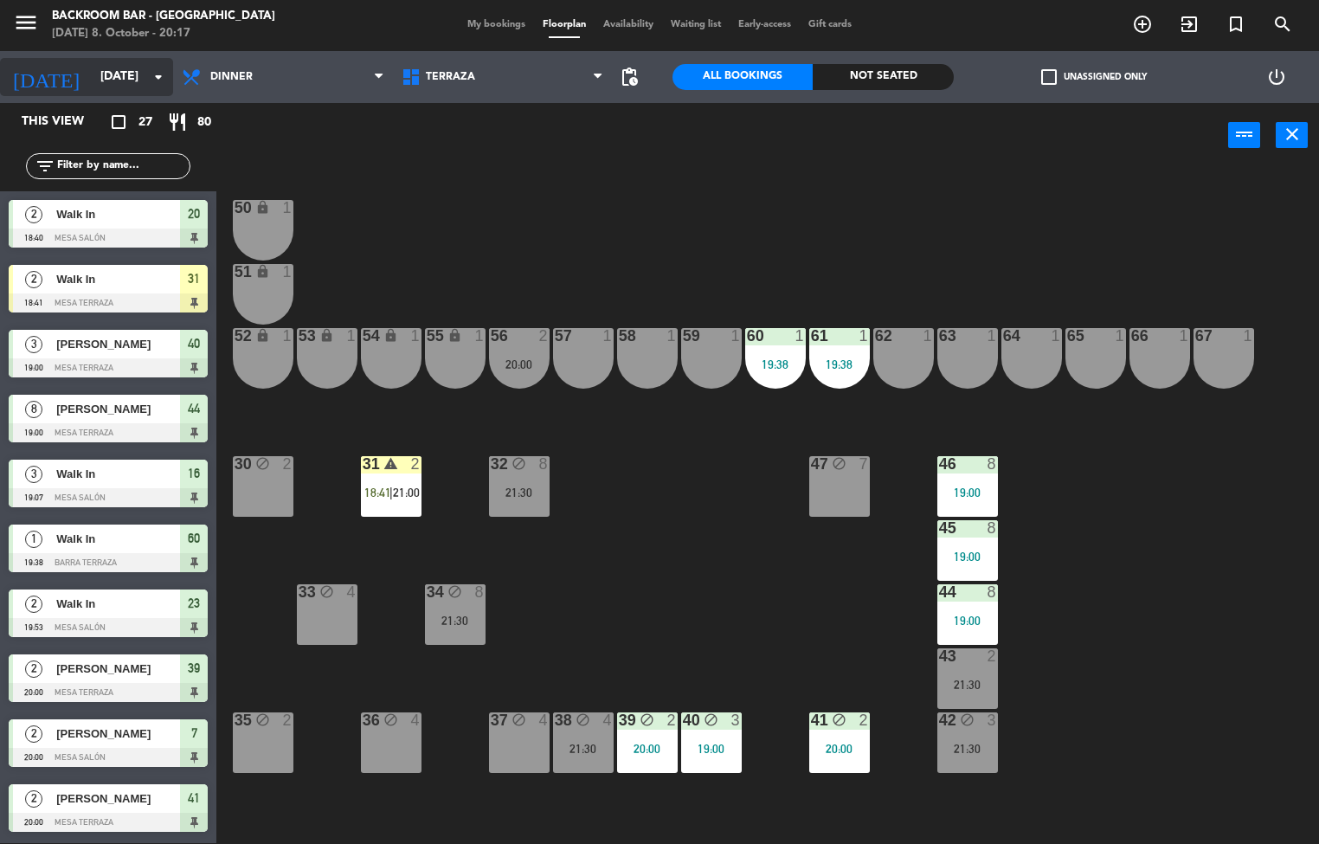
click at [123, 73] on input "[DATE]" at bounding box center [174, 76] width 164 height 31
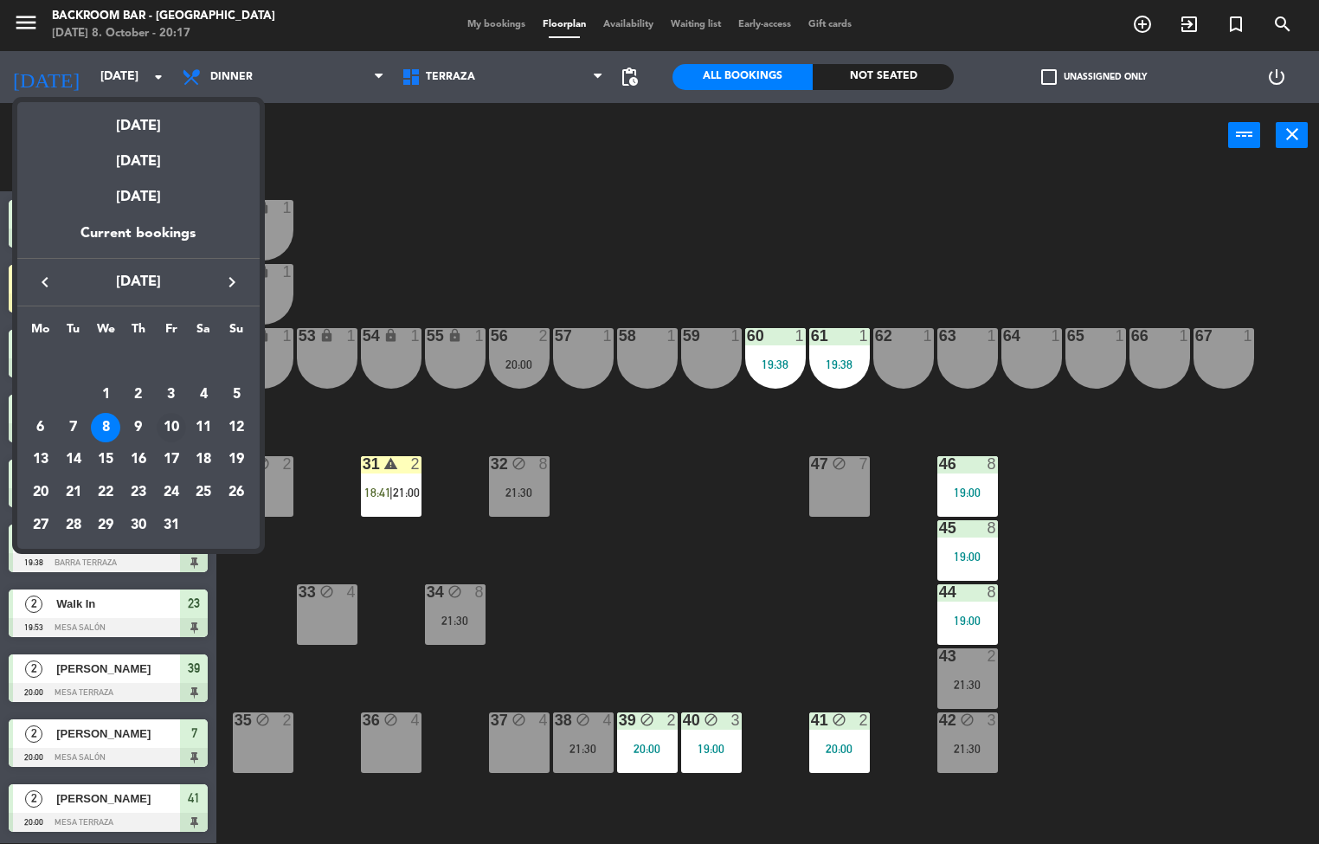
click at [171, 426] on div "10" at bounding box center [171, 427] width 29 height 29
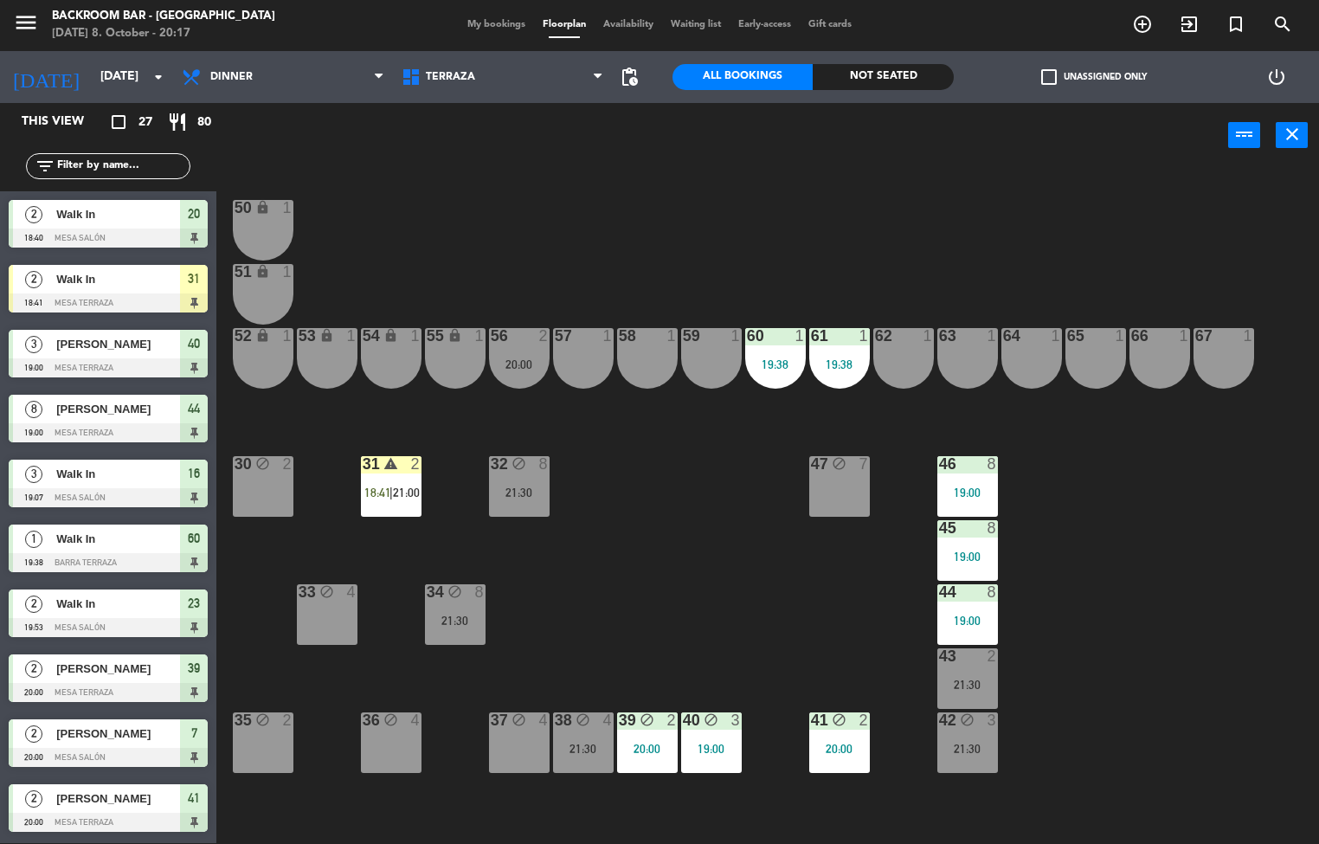
type input "Fri 10 Oct"
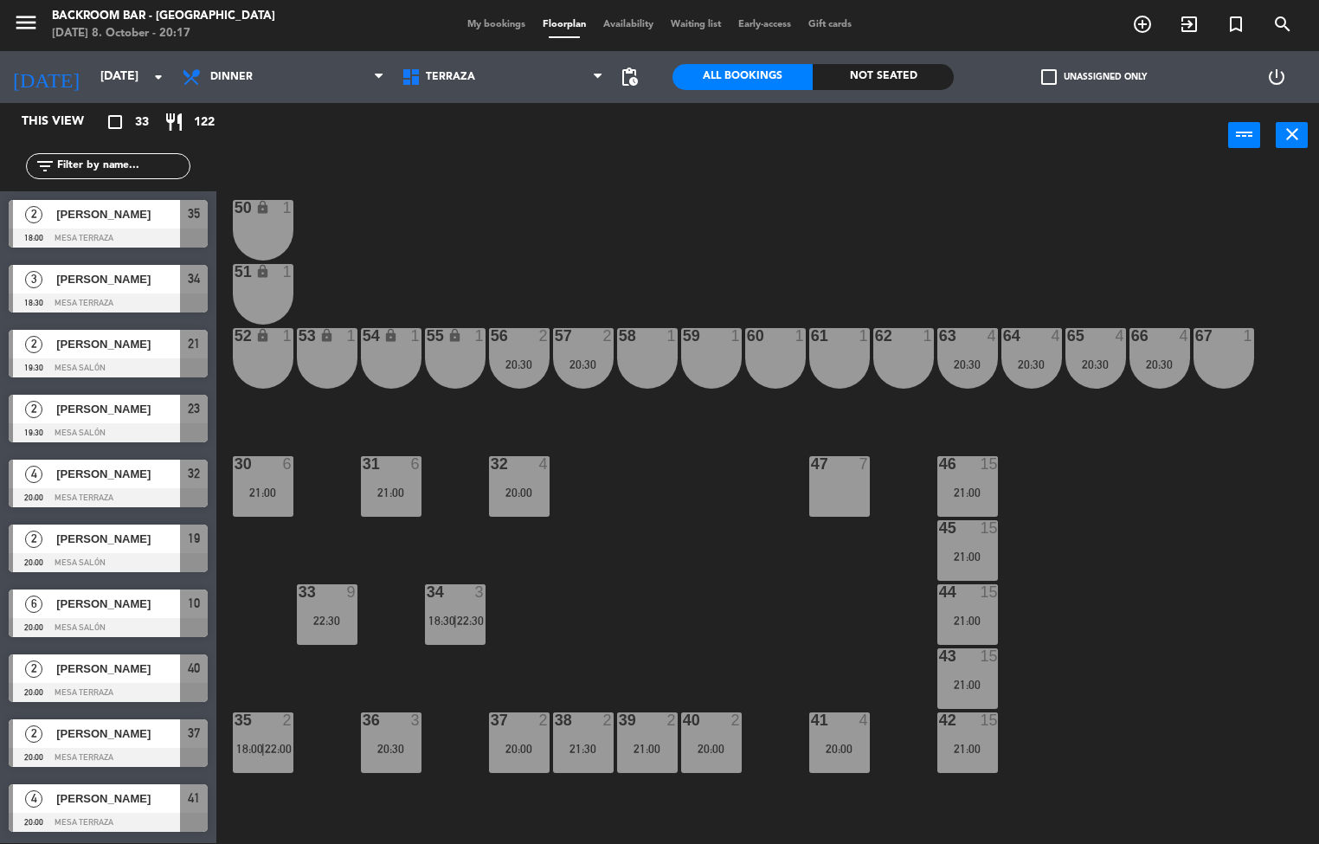
click at [967, 354] on div "63 4 20:30" at bounding box center [967, 358] width 61 height 61
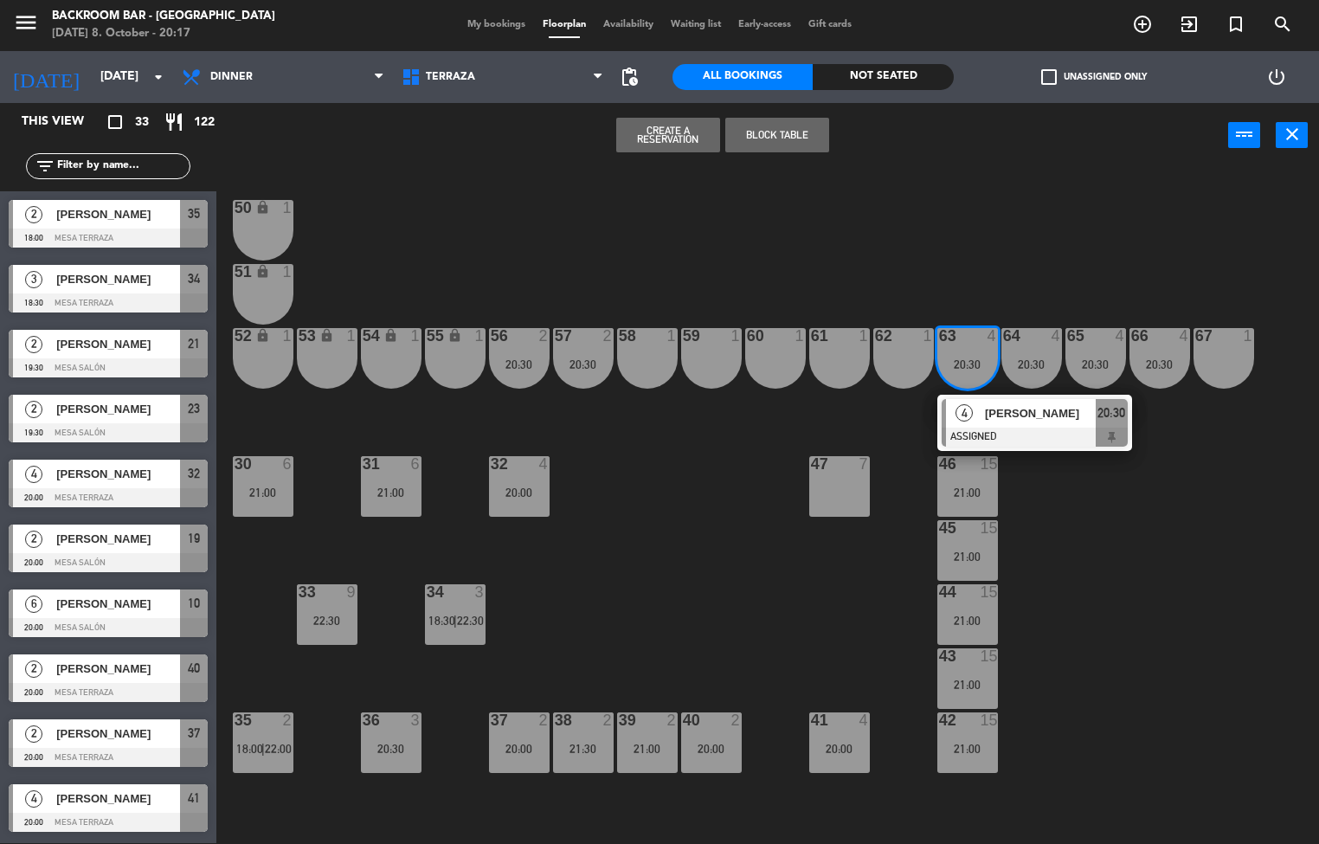
click at [1059, 422] on span "Silvia augusto" at bounding box center [1040, 413] width 111 height 18
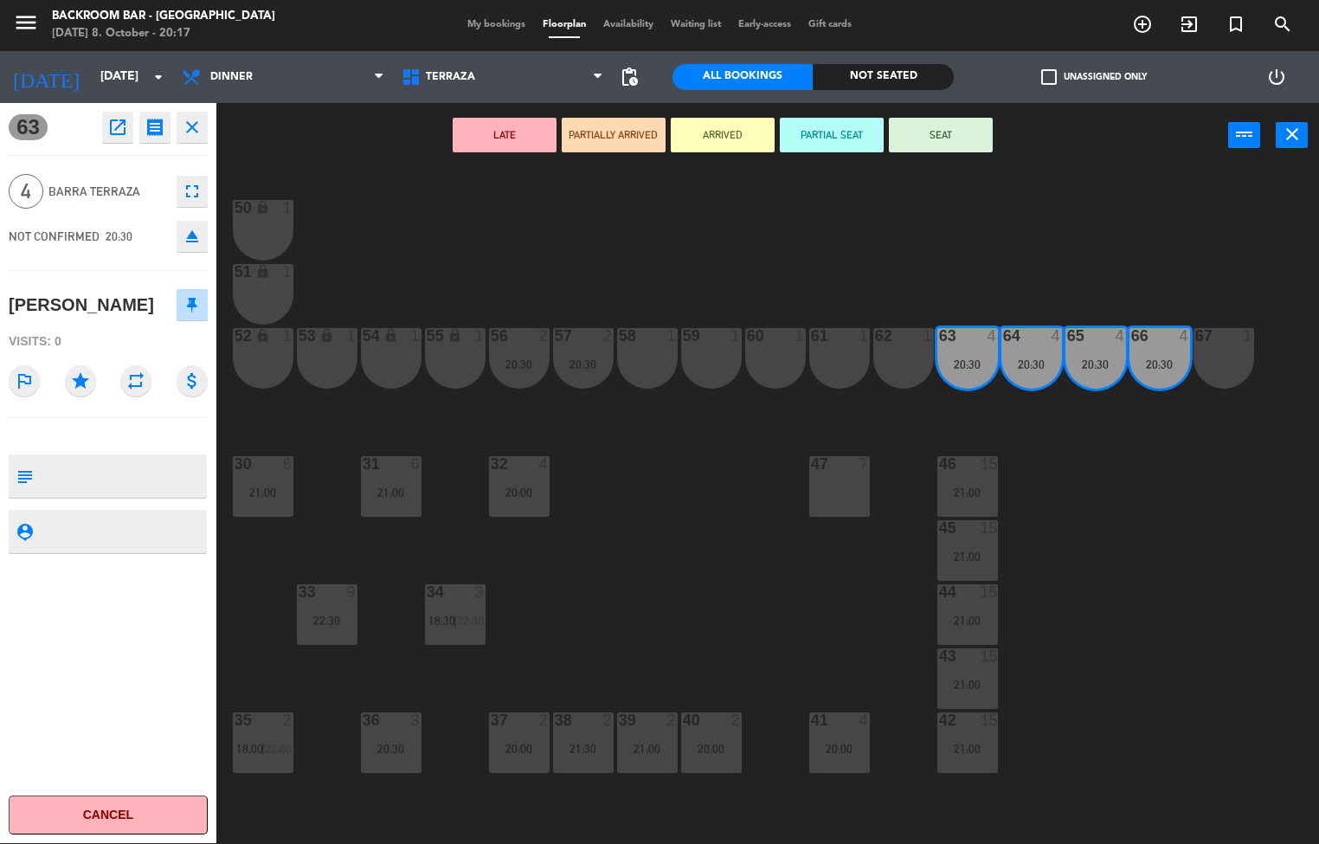
click at [694, 610] on div "menu Backroom Bar - Chile Wednesday 8. October - 20:17 My bookings Floorplan Av…" at bounding box center [659, 422] width 1319 height 844
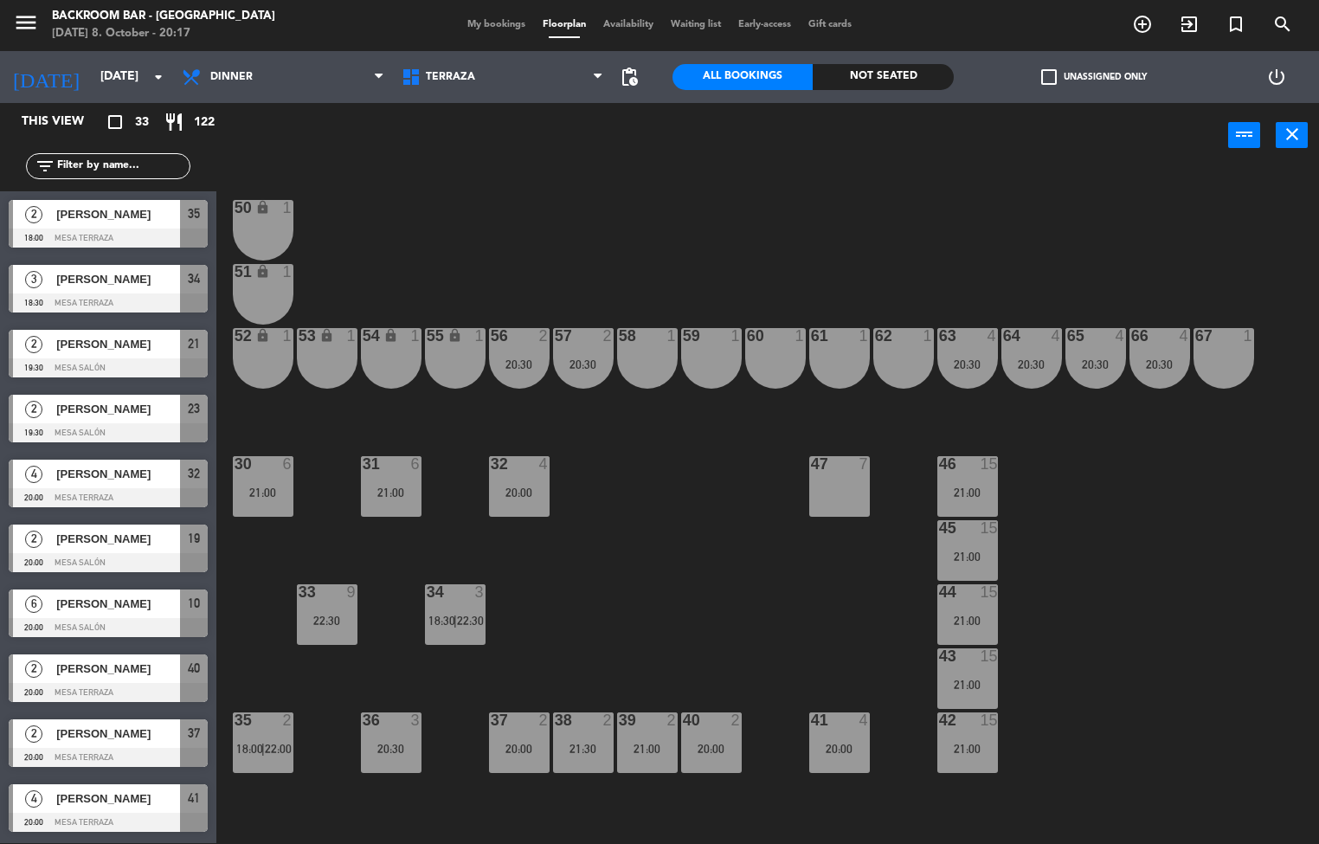
scroll to position [1, 0]
click at [977, 354] on div "63 4 20:30" at bounding box center [967, 358] width 61 height 61
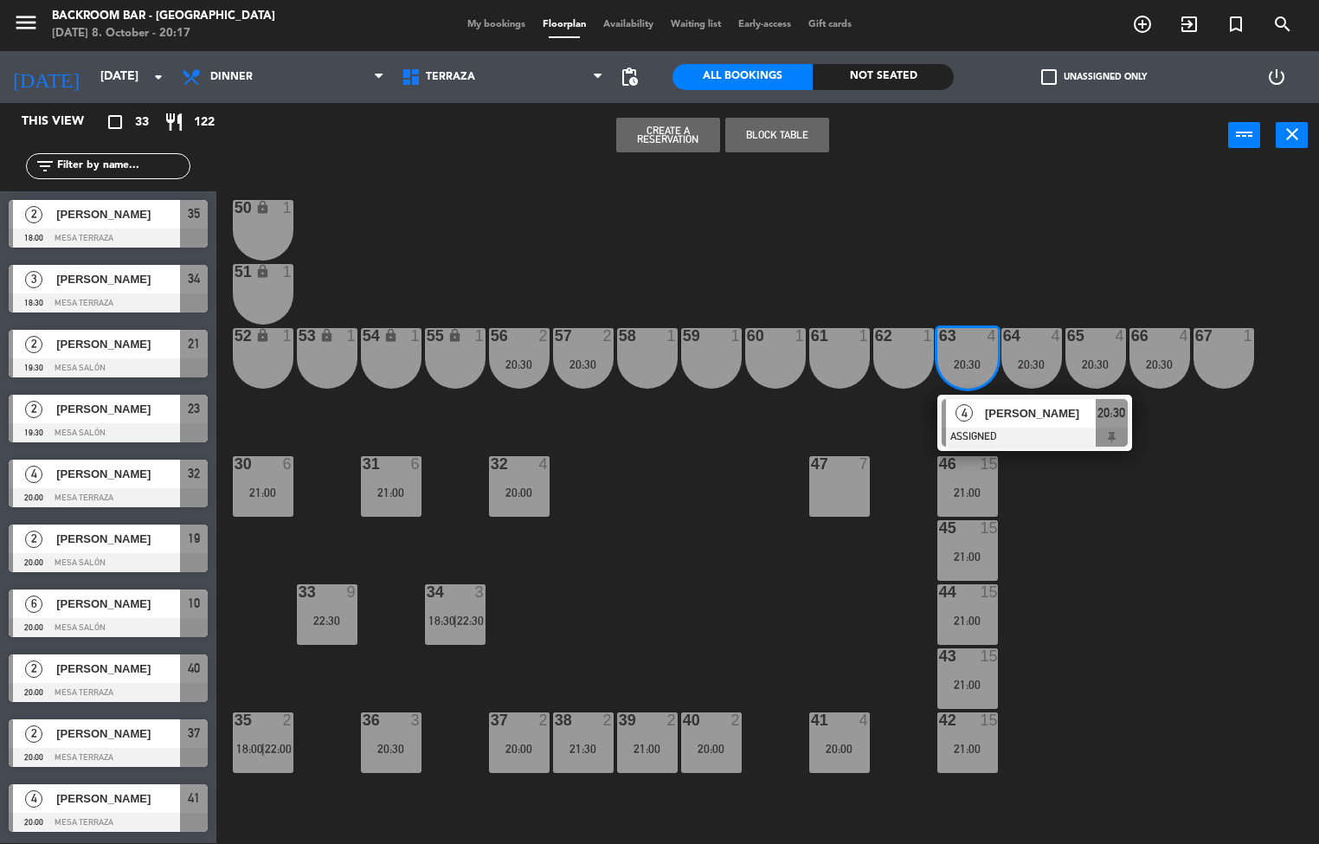
click at [1021, 439] on div at bounding box center [1034, 436] width 186 height 19
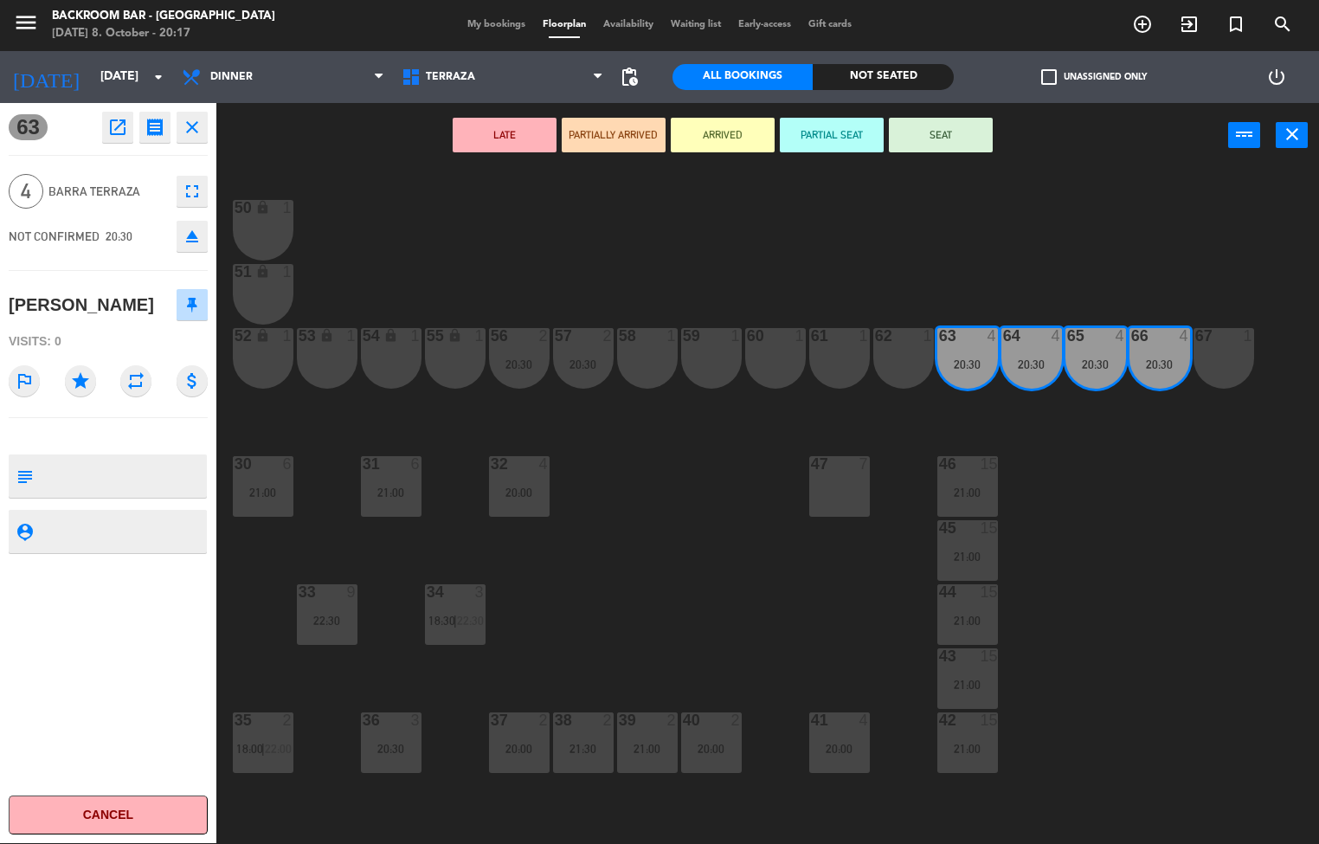
click at [106, 468] on textarea at bounding box center [122, 476] width 165 height 36
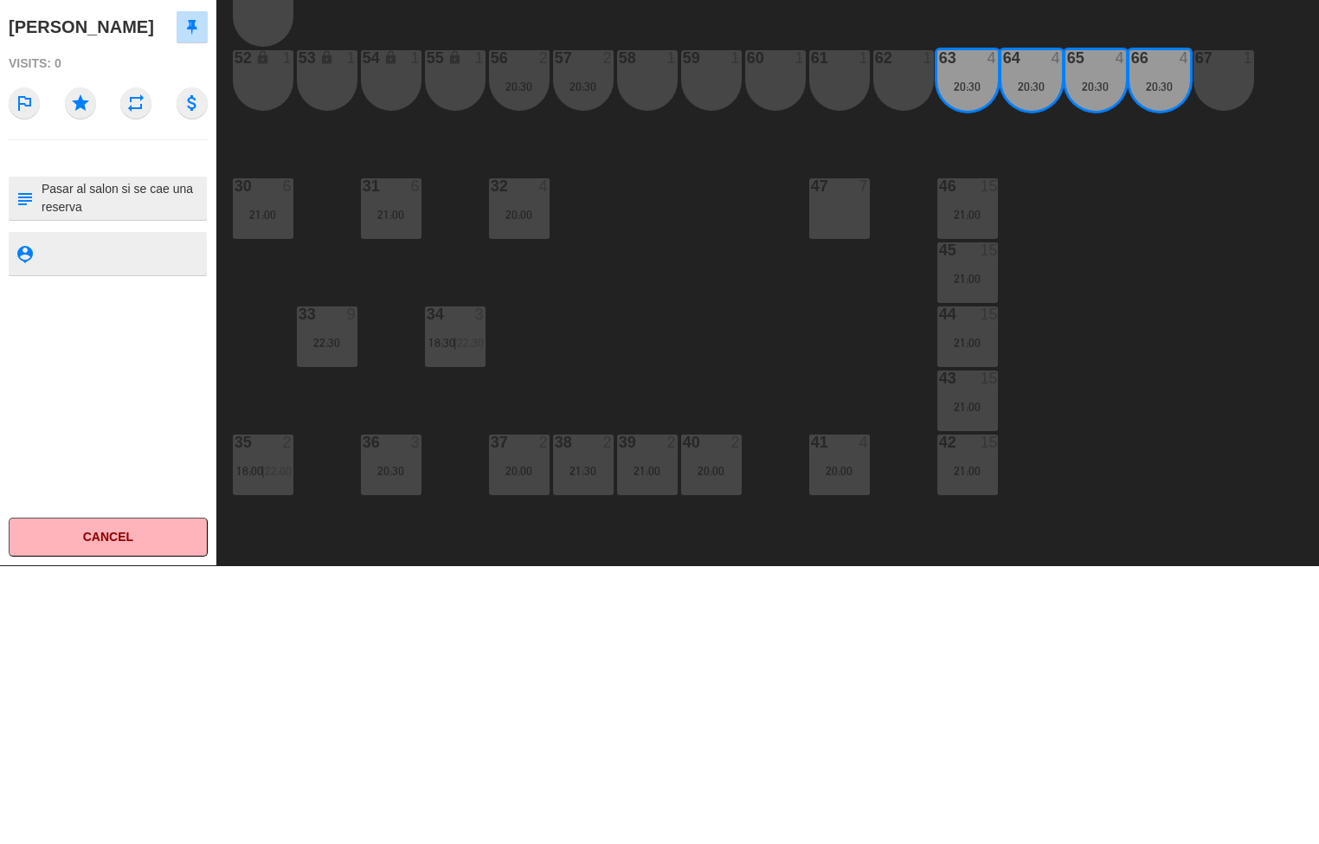
type textarea "Pasar al salon si se cae una reserva"
click at [123, 536] on textarea at bounding box center [122, 531] width 165 height 22
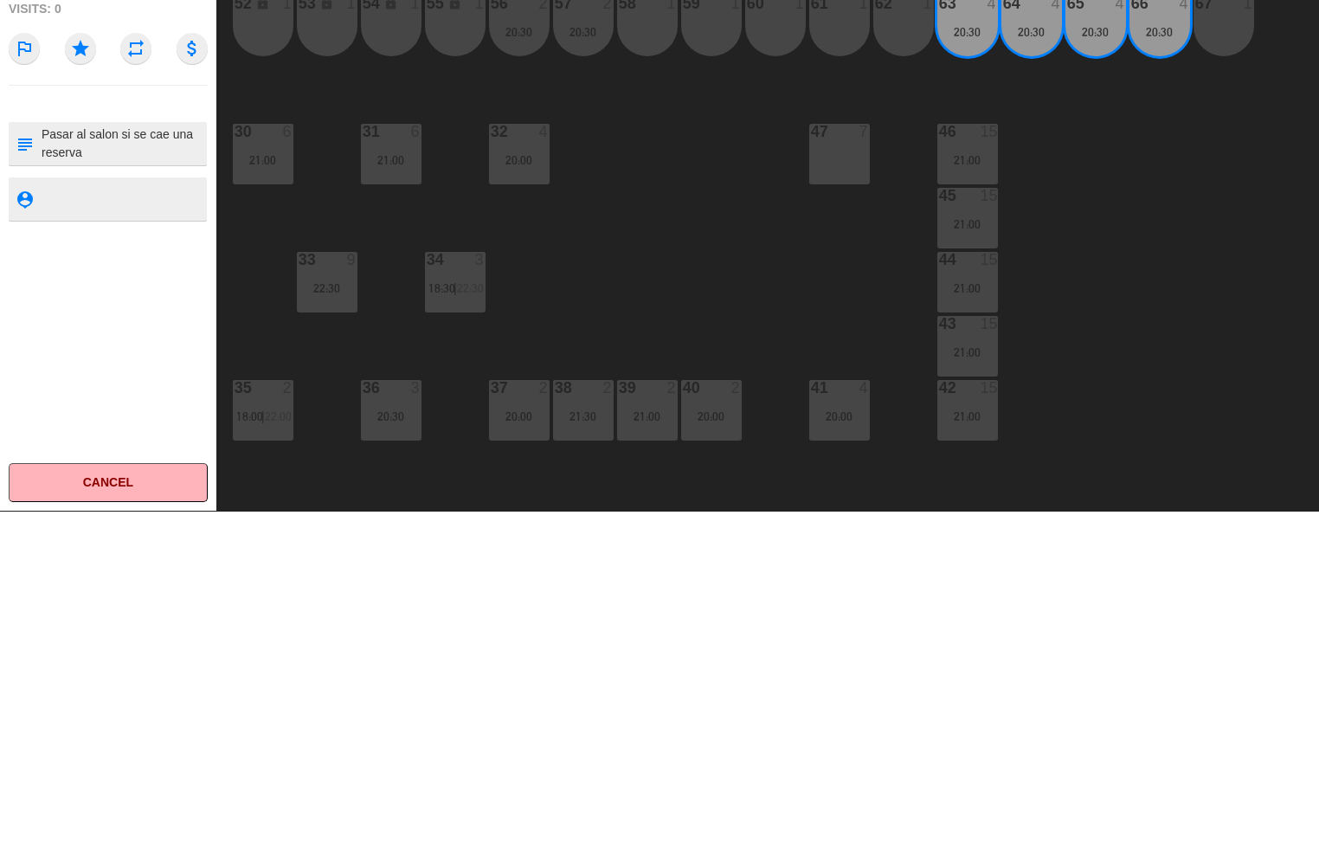
click at [23, 478] on icon "subject" at bounding box center [24, 475] width 19 height 19
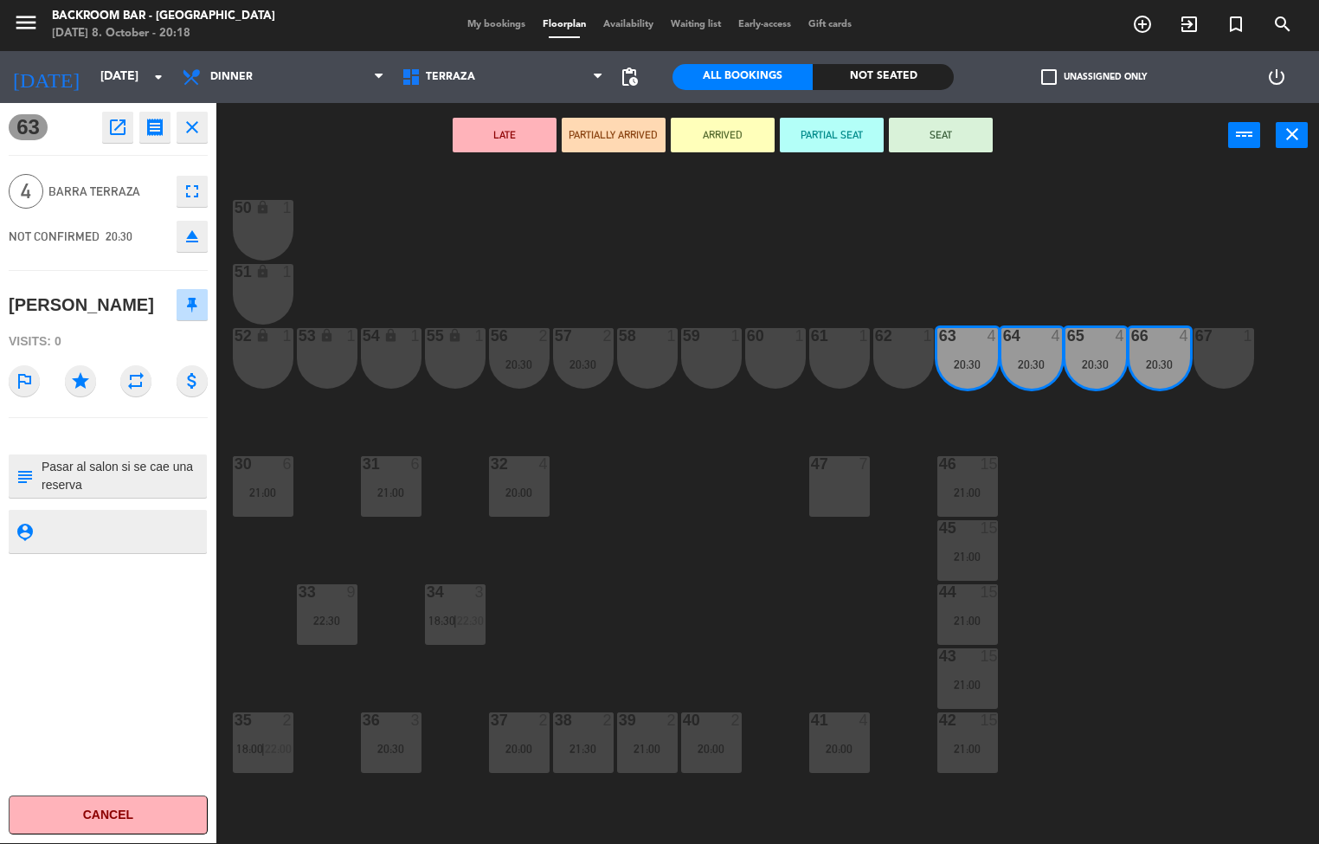
click at [190, 122] on icon "close" at bounding box center [192, 127] width 21 height 21
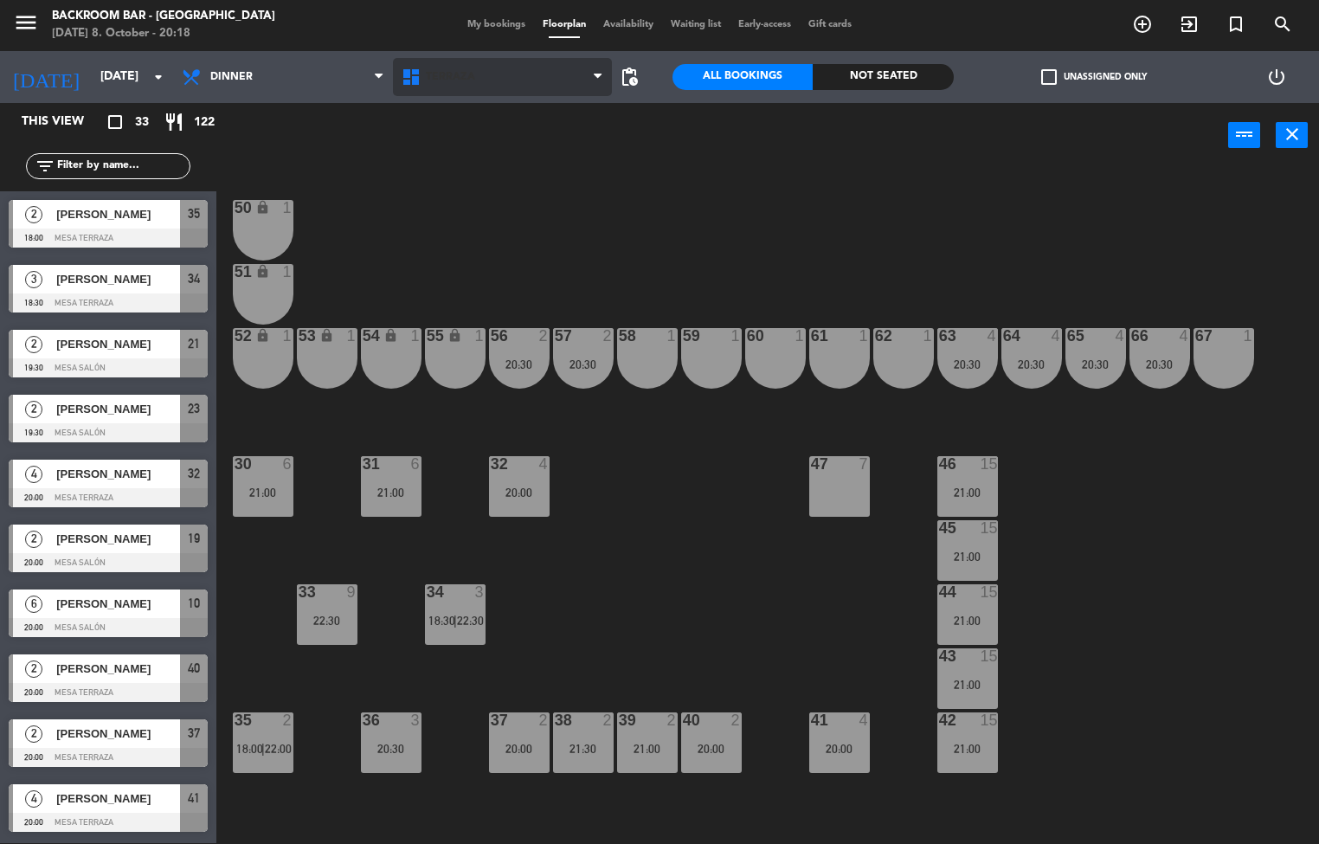
click at [450, 74] on span "Terraza" at bounding box center [450, 77] width 49 height 12
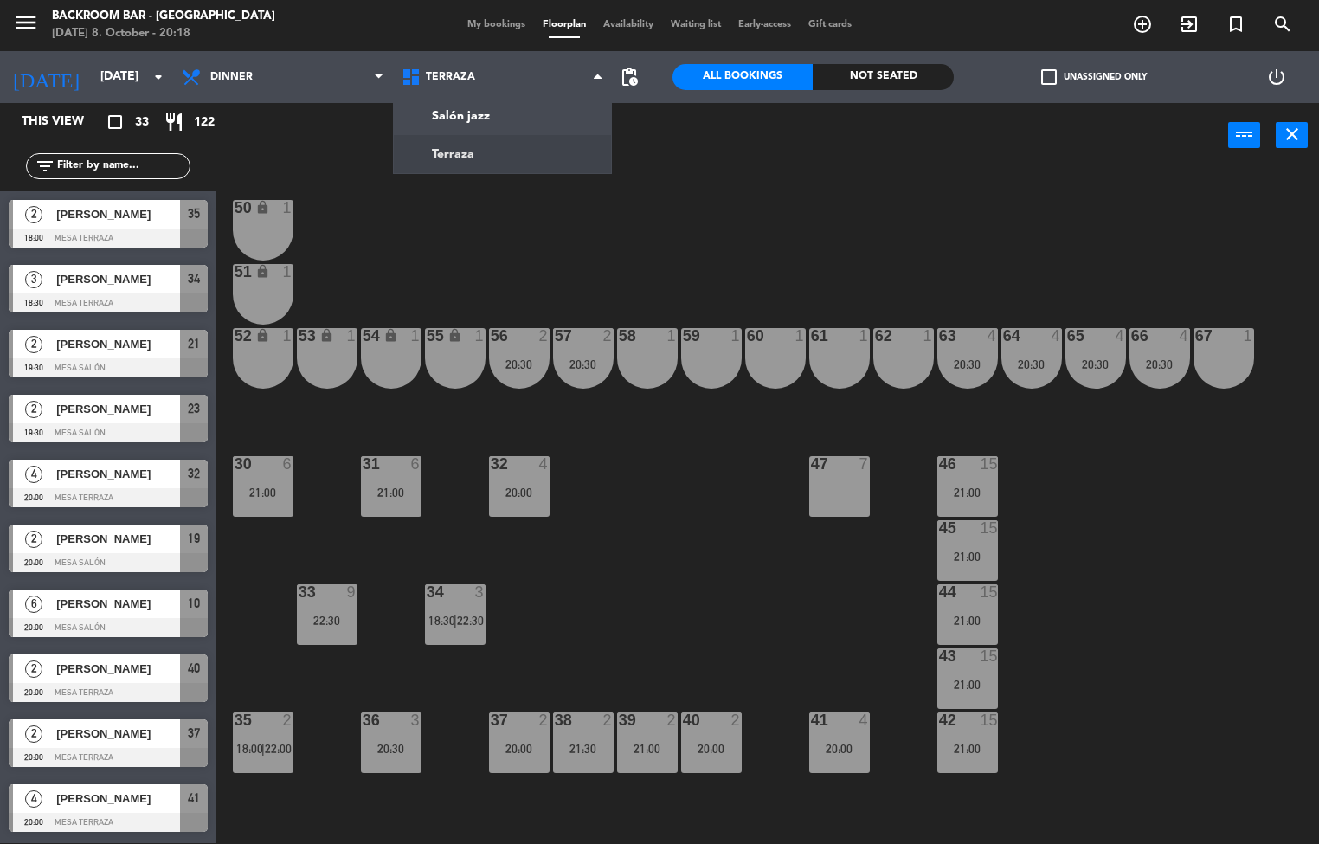
click at [759, 509] on div "50 lock 1 51 lock 1 52 lock 1 53 lock 1 54 lock 1 55 lock 1 56 2 20:30 61 1 63 …" at bounding box center [773, 506] width 1089 height 675
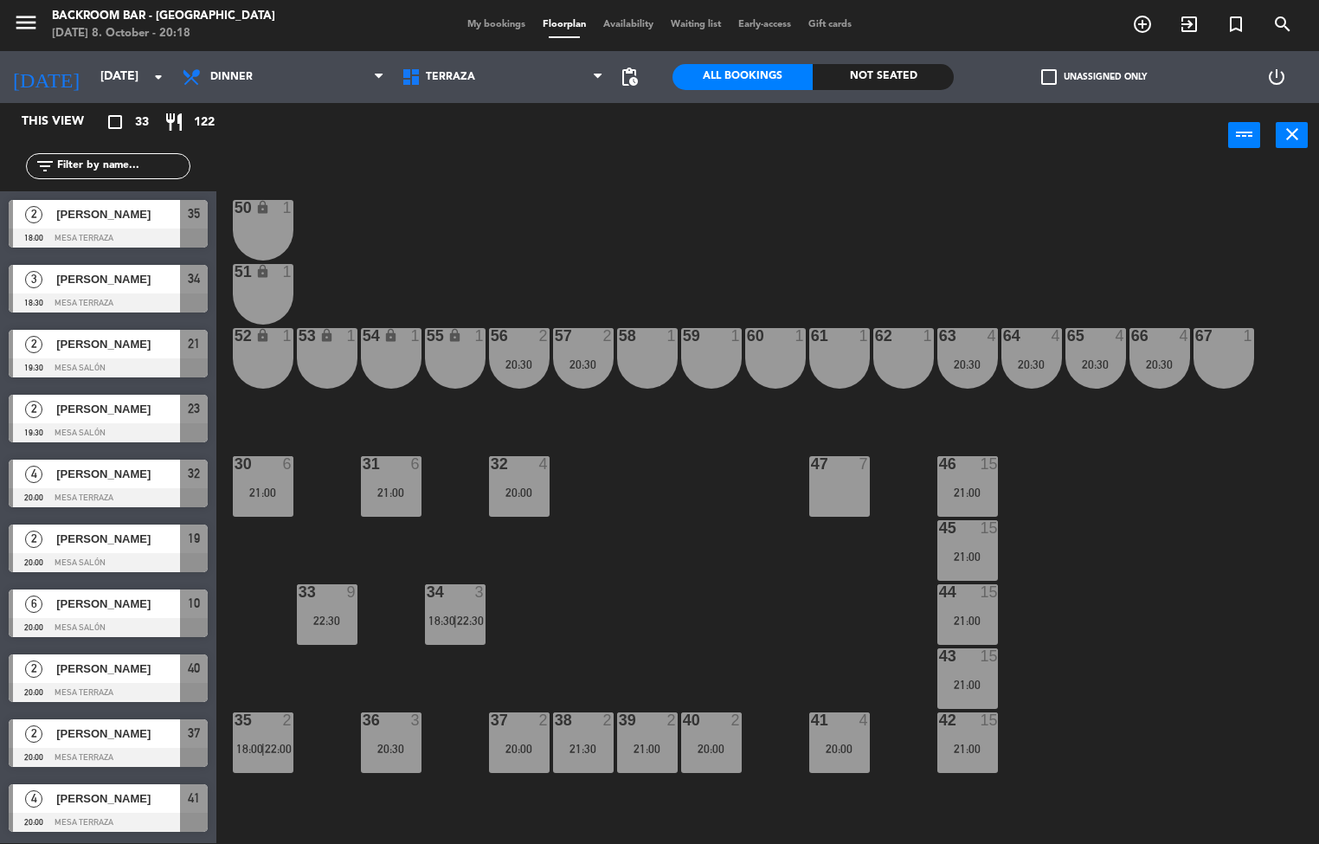
click at [968, 350] on div "63 4 20:30" at bounding box center [967, 358] width 61 height 61
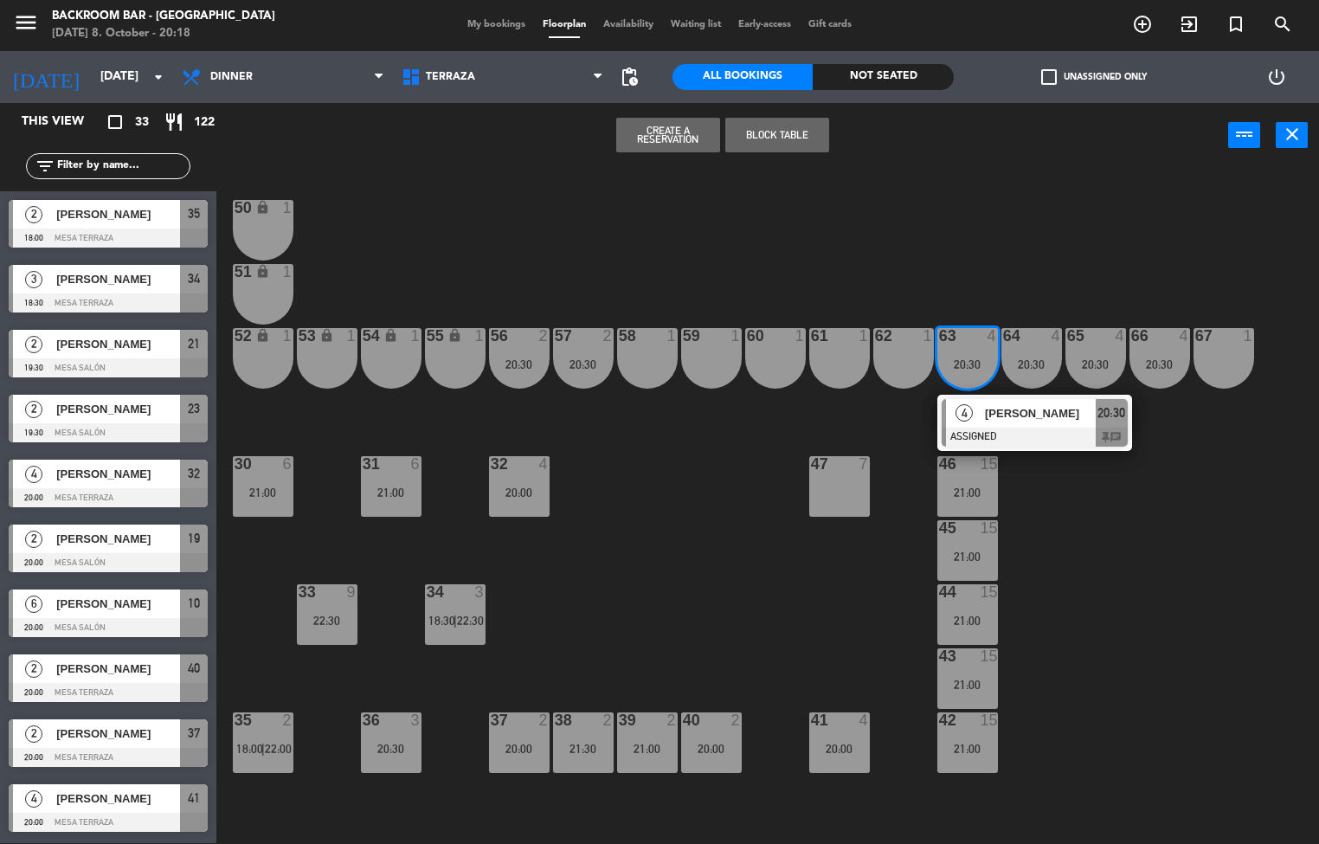
click at [1019, 434] on div at bounding box center [1034, 436] width 186 height 19
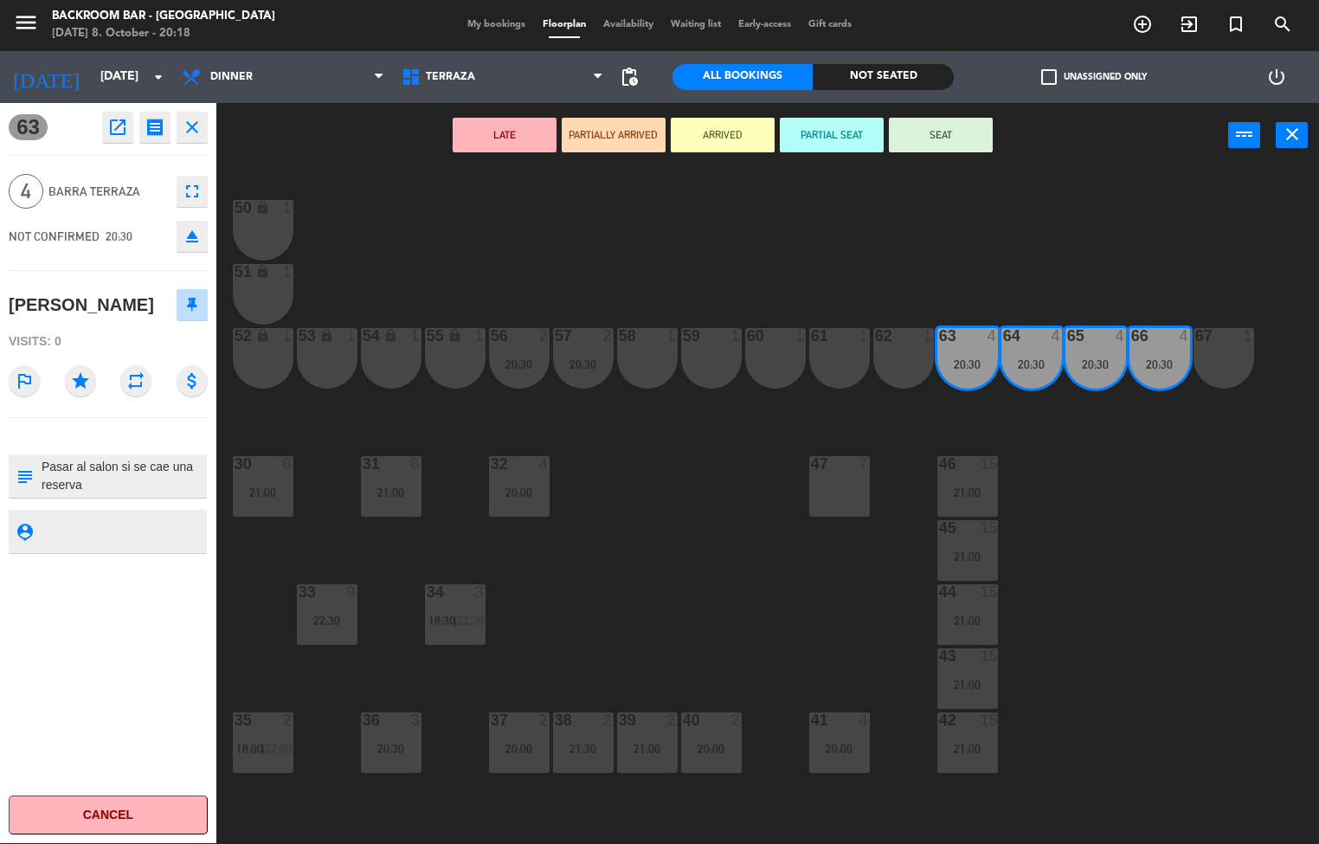
click at [196, 118] on icon "close" at bounding box center [192, 127] width 21 height 21
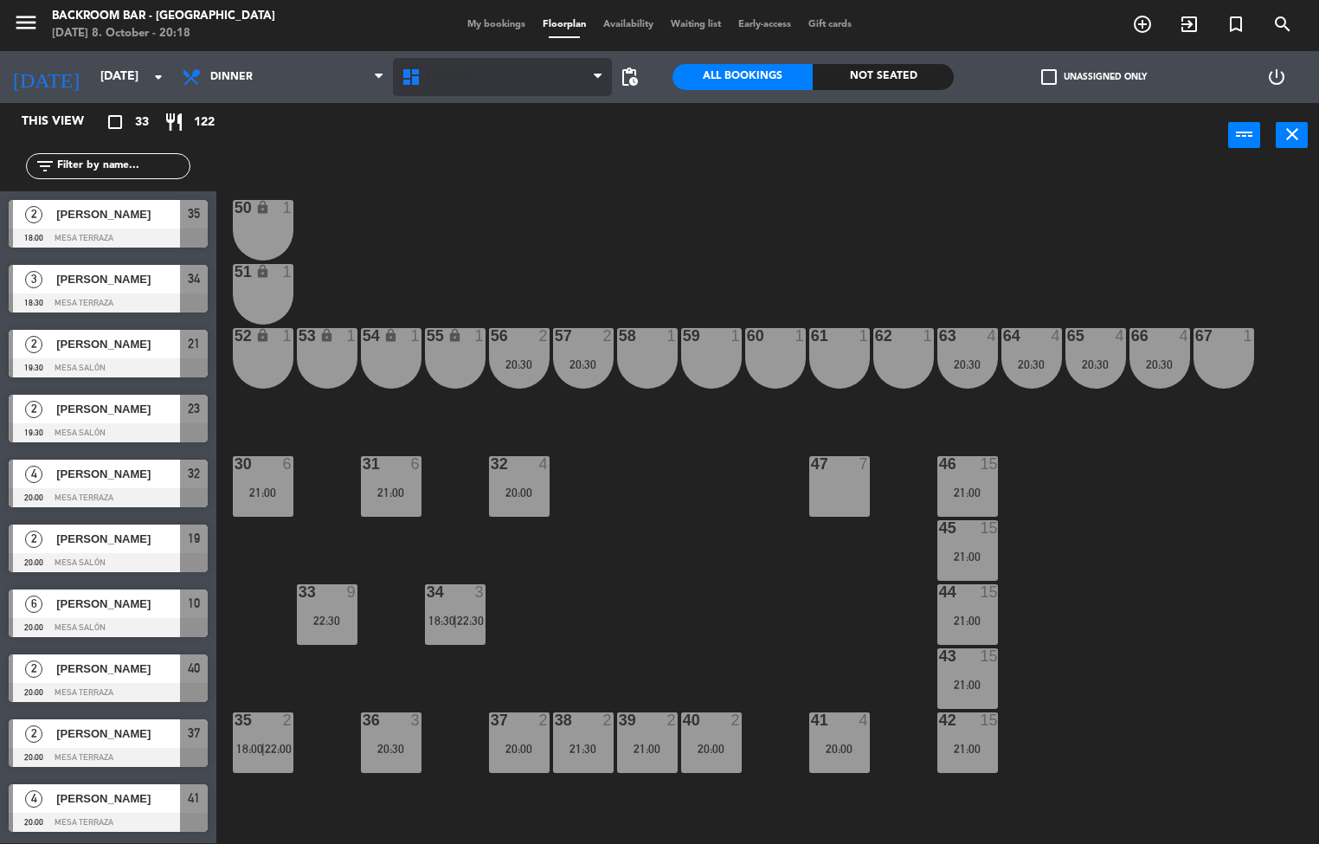
click at [452, 78] on span "Terraza" at bounding box center [450, 77] width 49 height 12
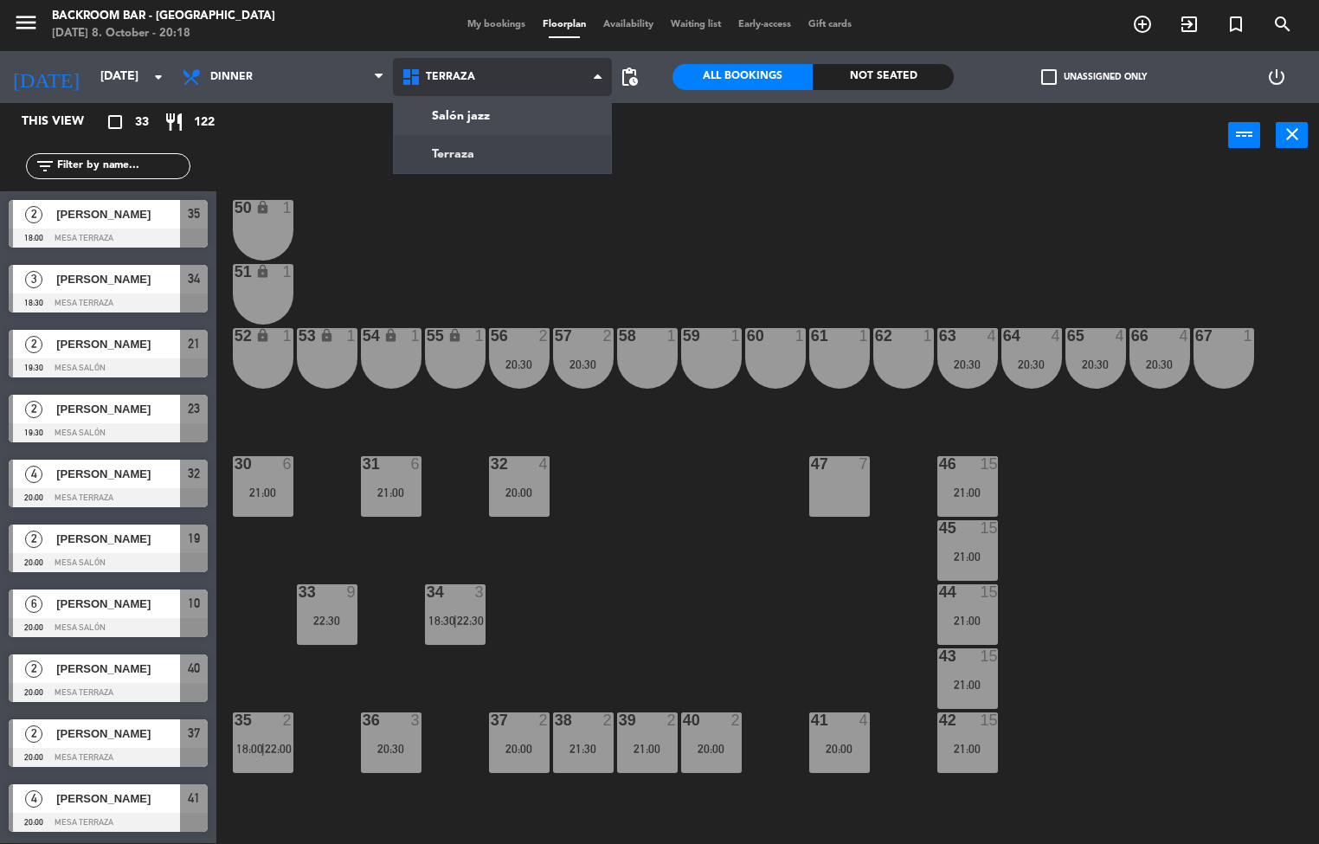
click at [453, 117] on ng-component "menu Backroom Bar - Chile Wednesday 8. October - 20:18 My bookings Floorplan Av…" at bounding box center [659, 421] width 1319 height 845
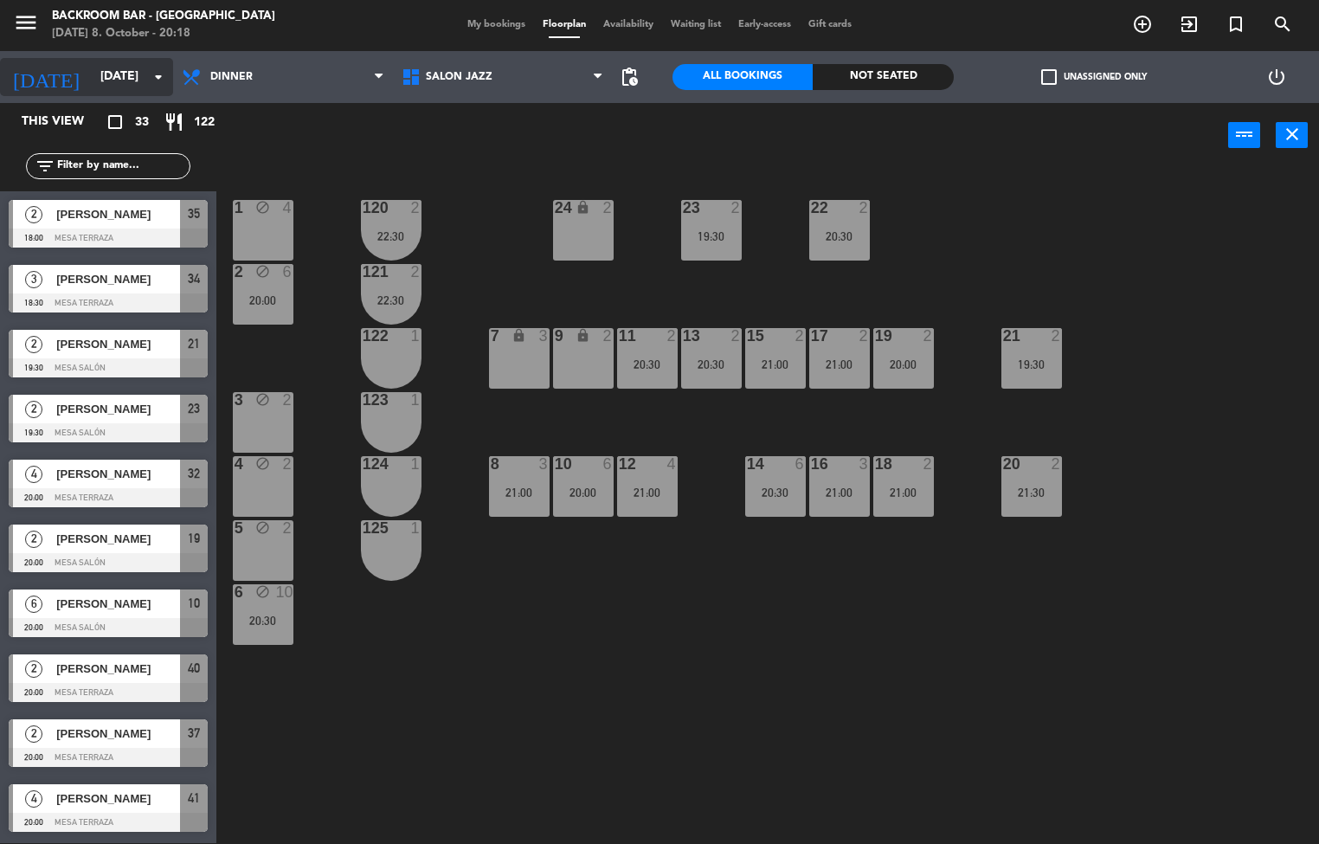
click at [92, 76] on input "Fri 10 Oct" at bounding box center [174, 76] width 164 height 31
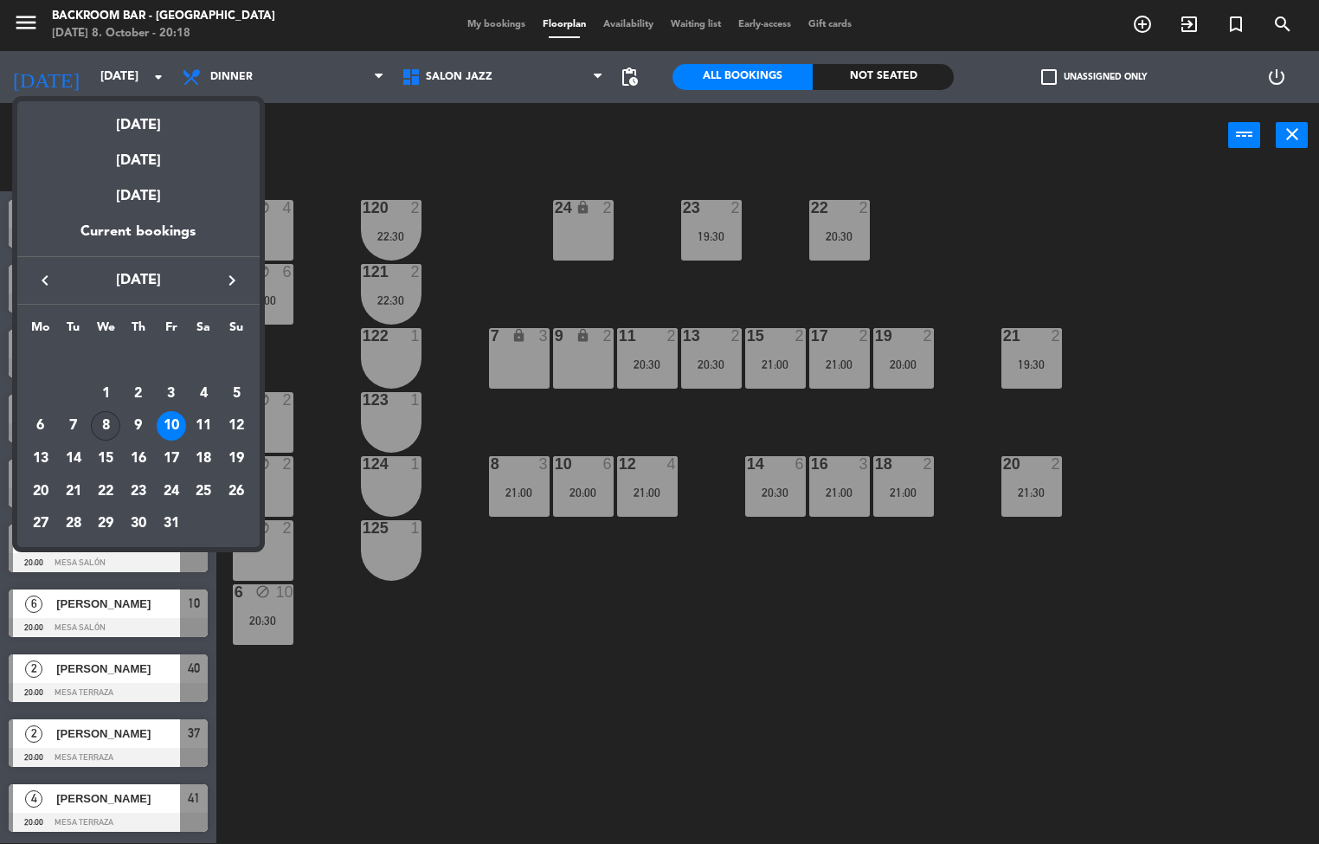
click at [105, 426] on div "8" at bounding box center [105, 425] width 29 height 29
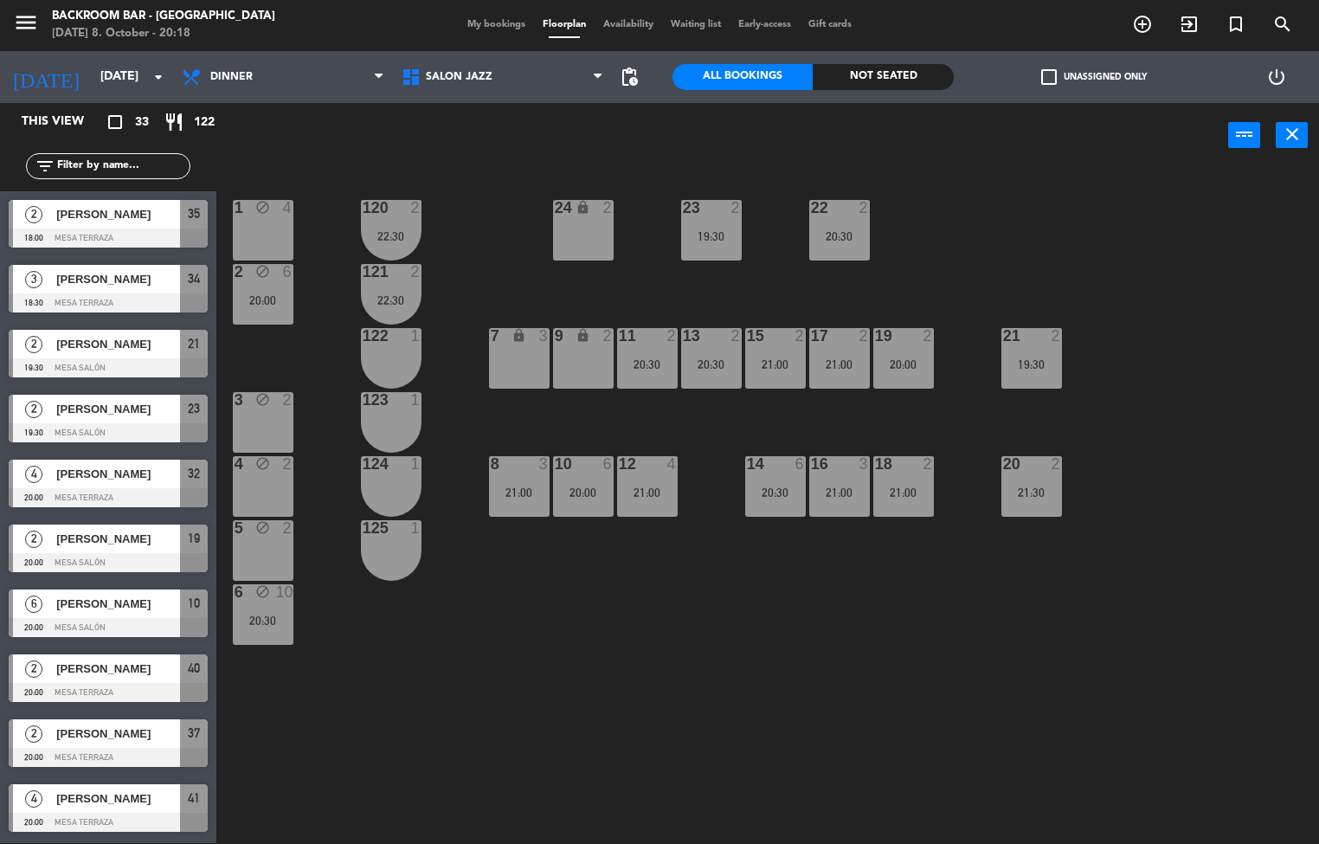
type input "[DATE]"
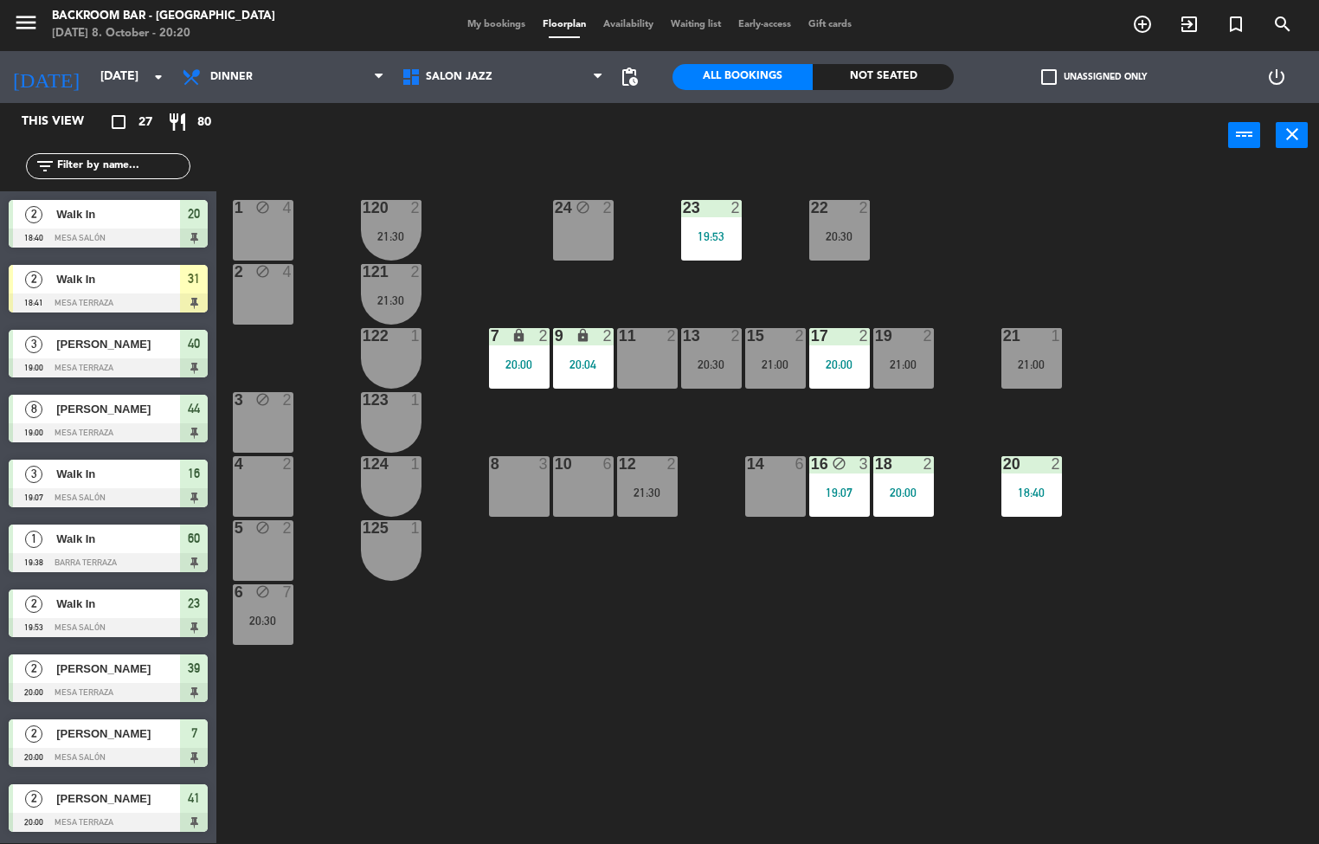
click at [387, 530] on div at bounding box center [390, 528] width 29 height 16
click at [405, 484] on div "124 1" at bounding box center [391, 486] width 61 height 61
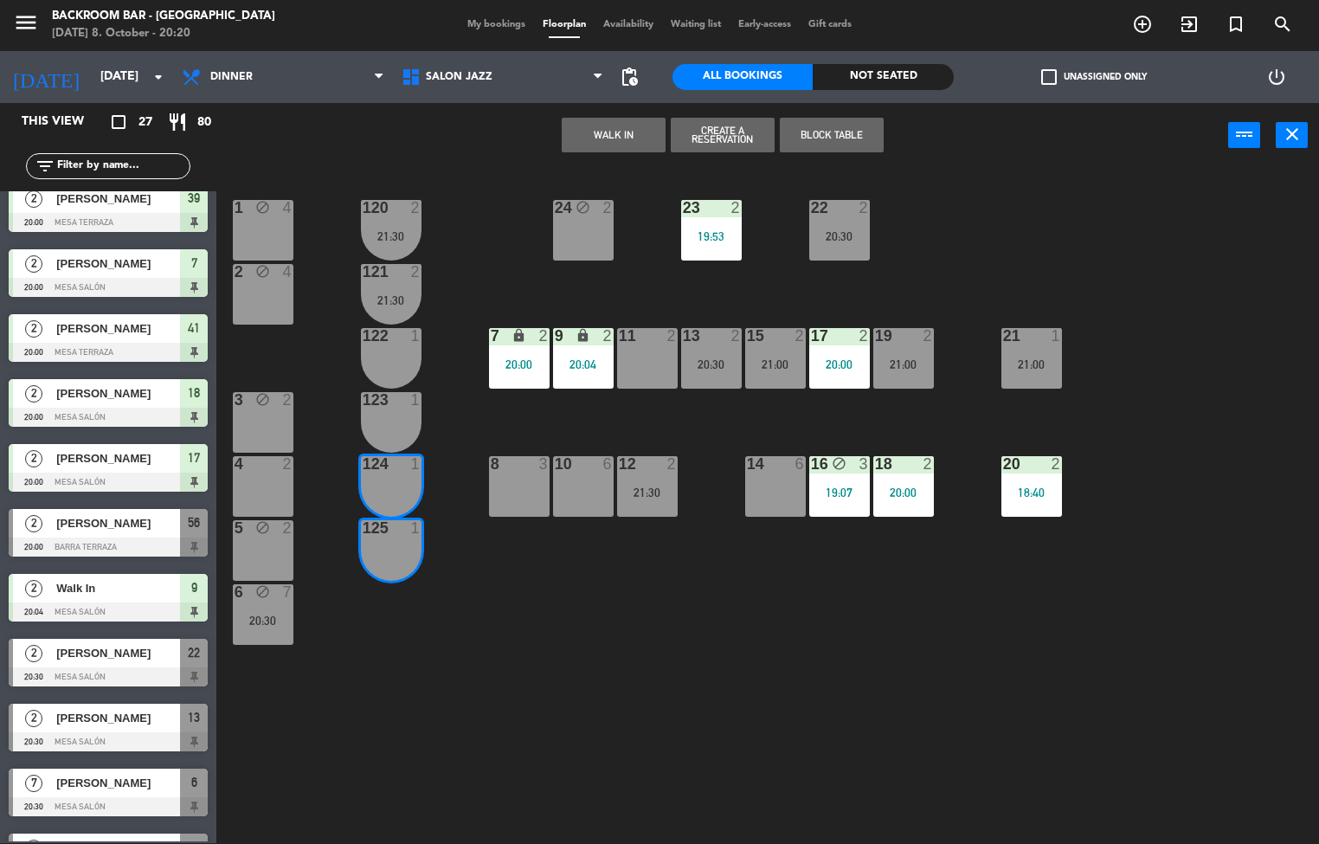
scroll to position [546, 0]
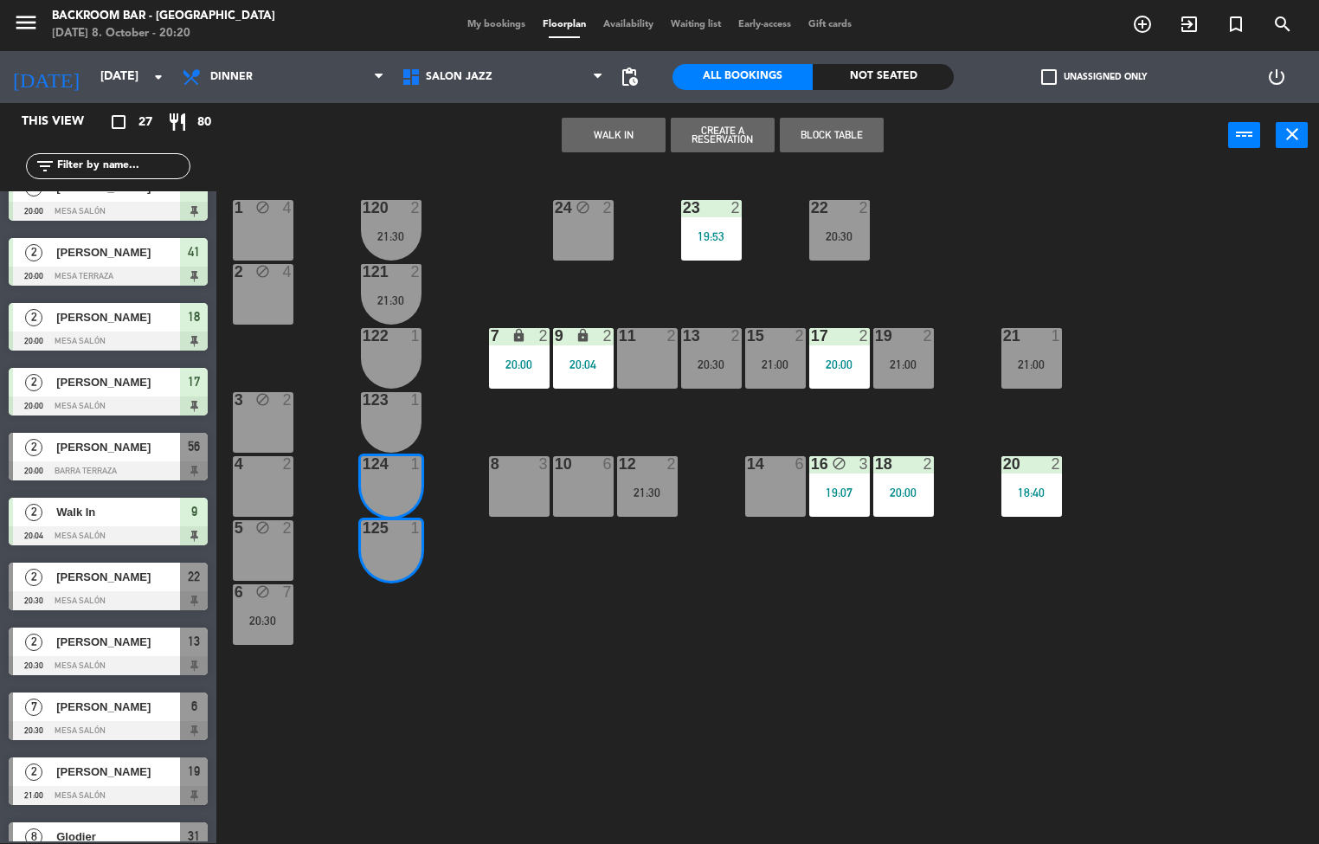
click at [141, 463] on div at bounding box center [108, 470] width 199 height 19
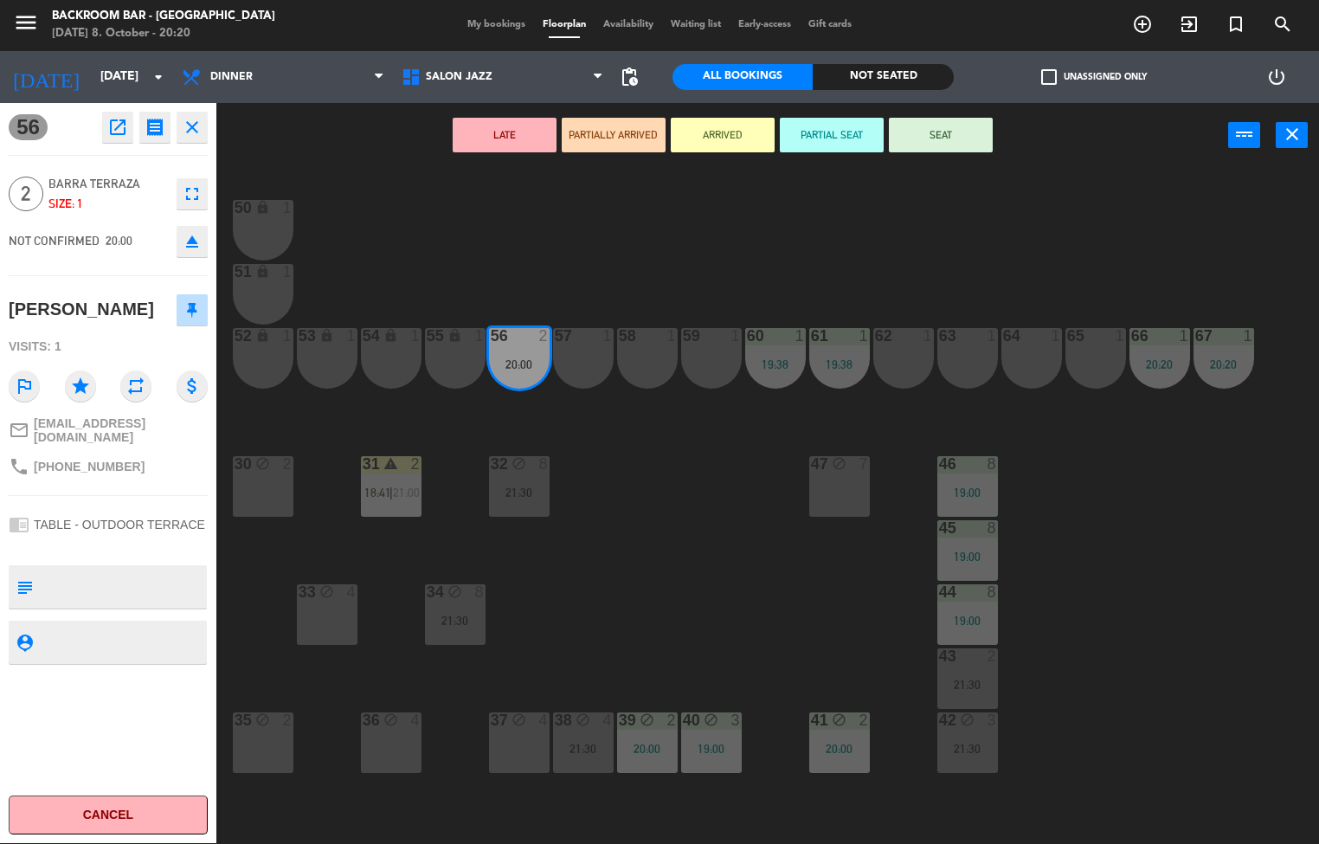
click at [117, 132] on icon "open_in_new" at bounding box center [117, 127] width 21 height 21
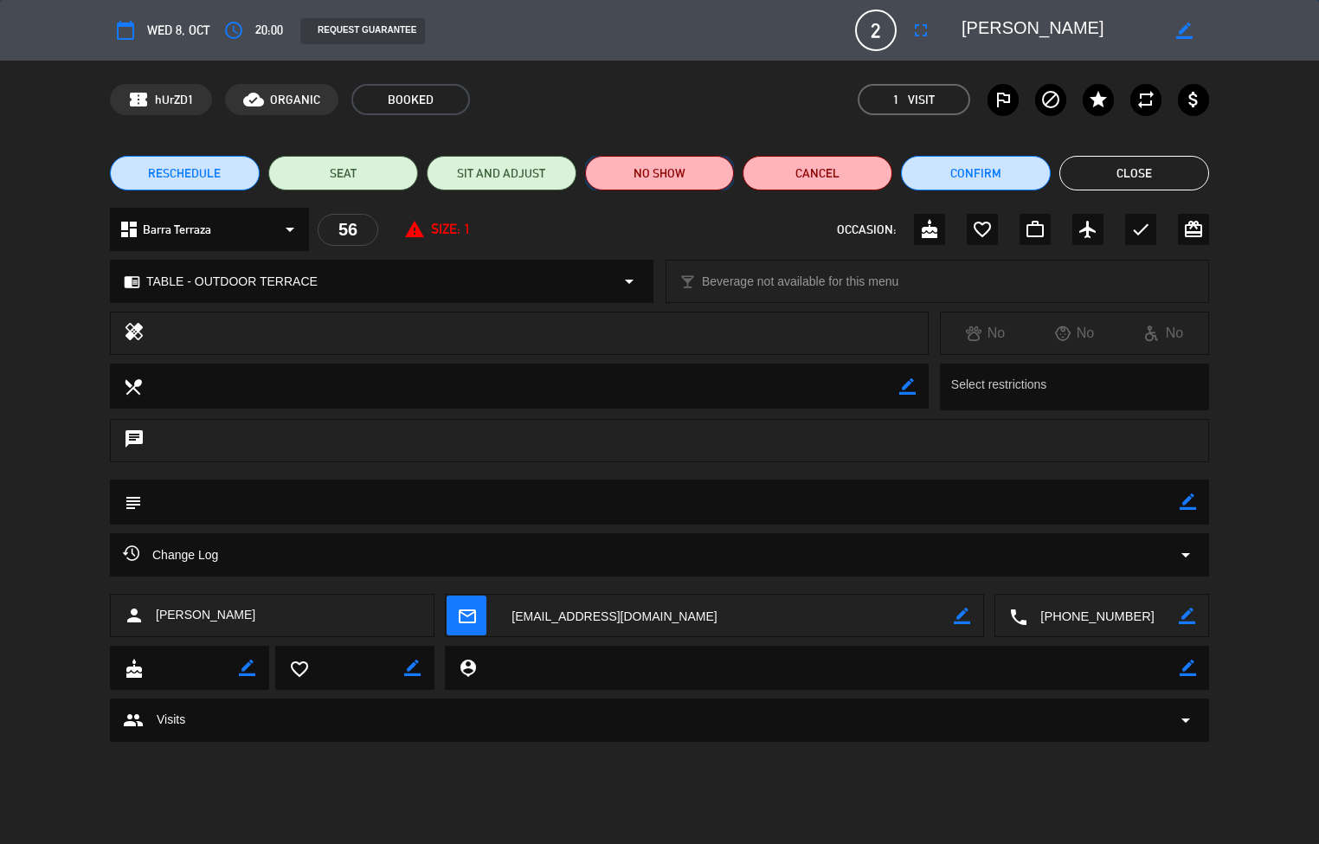
click at [665, 175] on button "NO SHOW" at bounding box center [660, 173] width 150 height 35
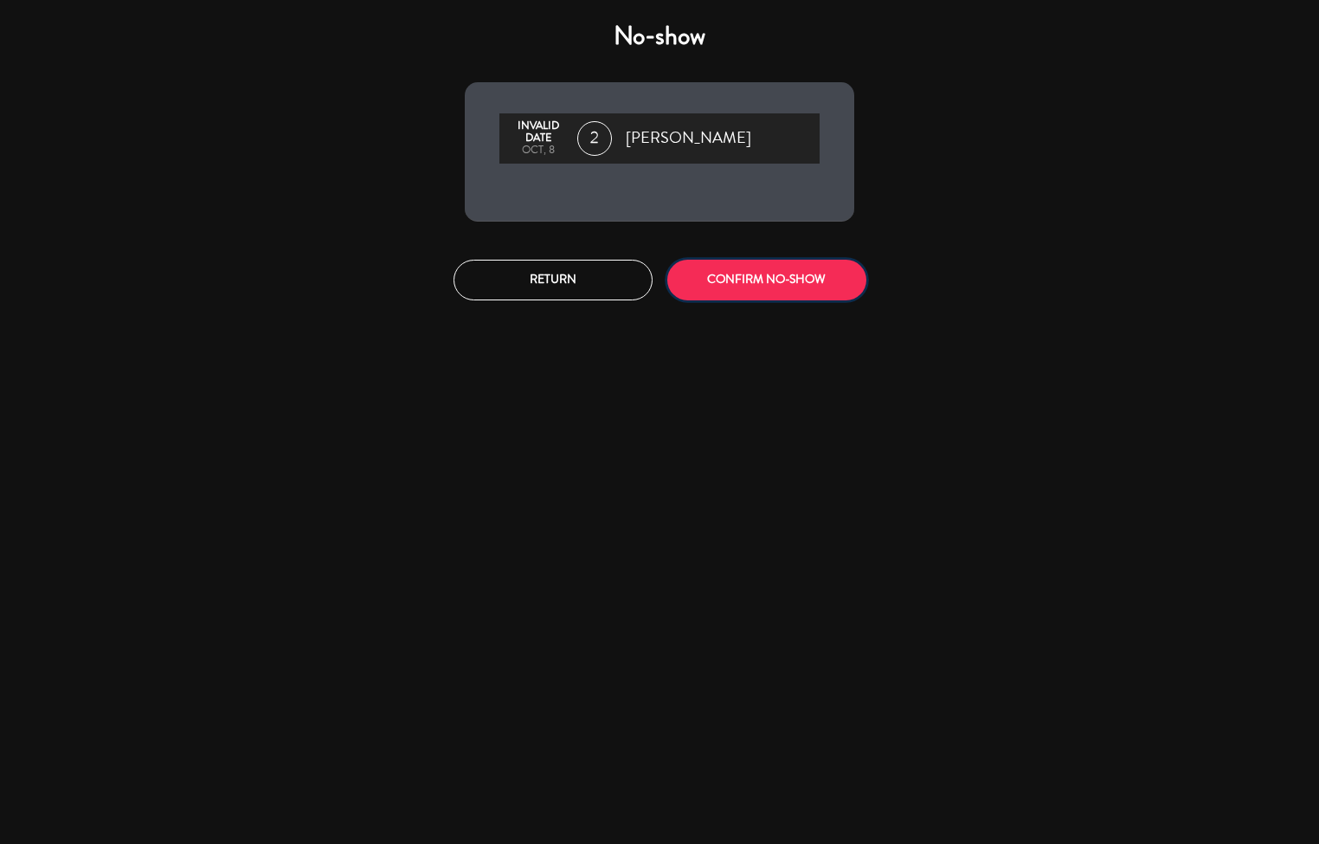
click at [737, 280] on button "CONFIRM NO-SHOW" at bounding box center [766, 280] width 199 height 41
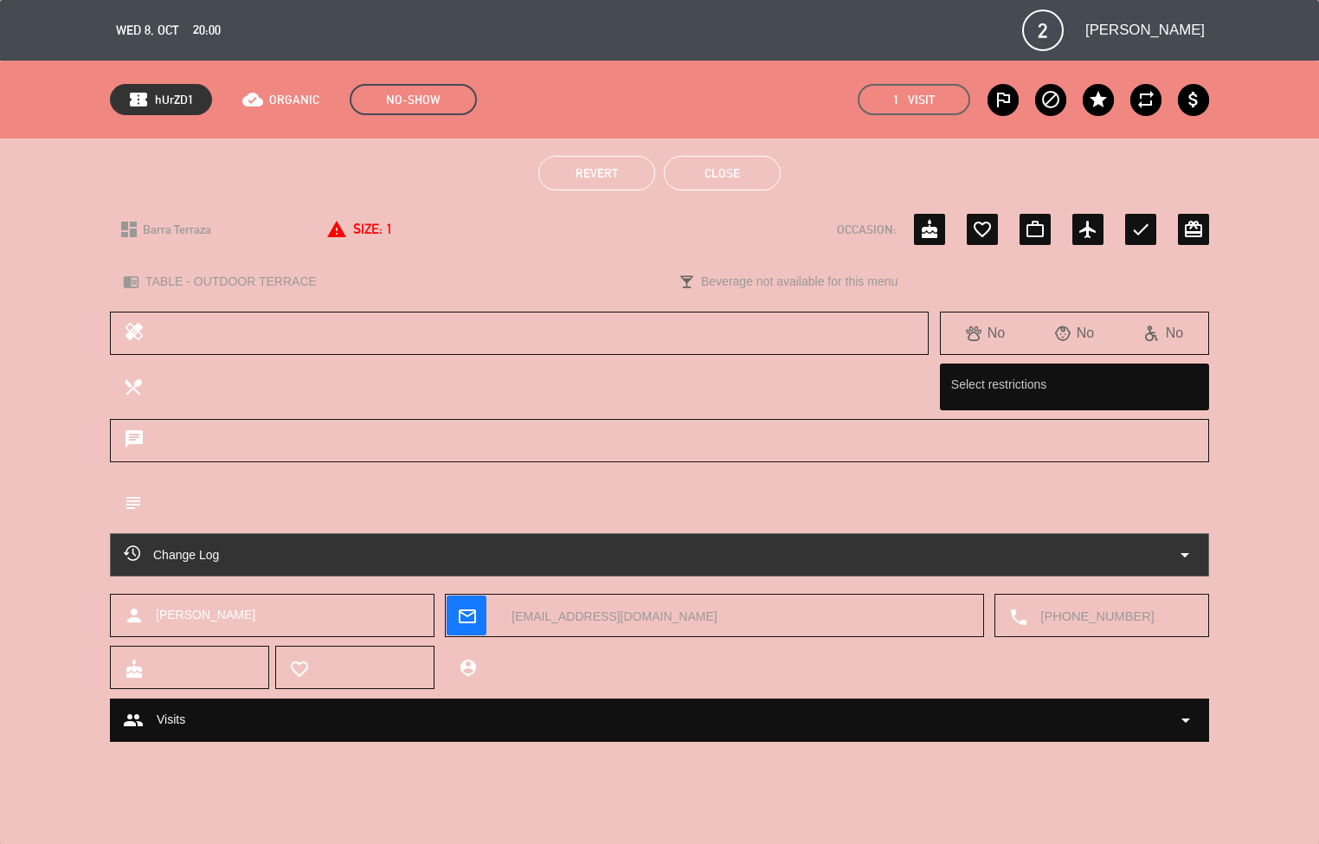
click at [722, 174] on button "Close" at bounding box center [722, 173] width 117 height 35
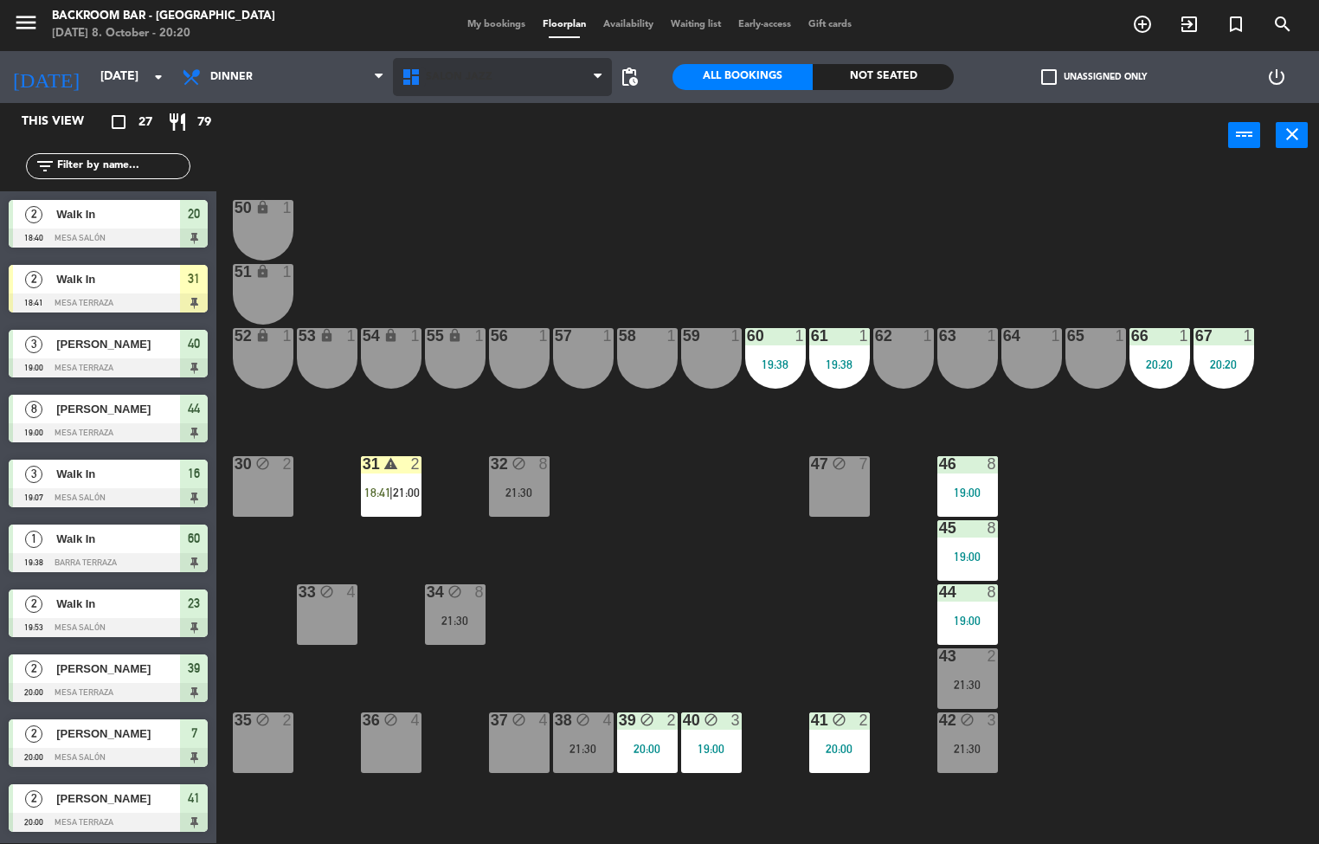
click at [421, 75] on icon at bounding box center [413, 77] width 25 height 21
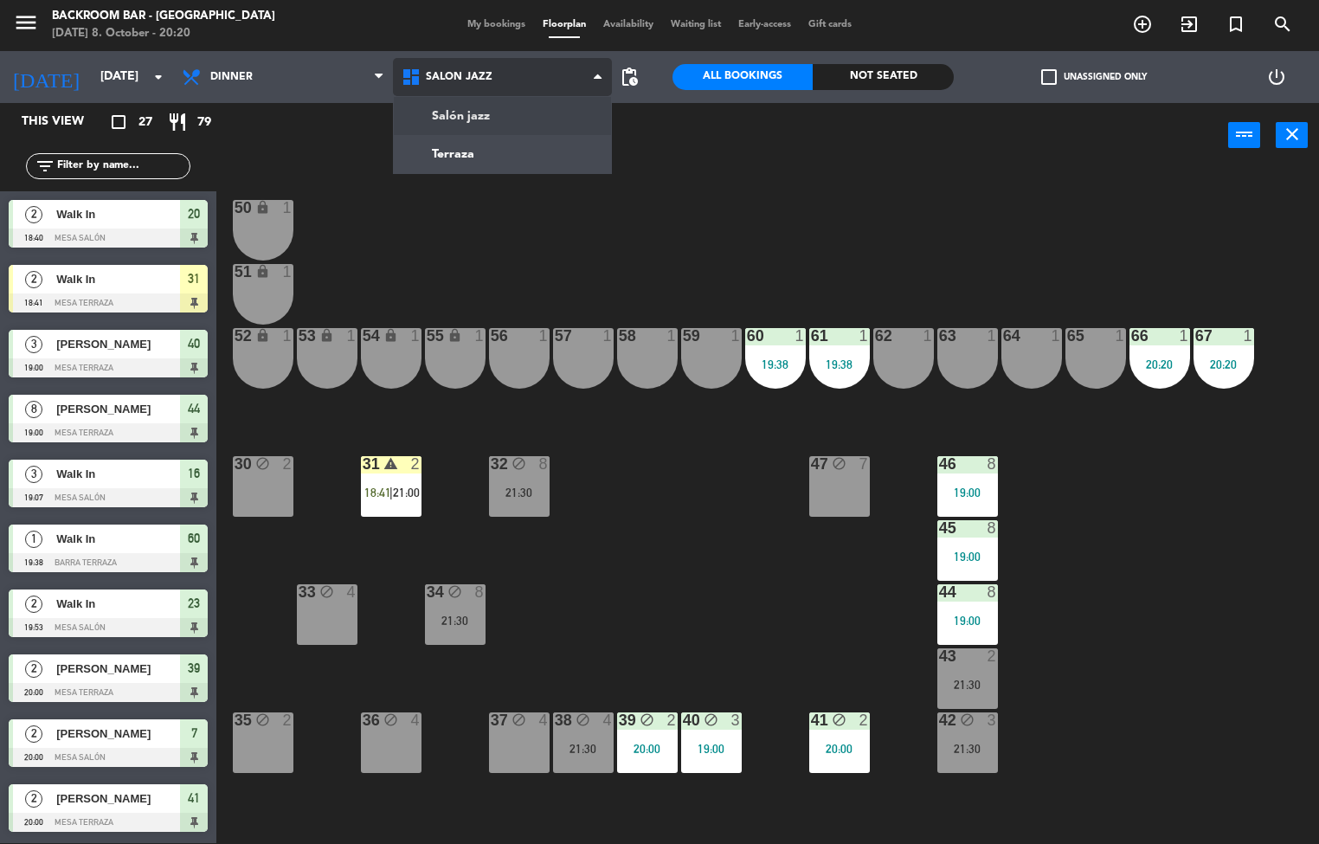
click at [472, 117] on ng-component "menu Backroom Bar - Chile Wednesday 8. October - 20:20 My bookings Floorplan Av…" at bounding box center [659, 421] width 1319 height 845
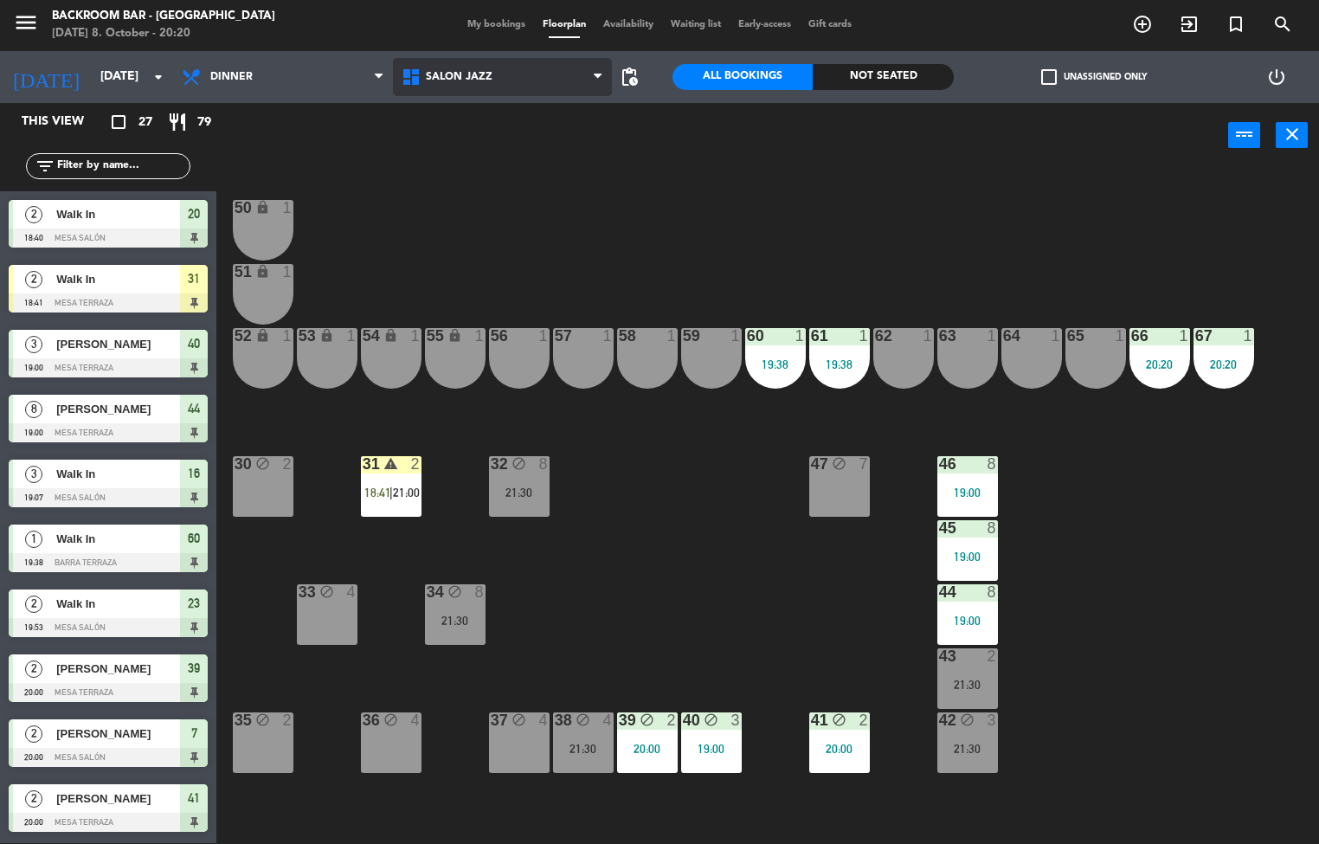
click at [466, 80] on span "Salón jazz" at bounding box center [459, 77] width 67 height 12
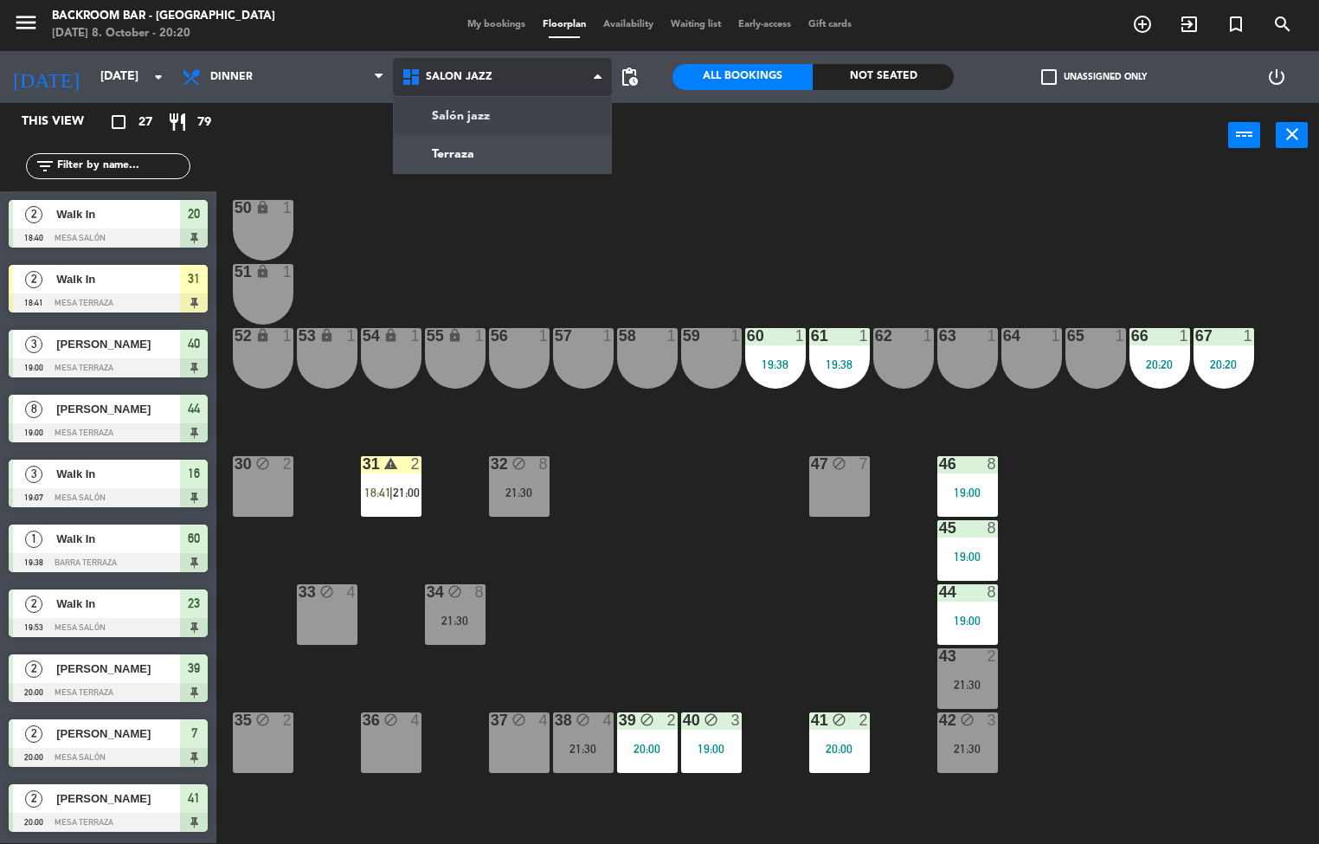
click at [524, 119] on ng-component "menu Backroom Bar - Chile Wednesday 8. October - 20:20 My bookings Floorplan Av…" at bounding box center [659, 421] width 1319 height 845
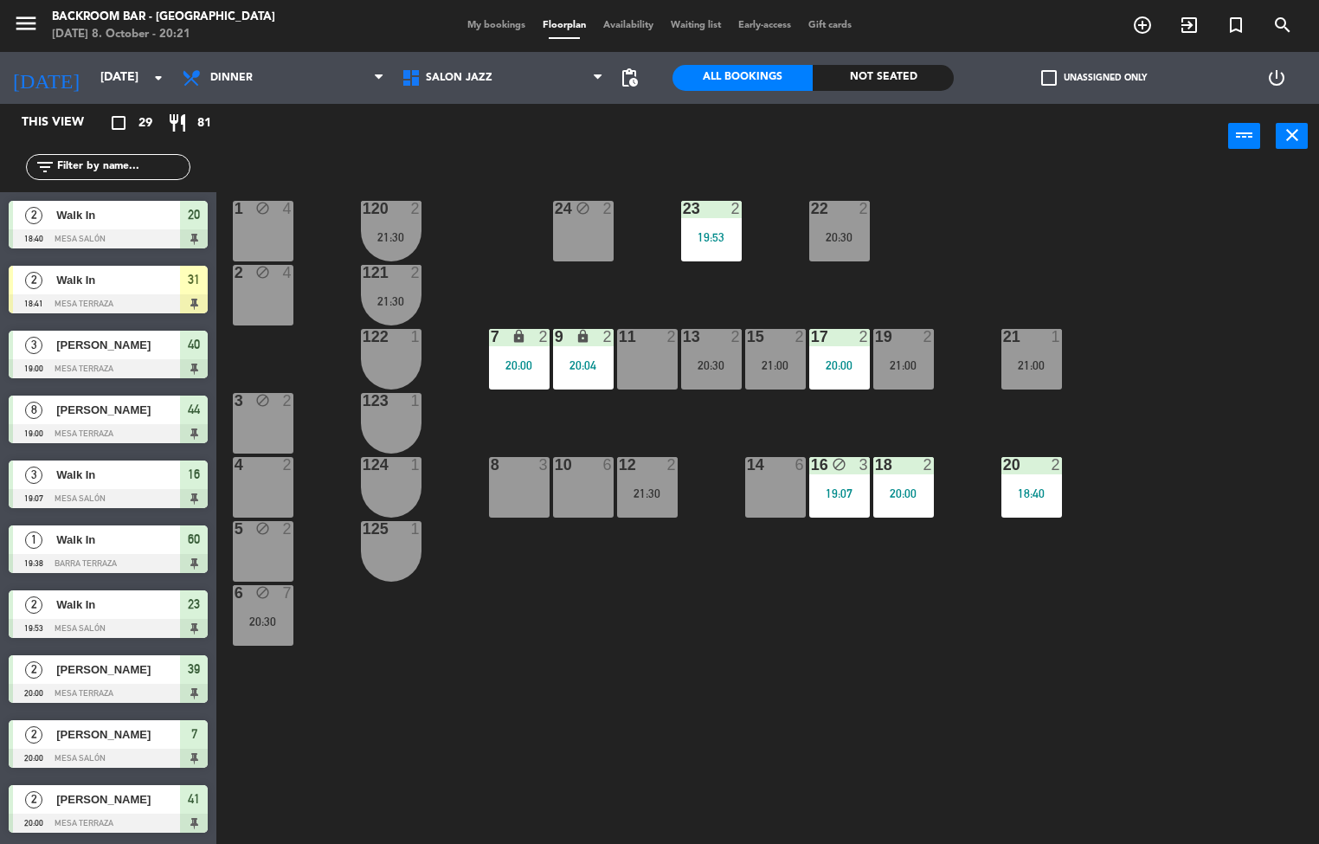
click at [408, 481] on div "124 1" at bounding box center [391, 487] width 61 height 61
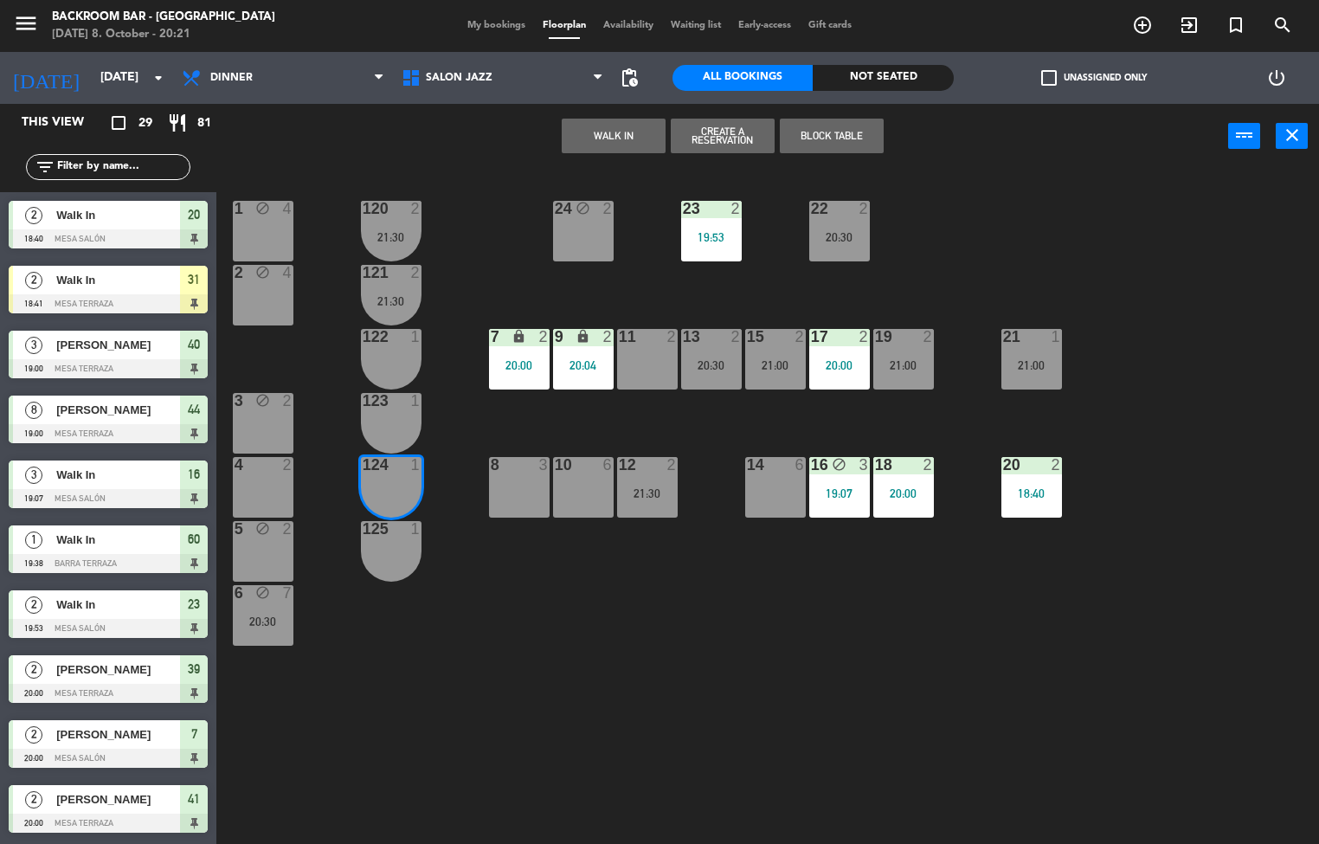
click at [415, 530] on div "1" at bounding box center [415, 529] width 10 height 16
click at [634, 133] on button "WALK IN" at bounding box center [614, 136] width 104 height 35
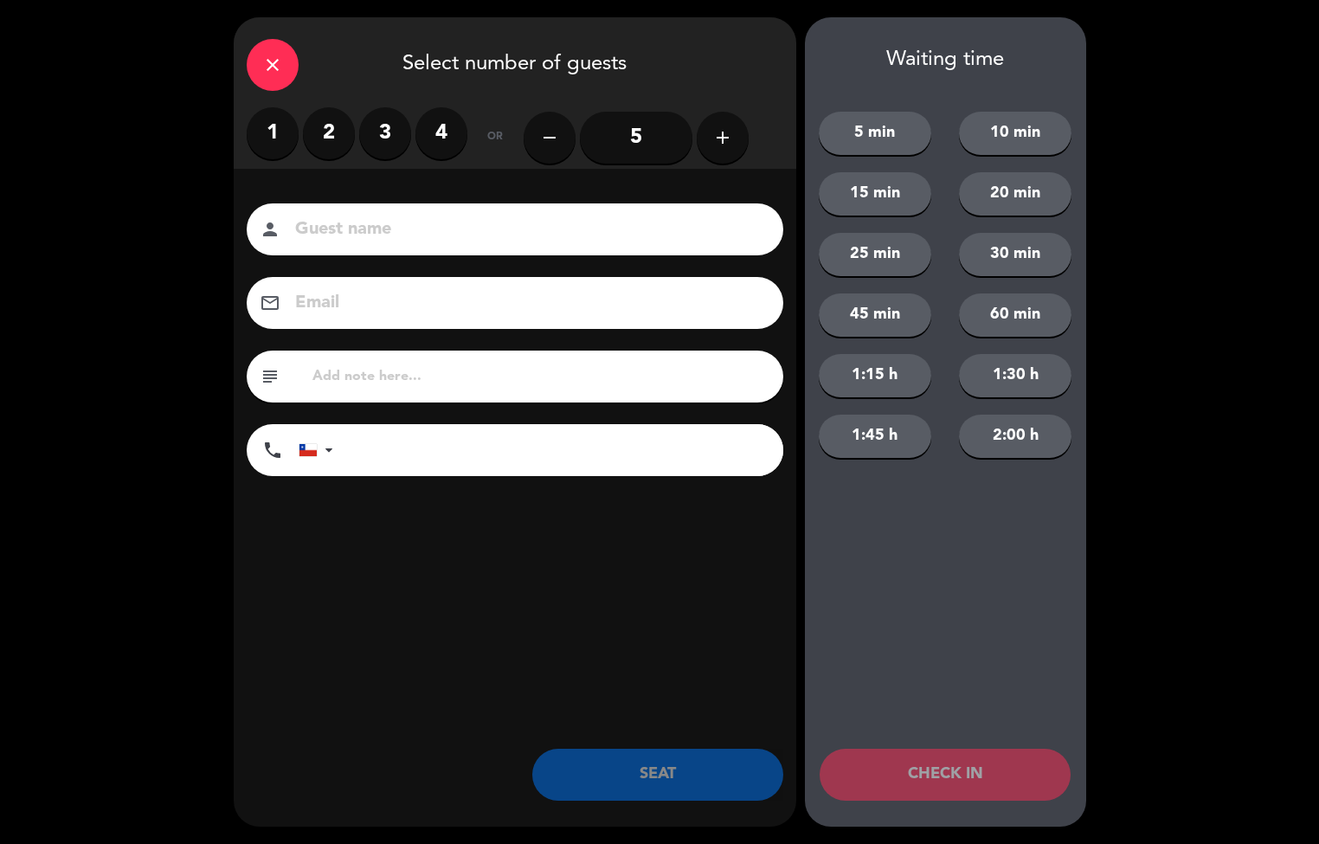
click at [289, 133] on label "1" at bounding box center [273, 133] width 52 height 52
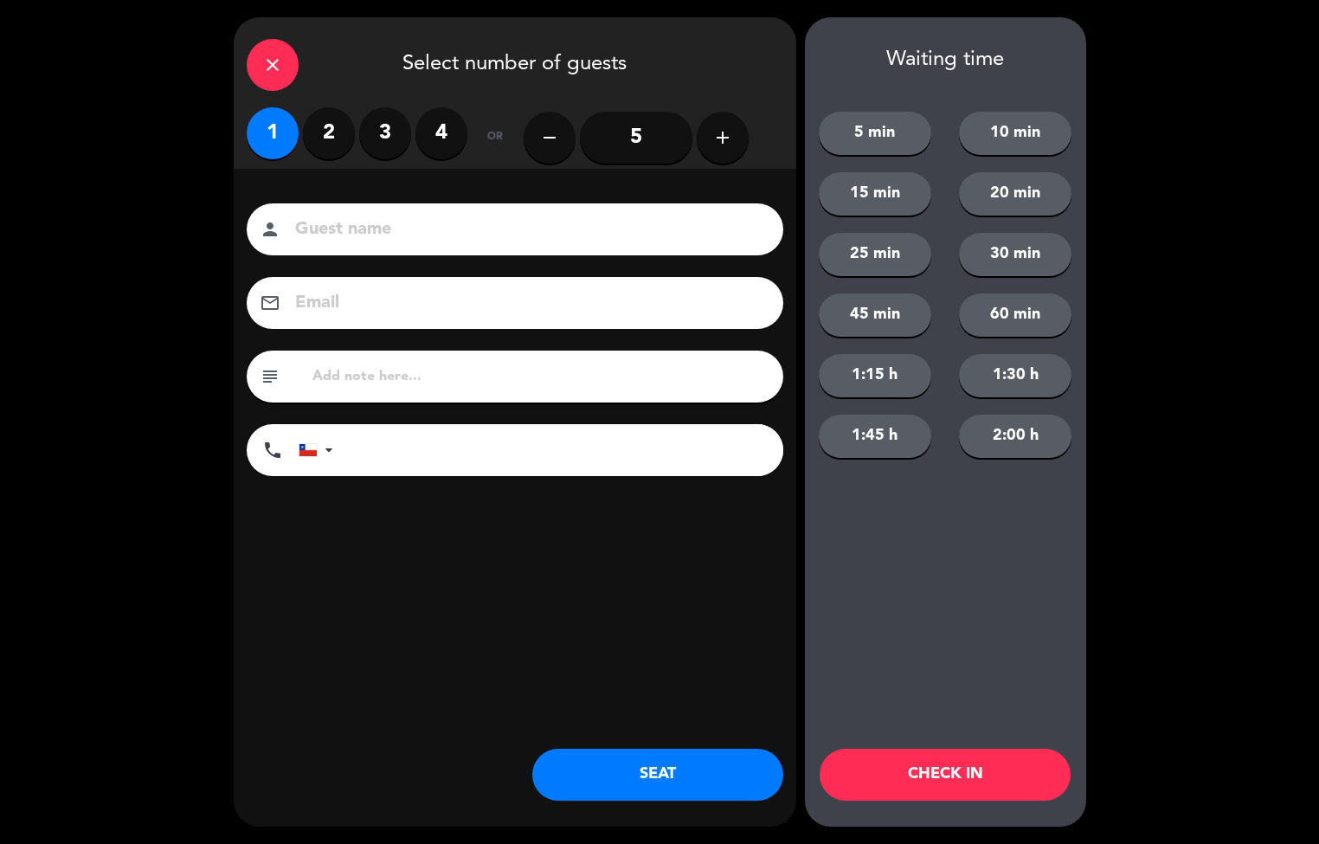
click at [691, 794] on button "SEAT" at bounding box center [657, 775] width 251 height 52
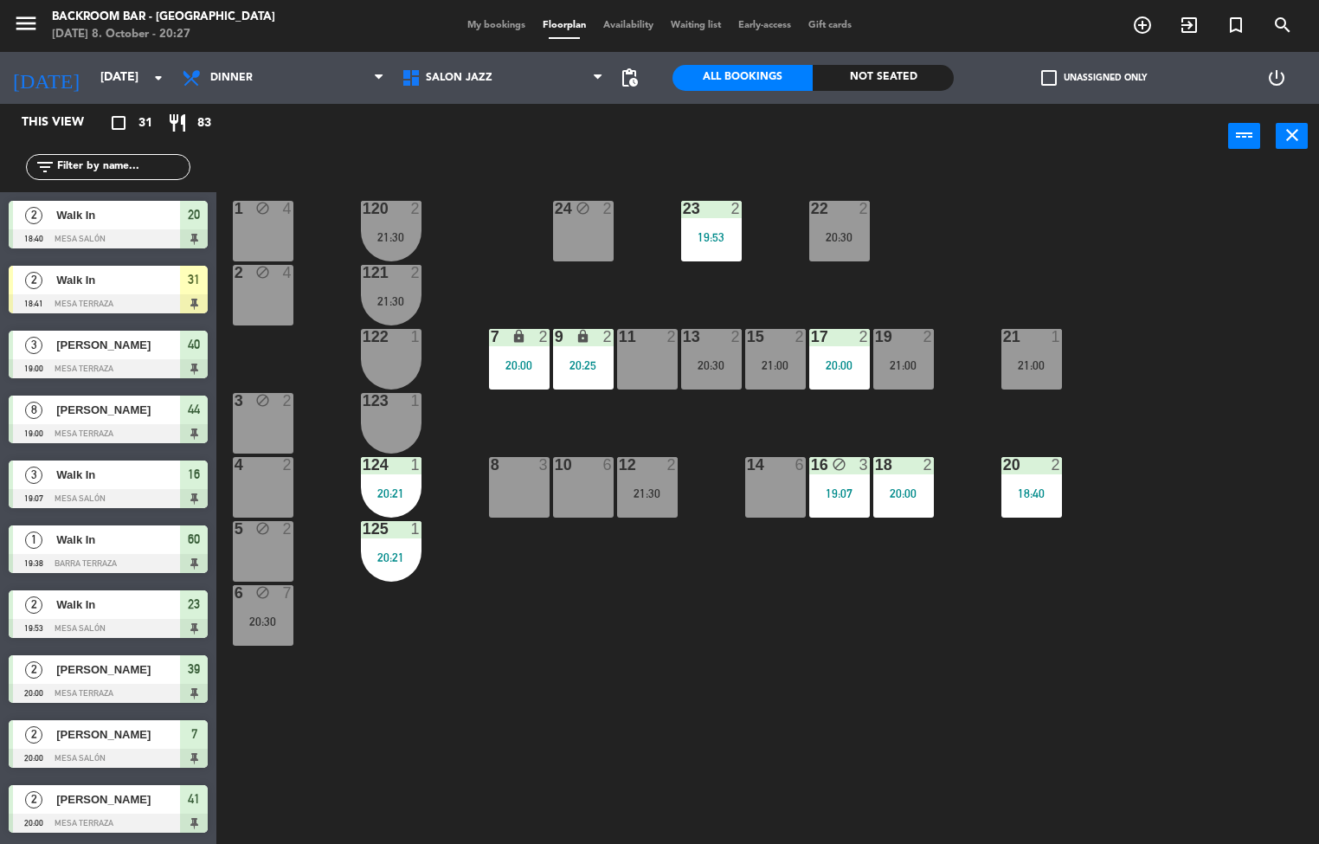
click at [675, 667] on div "1 block 4 24 block 2 23 2 19:53 22 2 20:30 120 2 21:30 2 block 4 121 2 21:30 19…" at bounding box center [773, 507] width 1089 height 675
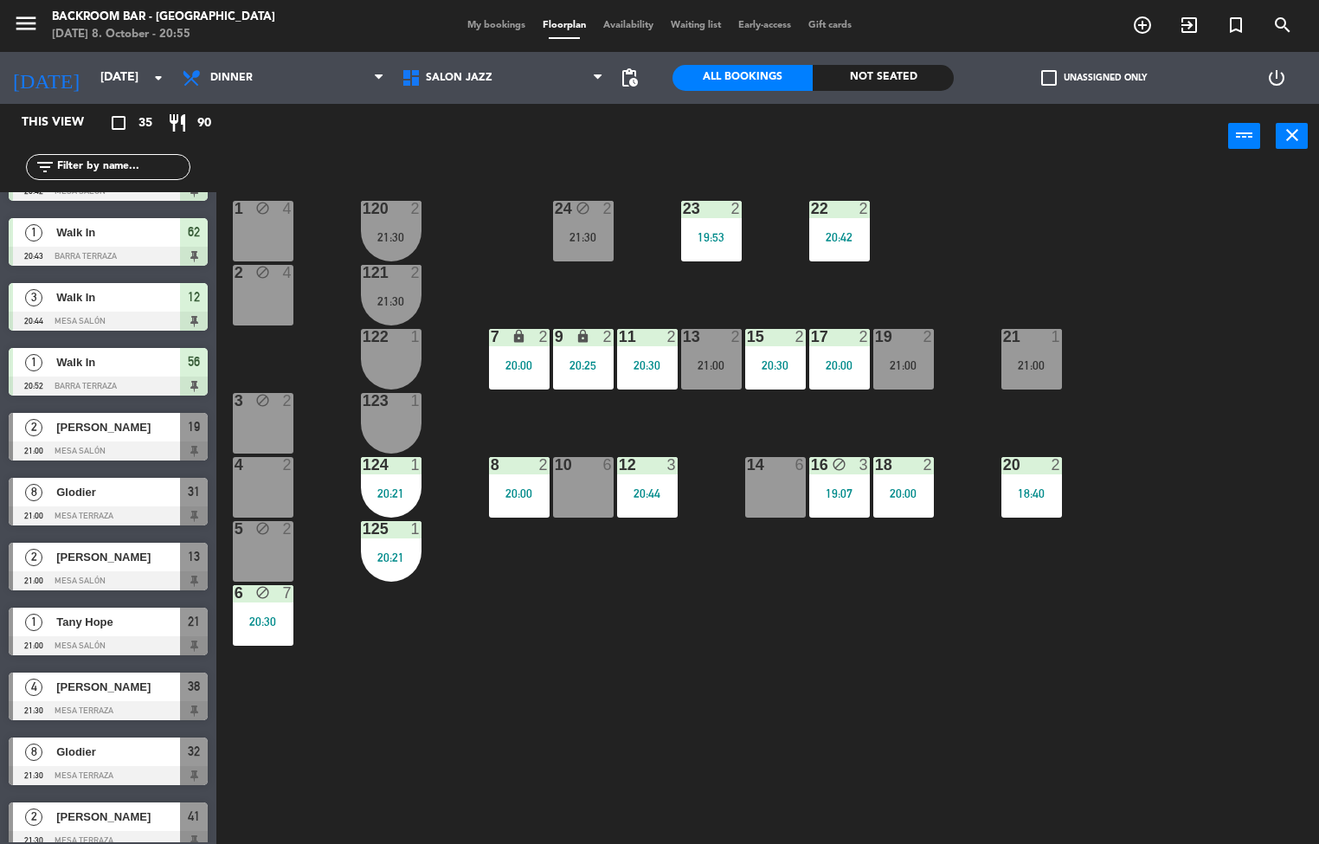
scroll to position [1413, 0]
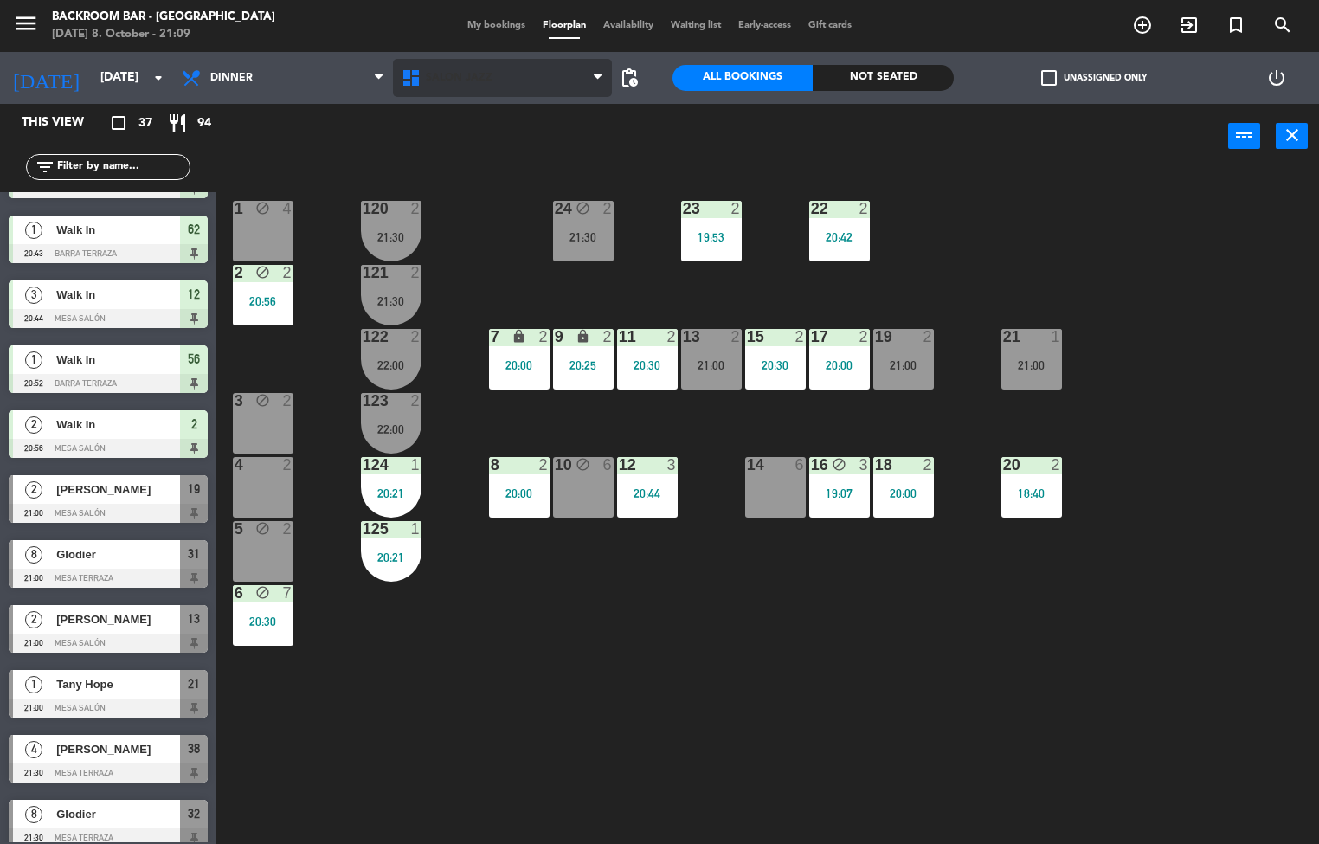
click at [459, 76] on span "Salón jazz" at bounding box center [459, 78] width 67 height 12
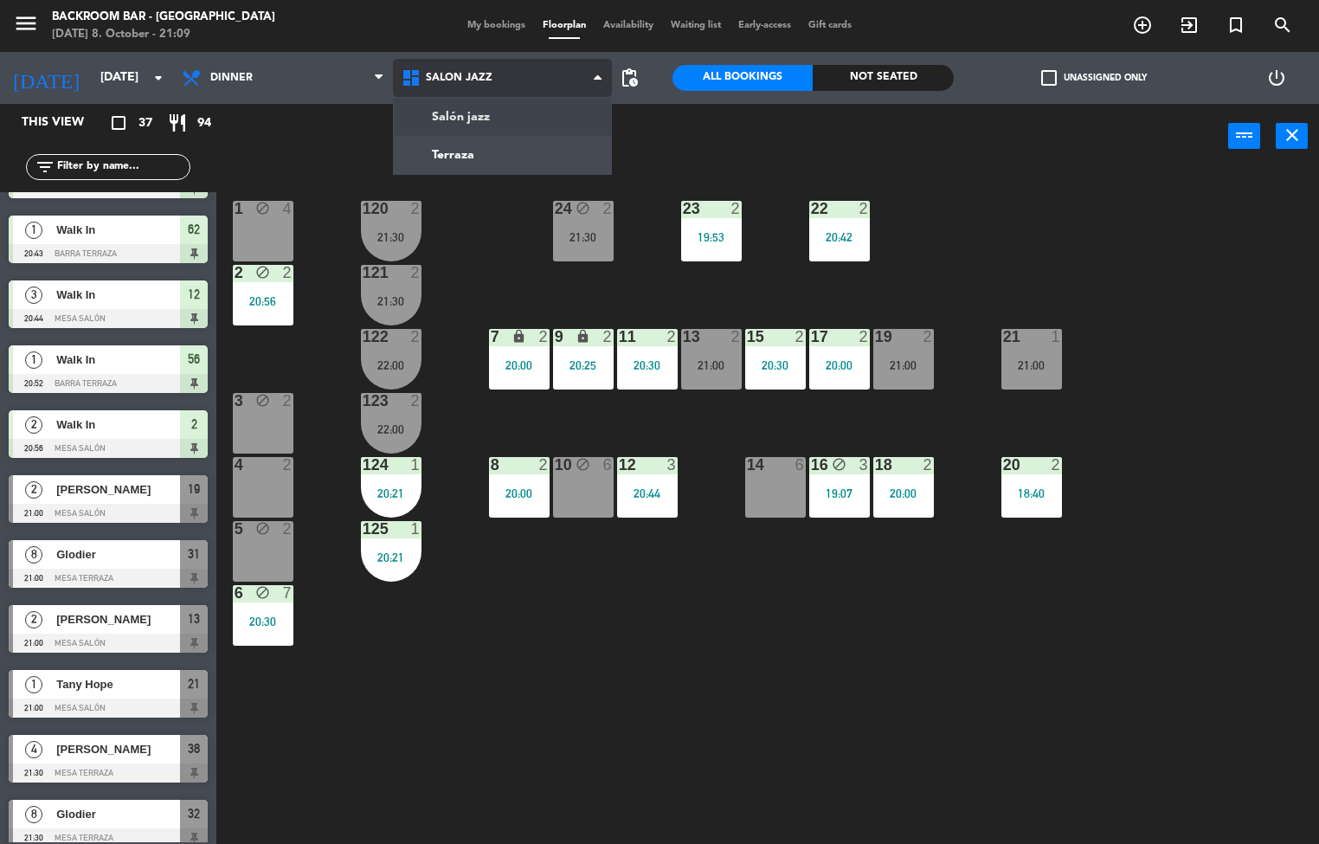
click at [467, 146] on ng-component "menu Backroom Bar - [GEOGRAPHIC_DATA] [DATE] 8. October - 21:09 My bookings Flo…" at bounding box center [659, 422] width 1319 height 845
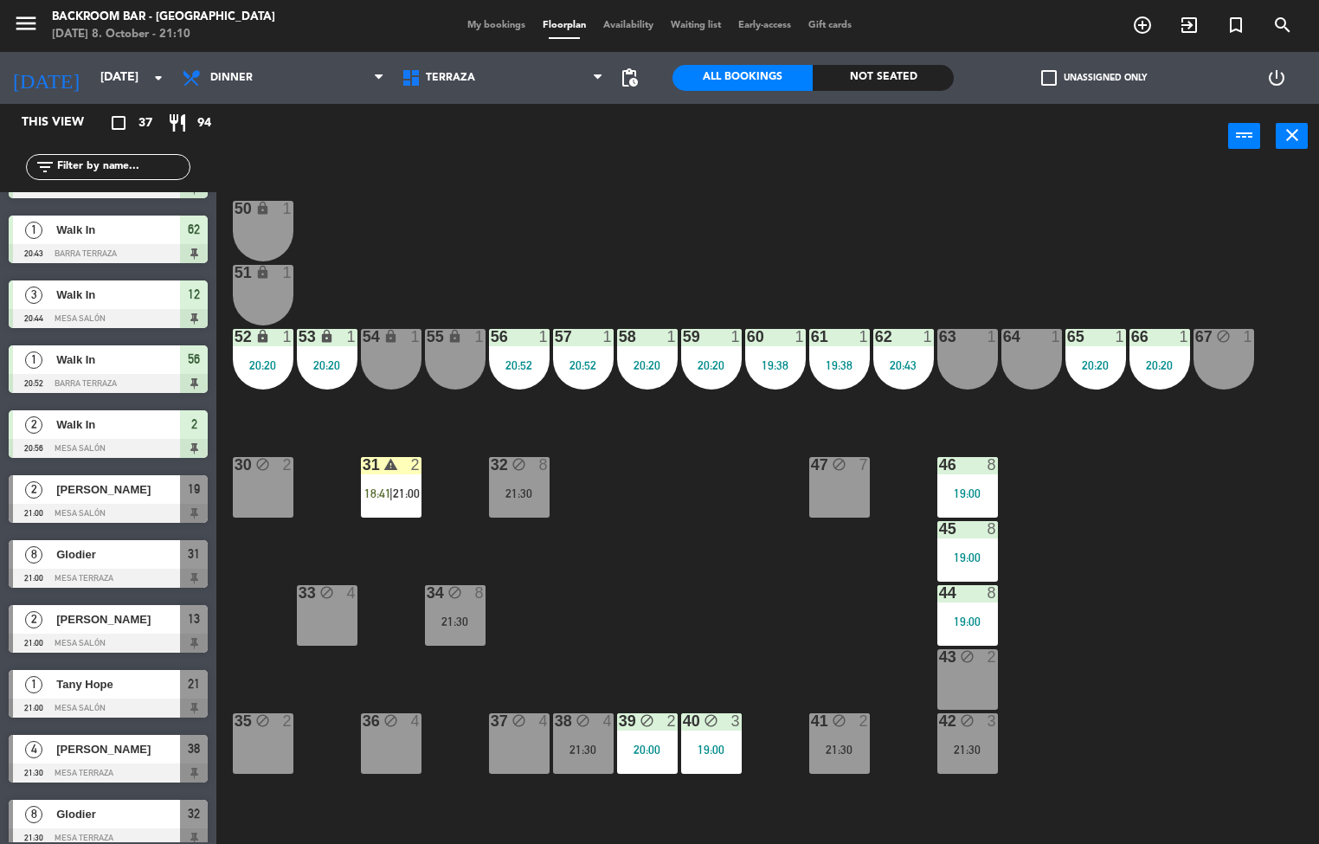
click at [504, 764] on div "37 block 4" at bounding box center [519, 743] width 61 height 61
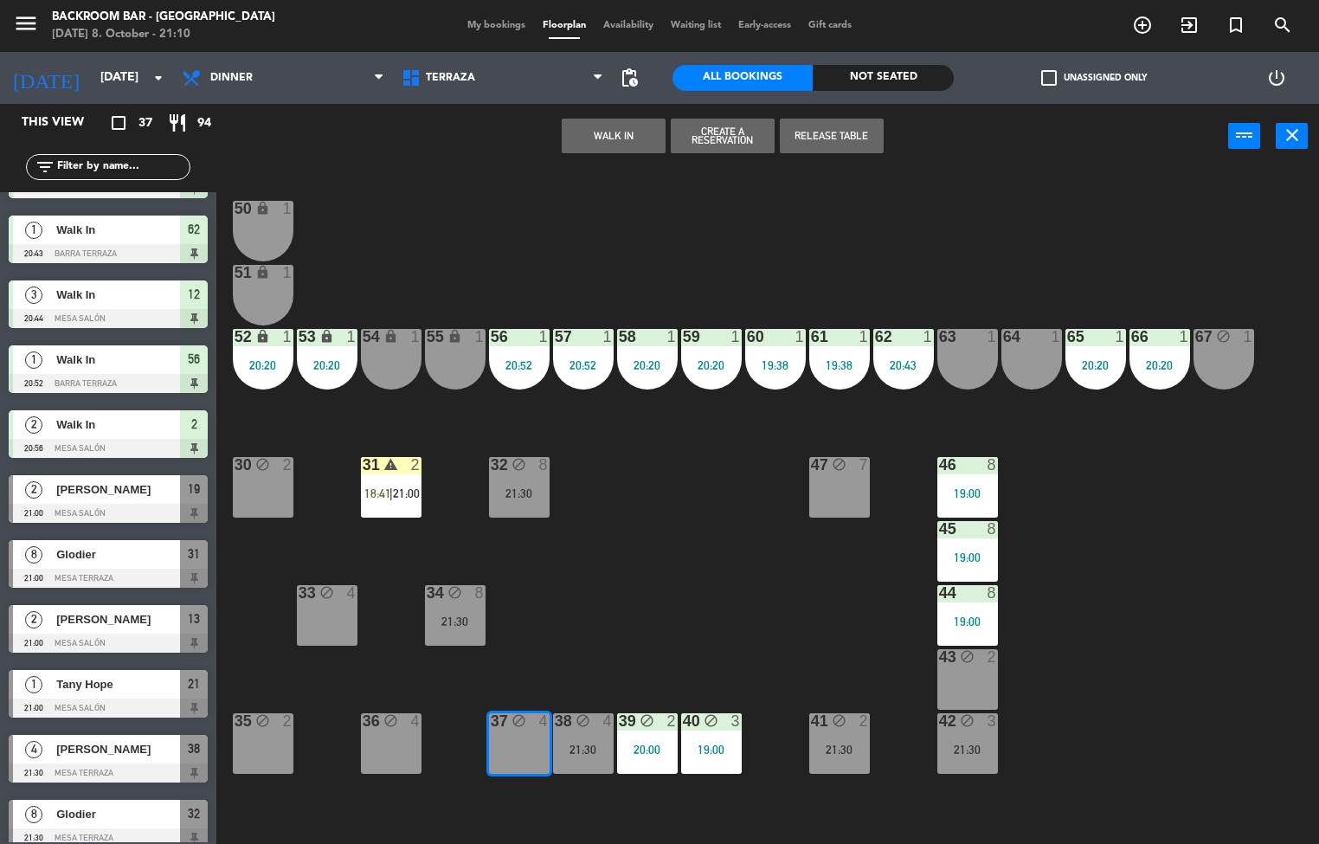
click at [260, 800] on div "50 lock 1 51 lock 1 52 lock 1 20:20 53 lock 1 20:20 54 lock 1 55 lock 1 56 1 20…" at bounding box center [773, 507] width 1089 height 675
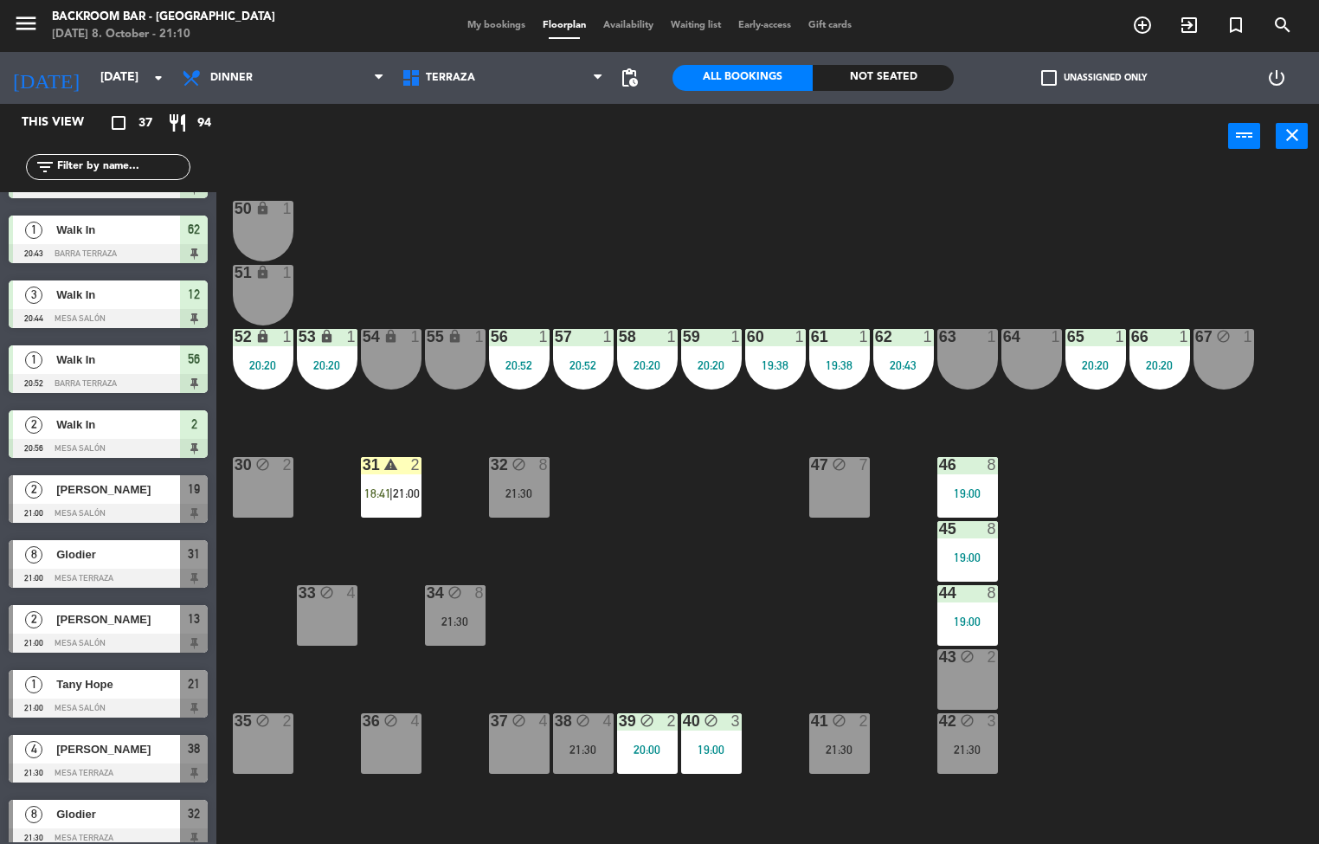
click at [389, 832] on div "50 lock 1 51 lock 1 52 lock 1 20:20 53 lock 1 20:20 54 lock 1 55 lock 1 56 1 20…" at bounding box center [773, 507] width 1089 height 675
click at [530, 834] on div "50 lock 1 51 lock 1 52 lock 1 20:20 53 lock 1 20:20 54 lock 1 55 lock 1 56 1 20…" at bounding box center [773, 507] width 1089 height 675
click at [382, 465] on div "warning" at bounding box center [390, 465] width 29 height 16
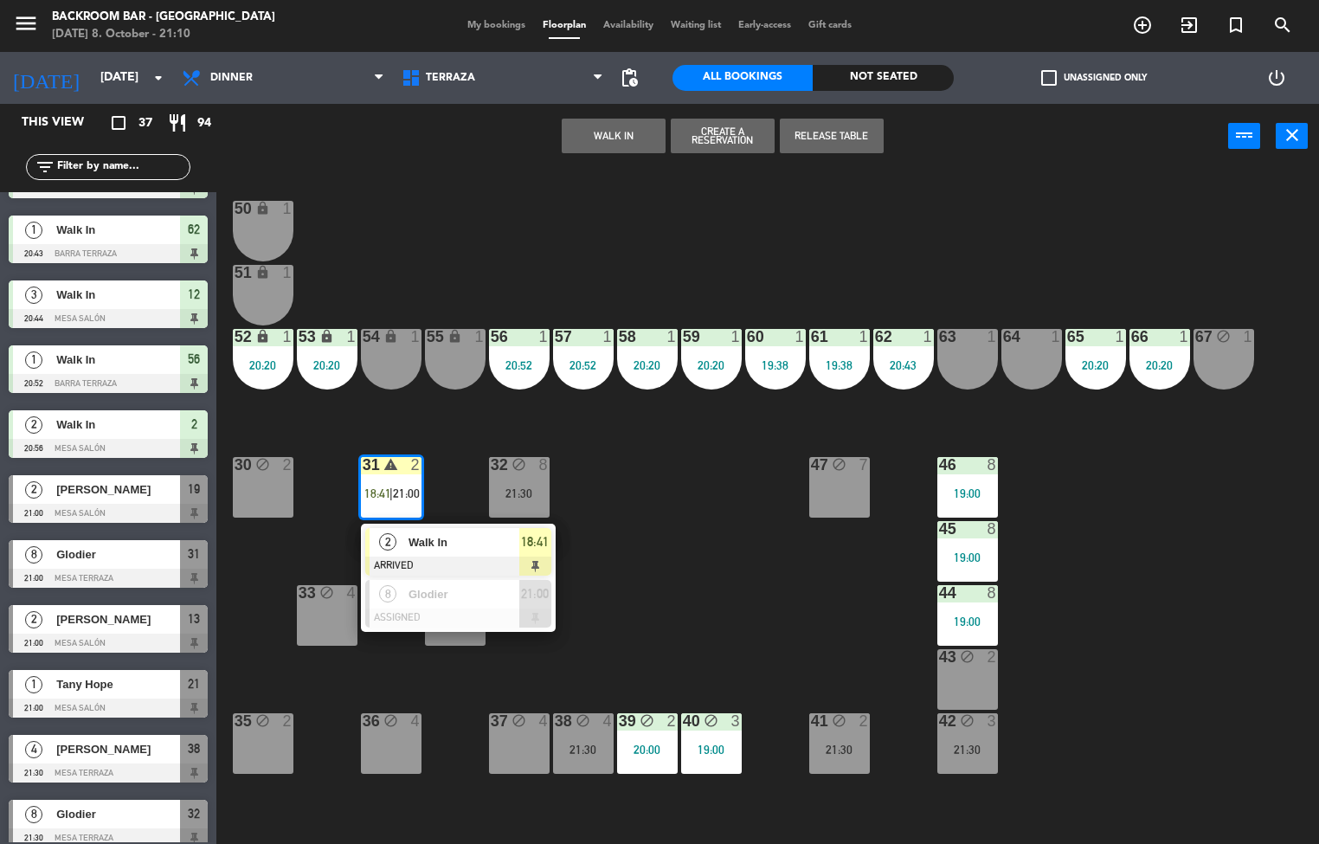
click at [527, 551] on span "18:41" at bounding box center [535, 541] width 28 height 21
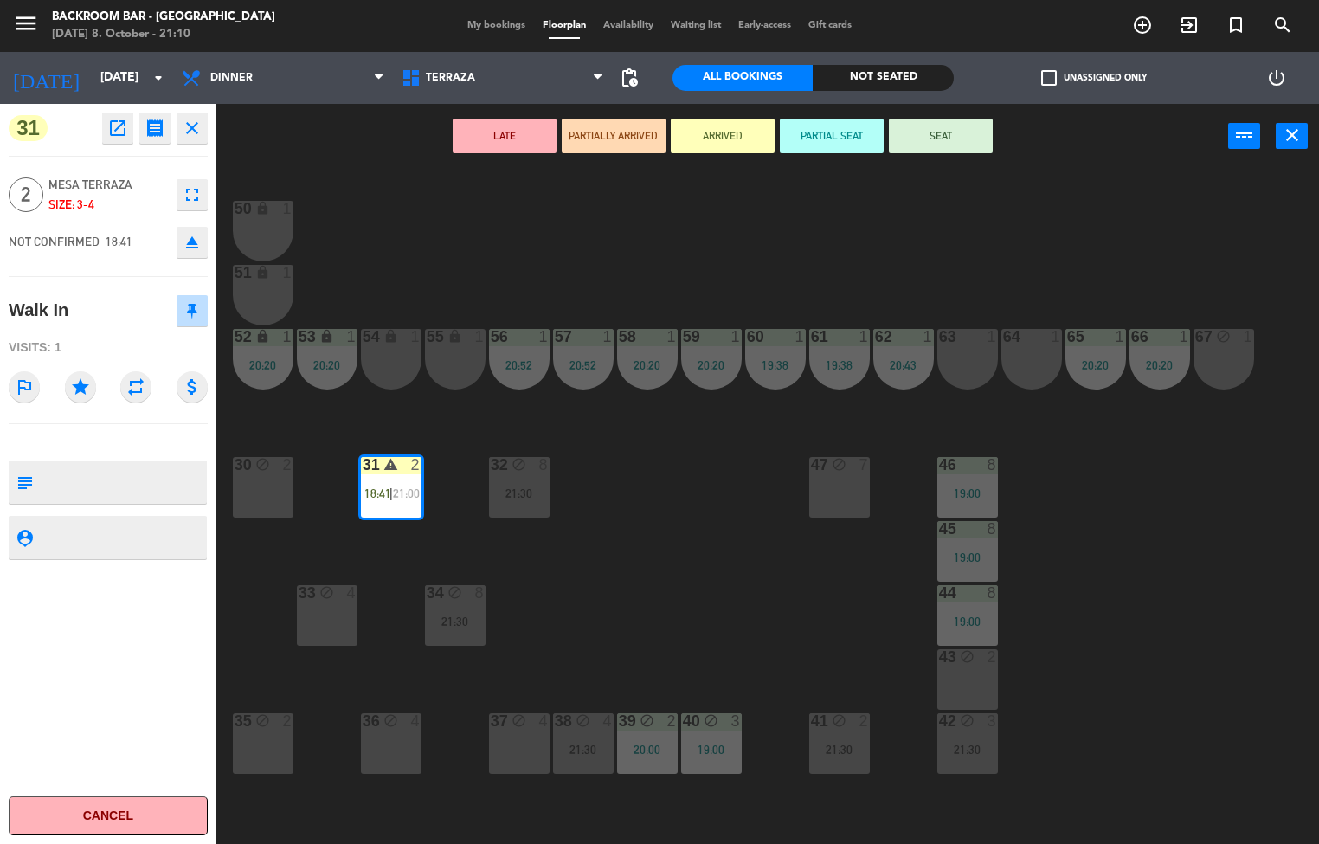
click at [955, 119] on button "SEAT" at bounding box center [941, 136] width 104 height 35
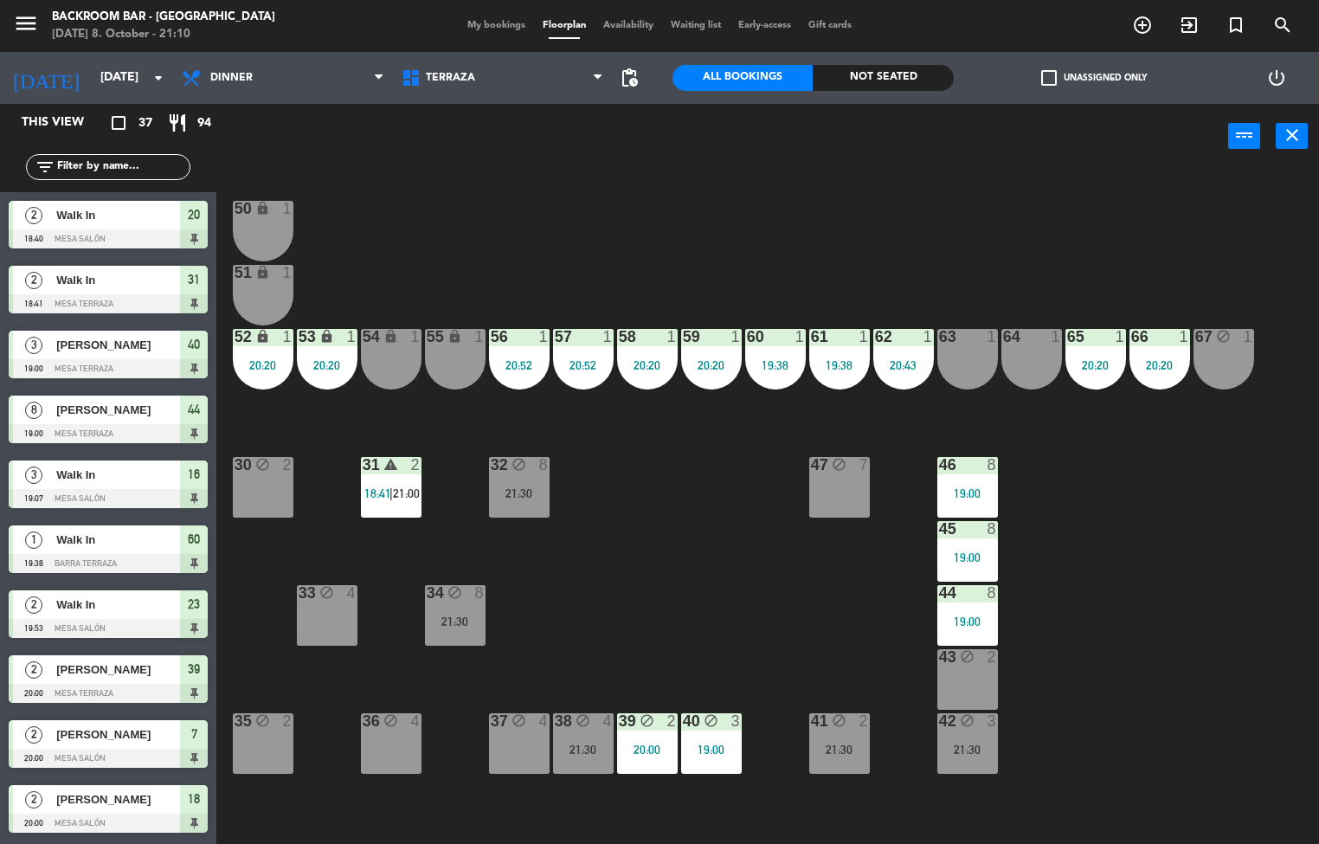
click at [384, 512] on div "31 warning 2 18:41 | 21:00" at bounding box center [391, 487] width 61 height 61
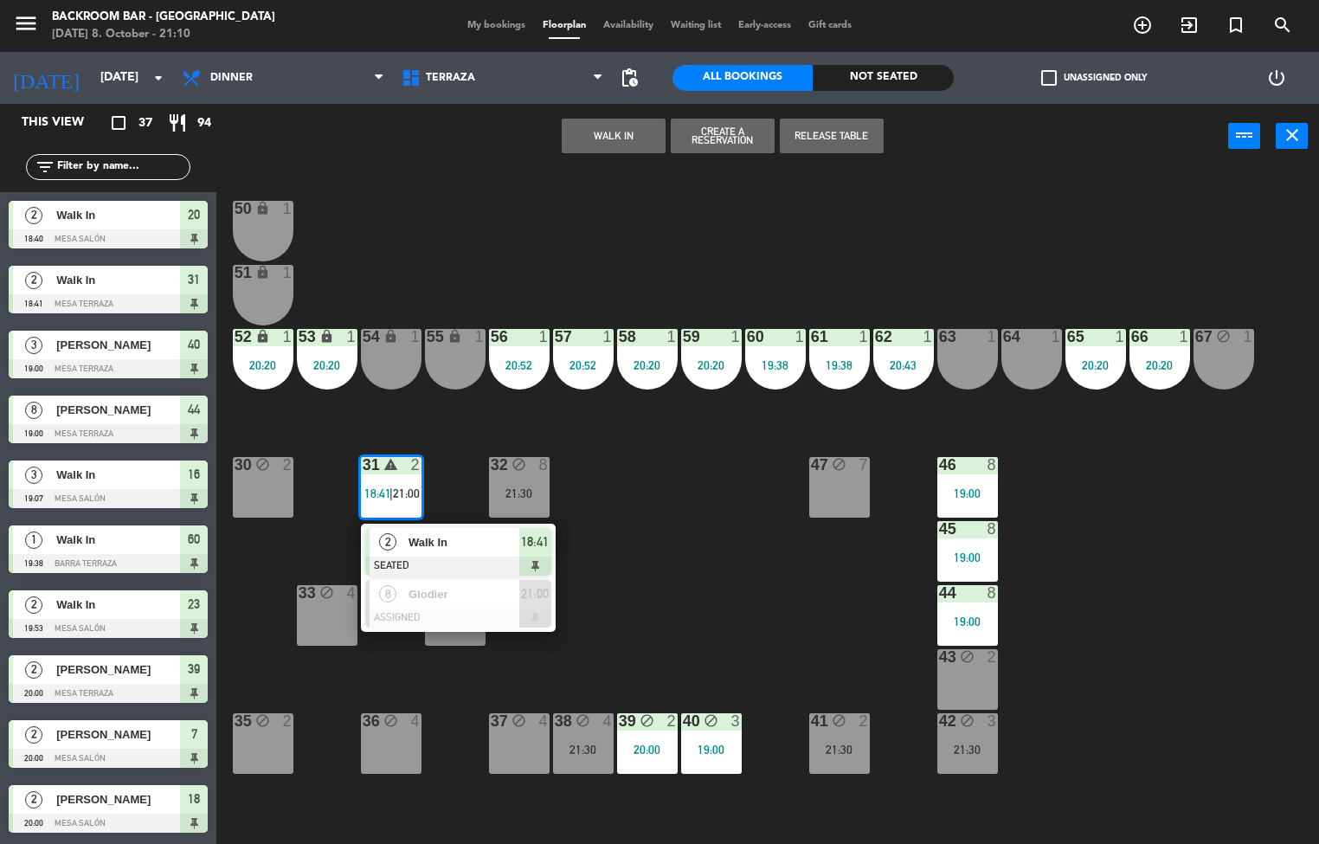
click at [532, 546] on span "18:41" at bounding box center [535, 541] width 28 height 21
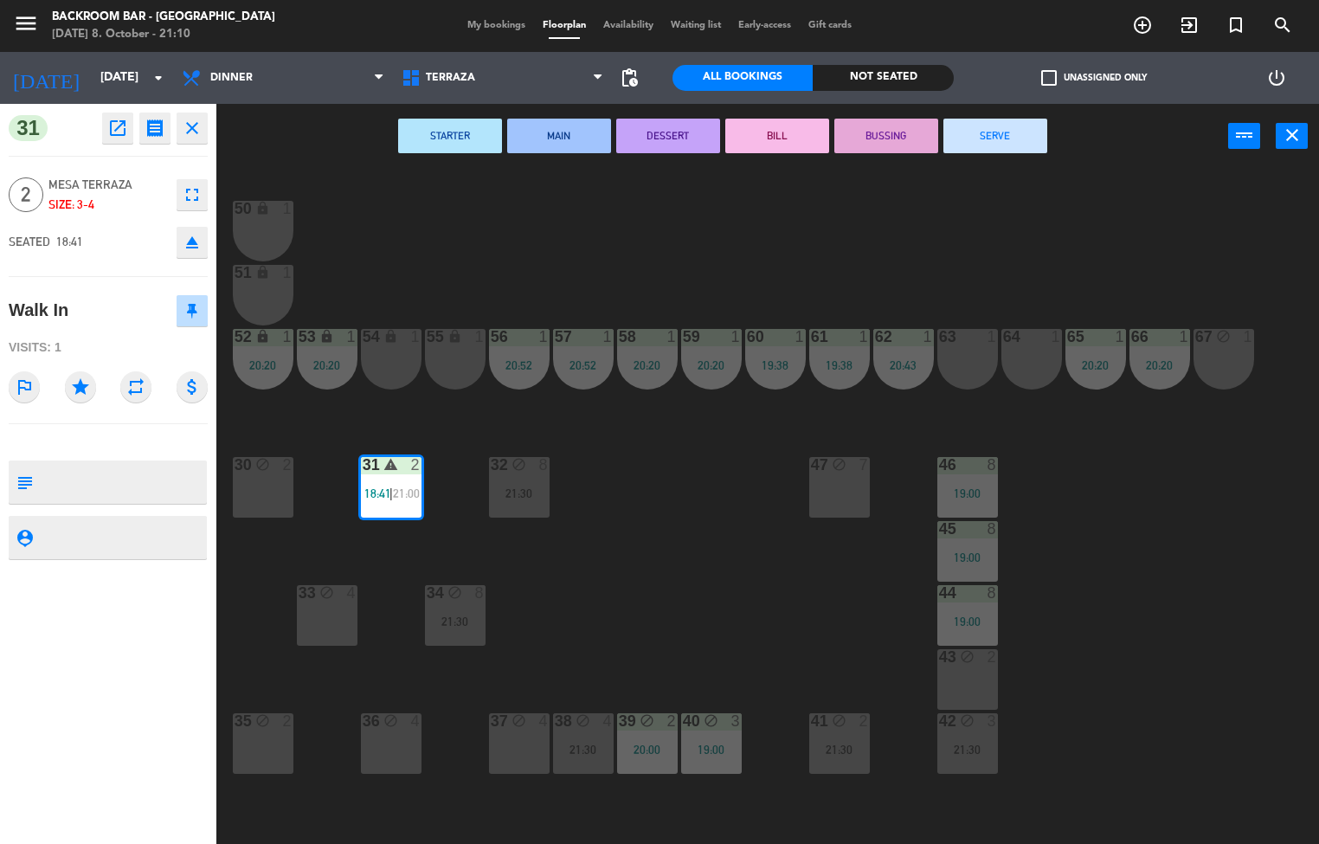
click at [994, 133] on button "SERVE" at bounding box center [995, 136] width 104 height 35
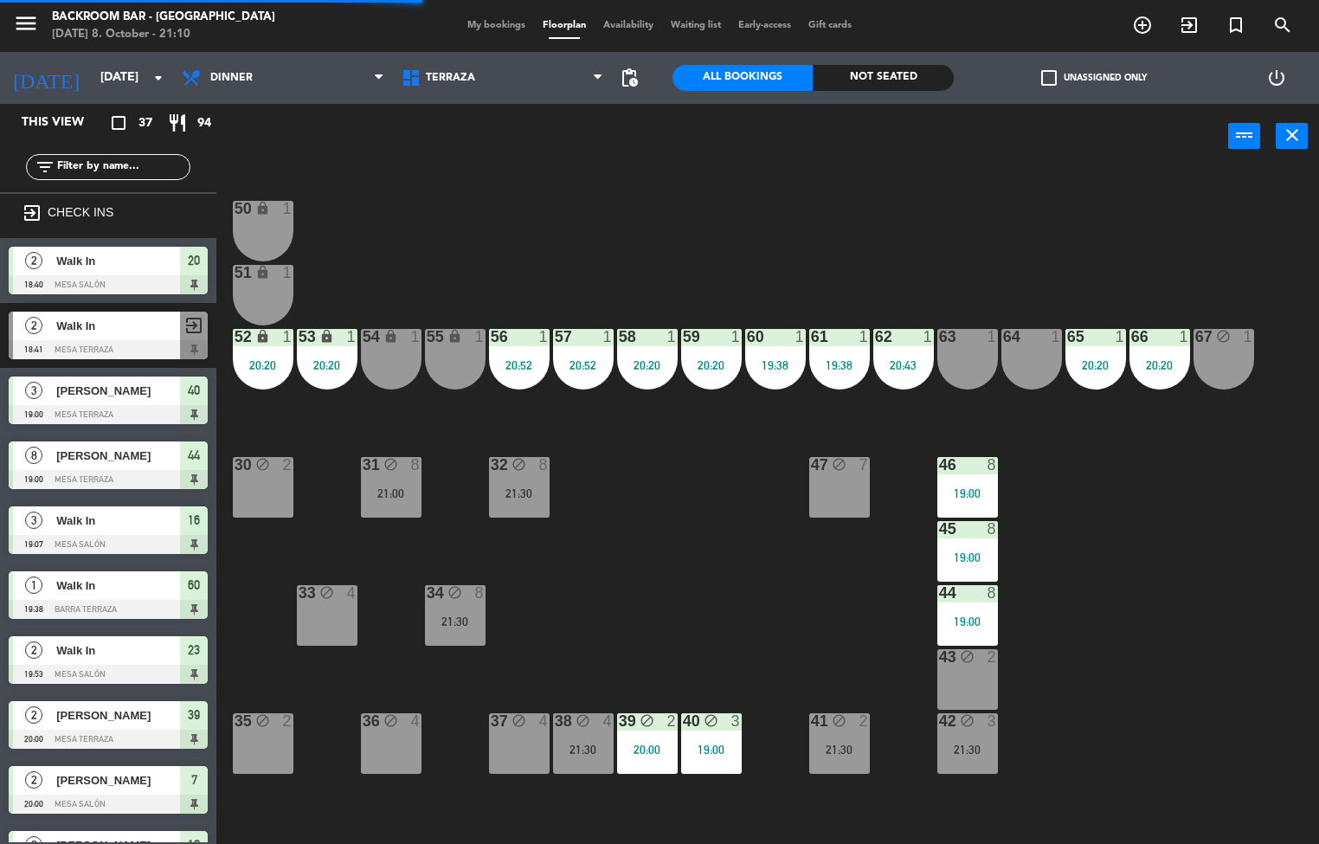
click at [662, 550] on div "50 lock 1 51 lock 1 52 lock 1 20:20 53 lock 1 20:20 54 lock 1 55 lock 1 56 1 20…" at bounding box center [773, 507] width 1089 height 675
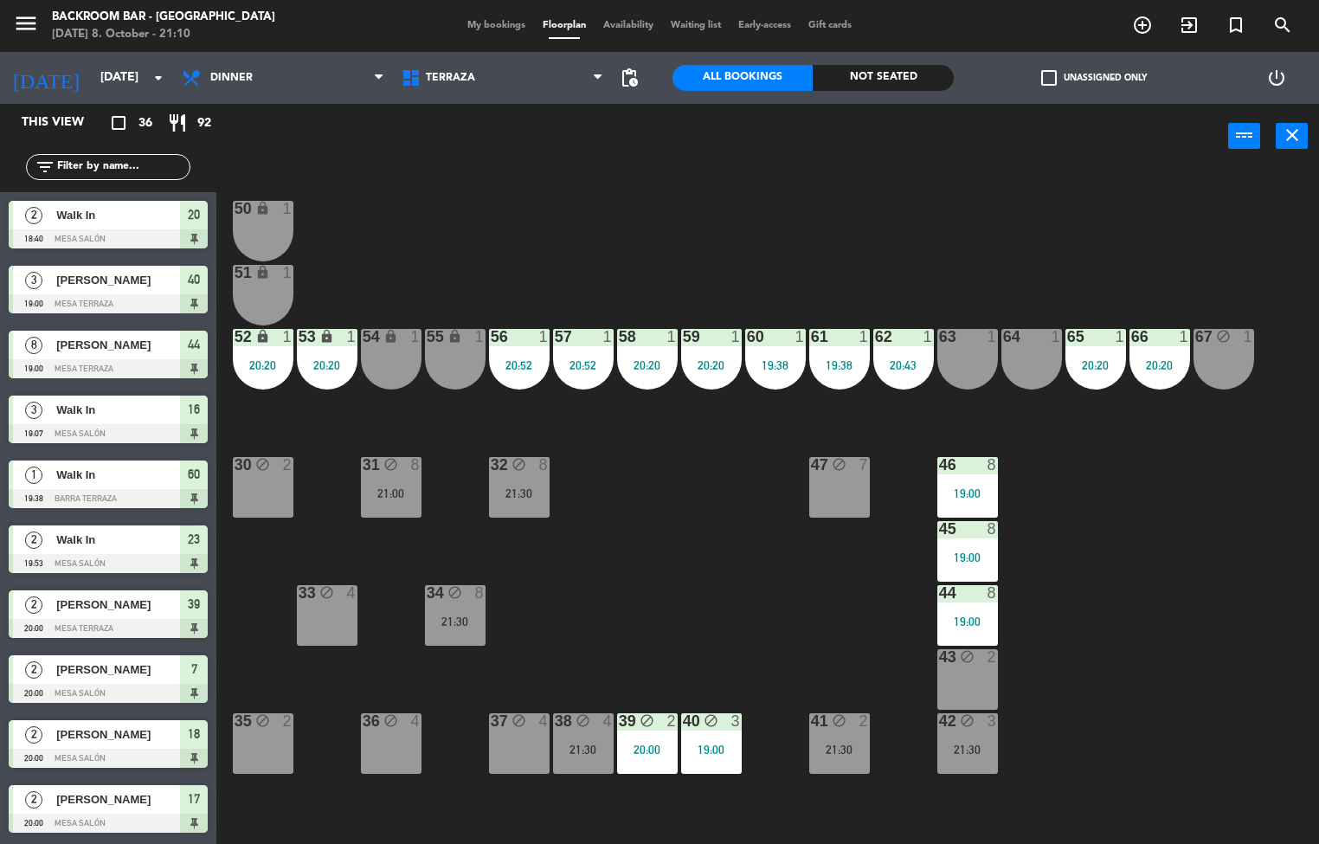
click at [286, 756] on div "35 block 2" at bounding box center [263, 743] width 61 height 61
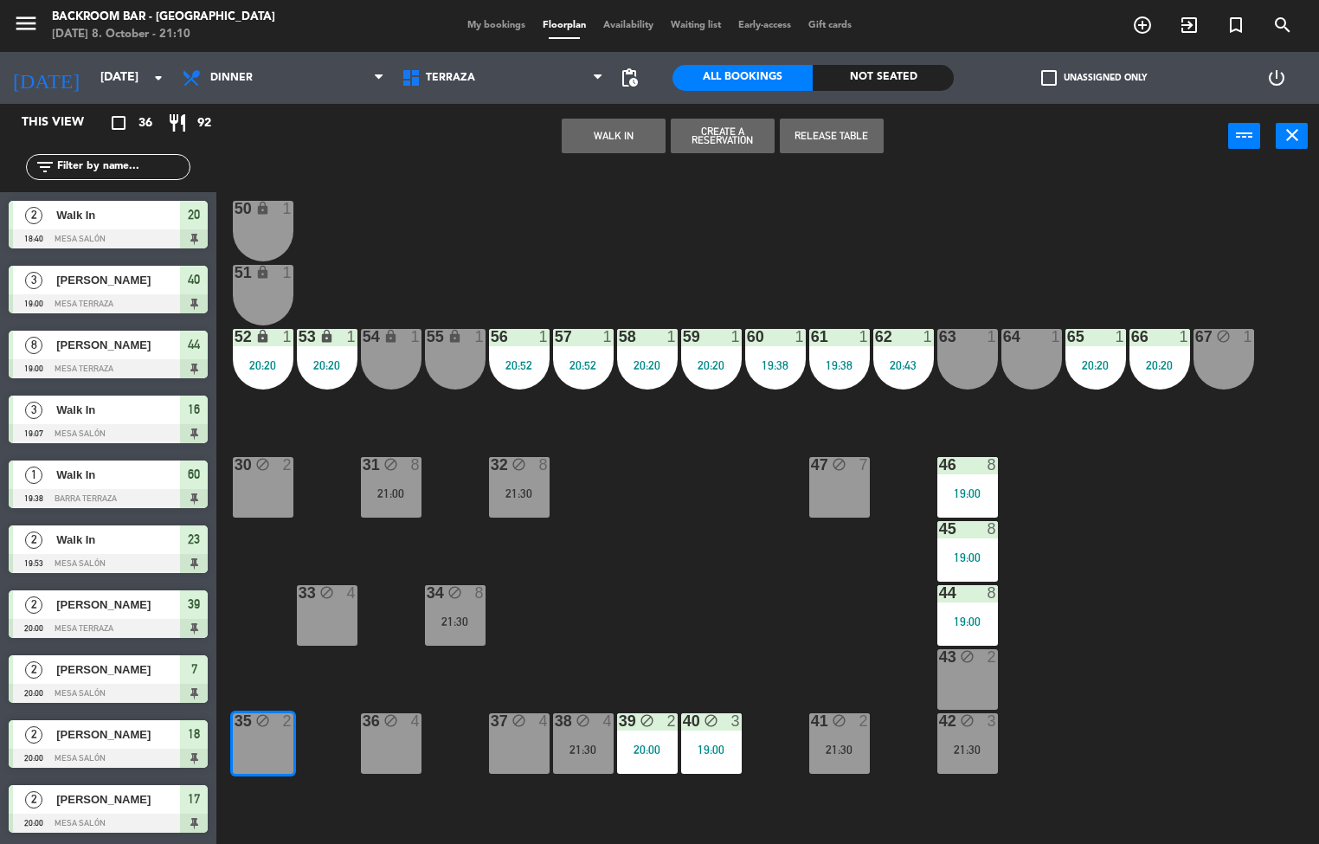
click at [328, 811] on div "50 lock 1 51 lock 1 52 lock 1 20:20 53 lock 1 20:20 54 lock 1 55 lock 1 56 1 20…" at bounding box center [773, 507] width 1089 height 675
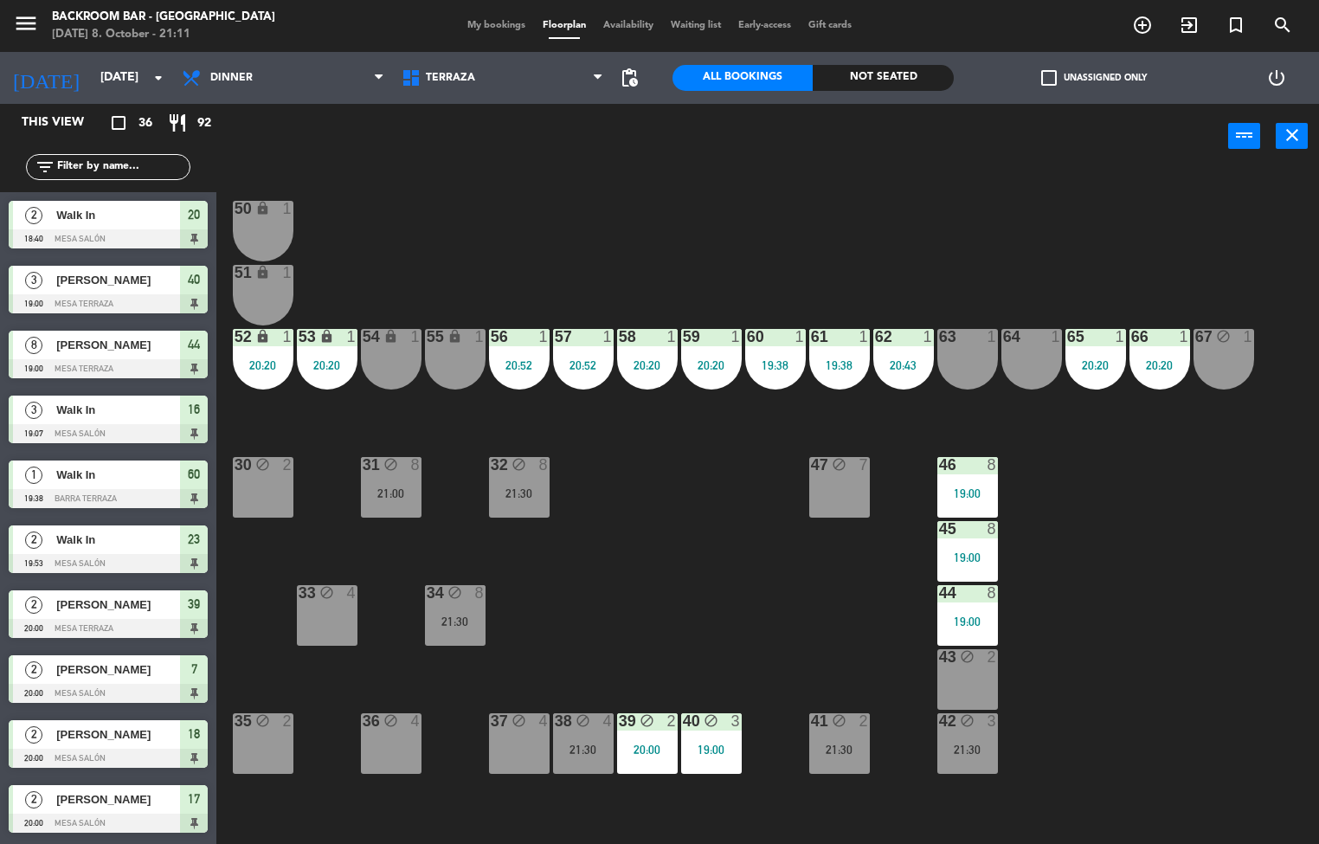
click at [258, 345] on div "lock" at bounding box center [262, 337] width 29 height 16
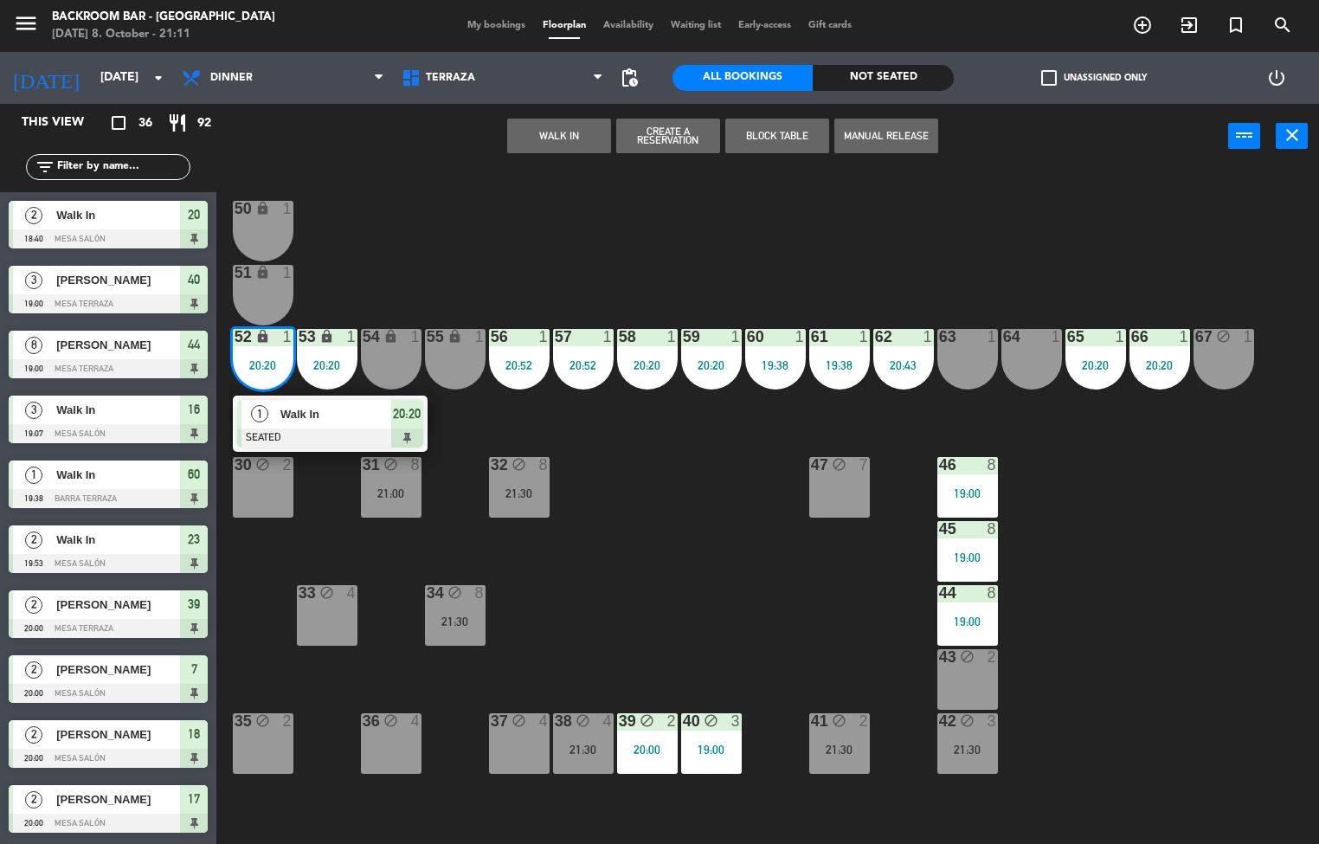
click at [675, 541] on div "50 lock 1 51 lock 1 52 lock 1 20:20 1 Walk In SEATED 20:20 53 lock 1 20:20 54 l…" at bounding box center [773, 507] width 1089 height 675
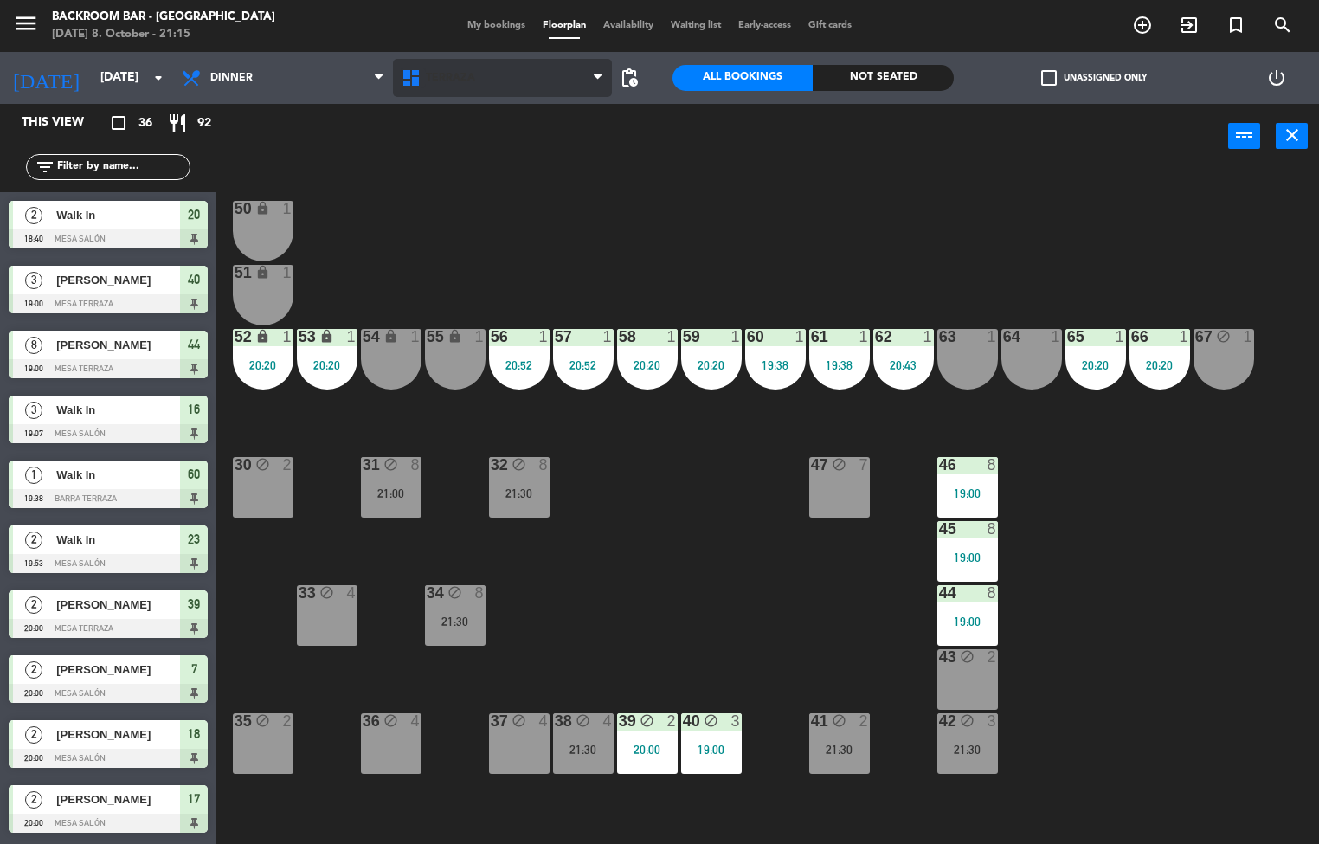
click at [410, 78] on icon at bounding box center [413, 77] width 25 height 21
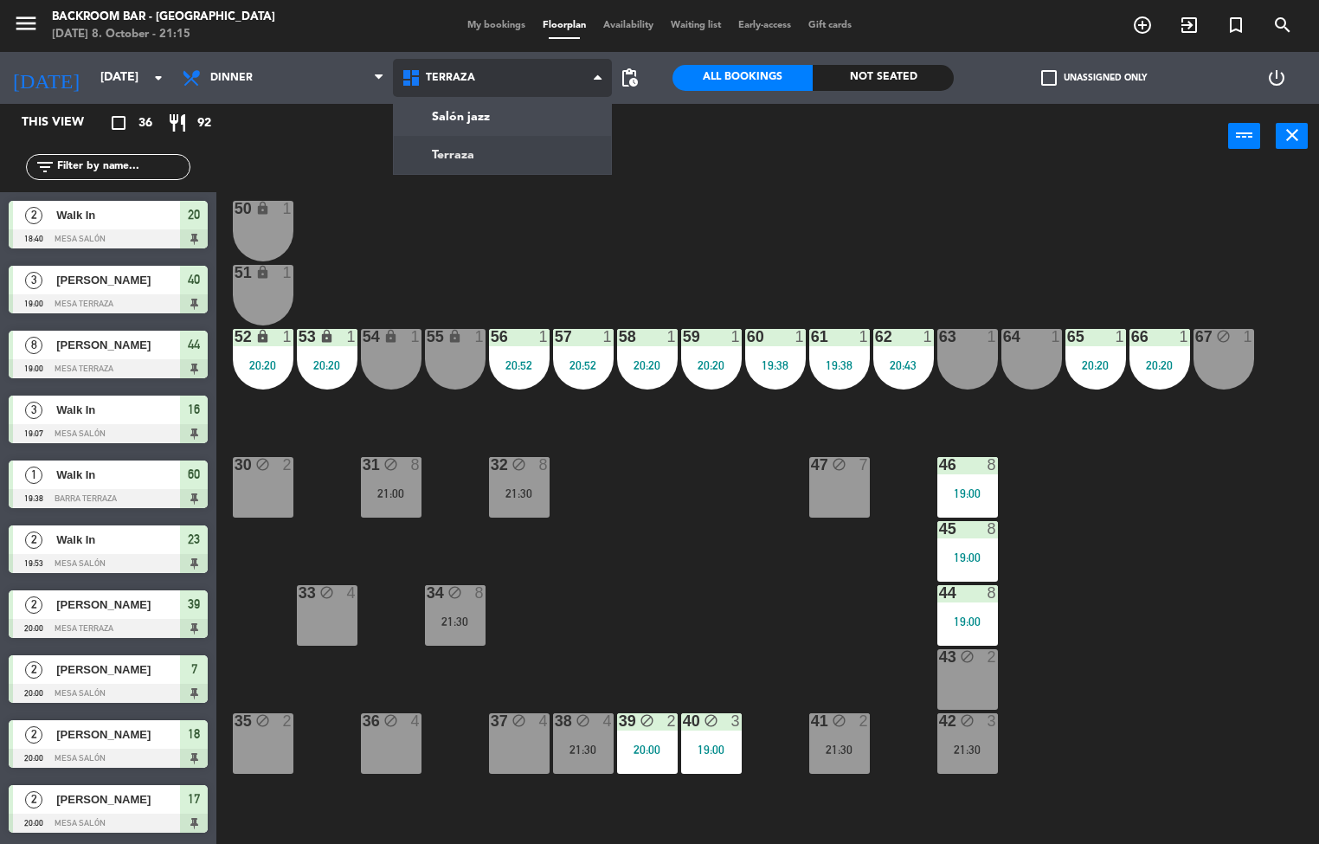
click at [450, 117] on ng-component "menu Backroom Bar - [GEOGRAPHIC_DATA] [DATE] 8. October - 21:15 My bookings Flo…" at bounding box center [659, 422] width 1319 height 845
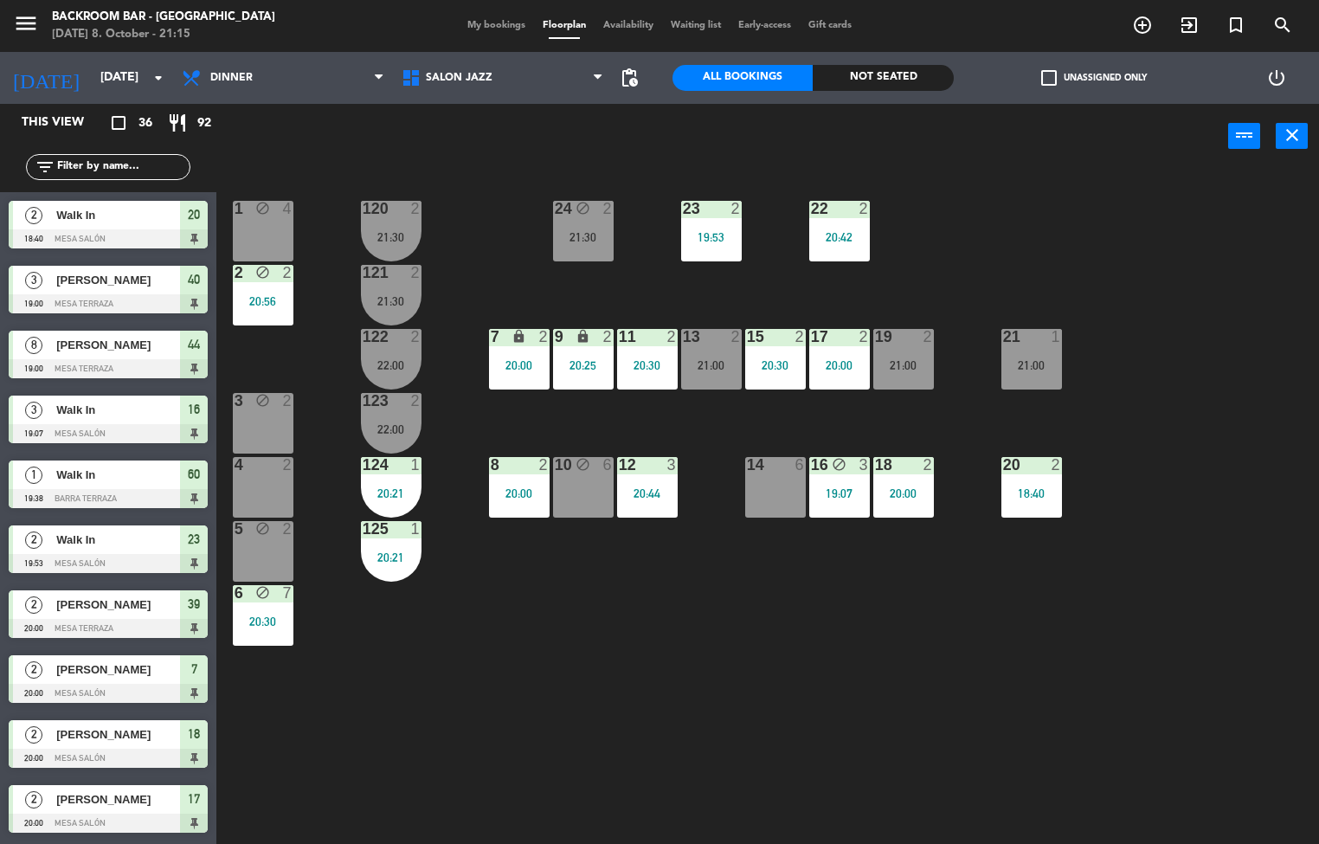
click at [376, 644] on div "1 block 4 24 block 2 21:30 23 2 19:53 22 2 20:42 120 2 21:30 2 block 2 20:56 12…" at bounding box center [773, 507] width 1089 height 675
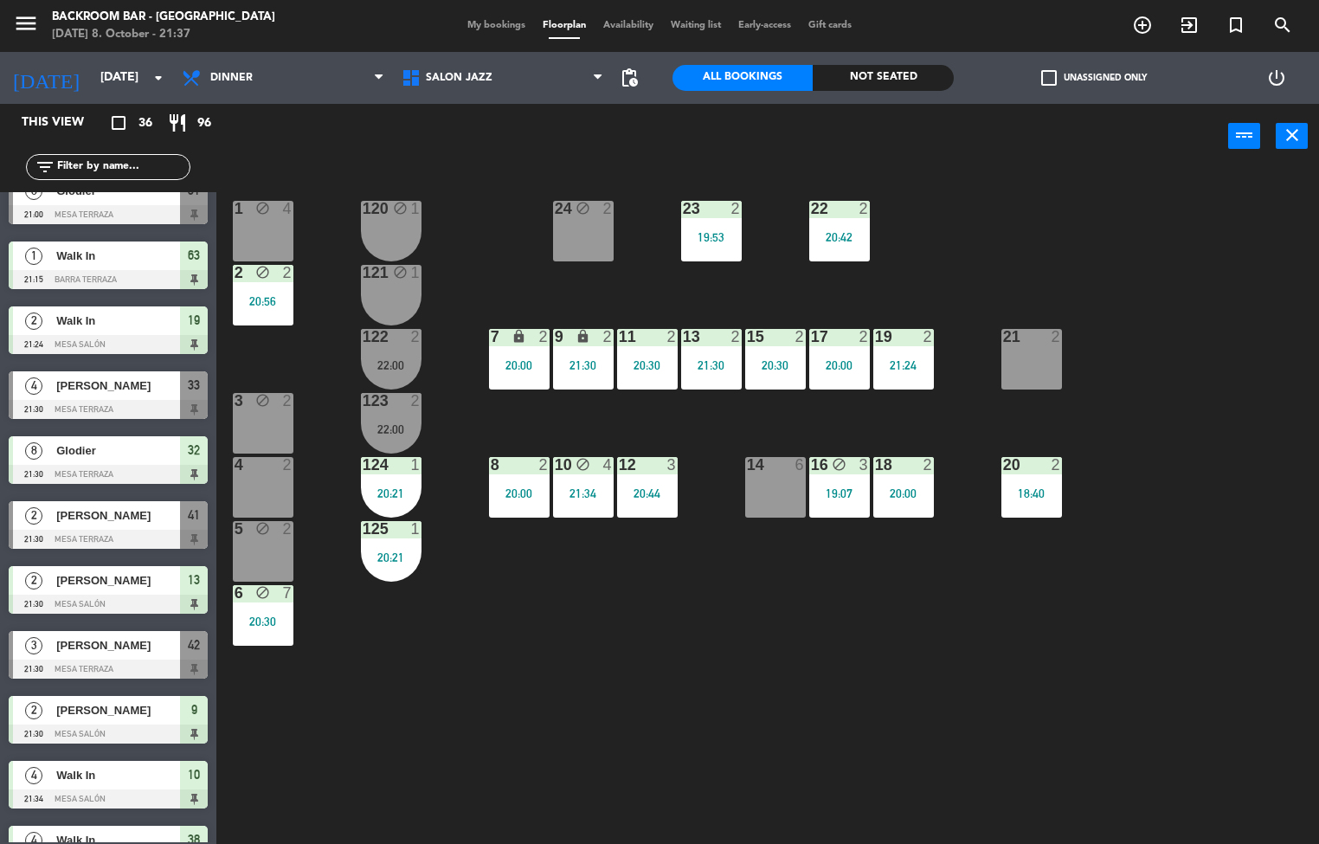
scroll to position [1590, 0]
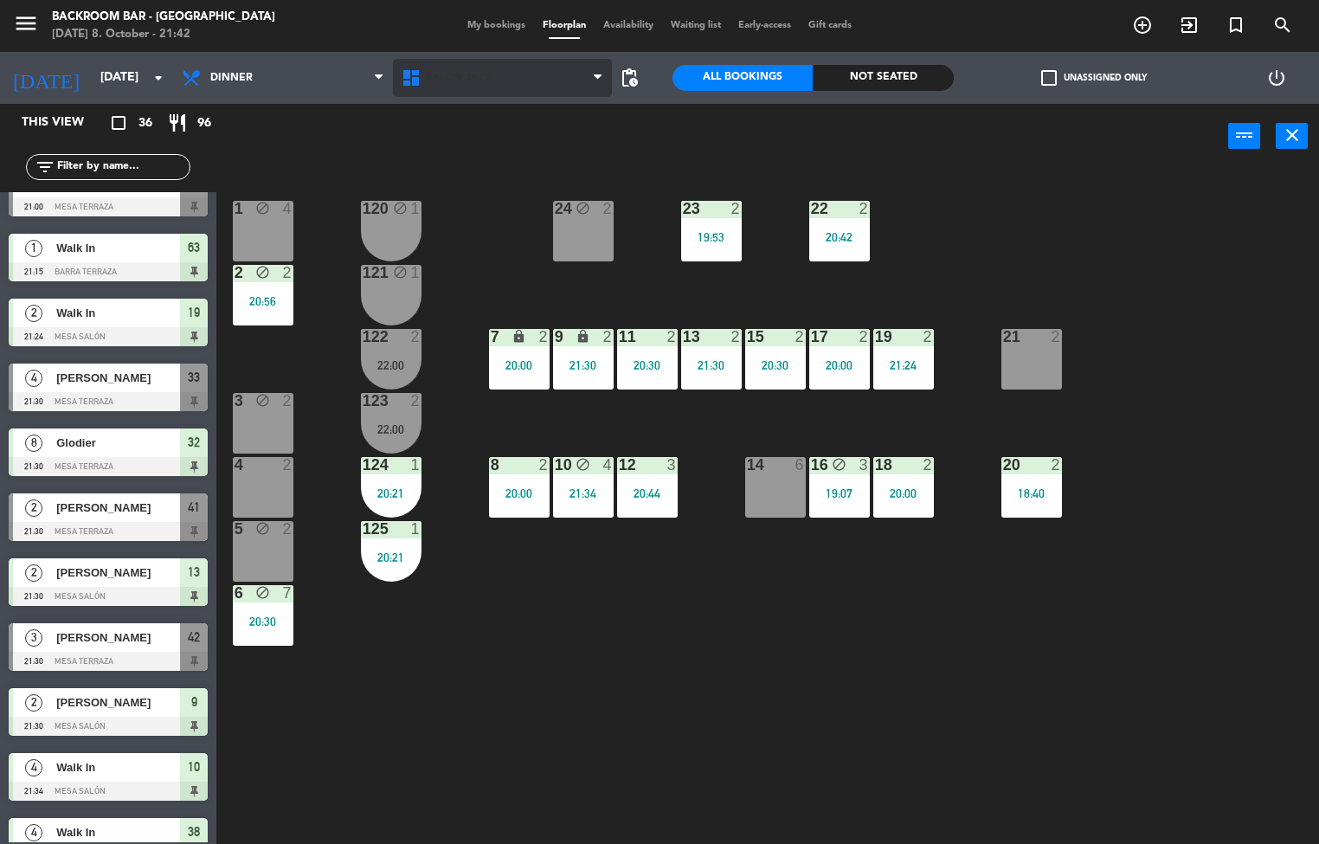
click at [517, 93] on span "Salón jazz" at bounding box center [503, 78] width 220 height 38
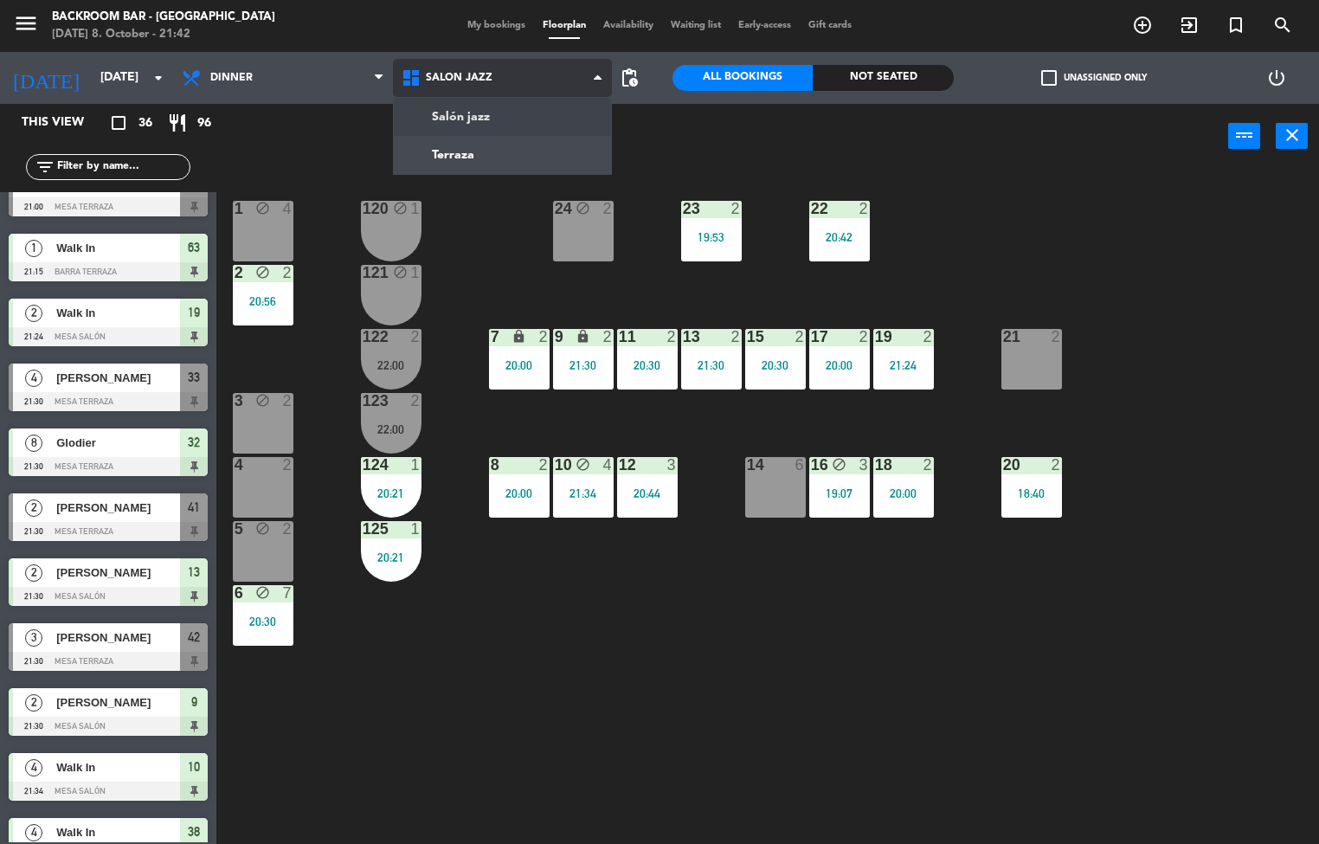
click at [465, 172] on ng-component "menu Backroom Bar - [GEOGRAPHIC_DATA] [DATE] 8. October - 21:42 My bookings Flo…" at bounding box center [659, 422] width 1319 height 845
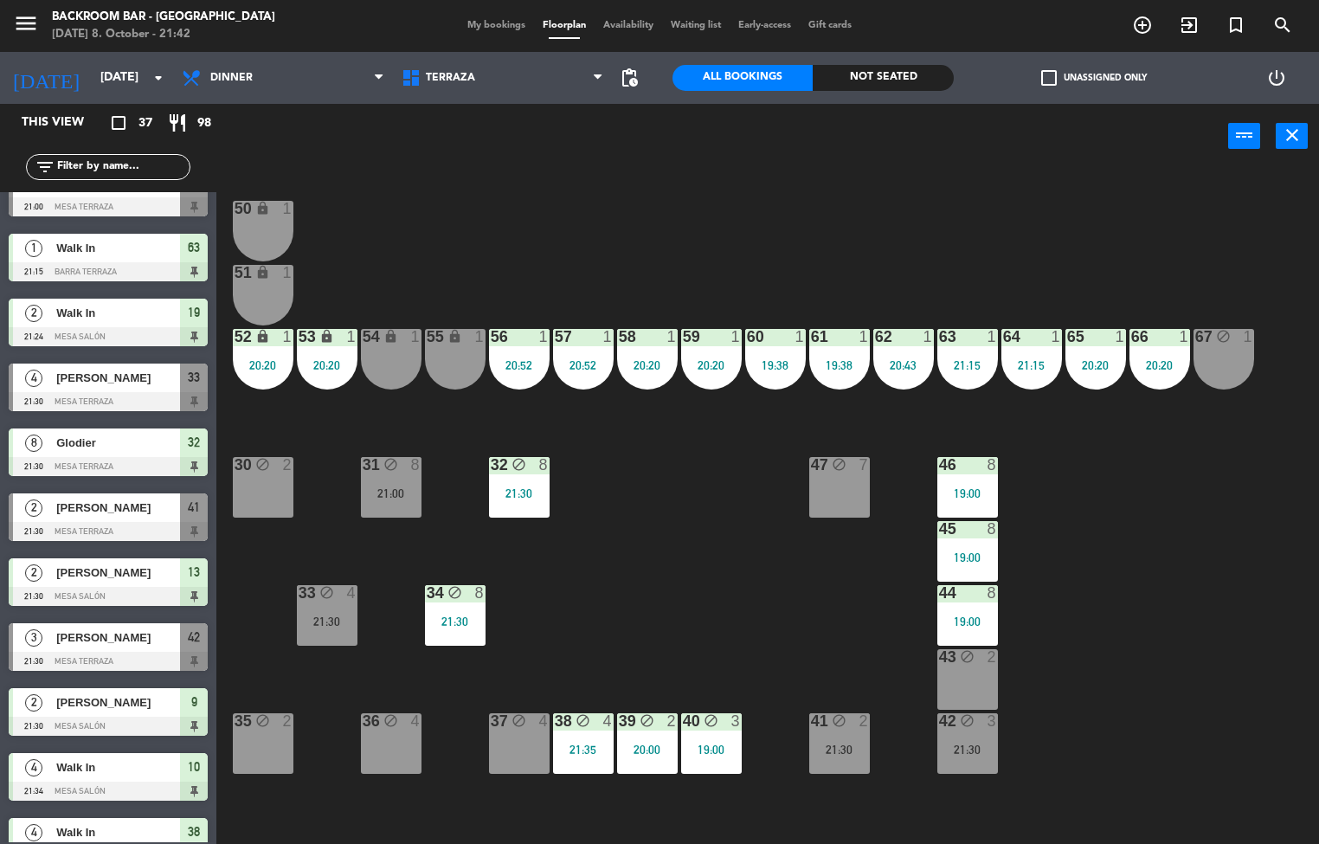
click at [322, 615] on div "21:30" at bounding box center [327, 621] width 61 height 12
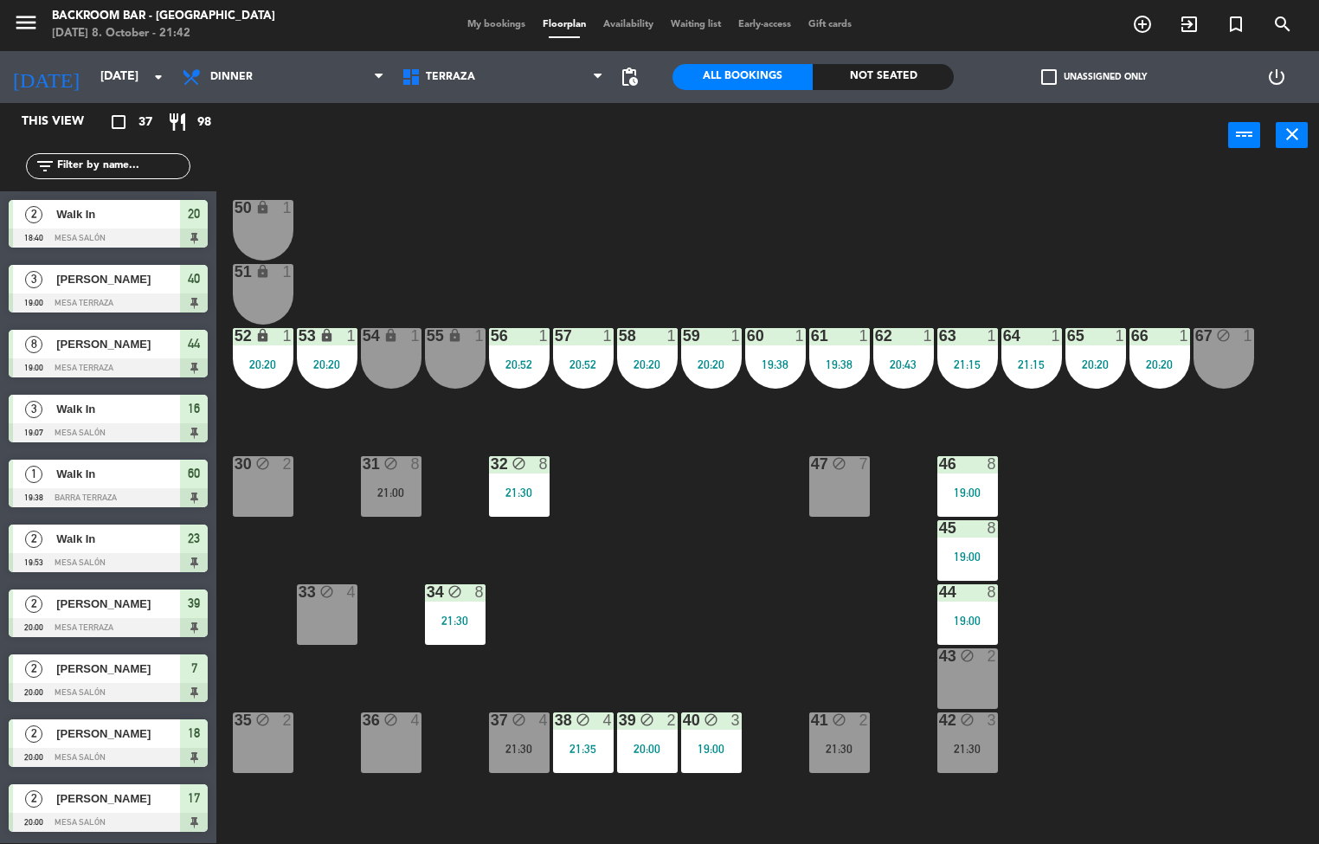
scroll to position [198, 0]
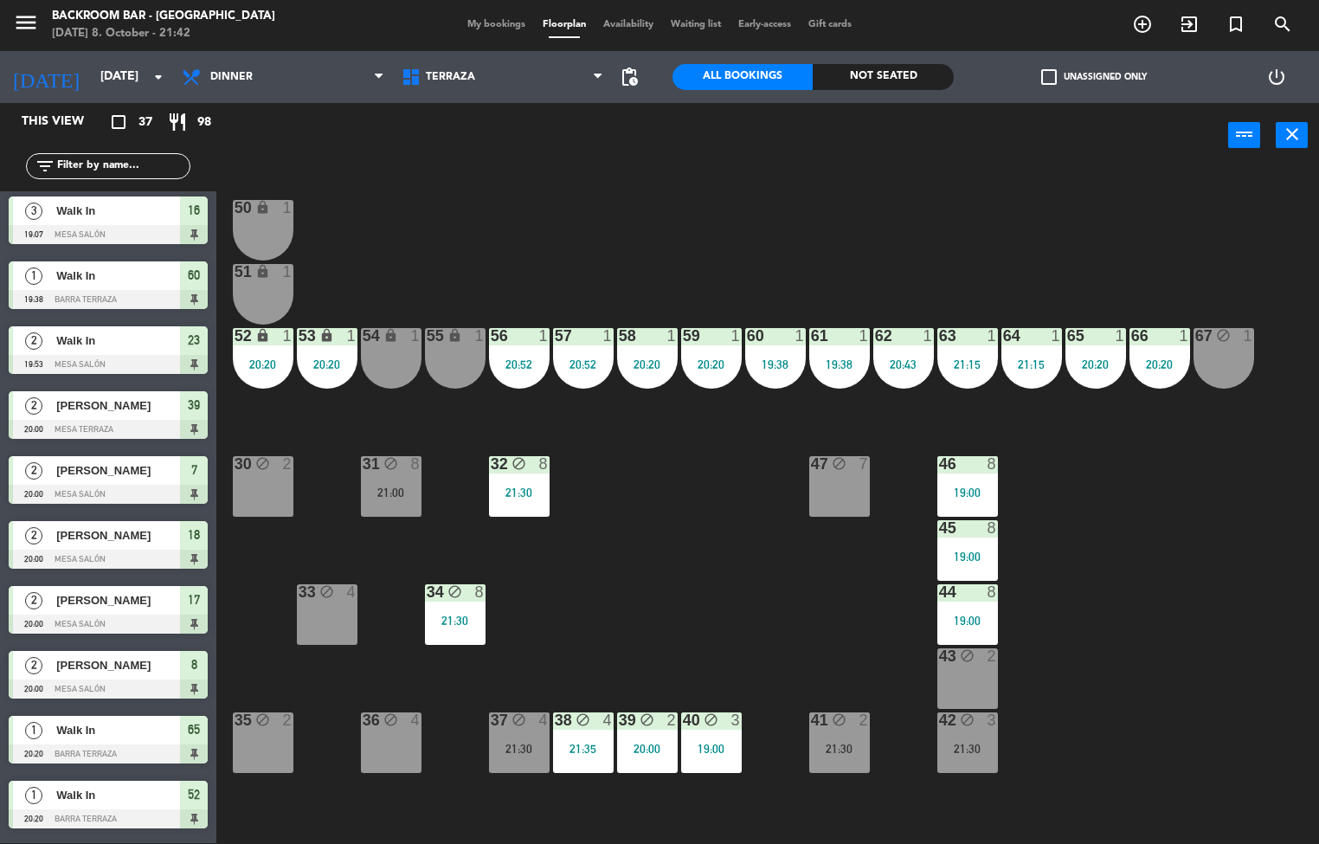
click at [584, 587] on div "50 lock 1 51 lock 1 52 lock 1 20:20 53 lock 1 20:20 54 lock 1 55 lock 1 56 1 20…" at bounding box center [773, 506] width 1089 height 675
click at [497, 748] on div "21:30" at bounding box center [519, 748] width 61 height 12
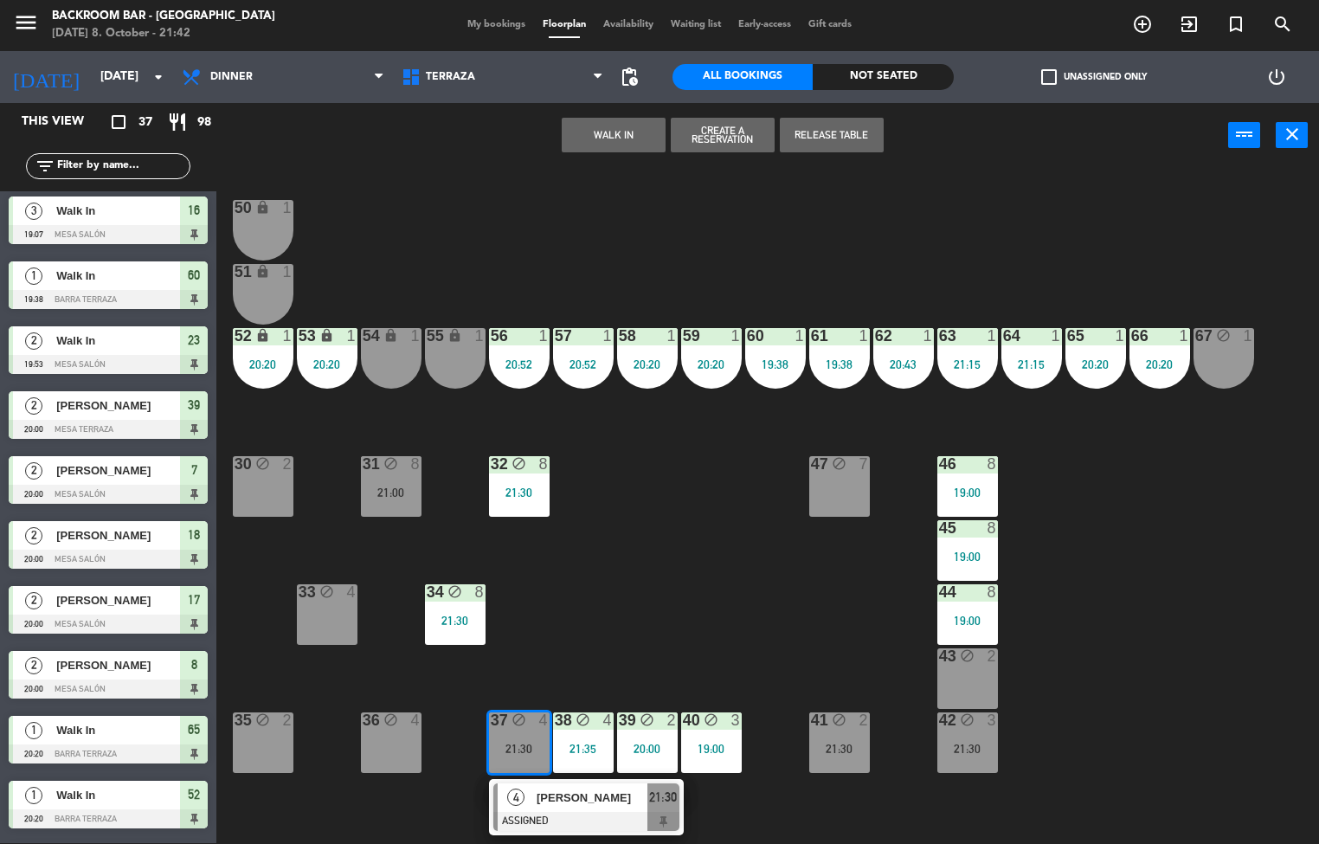
click at [587, 803] on span "[PERSON_NAME]" at bounding box center [592, 797] width 111 height 18
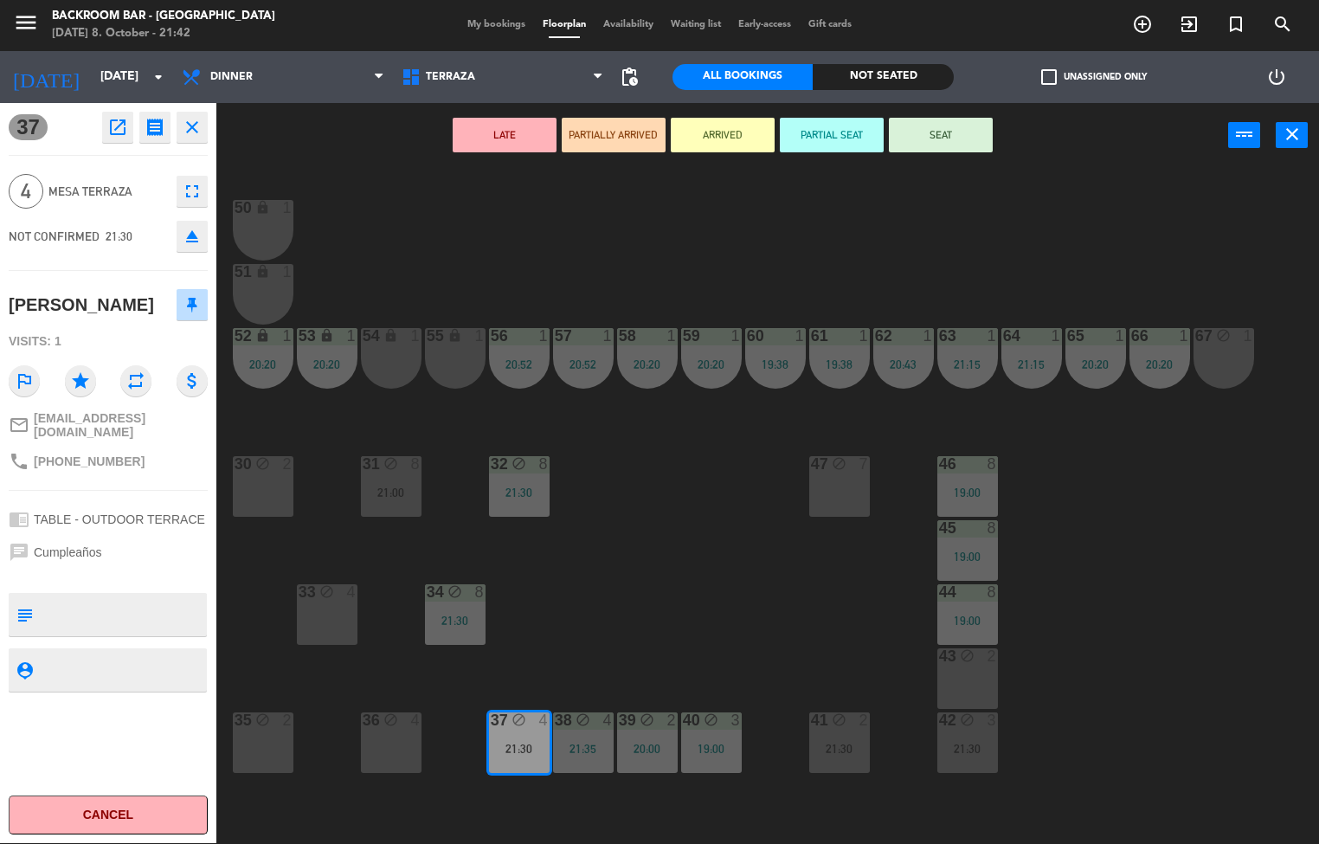
click at [915, 133] on button "SEAT" at bounding box center [941, 135] width 104 height 35
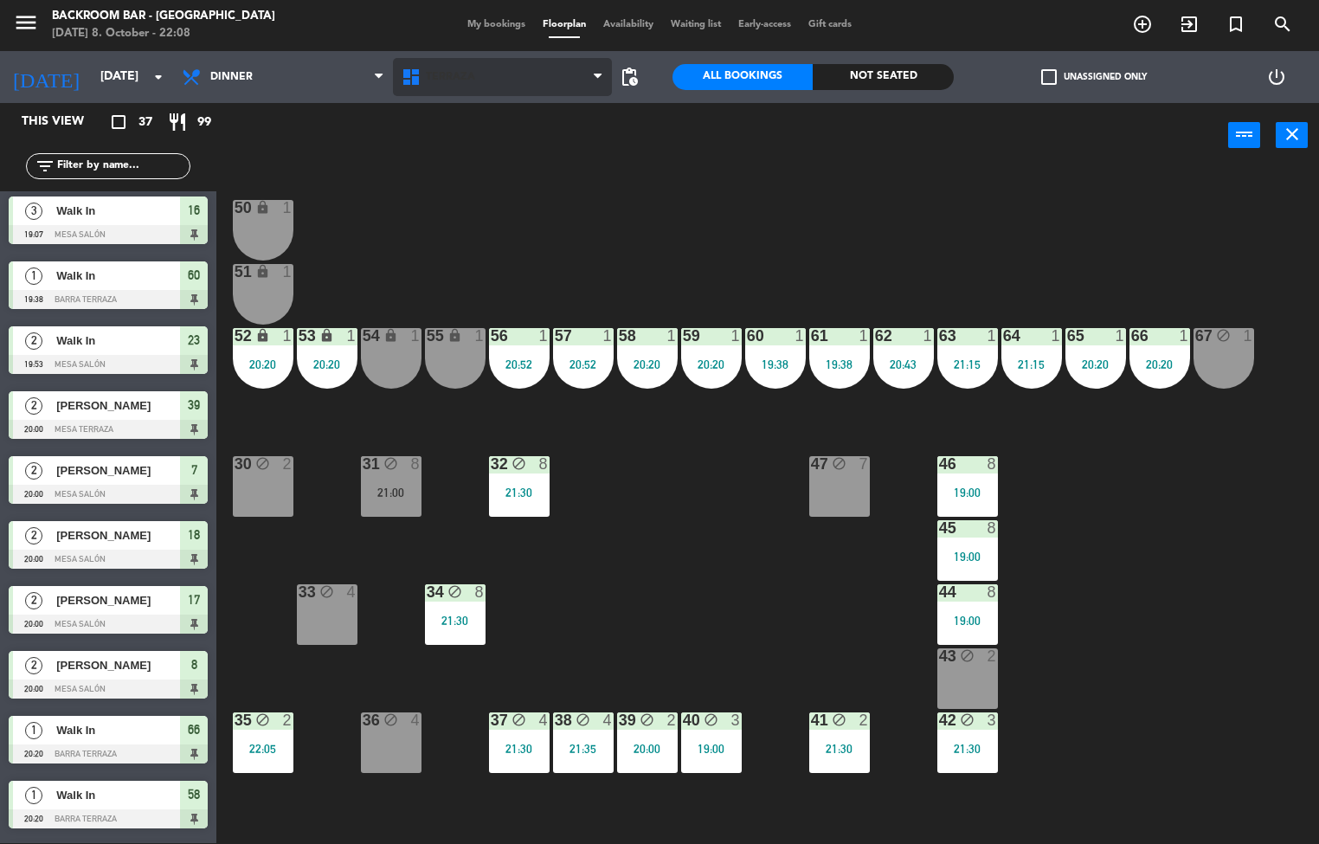
click at [489, 74] on span "Terraza" at bounding box center [503, 77] width 220 height 38
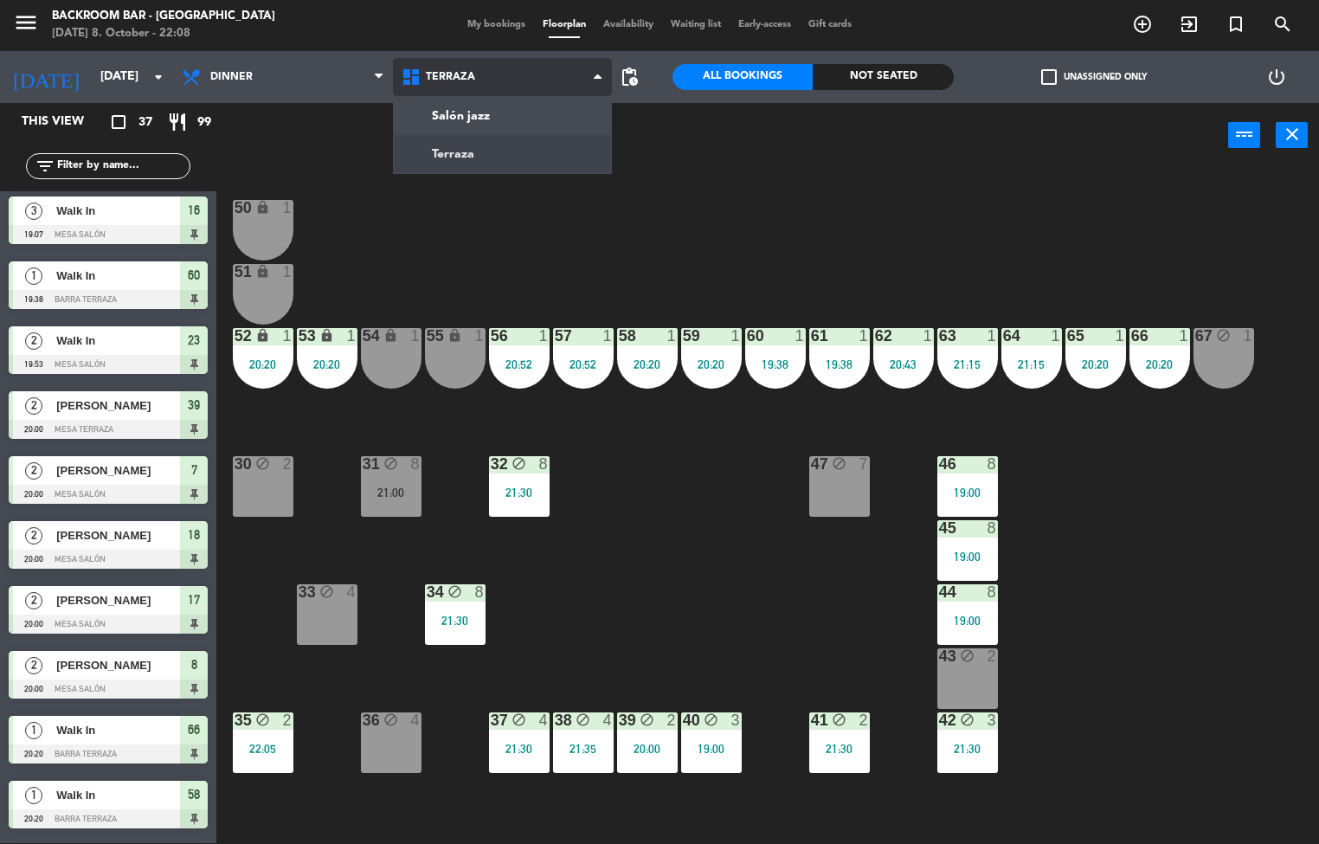
click at [514, 112] on ng-component "menu Backroom Bar - [GEOGRAPHIC_DATA] [DATE] 8. October - 22:08 My bookings Flo…" at bounding box center [659, 421] width 1319 height 845
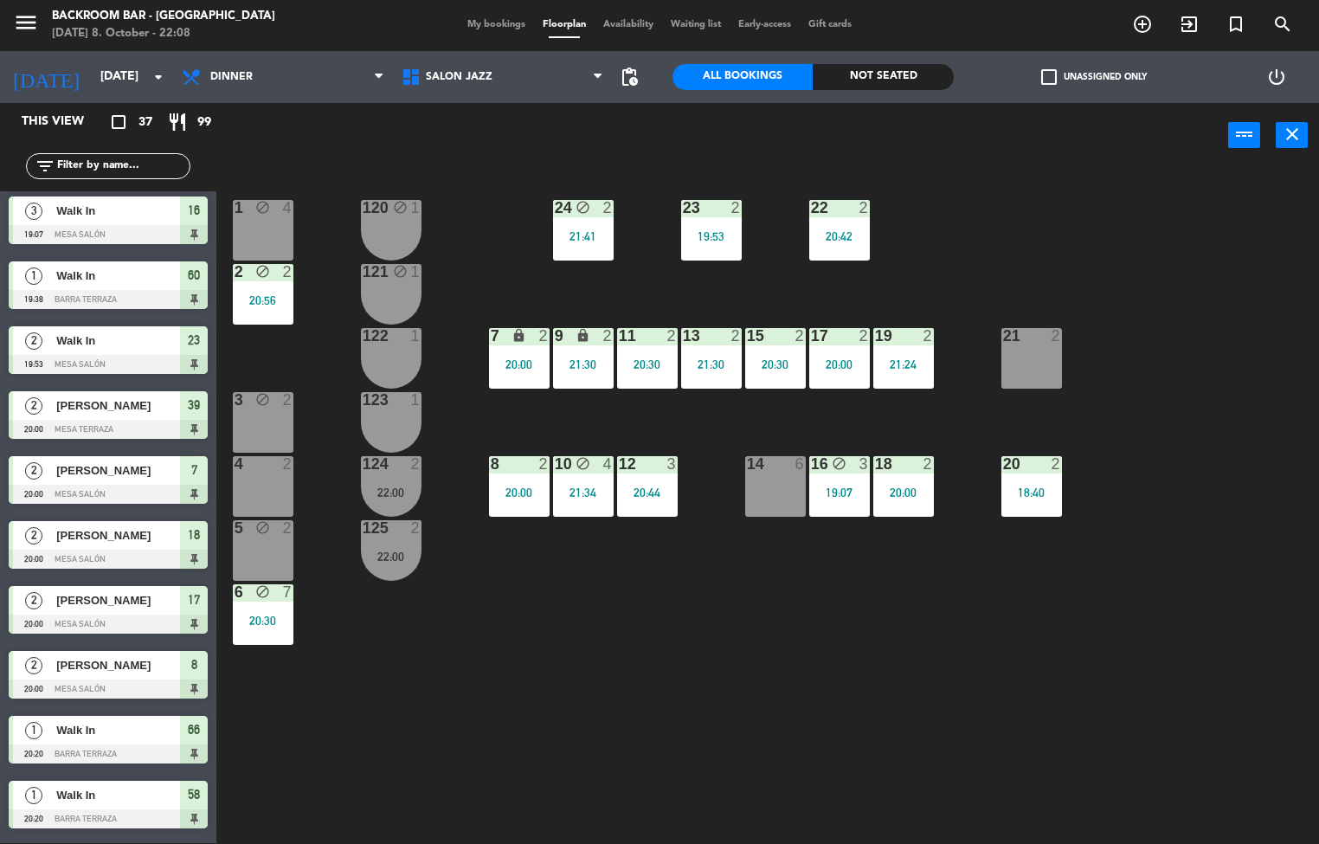
click at [839, 498] on div "16 block 3 19:07" at bounding box center [839, 486] width 61 height 61
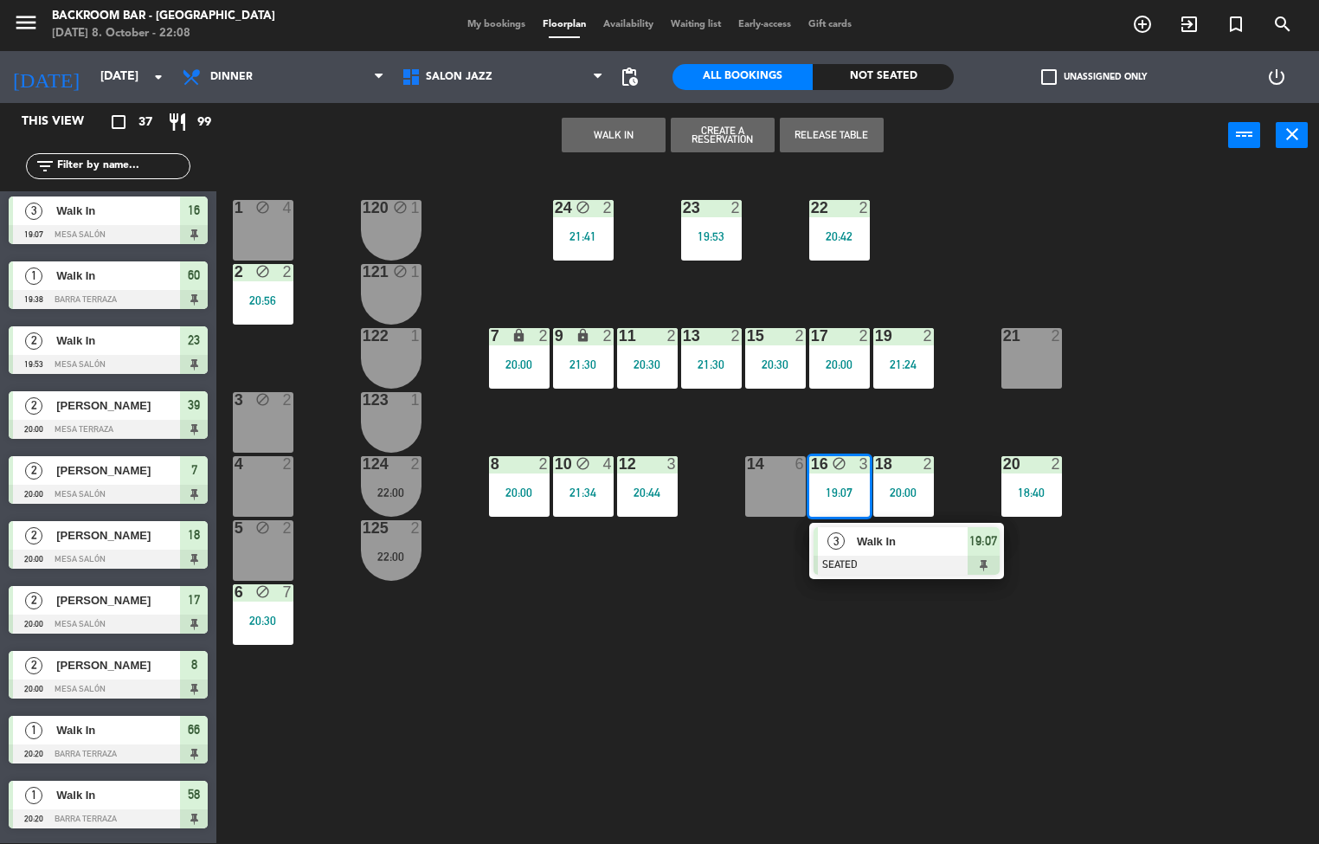
click at [971, 556] on div at bounding box center [906, 565] width 186 height 19
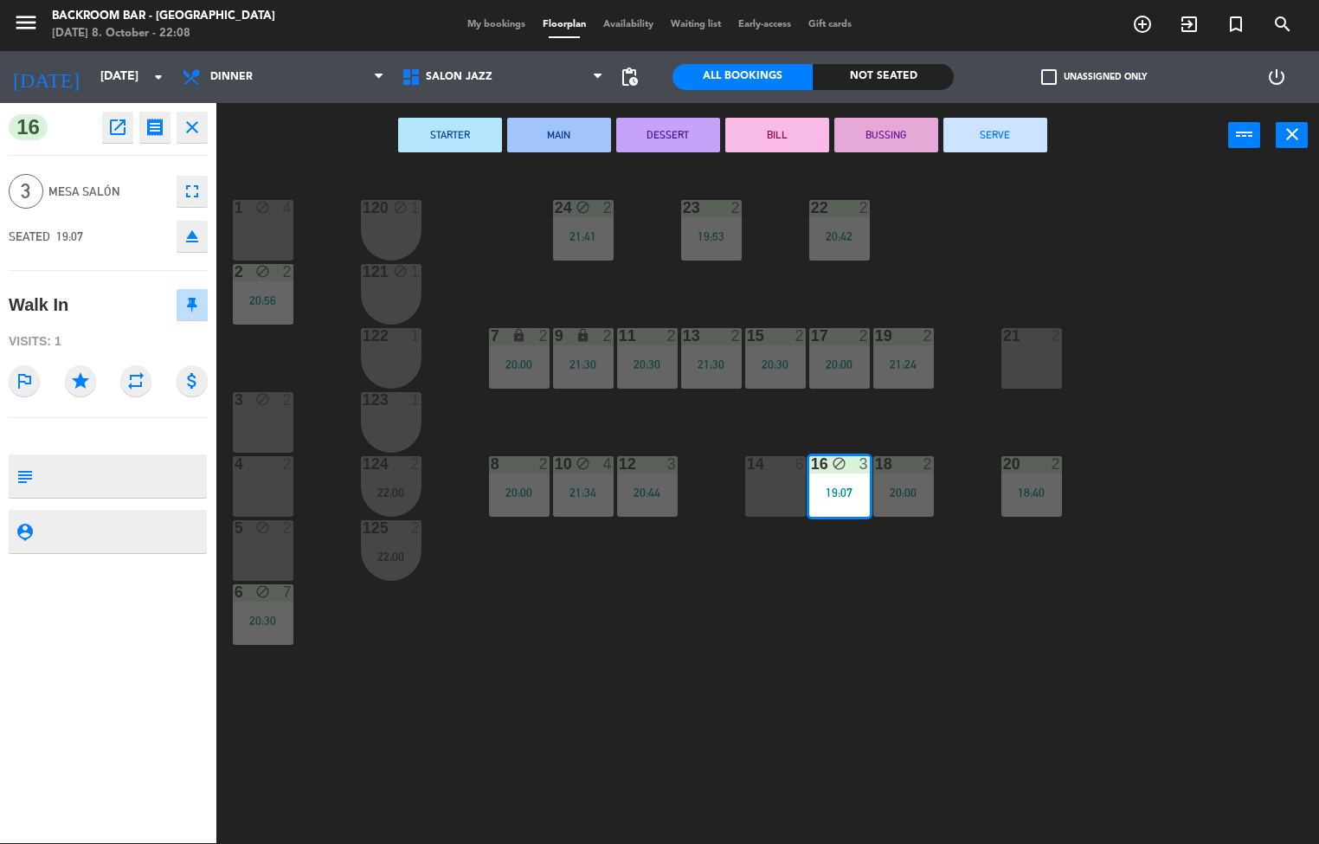
click at [994, 145] on button "SERVE" at bounding box center [995, 135] width 104 height 35
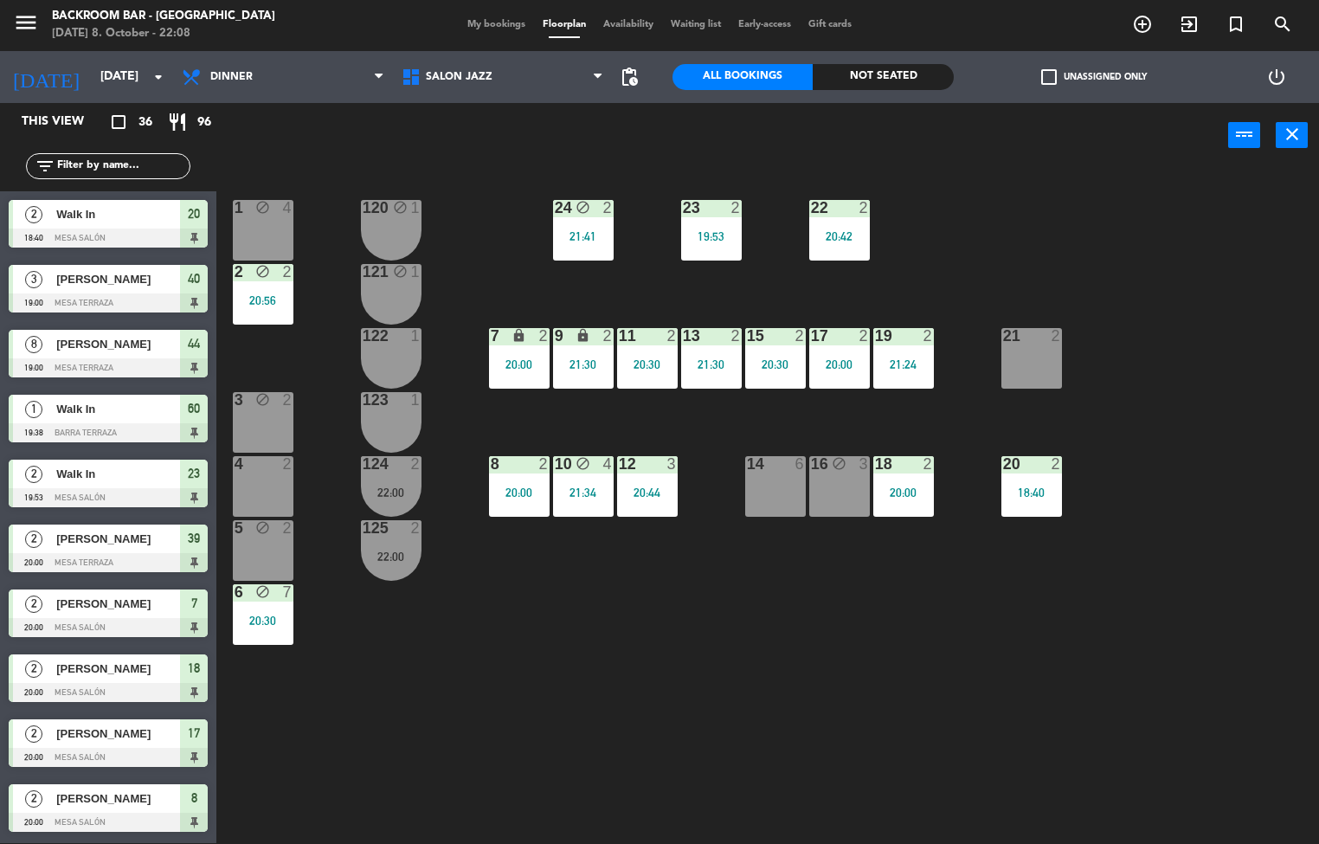
click at [846, 494] on div "16 block 3" at bounding box center [839, 486] width 61 height 61
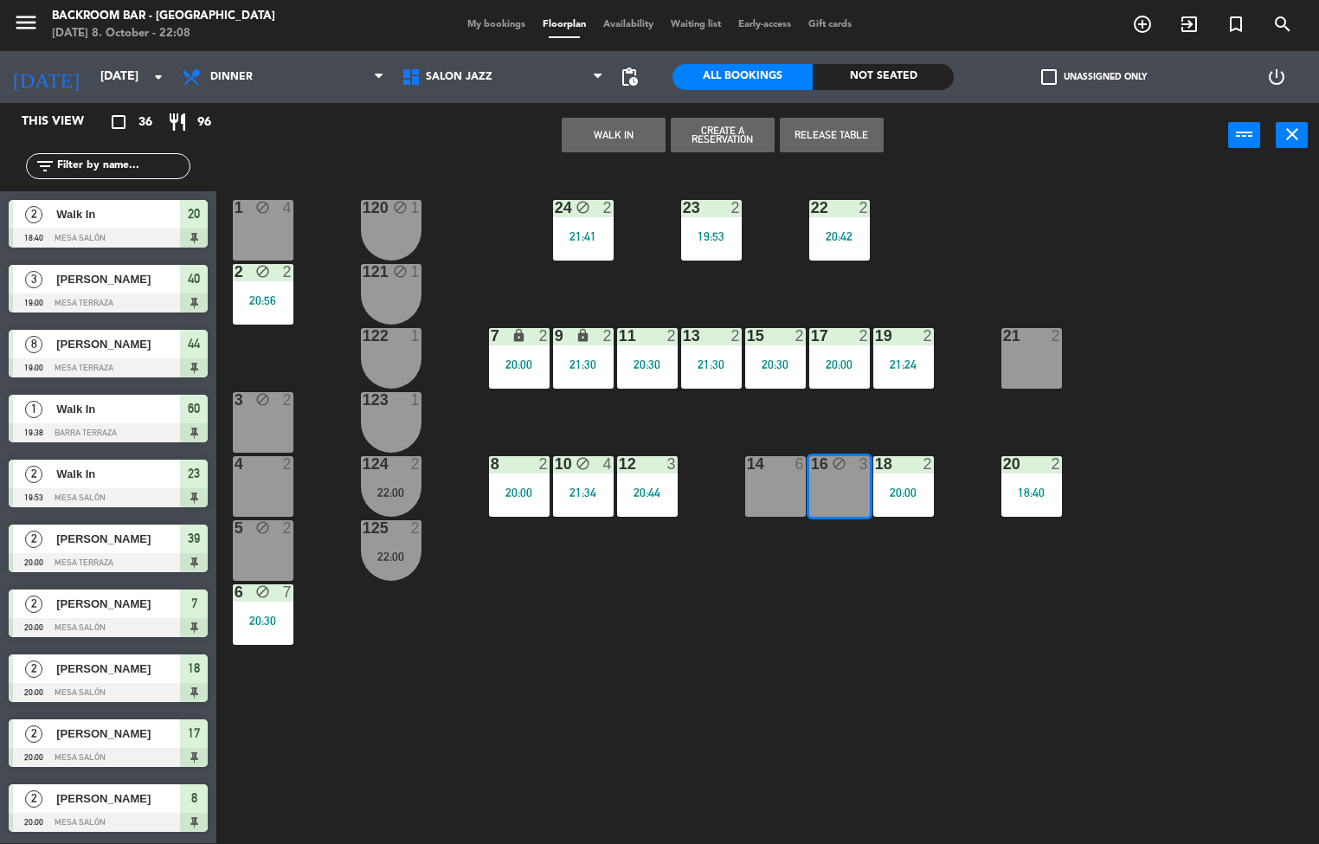
click at [691, 634] on div "1 block 4 24 block 2 21:41 23 2 19:53 22 2 20:42 120 block 1 2 block 2 20:56 12…" at bounding box center [773, 506] width 1089 height 675
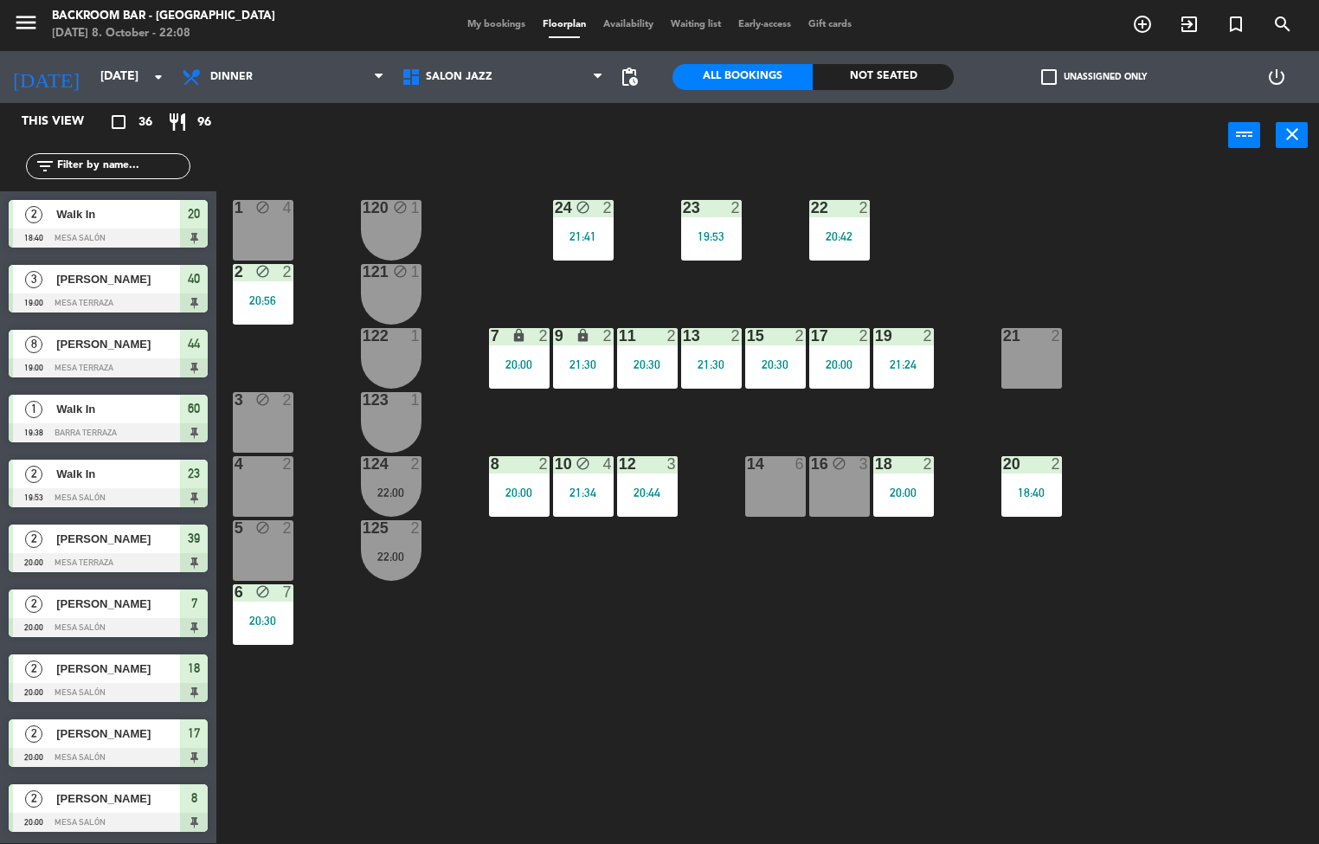
click at [819, 484] on div "16 block 3" at bounding box center [839, 486] width 61 height 61
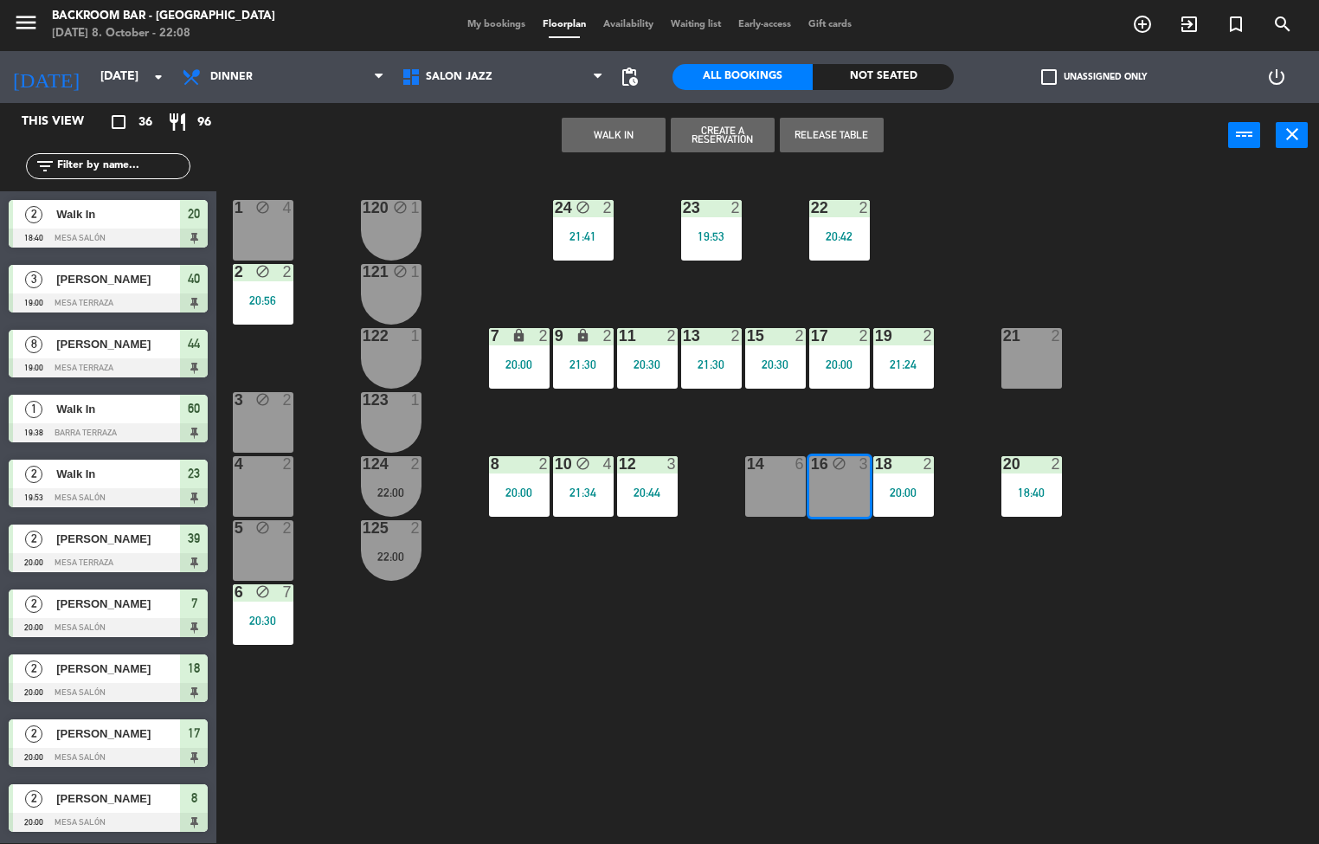
click at [606, 143] on button "WALK IN" at bounding box center [614, 135] width 104 height 35
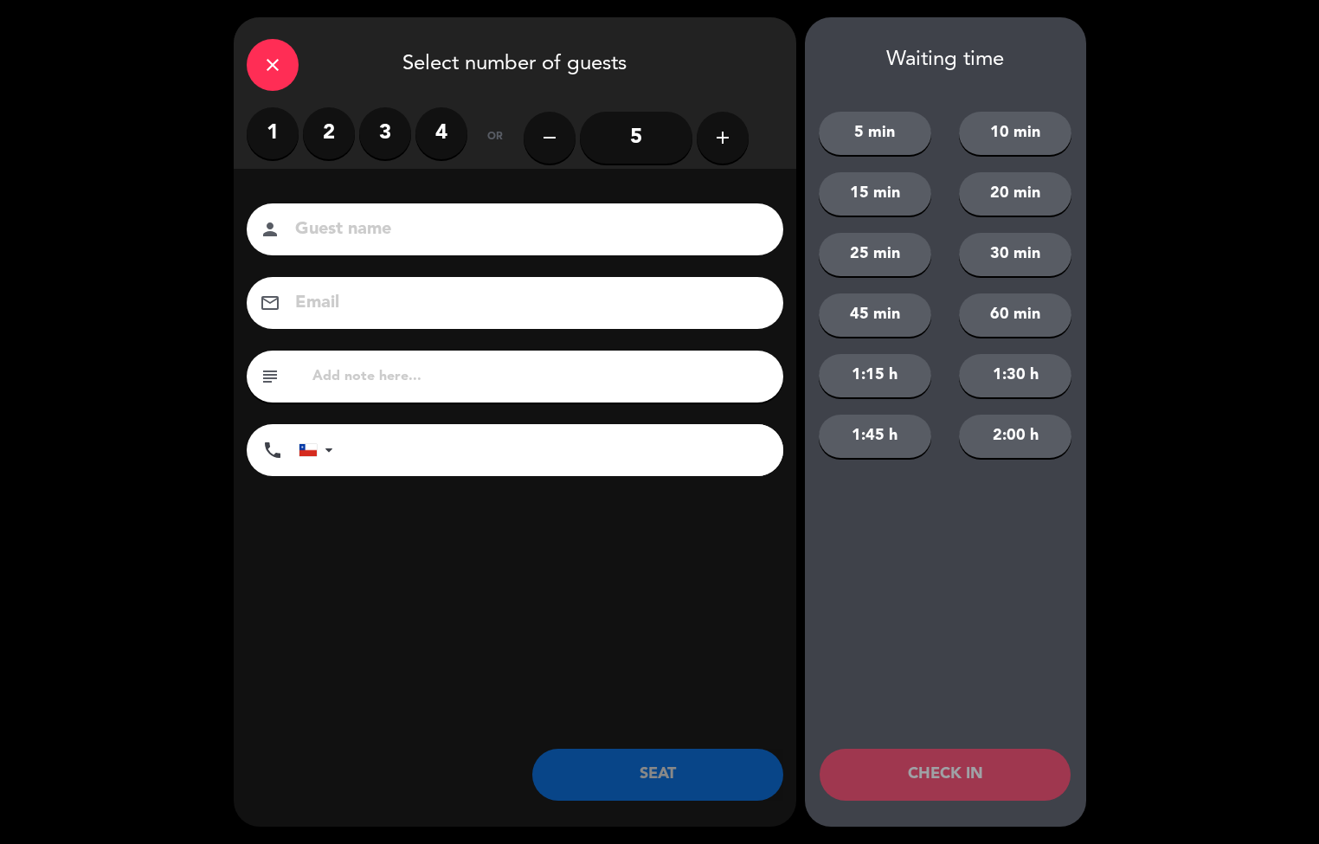
click at [379, 136] on label "3" at bounding box center [385, 133] width 52 height 52
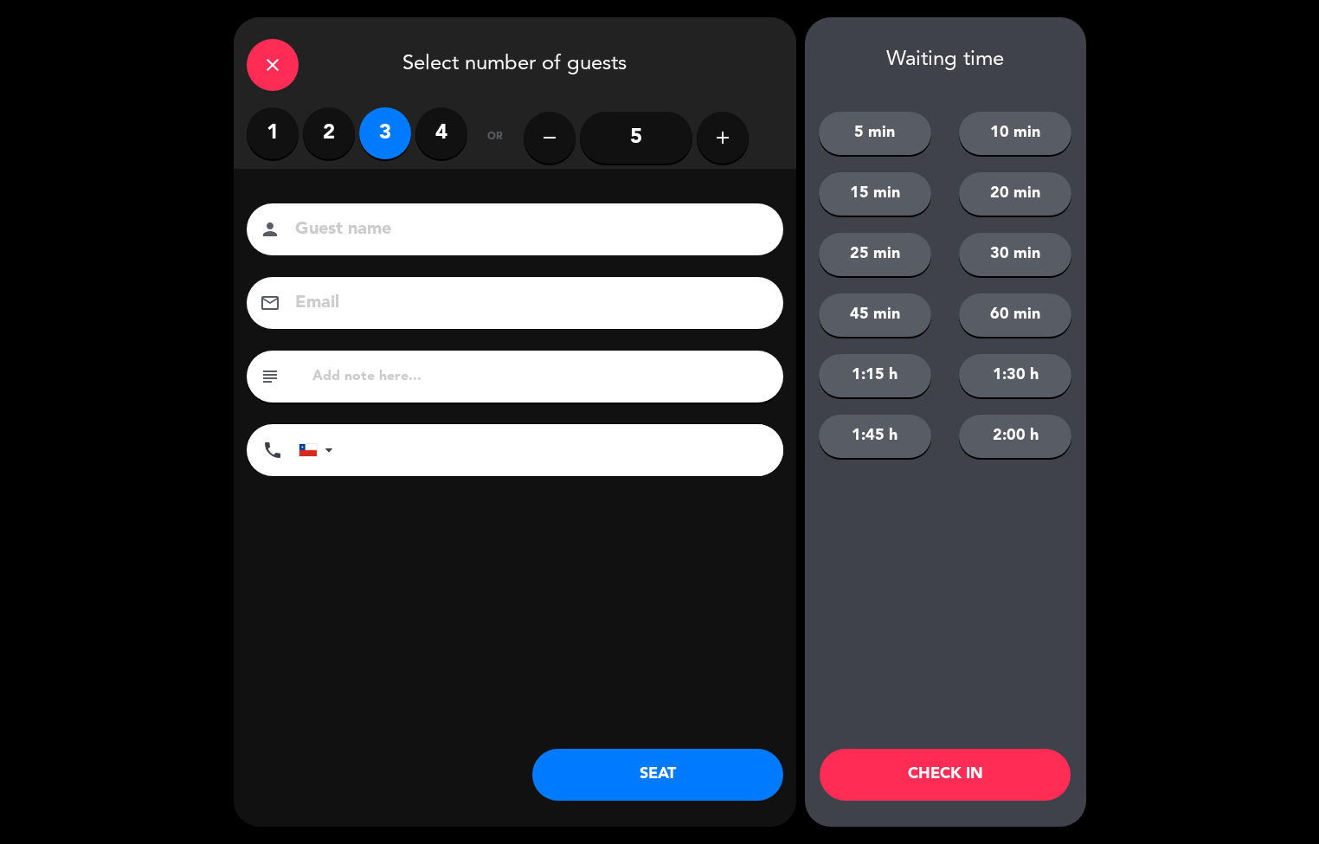
click at [652, 784] on button "SEAT" at bounding box center [657, 775] width 251 height 52
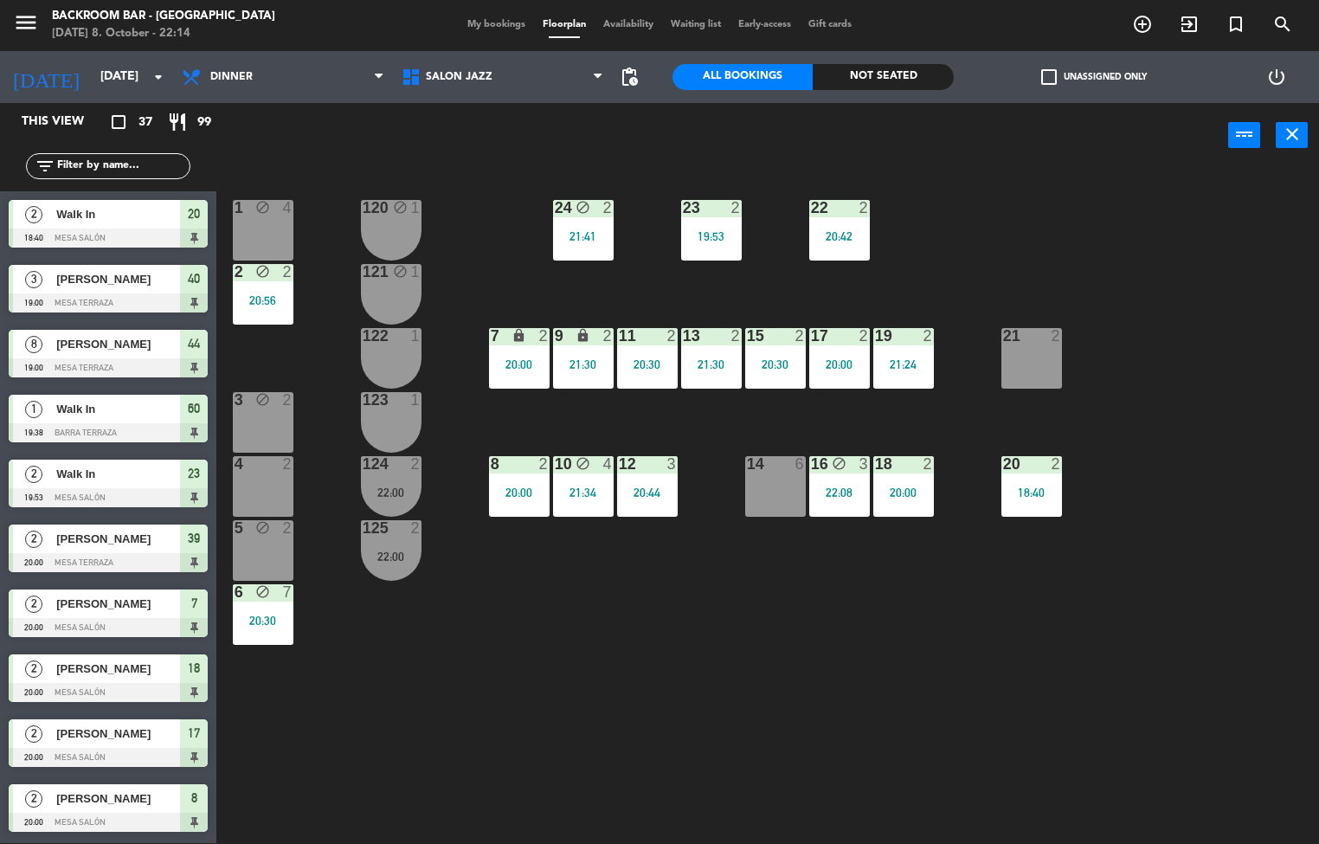
click at [1003, 337] on div "21" at bounding box center [1003, 336] width 1 height 16
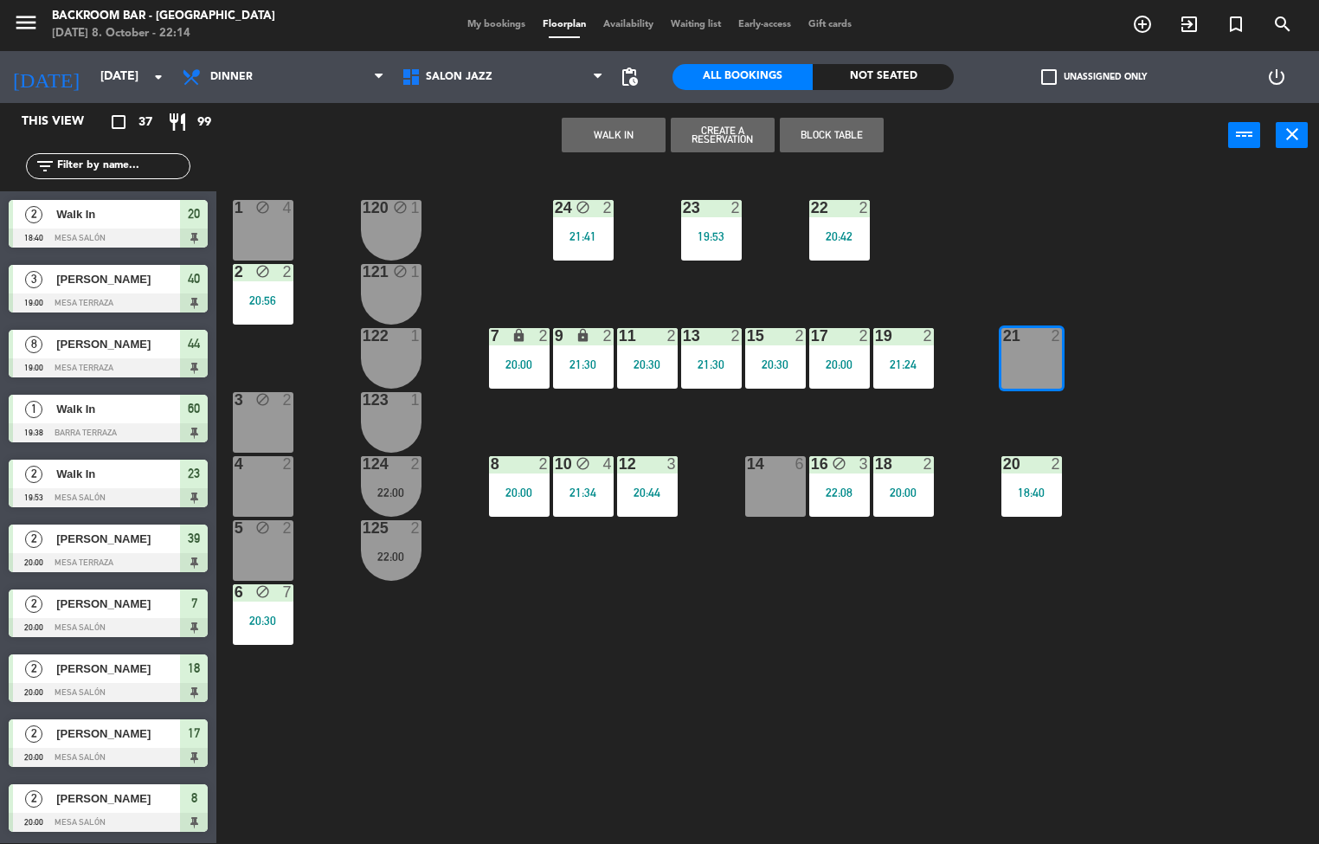
click at [613, 132] on button "WALK IN" at bounding box center [614, 135] width 104 height 35
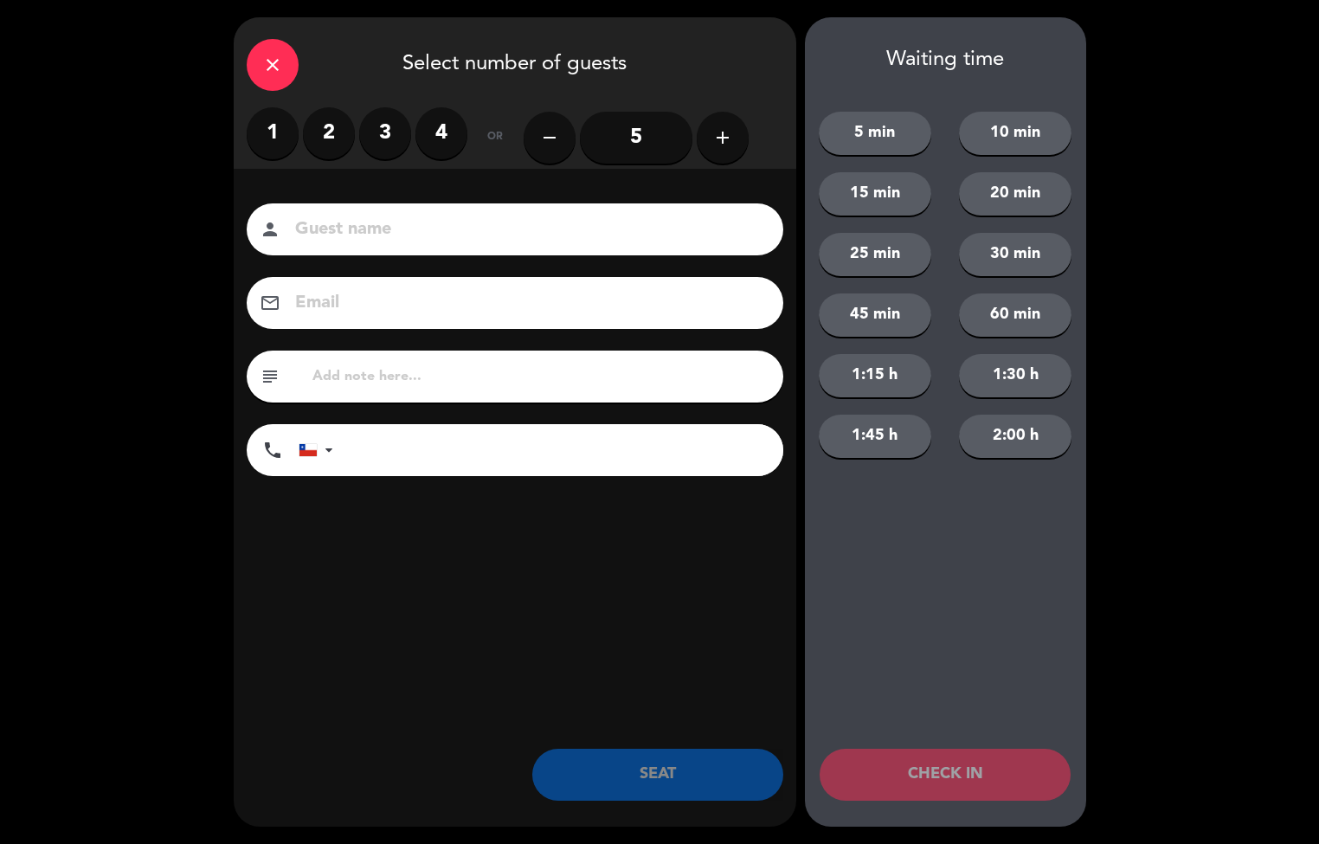
click at [353, 138] on label "2" at bounding box center [329, 133] width 52 height 52
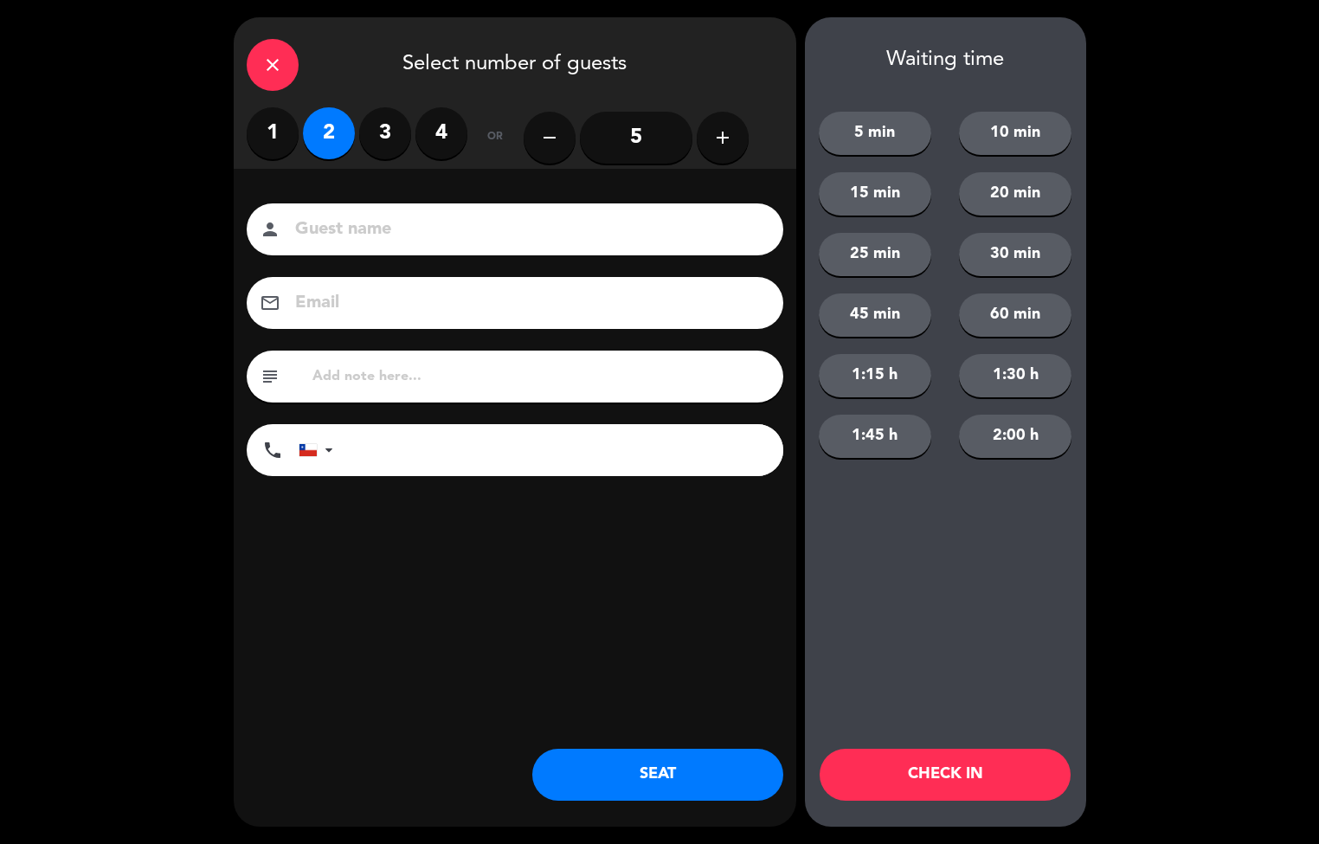
click at [626, 761] on button "SEAT" at bounding box center [657, 775] width 251 height 52
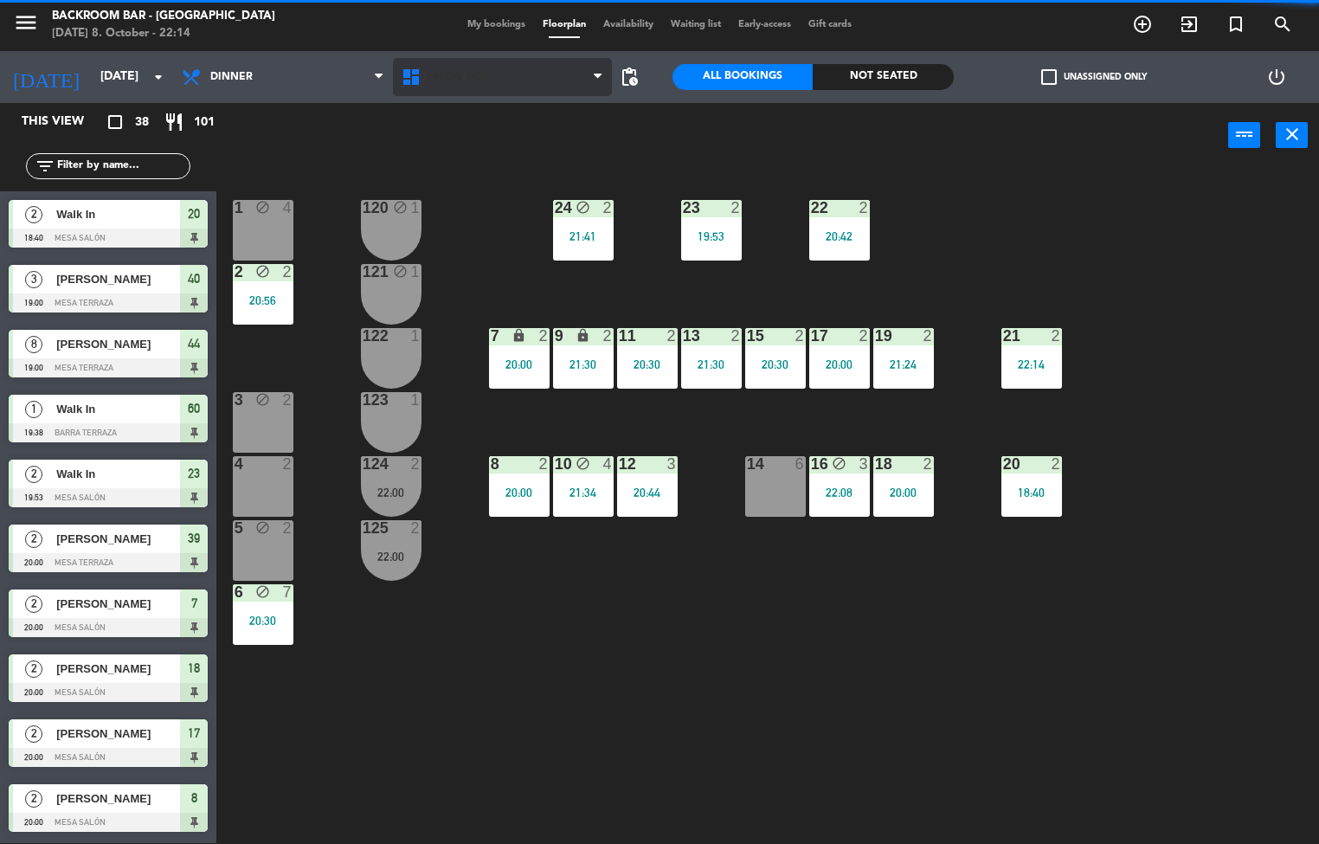
click at [458, 91] on span "Salón jazz" at bounding box center [503, 77] width 220 height 38
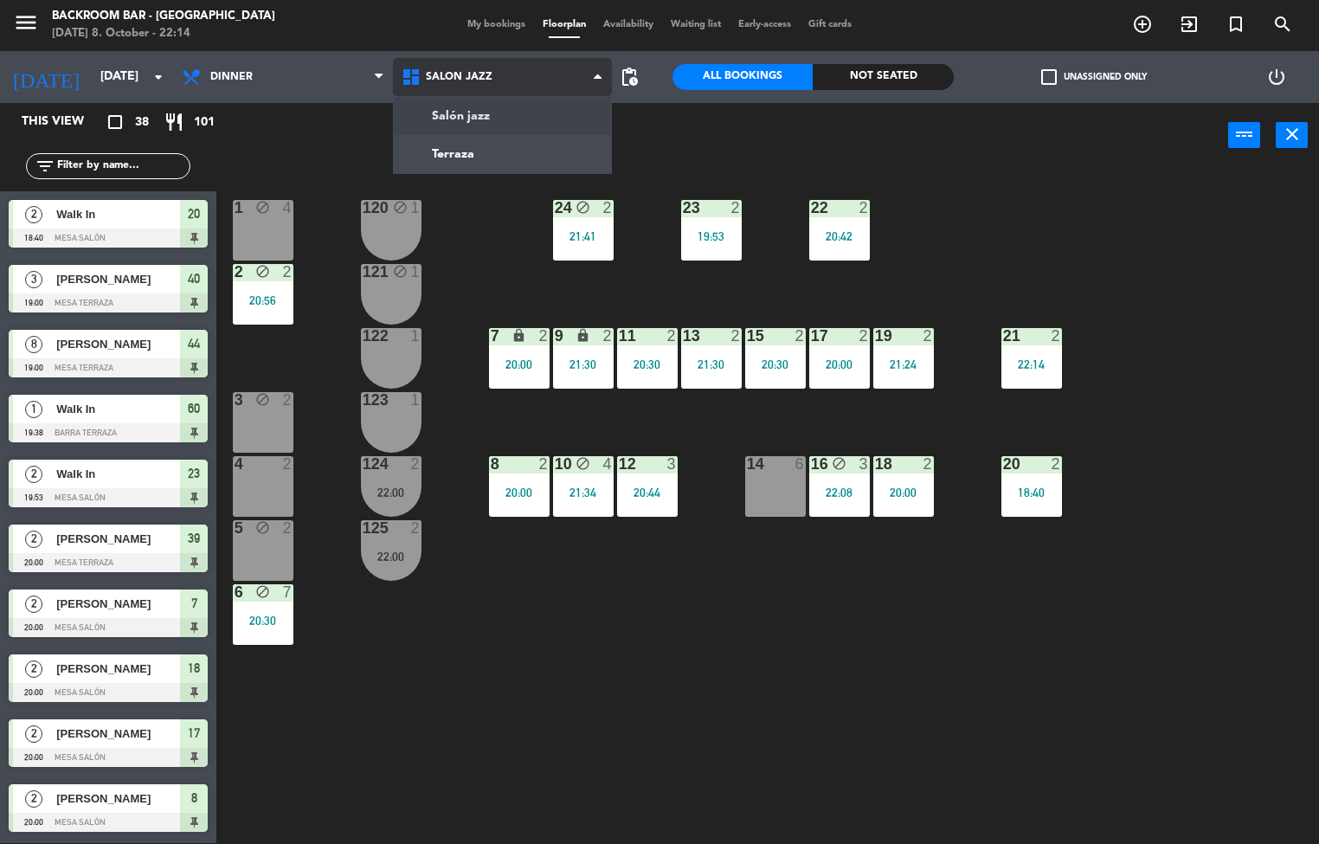
click at [476, 148] on ng-component "menu Backroom Bar - [GEOGRAPHIC_DATA] [DATE] 8. October - 22:14 My bookings Flo…" at bounding box center [659, 421] width 1319 height 845
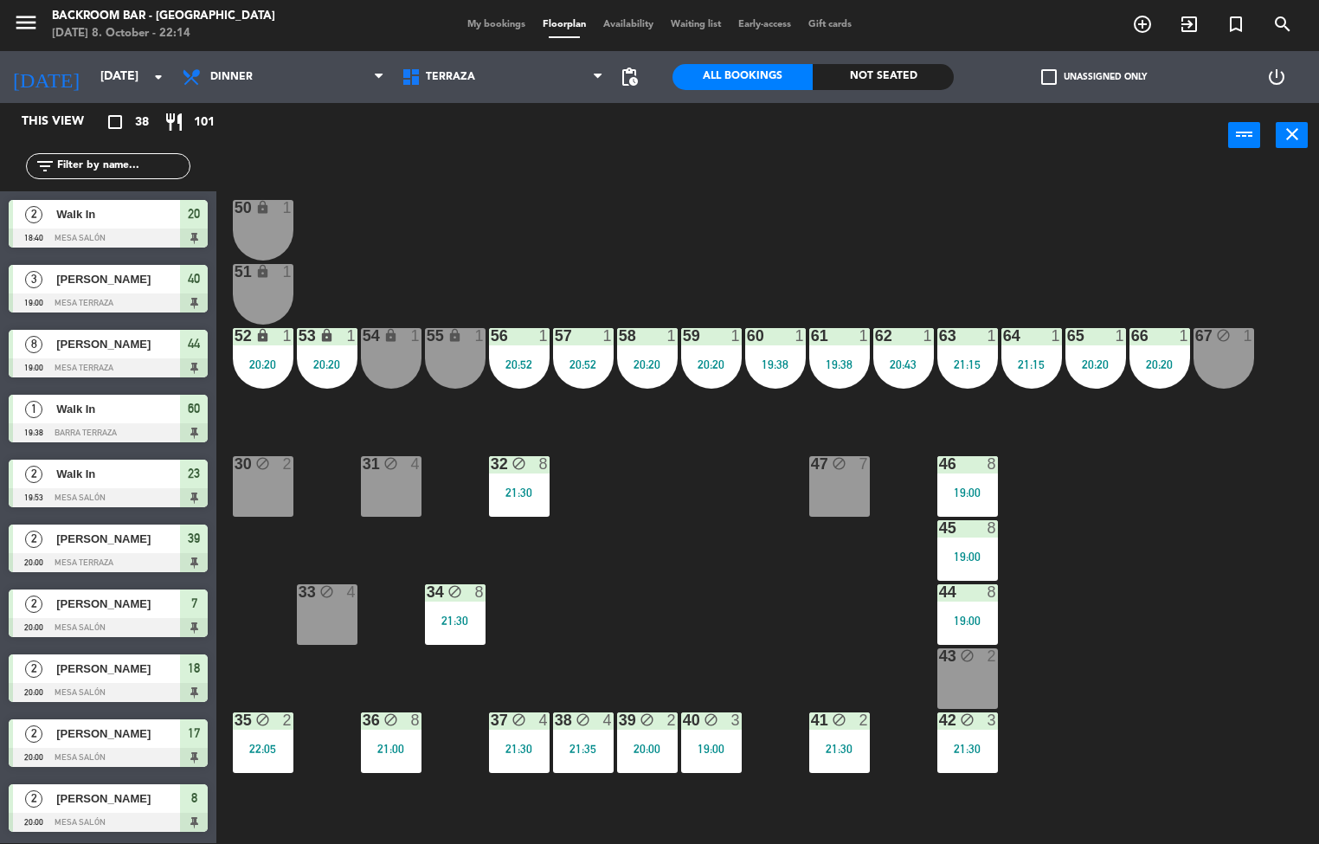
click at [275, 463] on div "block" at bounding box center [262, 464] width 29 height 16
